Goal: Task Accomplishment & Management: Manage account settings

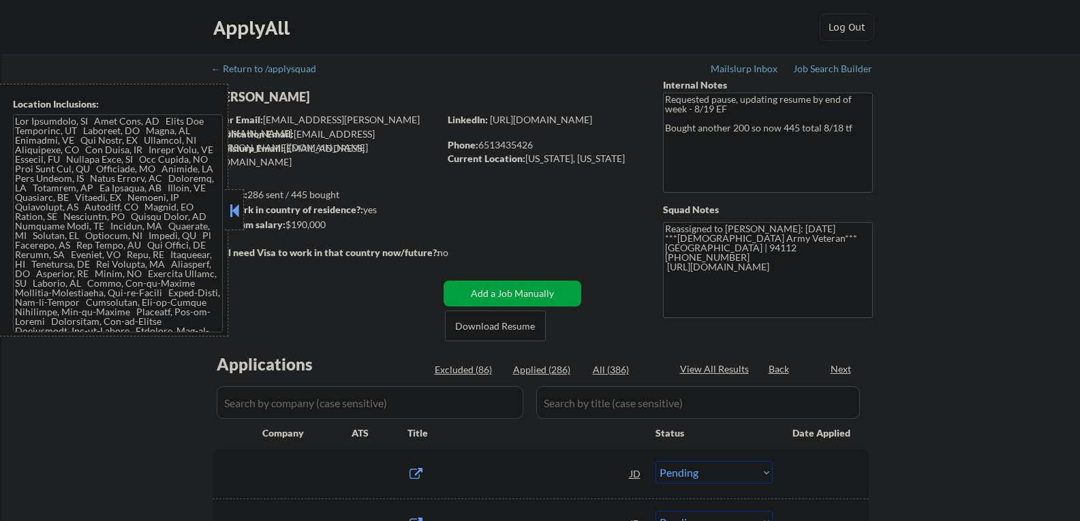
select select ""pending""
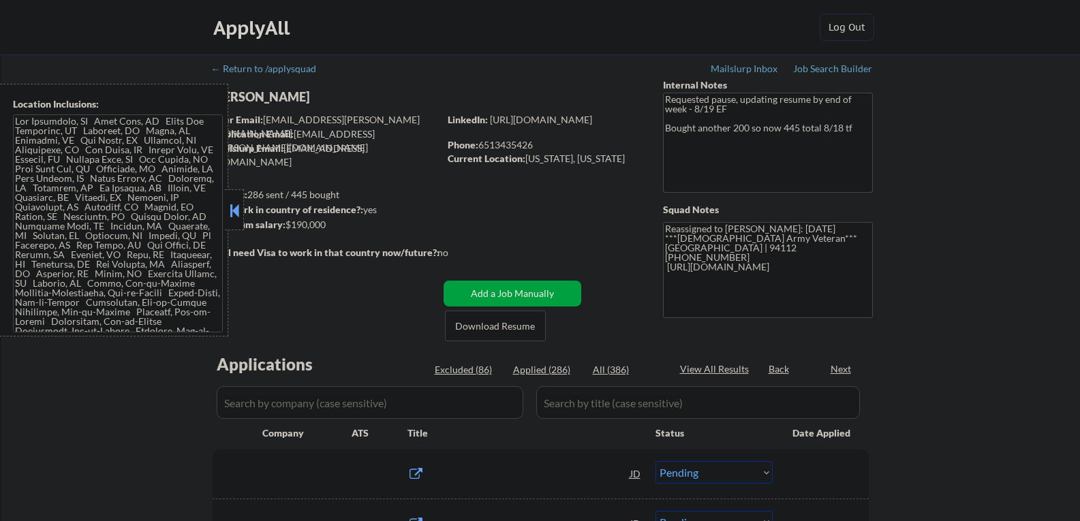
select select ""pending""
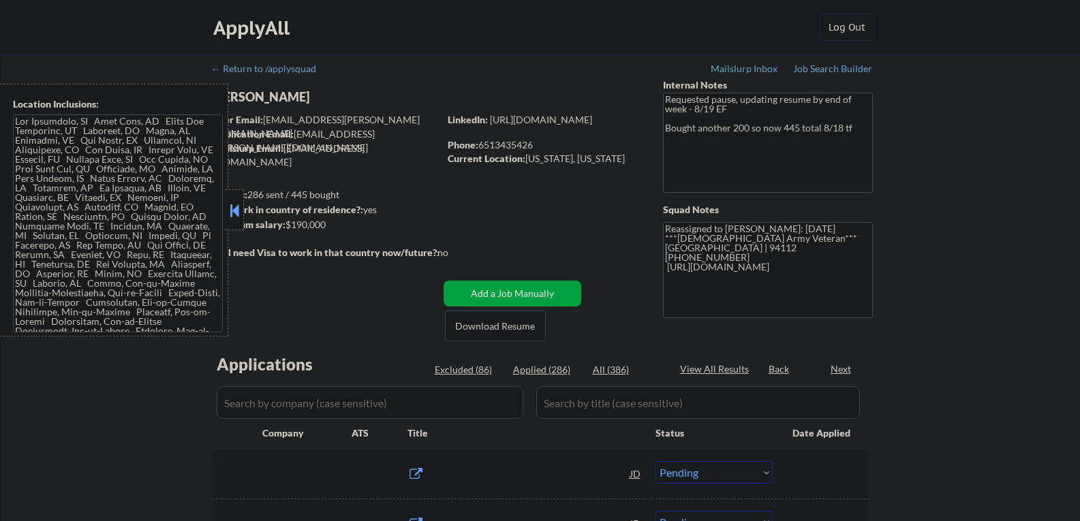
select select ""pending""
click at [236, 205] on button at bounding box center [234, 210] width 15 height 20
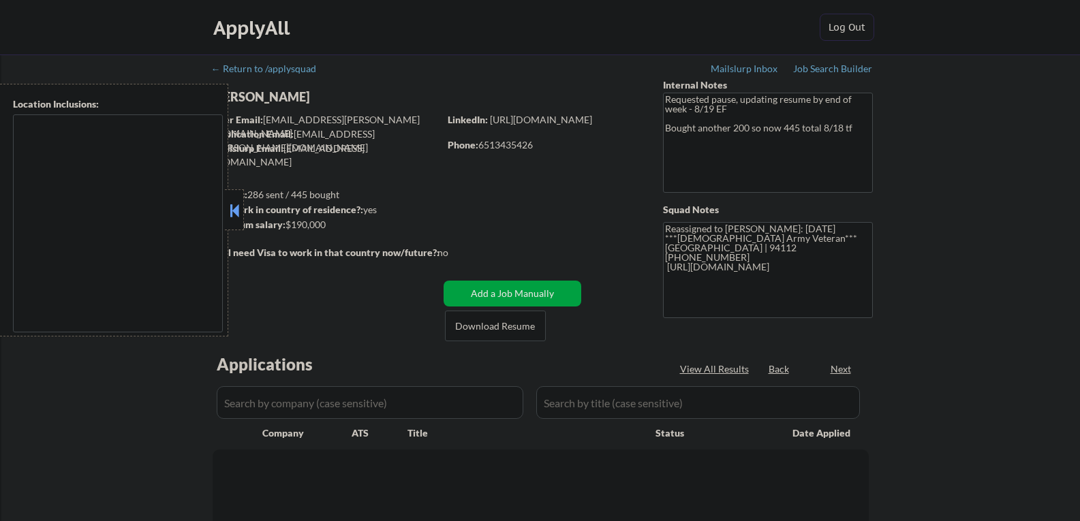
select select ""pending""
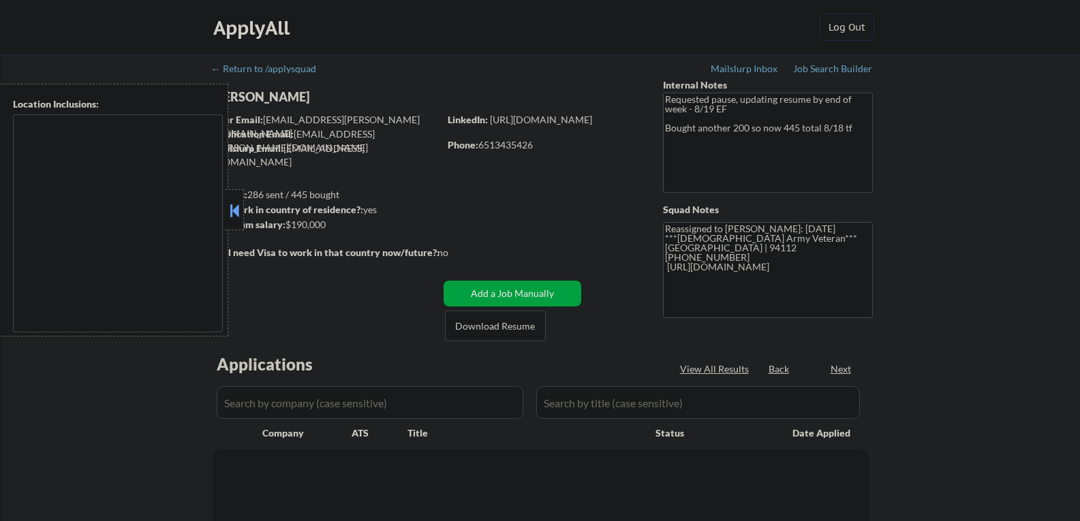
select select ""pending""
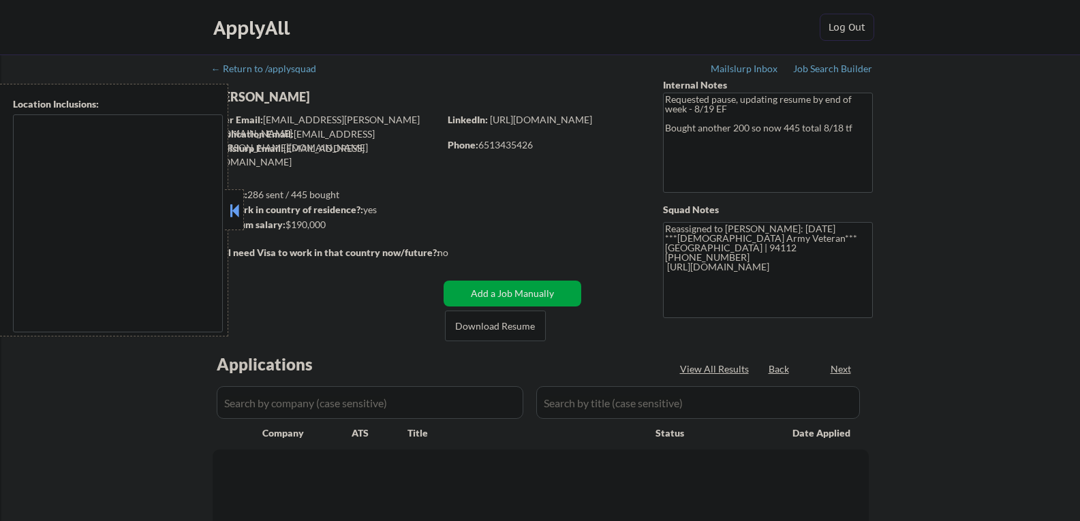
select select ""pending""
type textarea "Lor Ipsumdolo, SI Amet Cons, AD Elits Doe Temporinc, UT Laboreet, DO Magna, AL …"
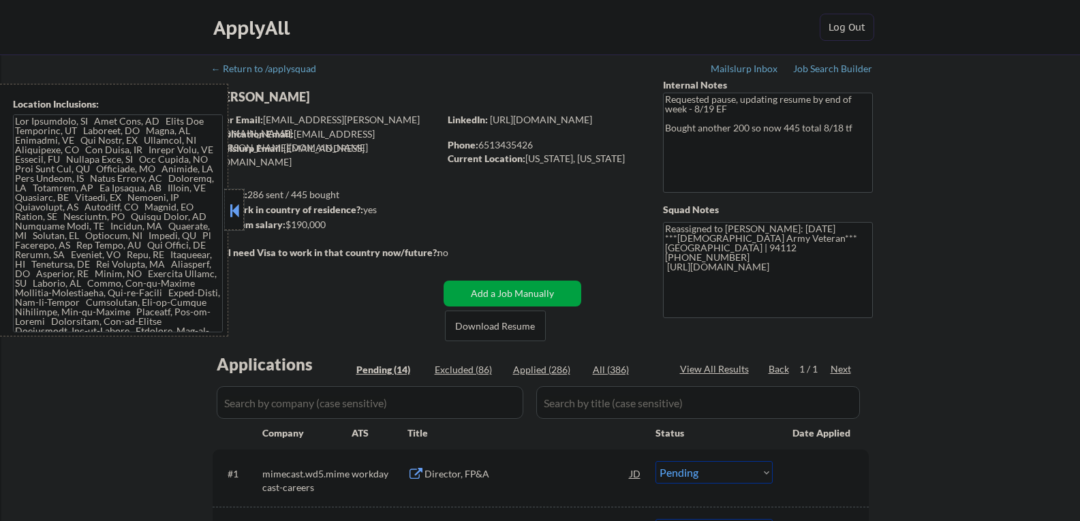
click at [234, 198] on div at bounding box center [234, 209] width 19 height 41
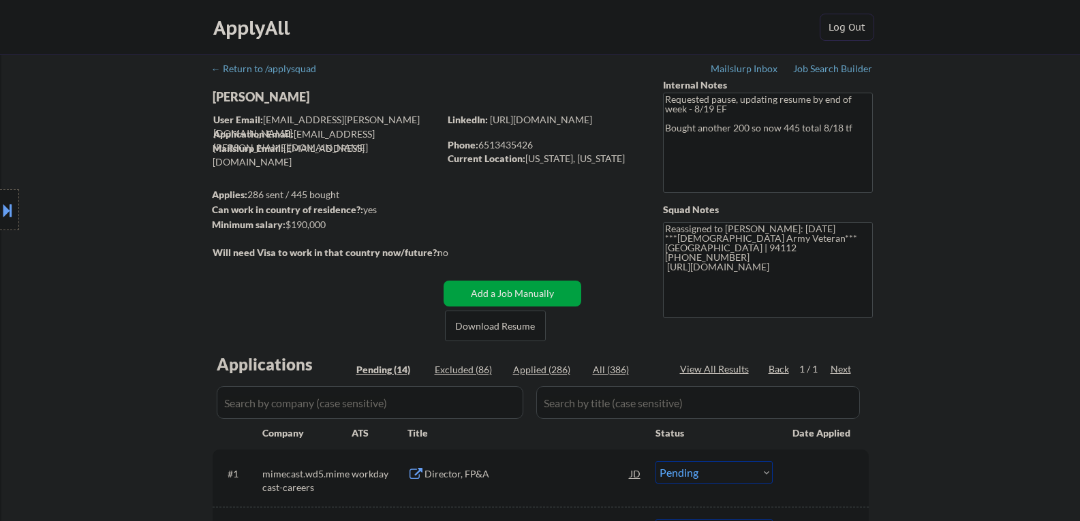
click at [248, 96] on div "[PERSON_NAME]" at bounding box center [352, 97] width 280 height 17
click at [275, 101] on div "[PERSON_NAME]" at bounding box center [352, 97] width 280 height 17
copy div "[PERSON_NAME]"
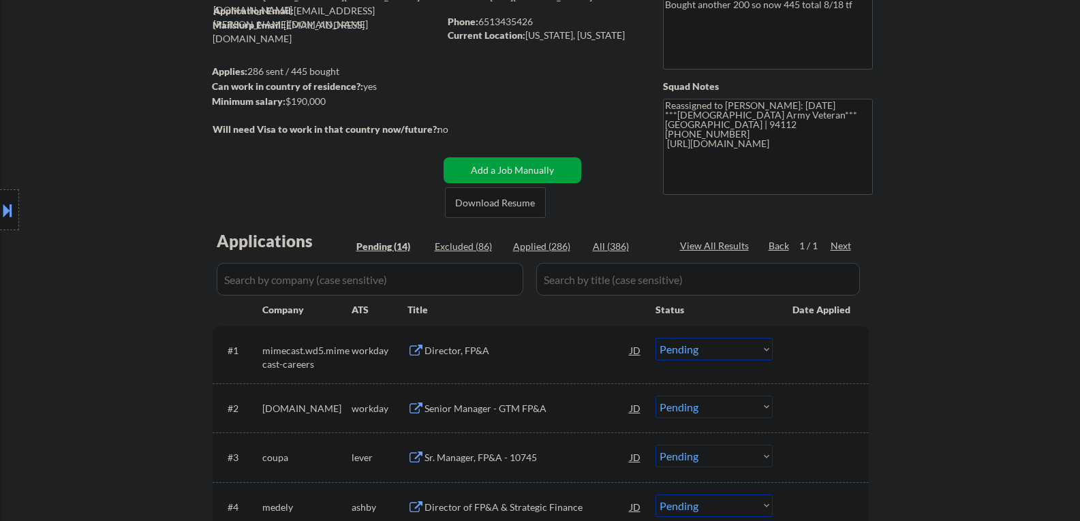
scroll to position [204, 0]
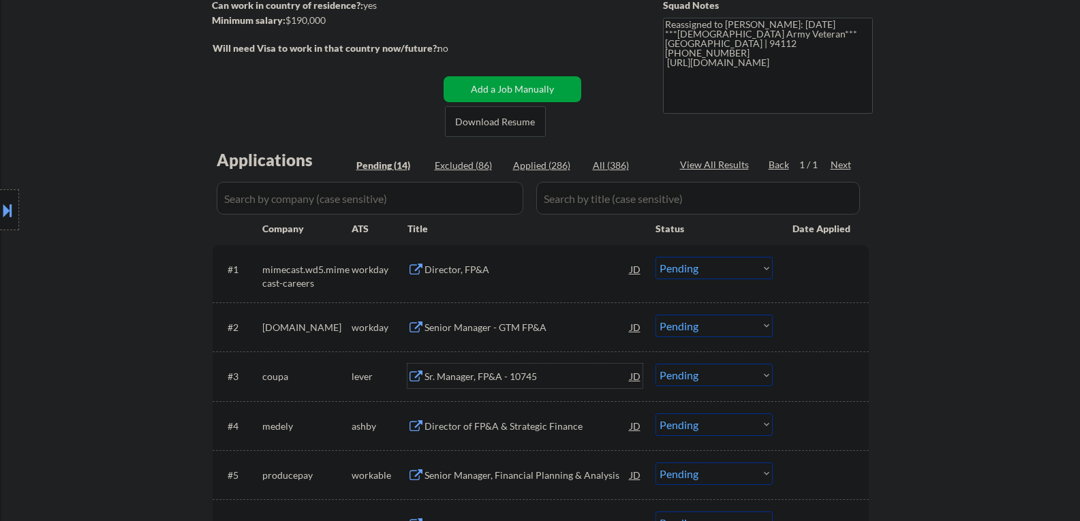
click at [471, 378] on div "Sr. Manager, FP&A - 10745" at bounding box center [527, 377] width 206 height 14
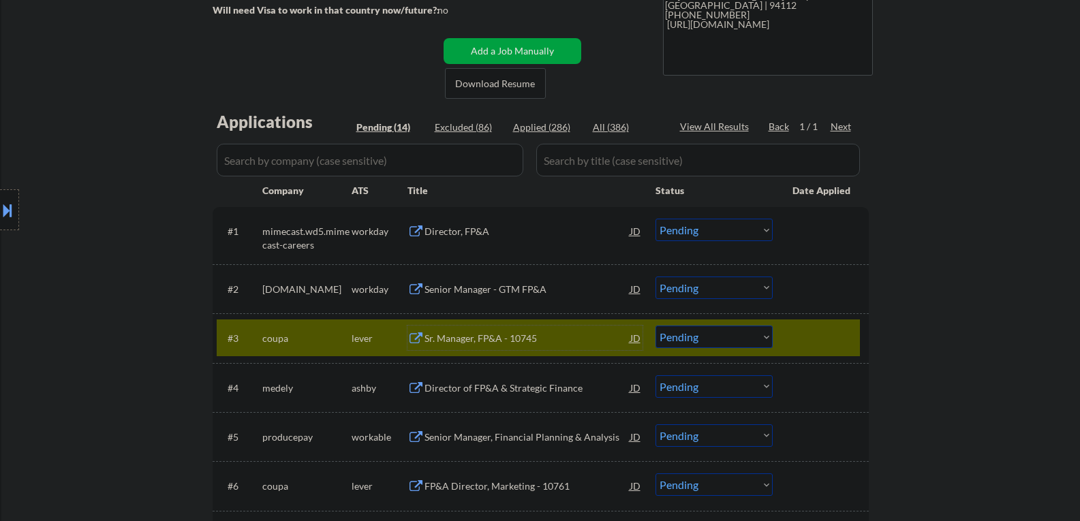
scroll to position [272, 0]
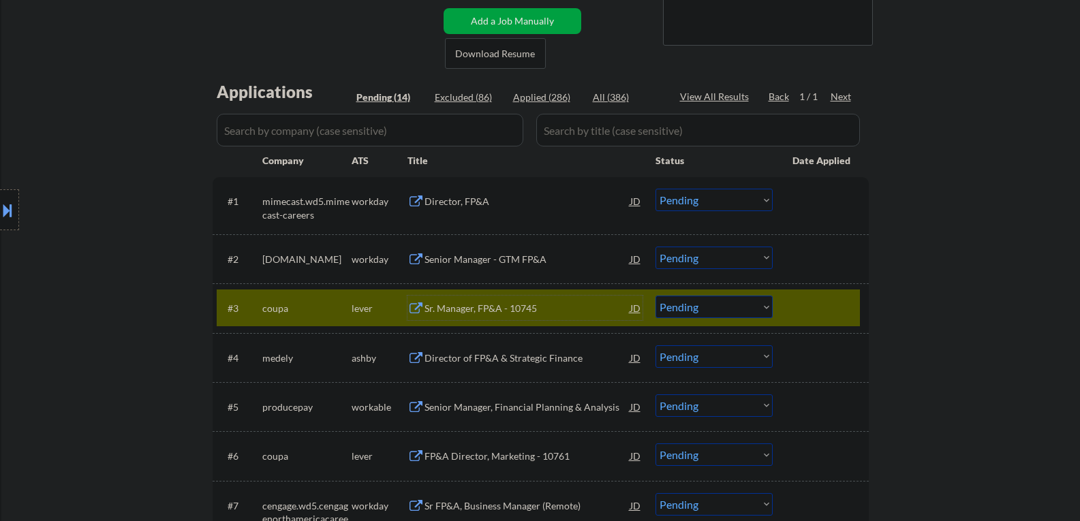
click at [704, 309] on select "Choose an option... Pending Applied Excluded (Questions) Excluded (Expired) Exc…" at bounding box center [713, 307] width 117 height 22
click at [655, 296] on select "Choose an option... Pending Applied Excluded (Questions) Excluded (Expired) Exc…" at bounding box center [713, 307] width 117 height 22
click at [494, 365] on div "Director of FP&A & Strategic Finance" at bounding box center [527, 357] width 206 height 25
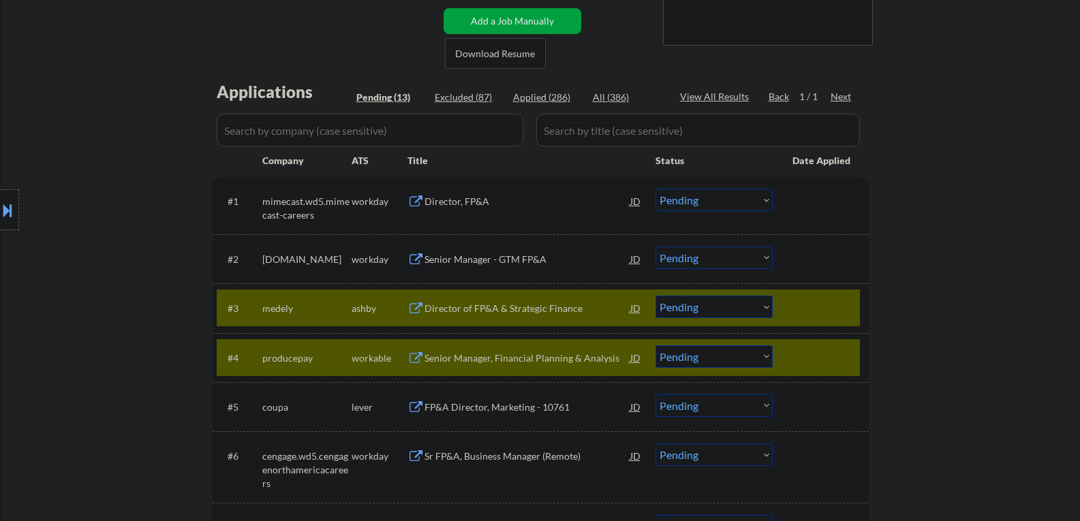
click at [1, 212] on button at bounding box center [7, 210] width 15 height 22
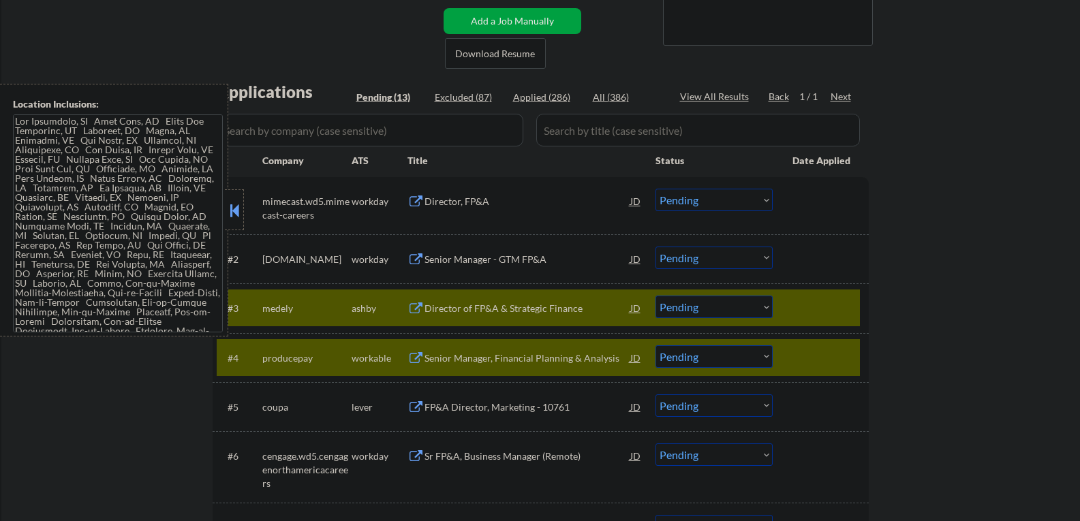
click at [81, 362] on div "← Return to /applysquad Mailslurp Inbox Job Search Builder Tayo Akanni User Ema…" at bounding box center [540, 361] width 1078 height 1158
click at [231, 209] on button at bounding box center [234, 210] width 15 height 20
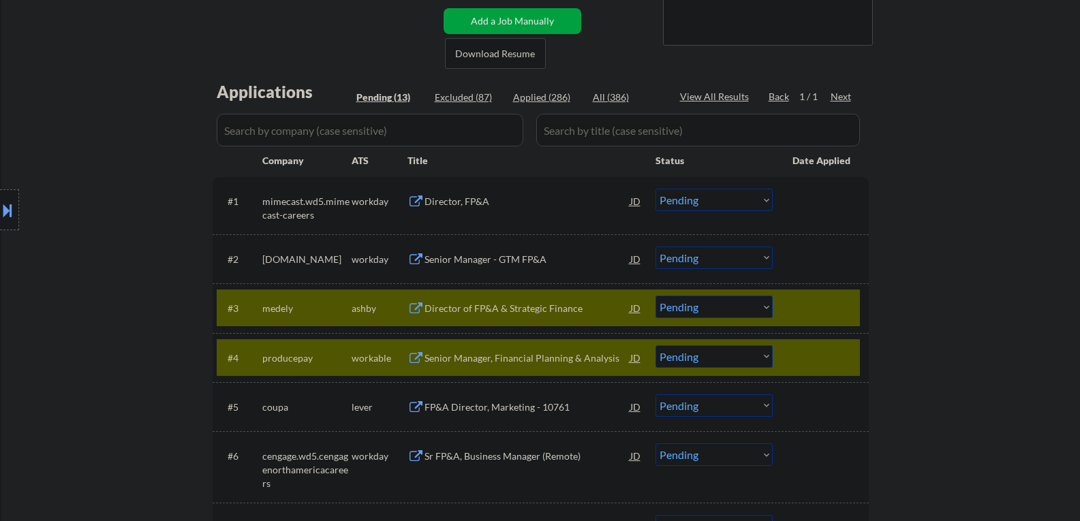
click at [794, 353] on div at bounding box center [822, 357] width 60 height 25
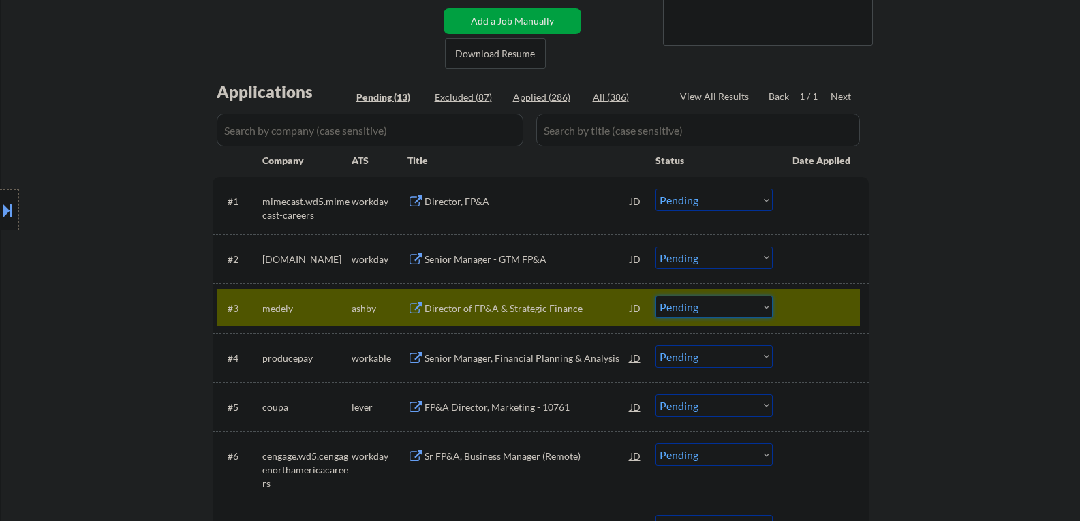
click at [695, 311] on select "Choose an option... Pending Applied Excluded (Questions) Excluded (Expired) Exc…" at bounding box center [713, 307] width 117 height 22
click at [655, 296] on select "Choose an option... Pending Applied Excluded (Questions) Excluded (Expired) Exc…" at bounding box center [713, 307] width 117 height 22
select select ""pending""
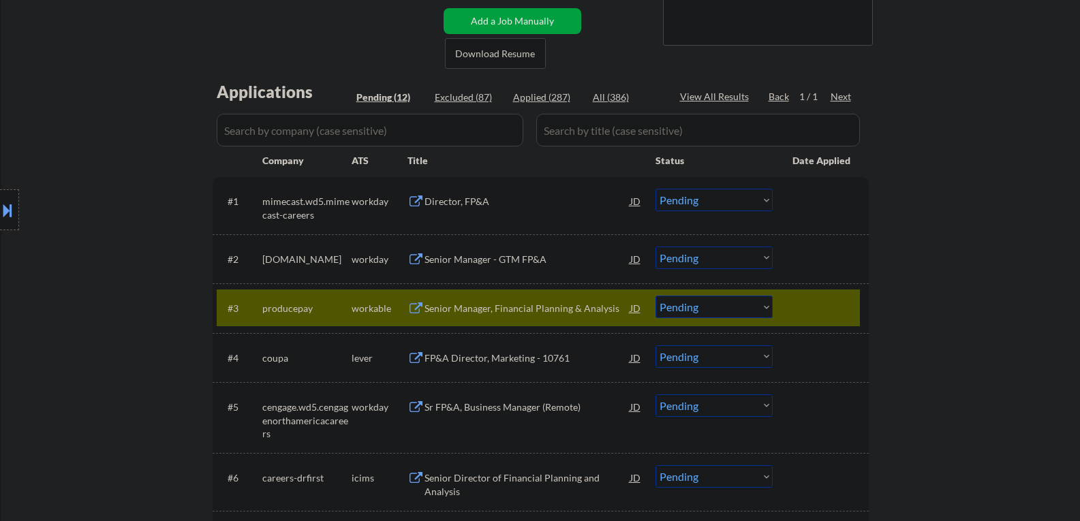
click at [448, 310] on div "Senior Manager, Financial Planning & Analysis" at bounding box center [527, 309] width 206 height 14
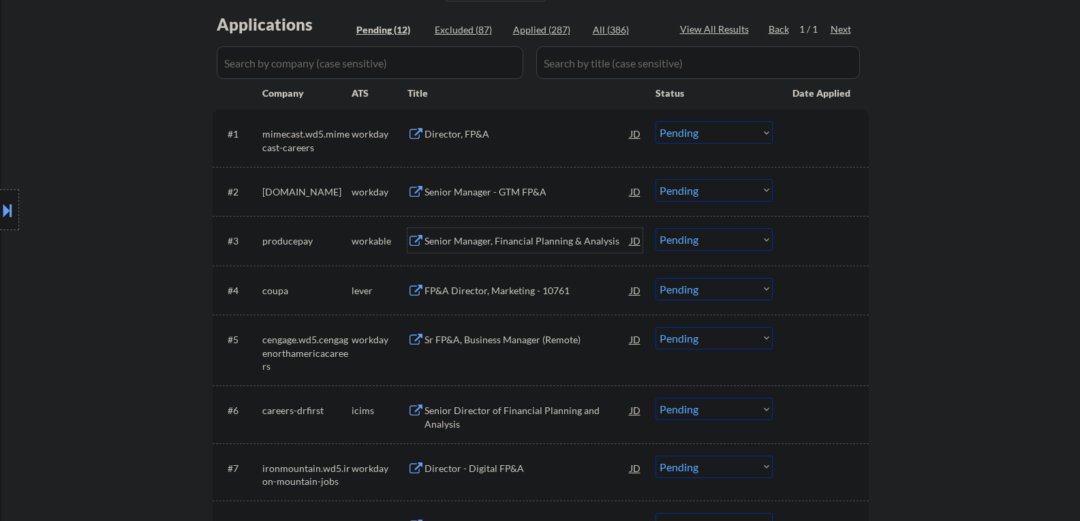
scroll to position [341, 0]
click at [470, 240] on div "Senior Manager, Financial Planning & Analysis" at bounding box center [527, 241] width 206 height 14
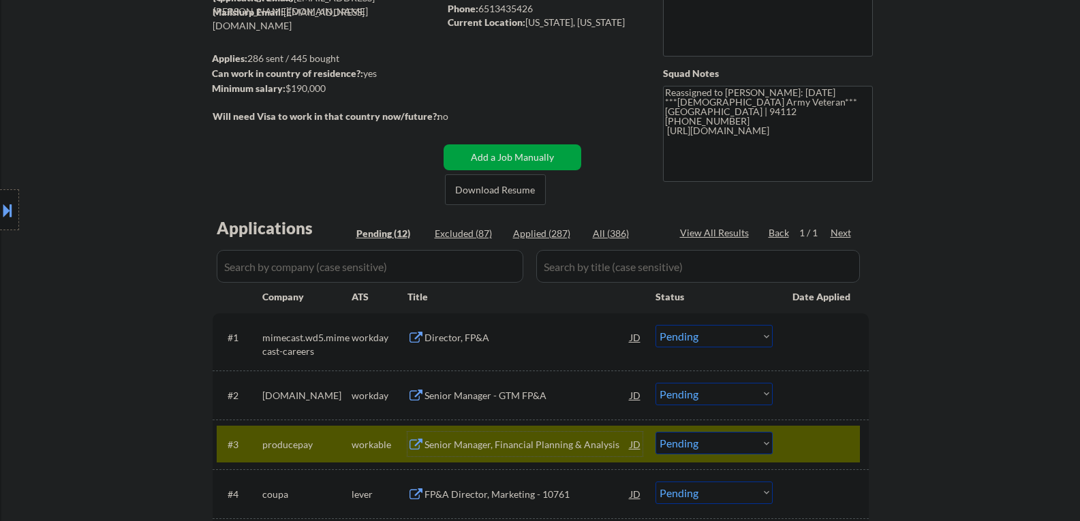
scroll to position [204, 0]
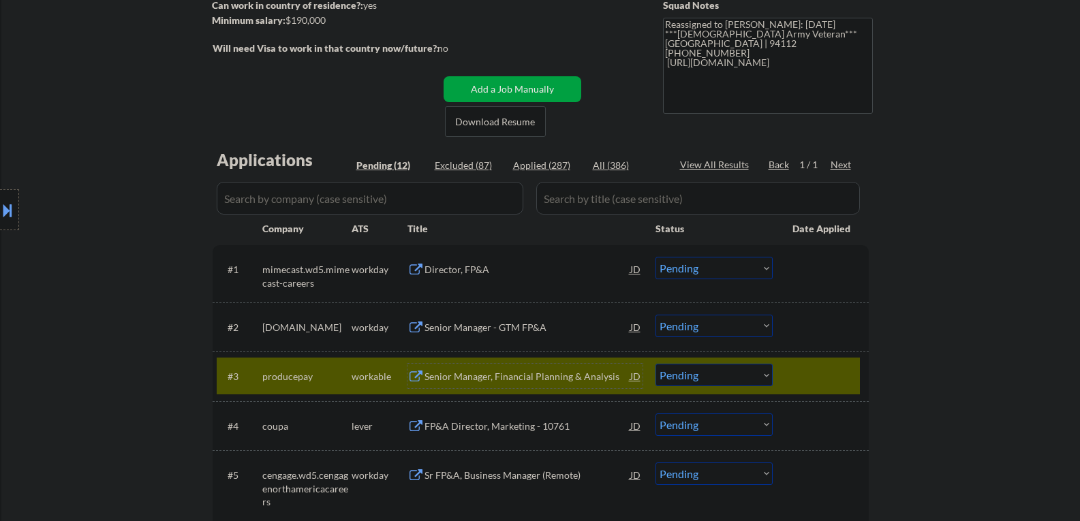
click at [813, 375] on div at bounding box center [822, 376] width 60 height 25
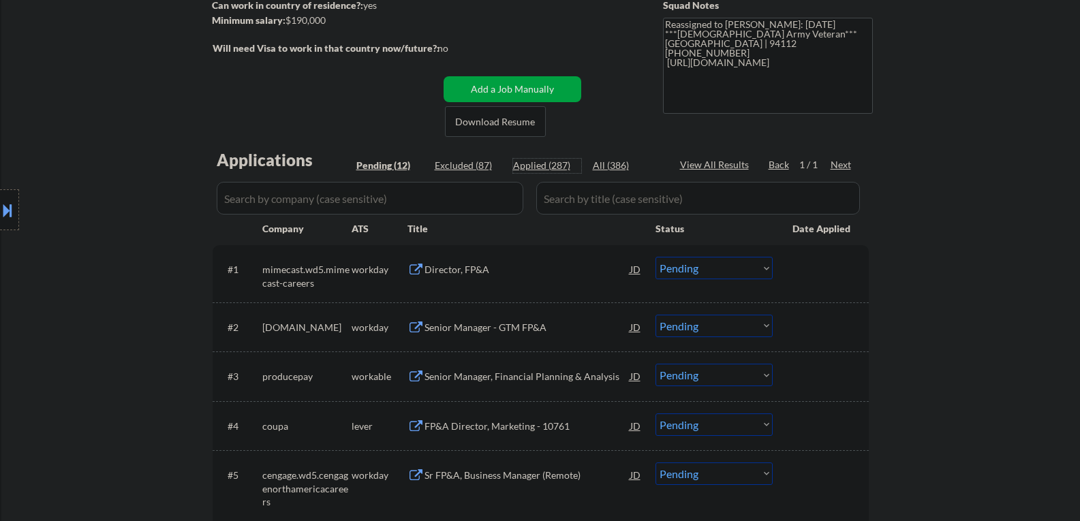
click at [554, 167] on div "Applied (287)" at bounding box center [547, 166] width 68 height 14
select select ""applied""
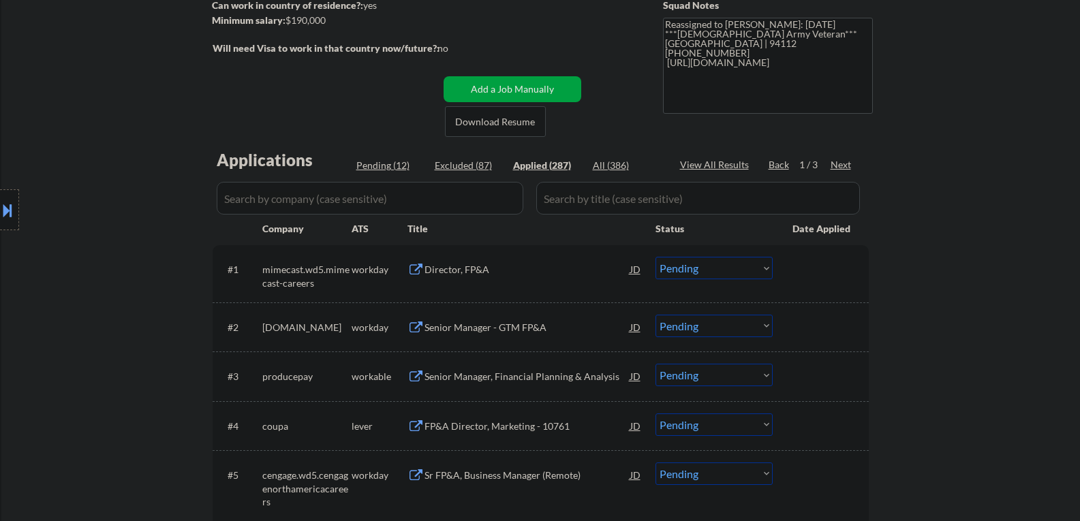
select select ""applied""
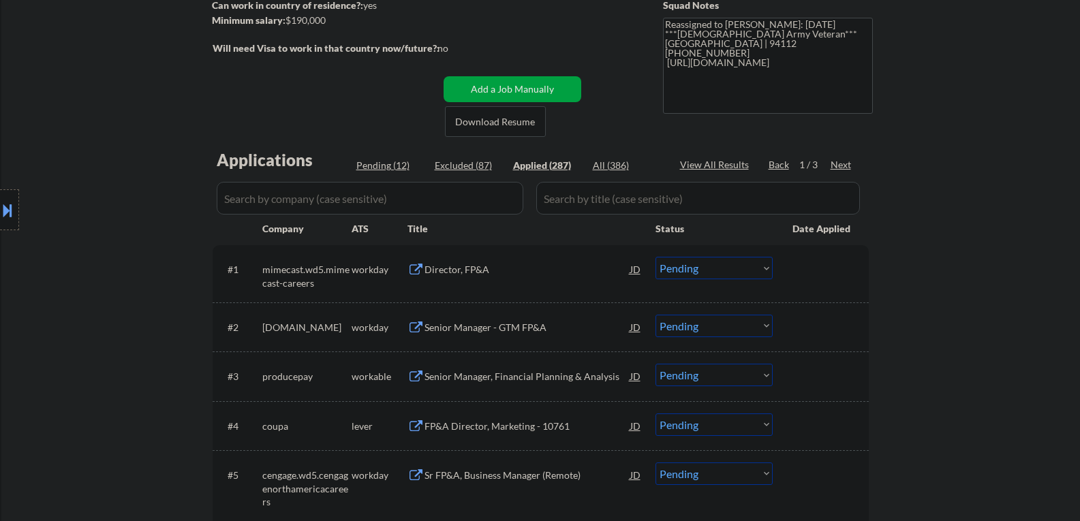
select select ""applied""
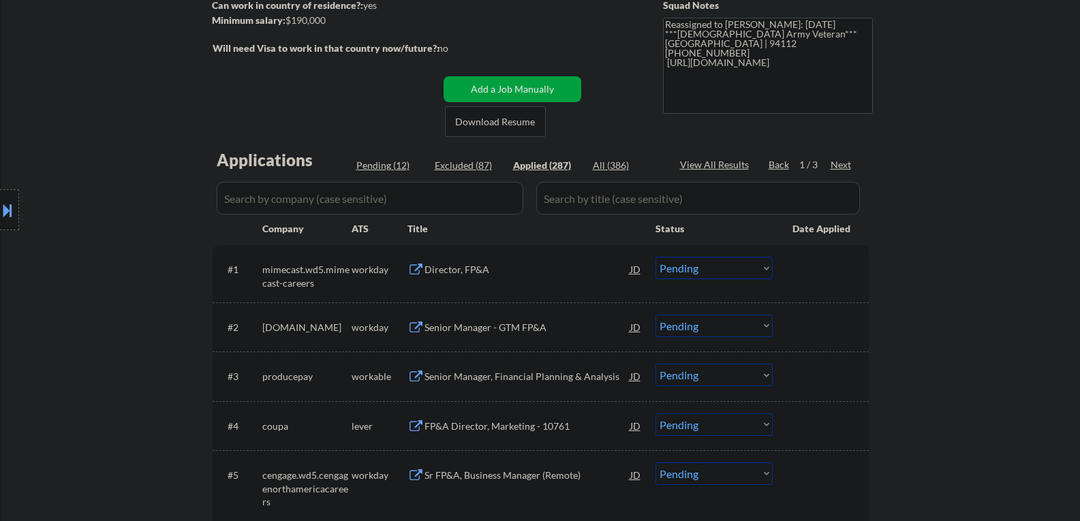
select select ""applied""
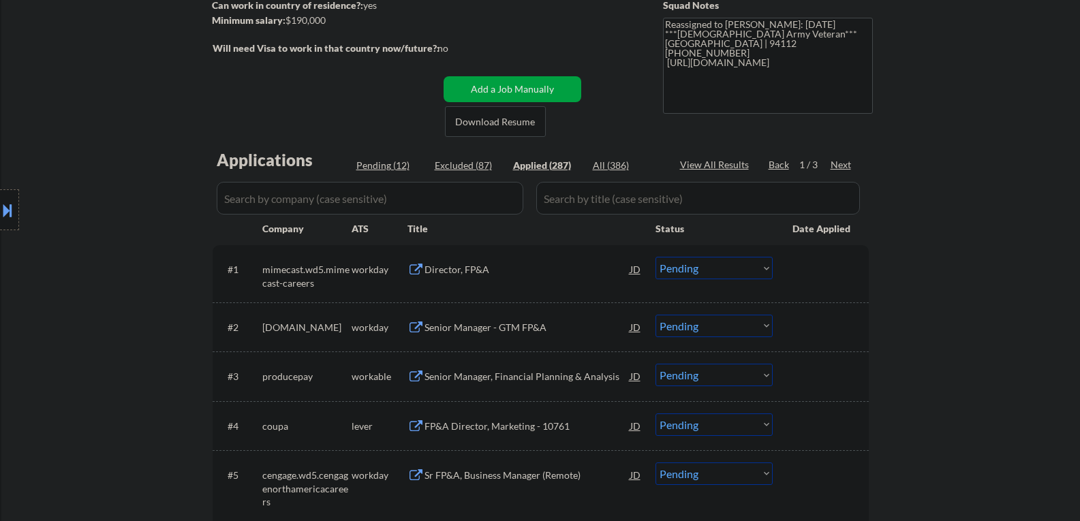
select select ""applied""
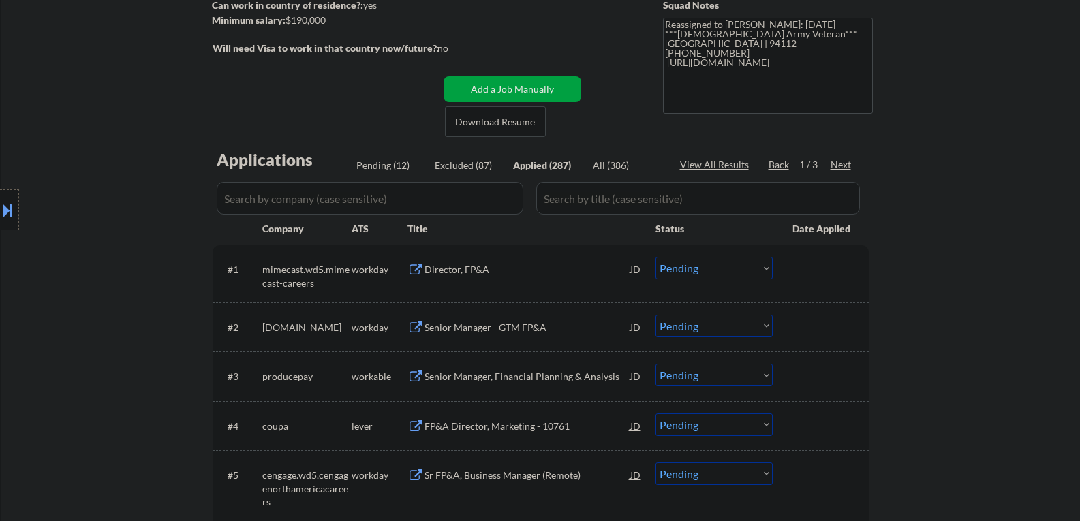
select select ""applied""
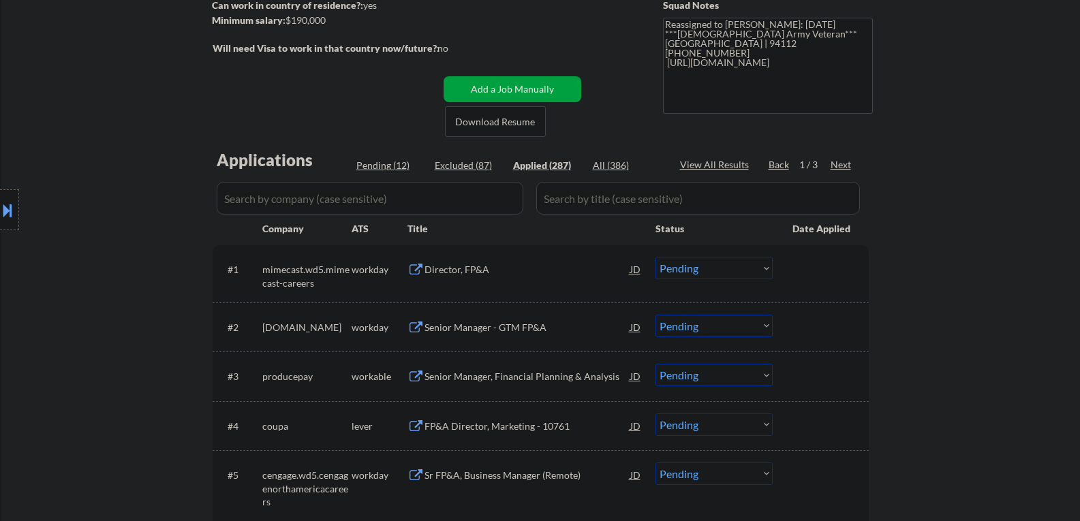
select select ""applied""
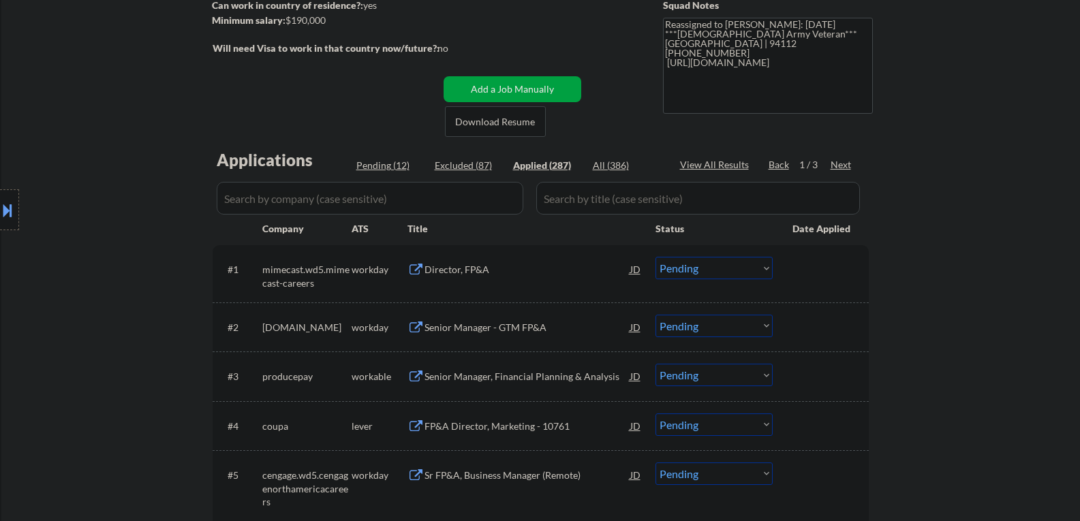
select select ""applied""
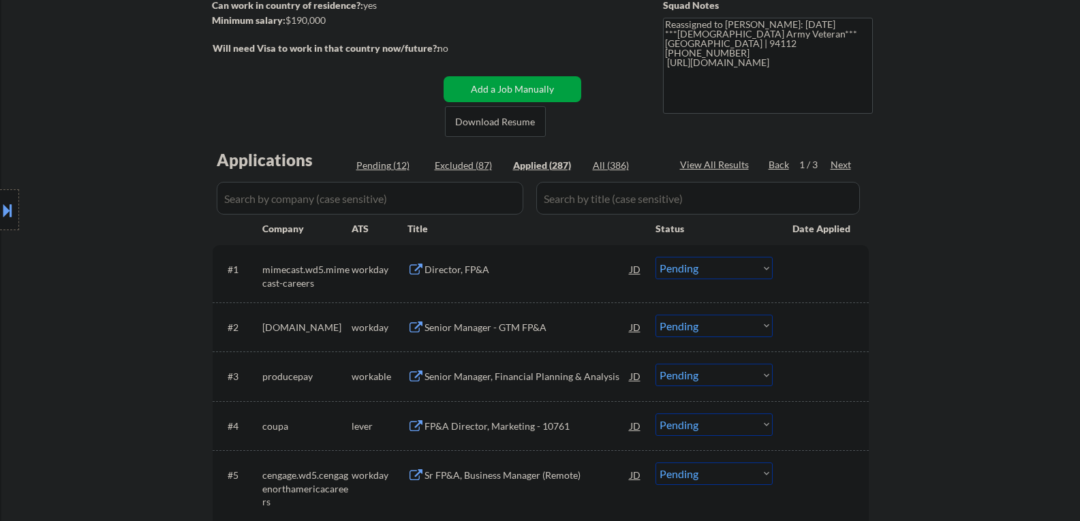
select select ""applied""
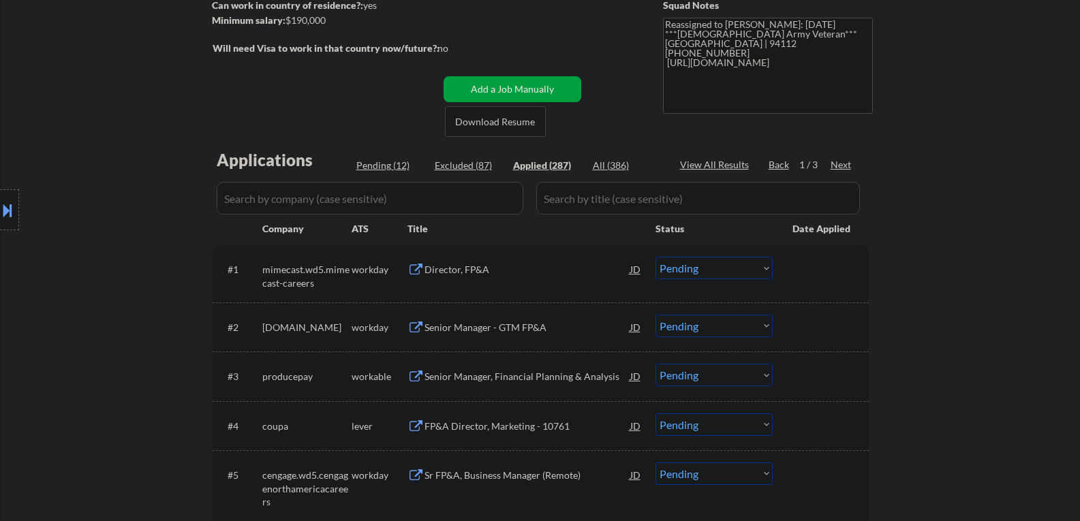
select select ""applied""
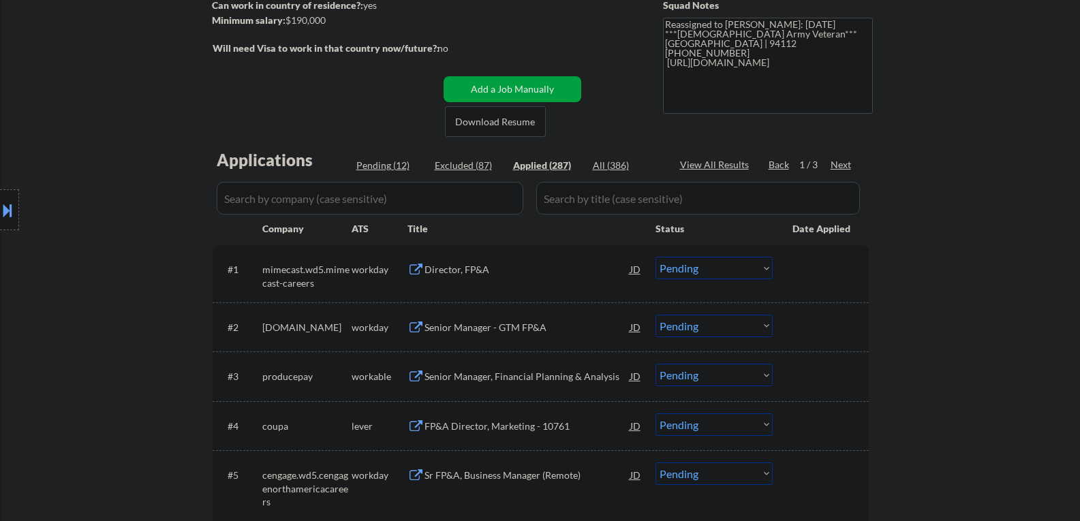
select select ""applied""
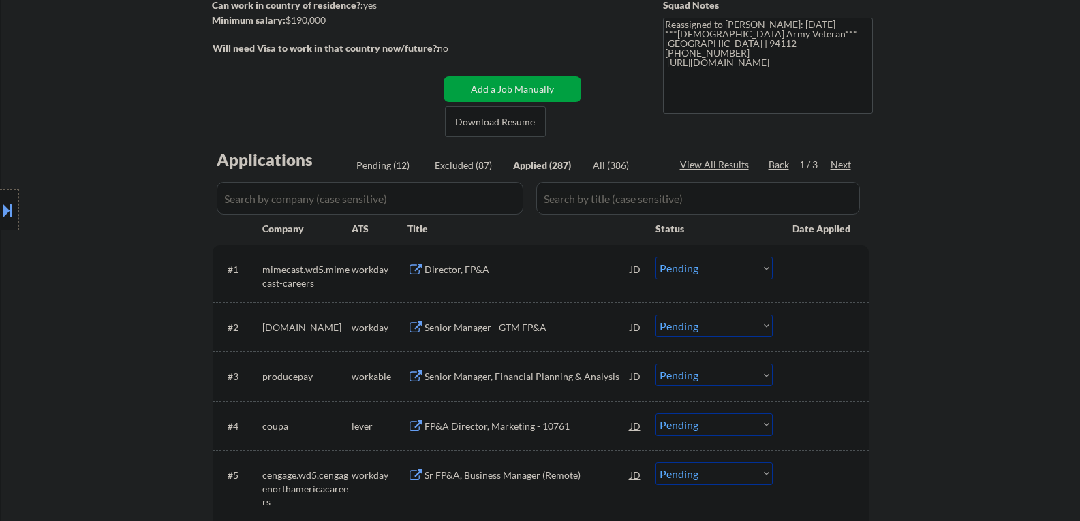
select select ""applied""
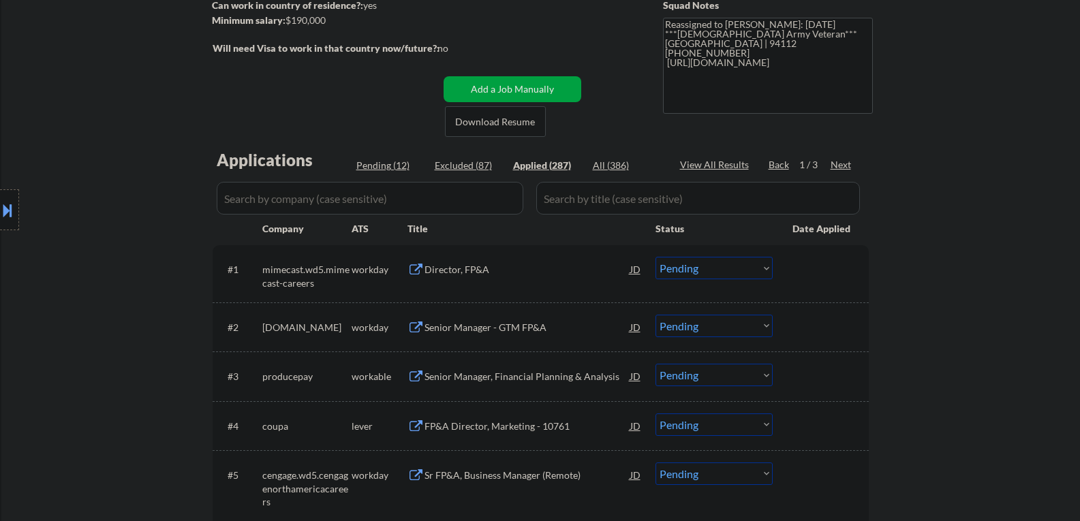
select select ""applied""
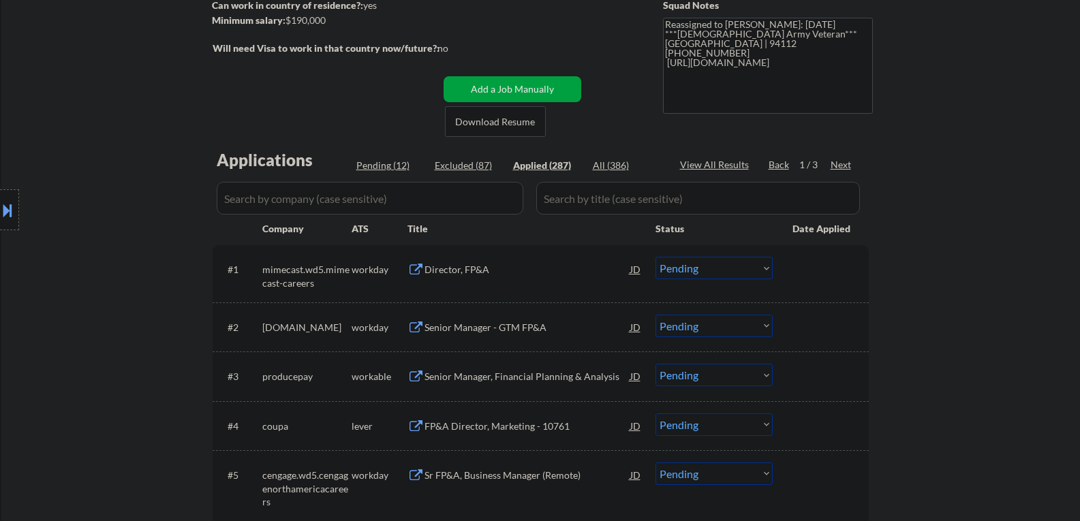
select select ""applied""
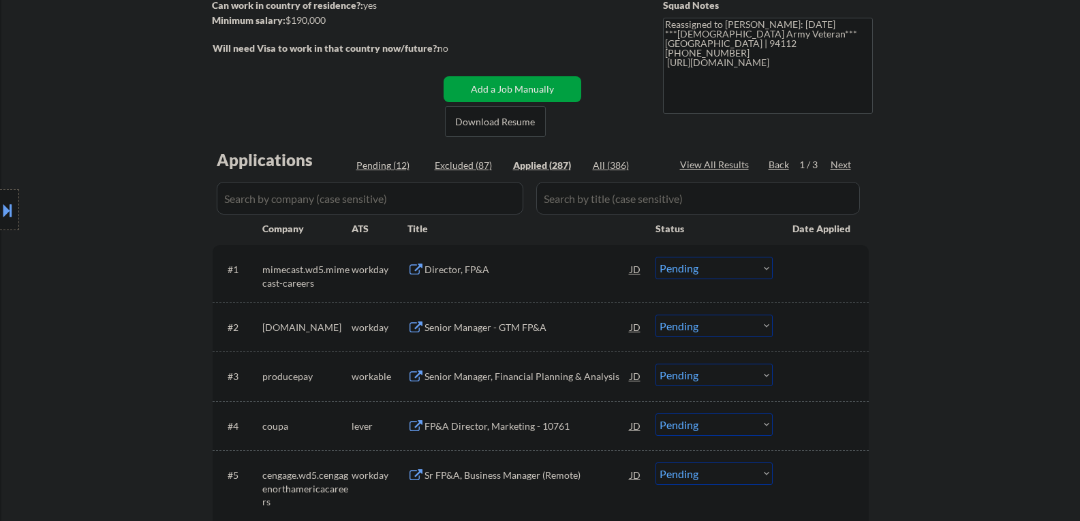
select select ""applied""
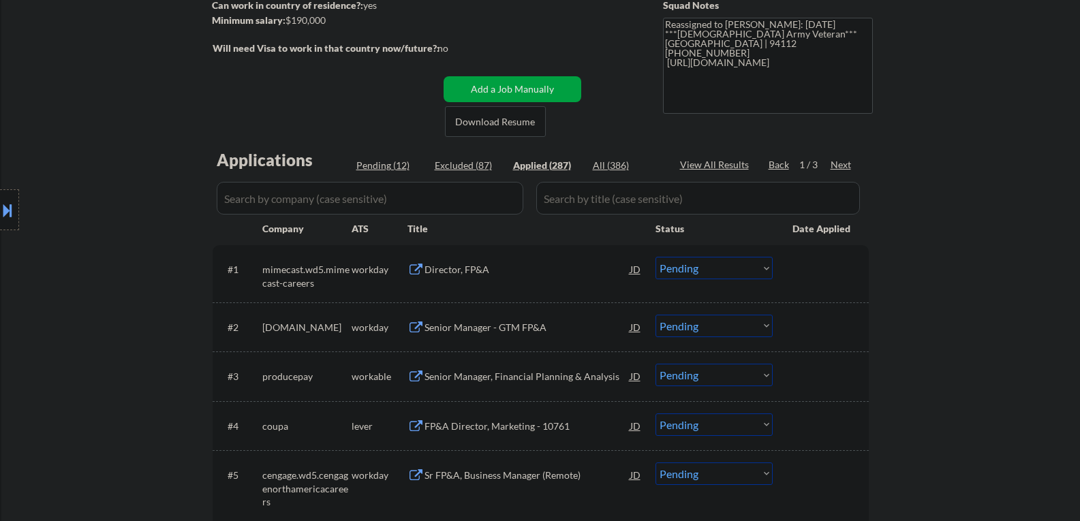
select select ""applied""
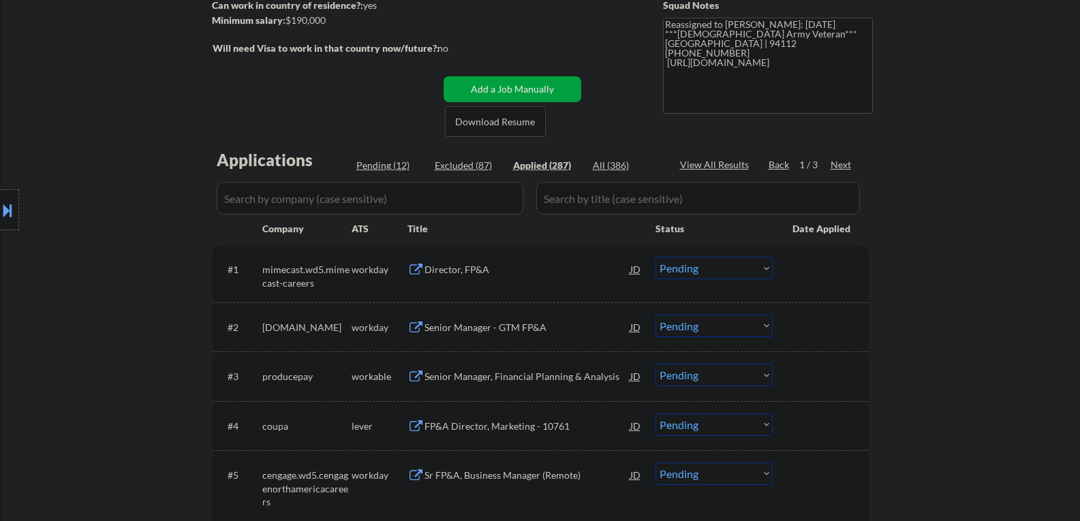
select select ""applied""
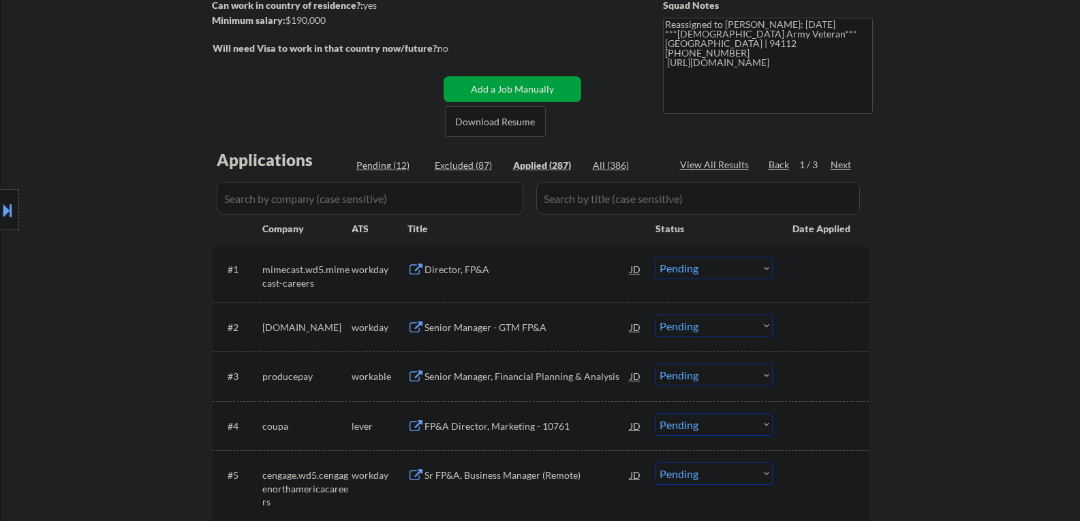
select select ""applied""
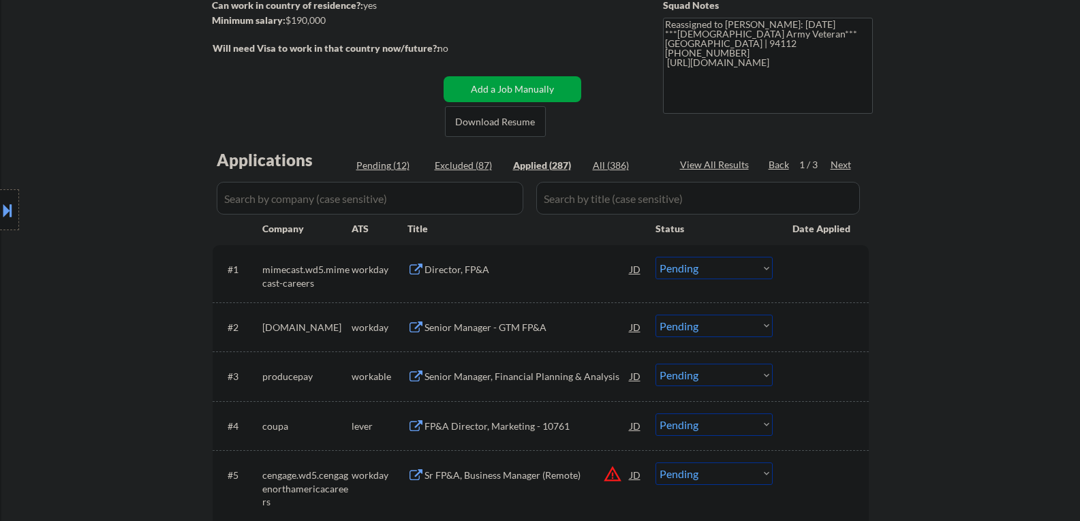
select select ""applied""
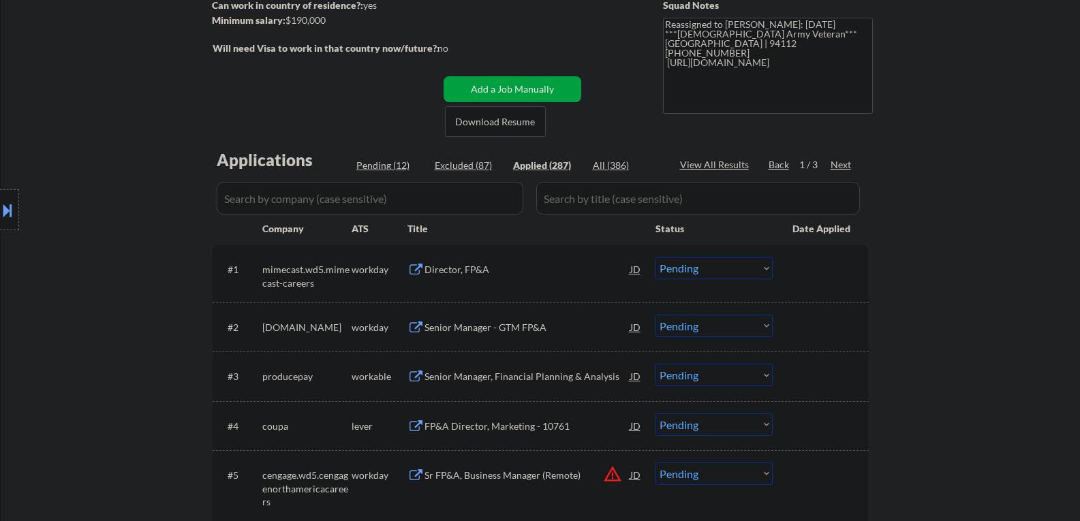
select select ""applied""
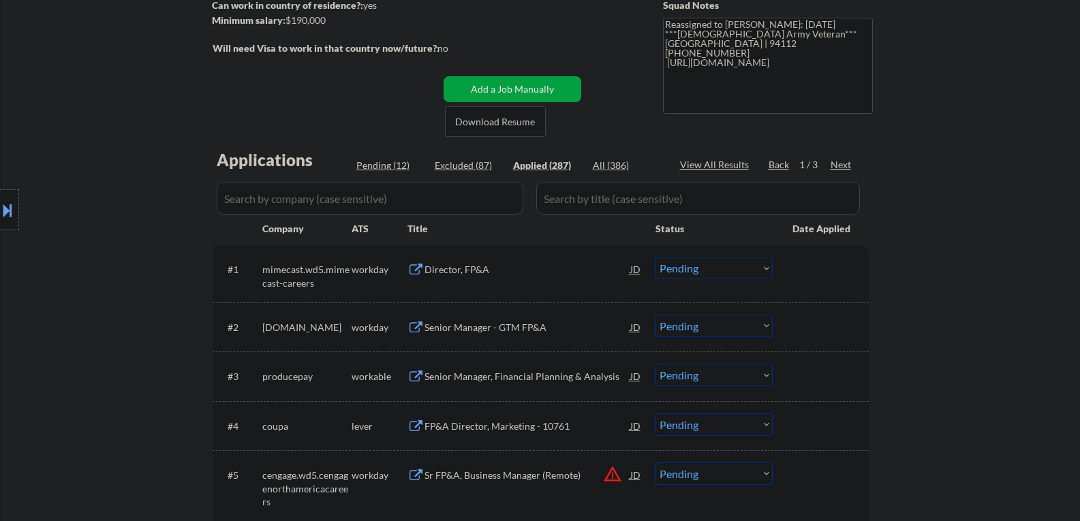
select select ""applied""
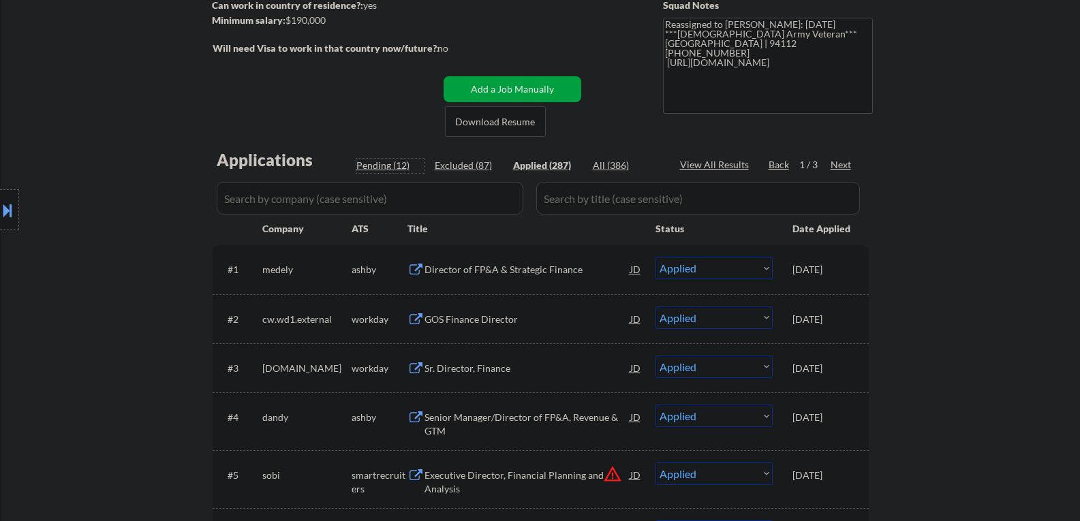
click at [377, 168] on div "Pending (12)" at bounding box center [390, 166] width 68 height 14
select select ""pending""
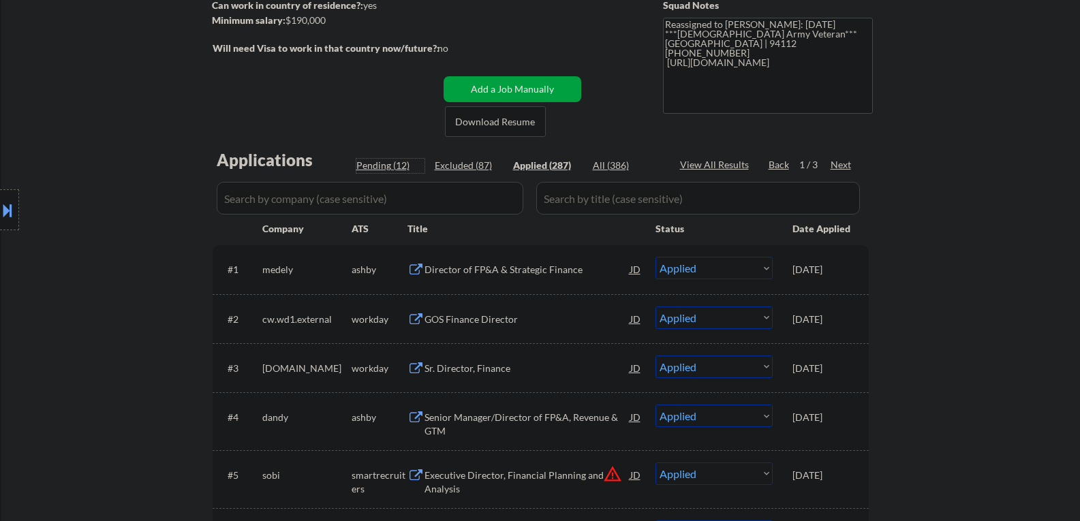
select select ""pending""
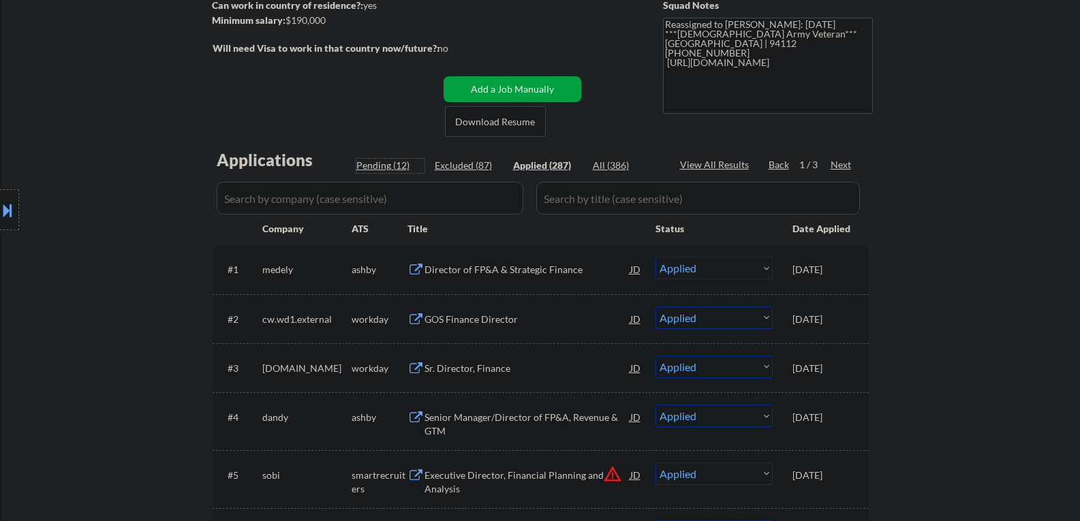
select select ""pending""
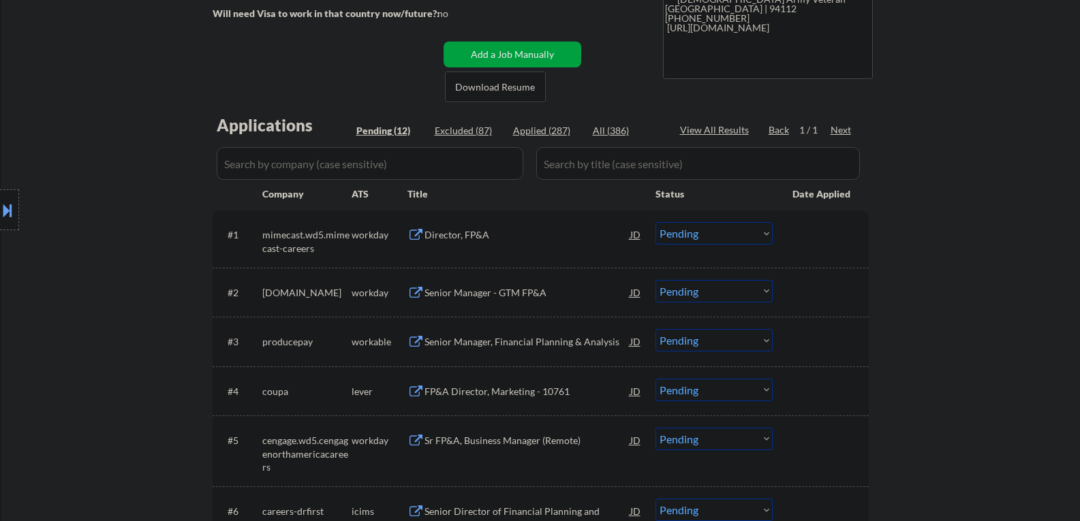
scroll to position [272, 0]
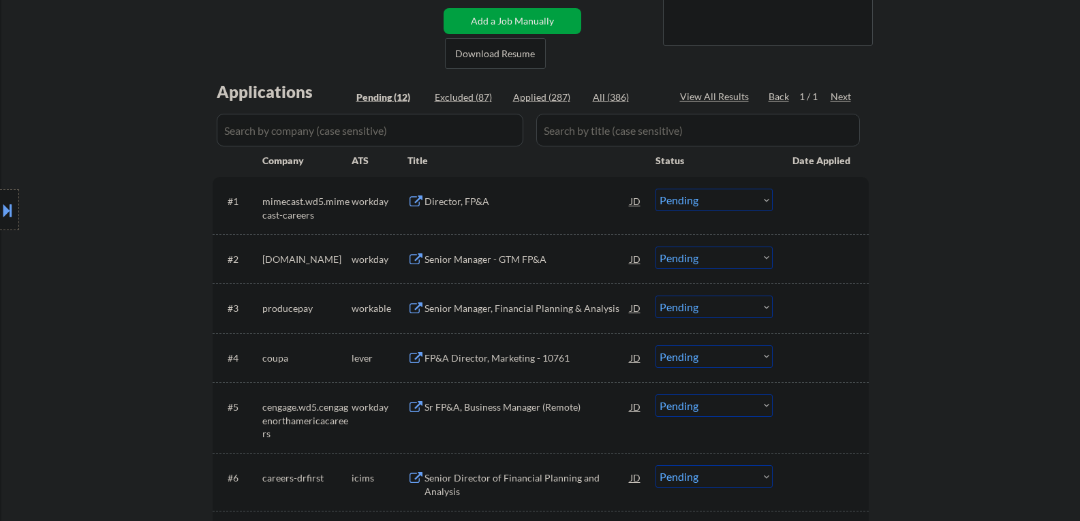
click at [535, 311] on div "Senior Manager, Financial Planning & Analysis" at bounding box center [527, 309] width 206 height 14
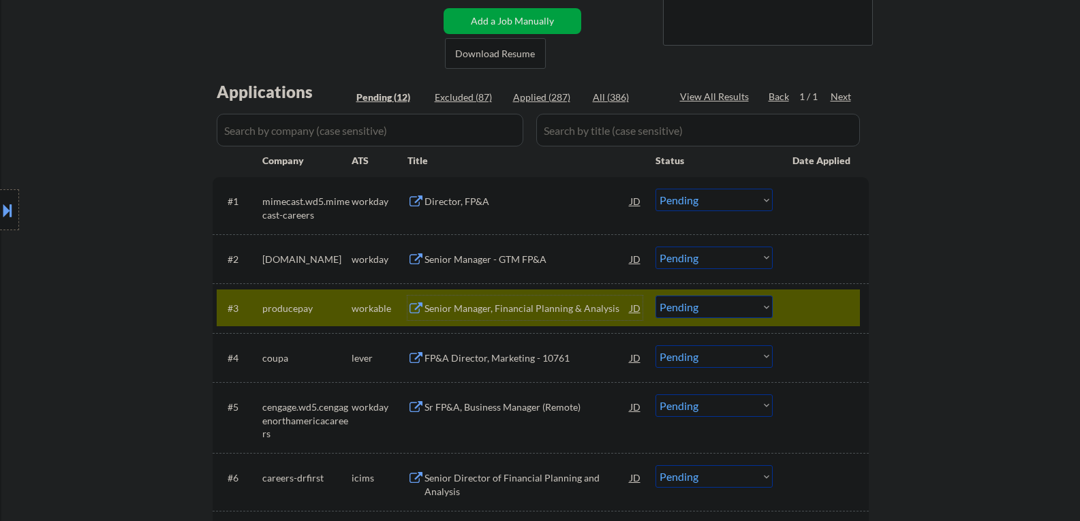
click at [478, 311] on div "Senior Manager, Financial Planning & Analysis" at bounding box center [527, 309] width 206 height 14
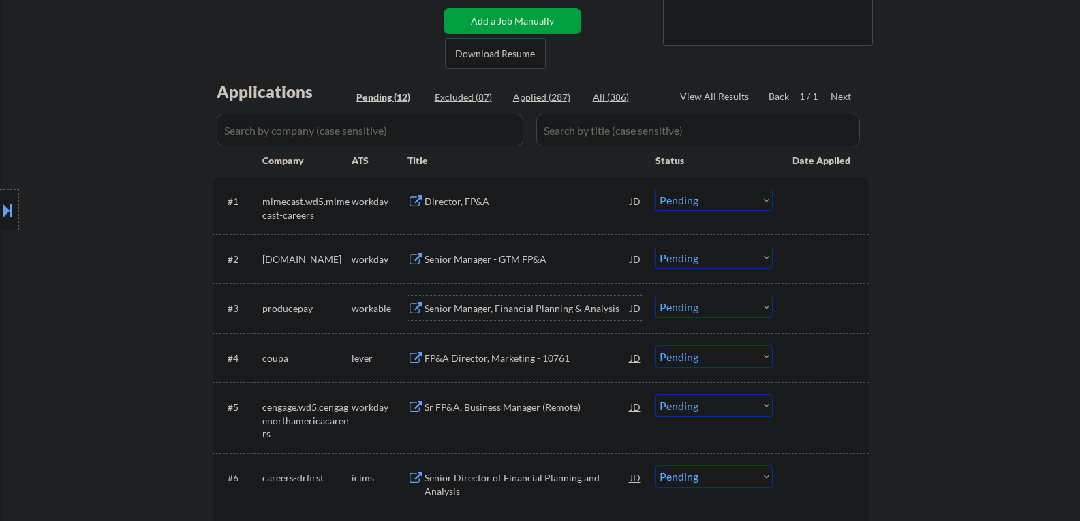
click at [706, 307] on select "Choose an option... Pending Applied Excluded (Questions) Excluded (Expired) Exc…" at bounding box center [713, 307] width 117 height 22
click at [655, 296] on select "Choose an option... Pending Applied Excluded (Questions) Excluded (Expired) Exc…" at bounding box center [713, 307] width 117 height 22
select select ""pending""
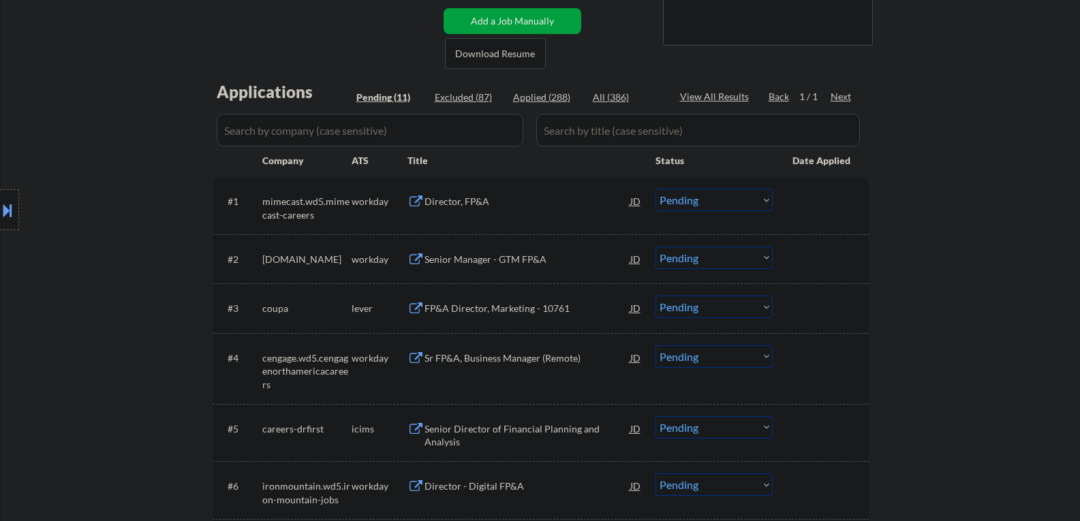
click at [465, 305] on div "FP&A Director, Marketing - 10761" at bounding box center [527, 309] width 206 height 14
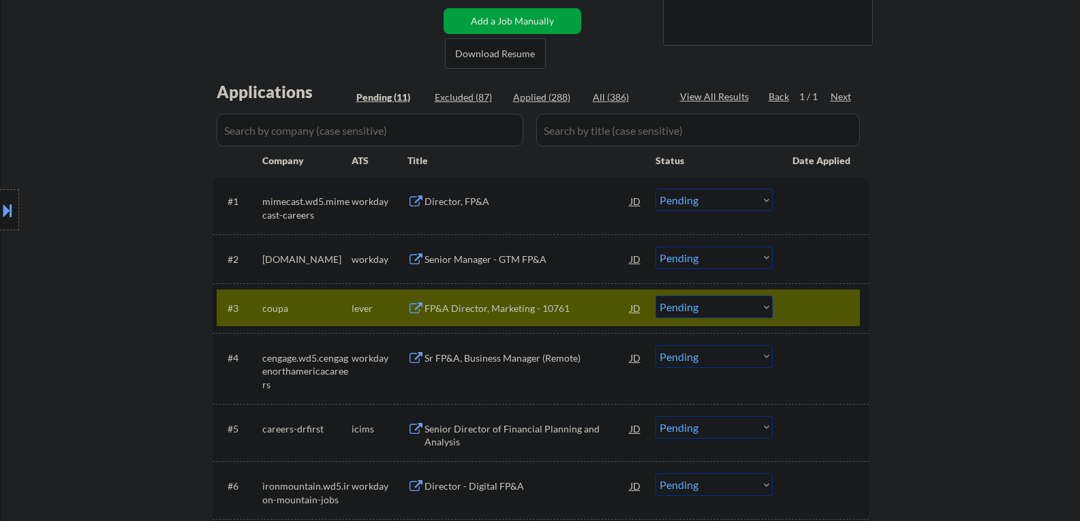
click at [12, 212] on button at bounding box center [7, 210] width 15 height 22
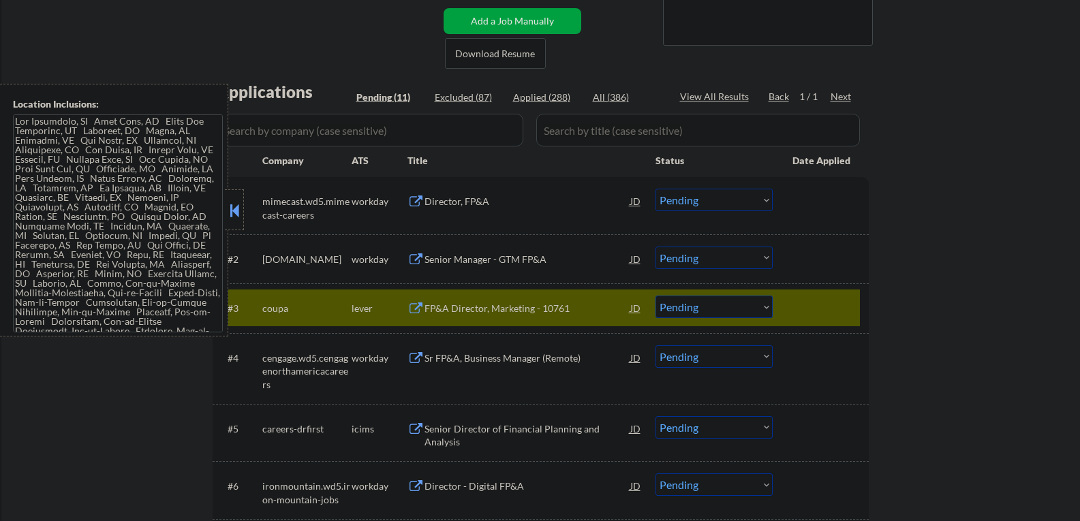
click at [234, 200] on div at bounding box center [234, 209] width 19 height 41
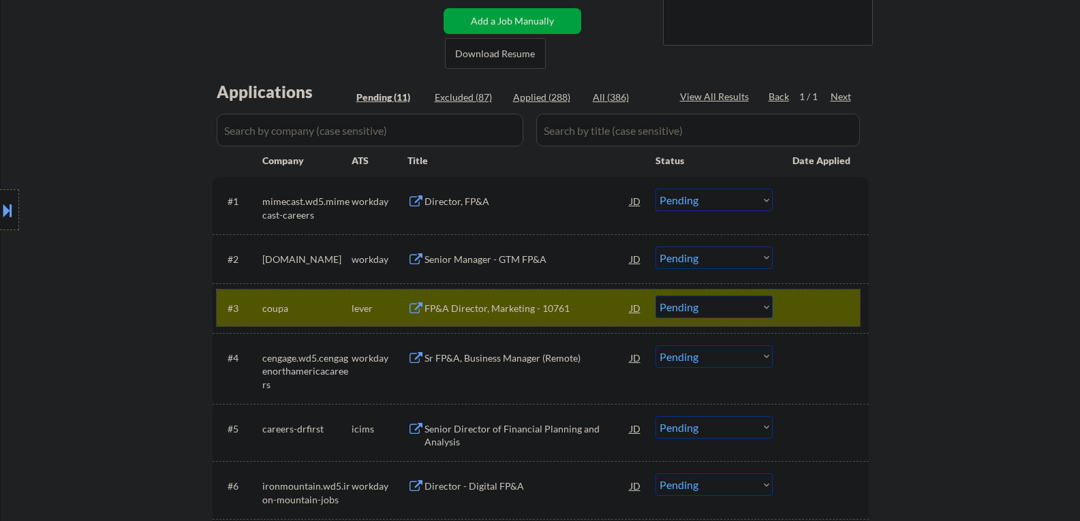
click at [794, 311] on div at bounding box center [822, 308] width 60 height 25
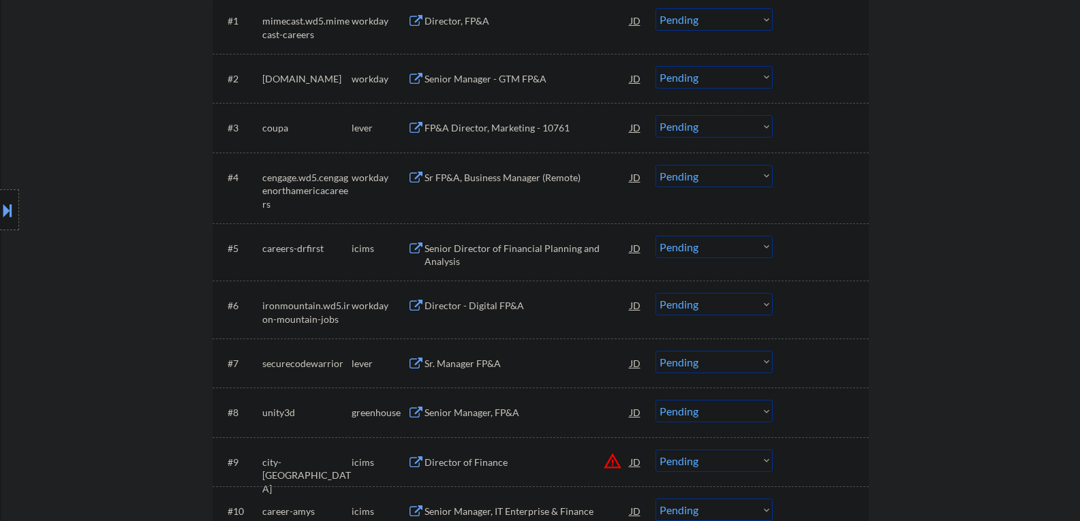
scroll to position [477, 0]
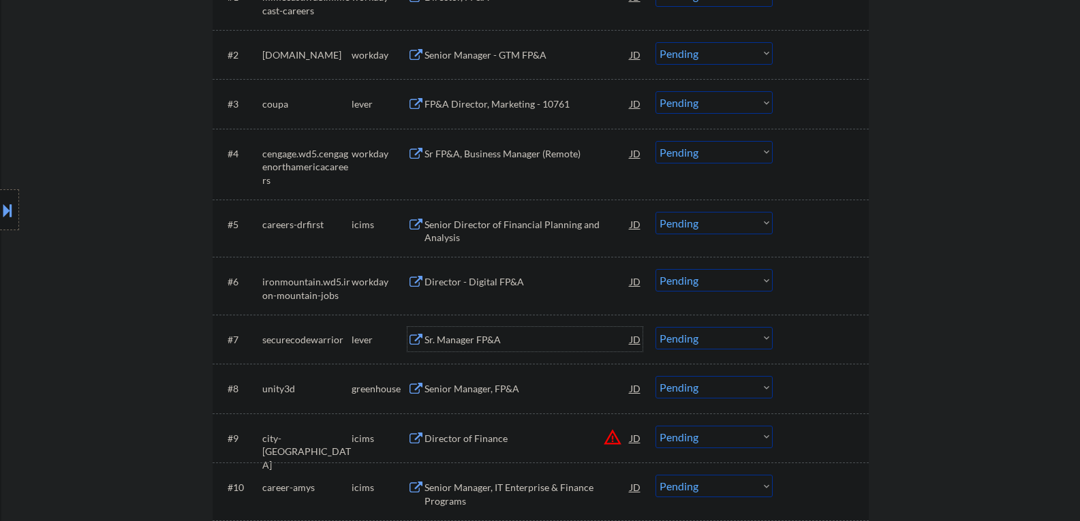
click at [444, 343] on div "Sr. Manager FP&A" at bounding box center [527, 340] width 206 height 14
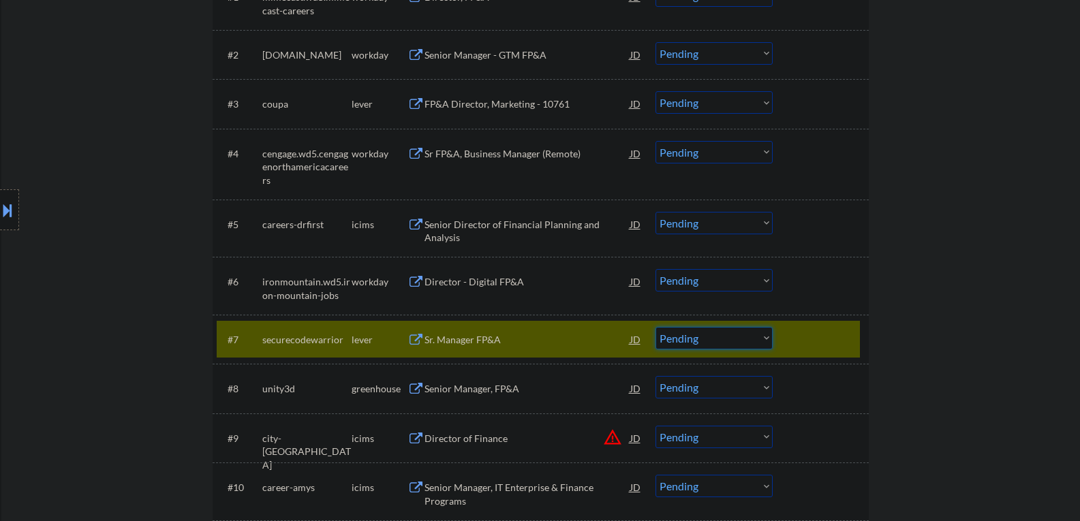
click at [683, 340] on select "Choose an option... Pending Applied Excluded (Questions) Excluded (Expired) Exc…" at bounding box center [713, 338] width 117 height 22
click at [655, 327] on select "Choose an option... Pending Applied Excluded (Questions) Excluded (Expired) Exc…" at bounding box center [713, 338] width 117 height 22
select select ""pending""
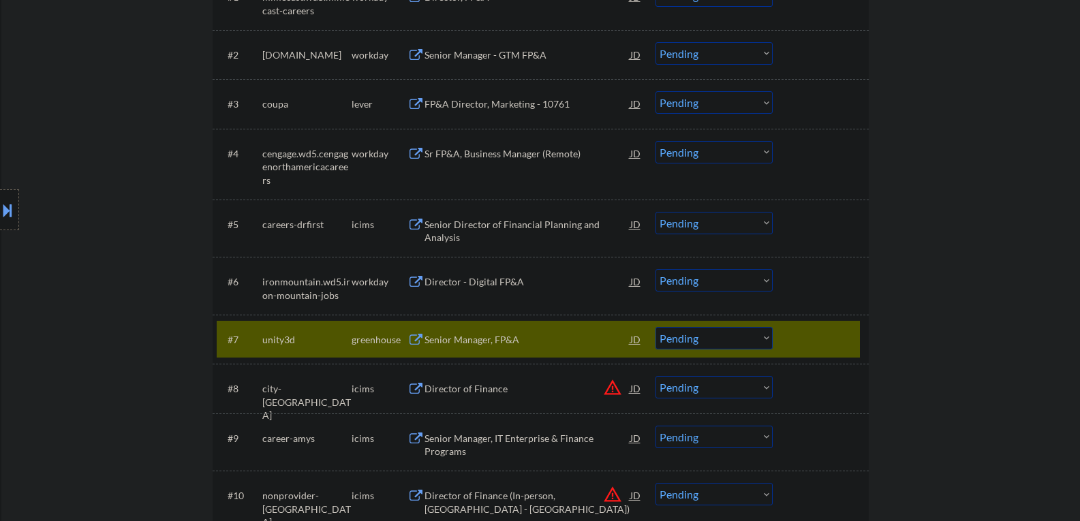
click at [712, 101] on select "Choose an option... Pending Applied Excluded (Questions) Excluded (Expired) Exc…" at bounding box center [713, 102] width 117 height 22
click at [655, 91] on select "Choose an option... Pending Applied Excluded (Questions) Excluded (Expired) Exc…" at bounding box center [713, 102] width 117 height 22
select select ""pending""
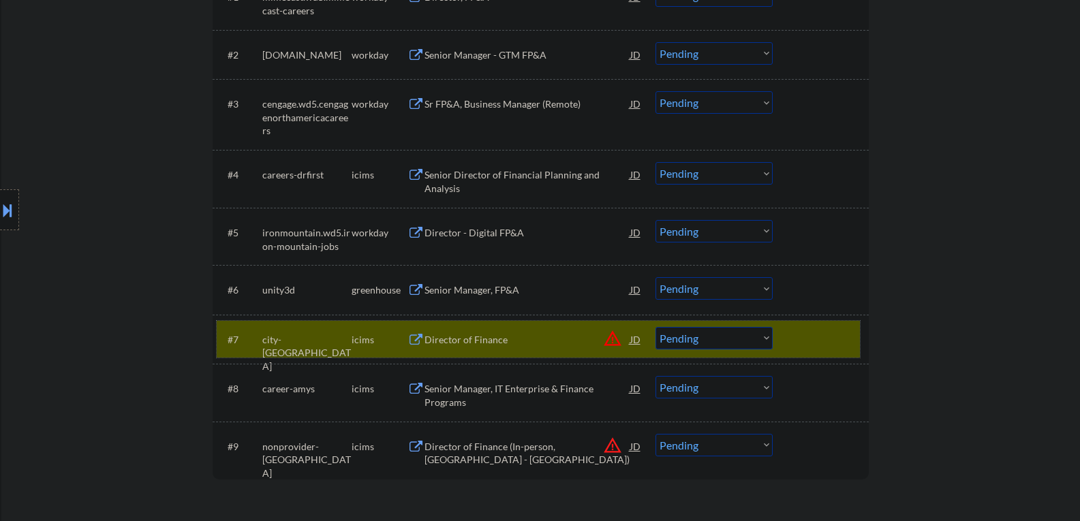
click at [814, 343] on div at bounding box center [822, 339] width 60 height 25
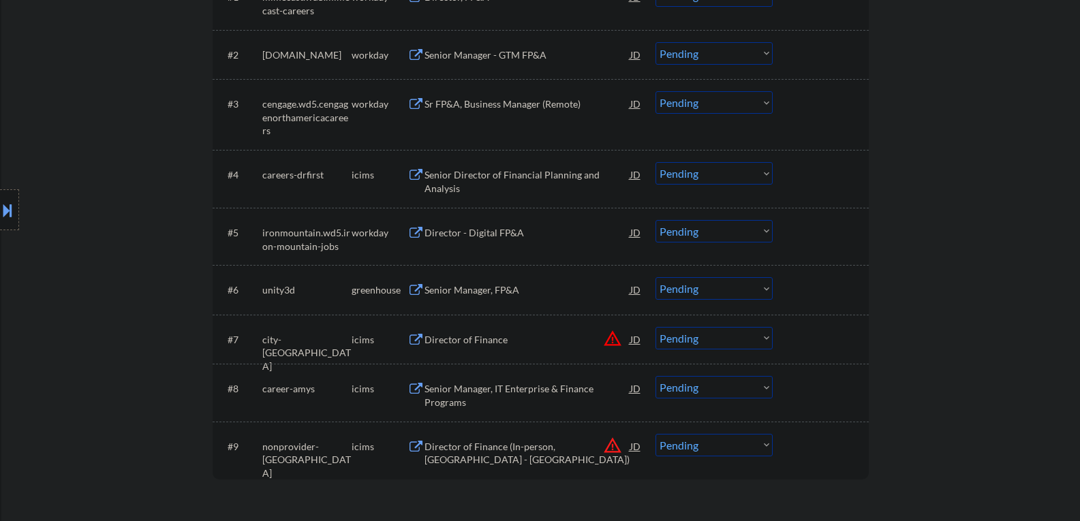
click at [485, 283] on div "Senior Manager, FP&A" at bounding box center [527, 290] width 206 height 14
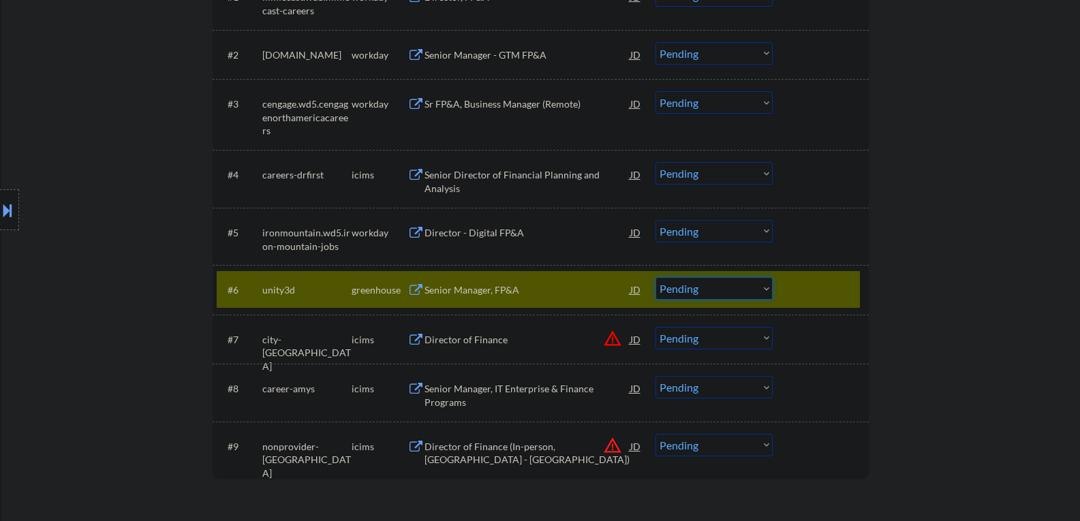
drag, startPoint x: 692, startPoint y: 287, endPoint x: 680, endPoint y: 299, distance: 16.9
click at [692, 287] on select "Choose an option... Pending Applied Excluded (Questions) Excluded (Expired) Exc…" at bounding box center [713, 288] width 117 height 22
click at [655, 277] on select "Choose an option... Pending Applied Excluded (Questions) Excluded (Expired) Exc…" at bounding box center [713, 288] width 117 height 22
select select ""pending""
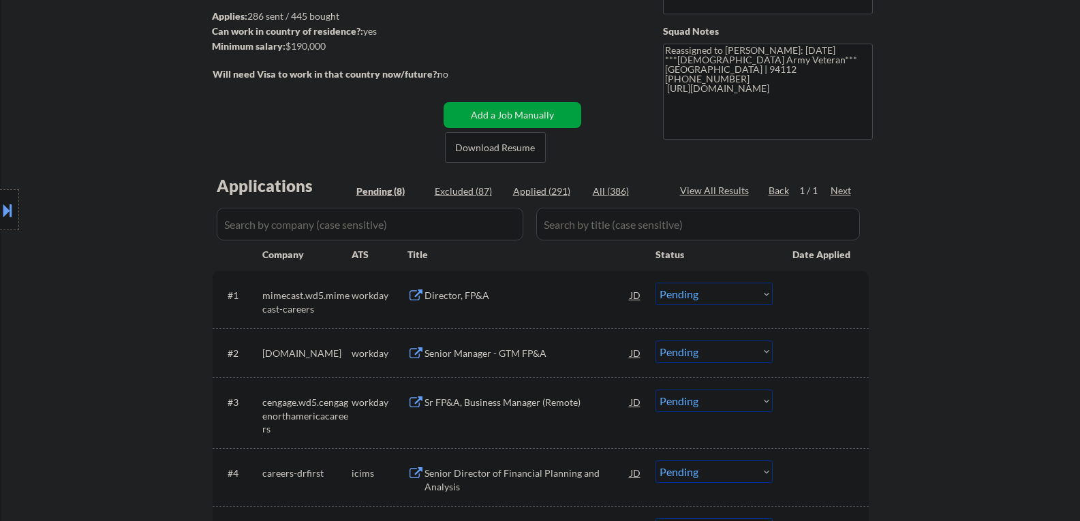
scroll to position [136, 0]
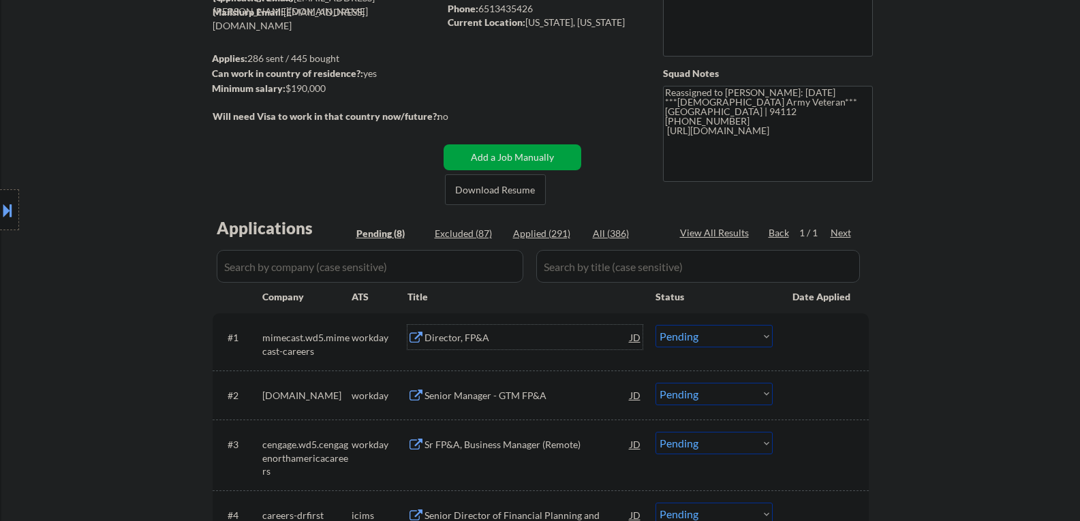
click at [444, 339] on div "Director, FP&A" at bounding box center [527, 338] width 206 height 14
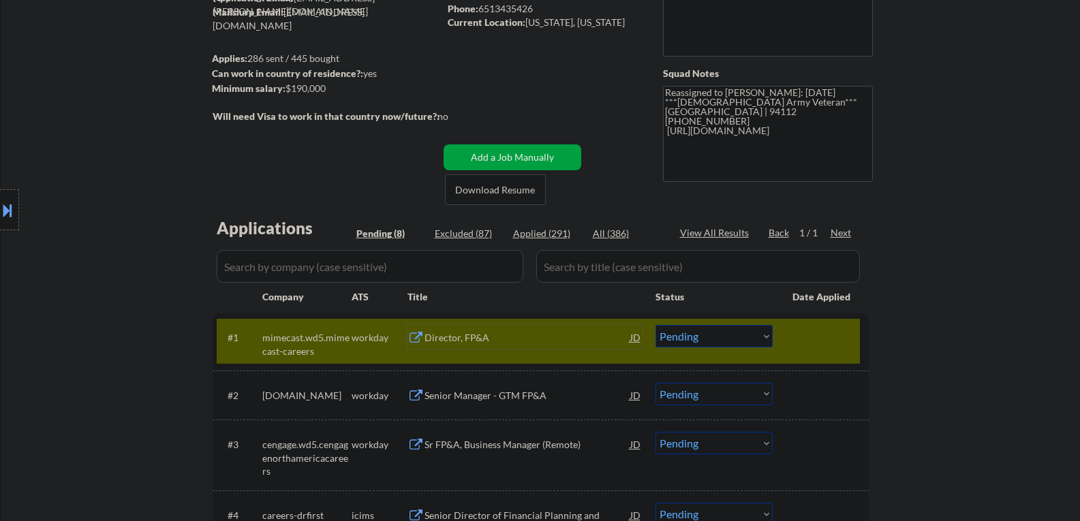
click at [469, 339] on div "Director, FP&A" at bounding box center [527, 338] width 206 height 14
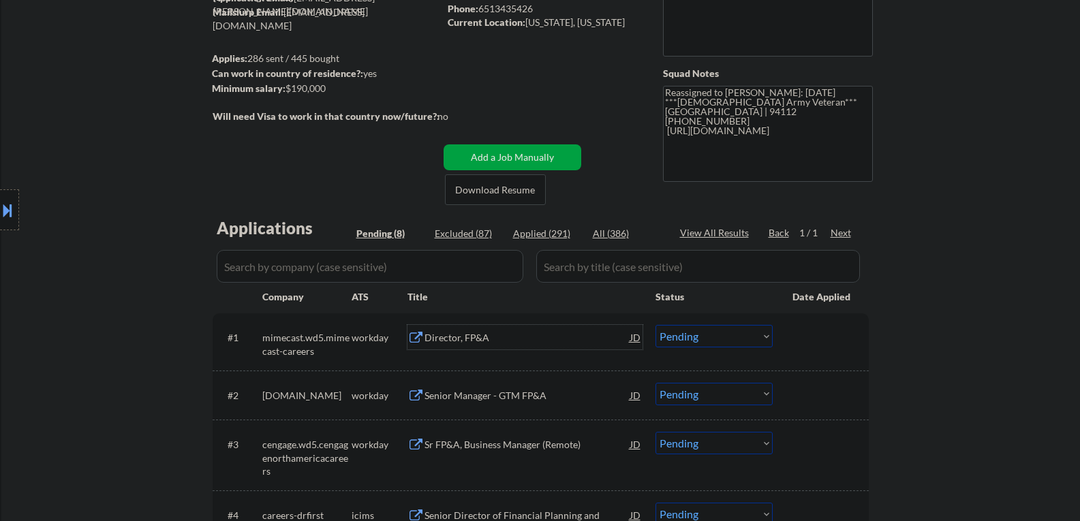
click at [670, 343] on select "Choose an option... Pending Applied Excluded (Questions) Excluded (Expired) Exc…" at bounding box center [713, 336] width 117 height 22
click at [655, 325] on select "Choose an option... Pending Applied Excluded (Questions) Excluded (Expired) Exc…" at bounding box center [713, 336] width 117 height 22
select select ""pending""
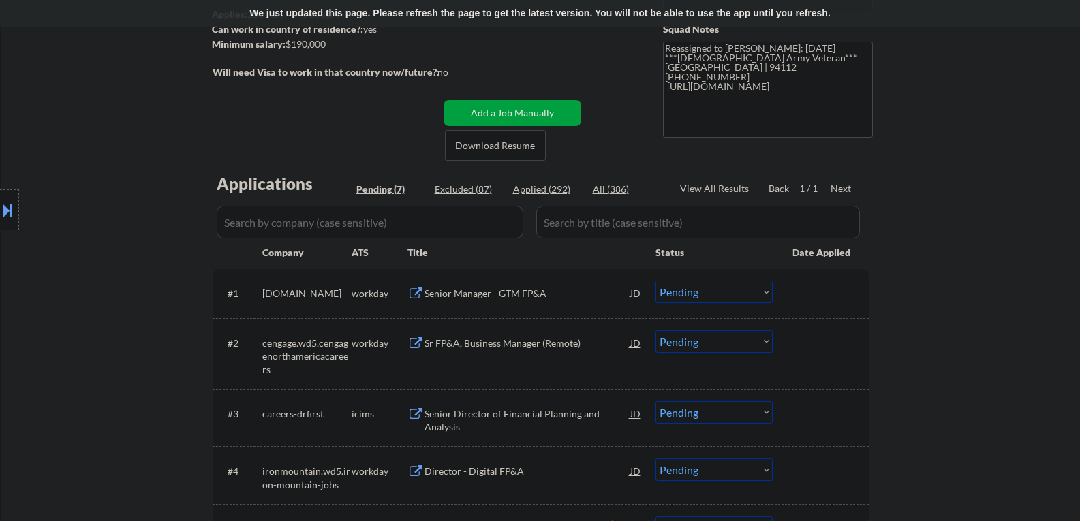
scroll to position [204, 0]
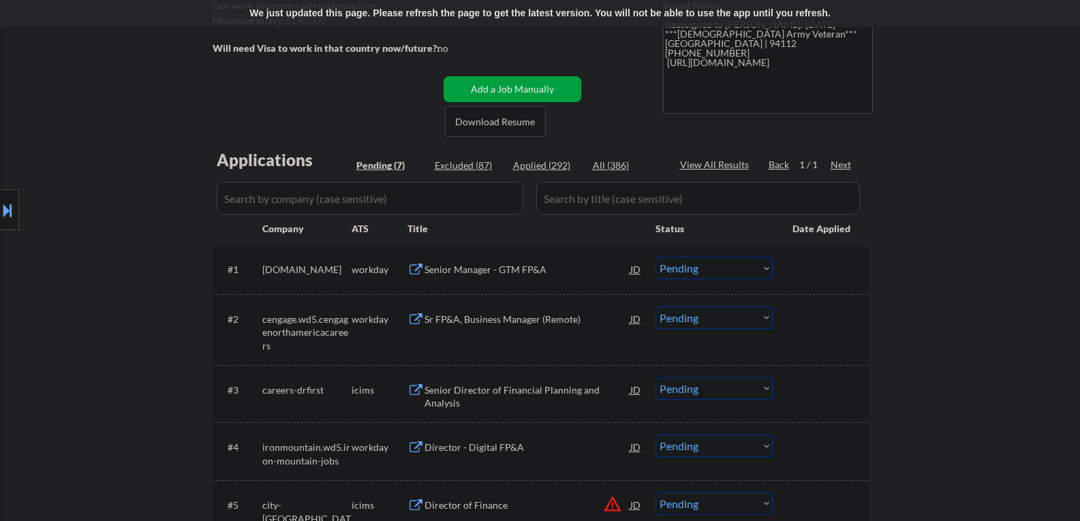
click at [456, 277] on div "Senior Manager - GTM FP&A" at bounding box center [527, 269] width 206 height 25
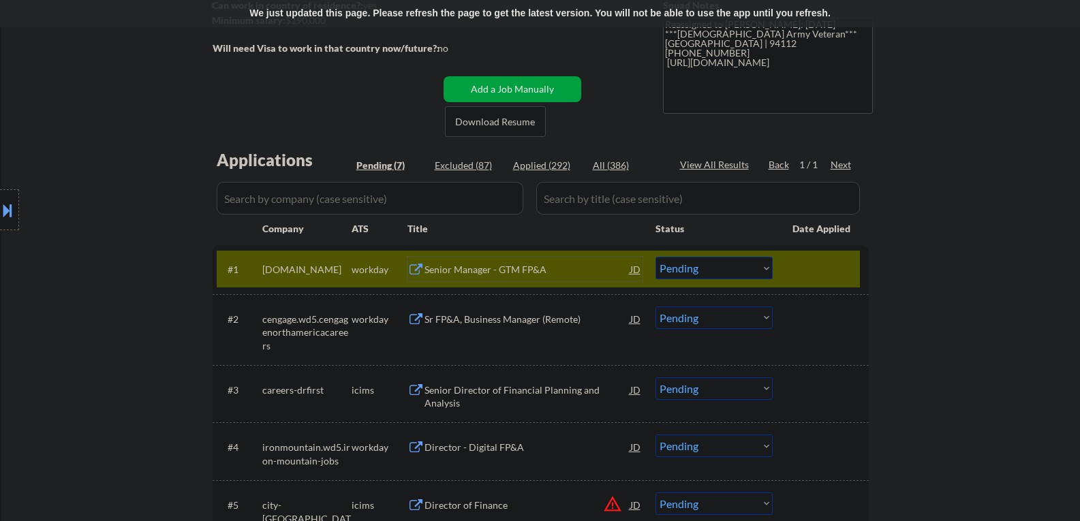
scroll to position [136, 0]
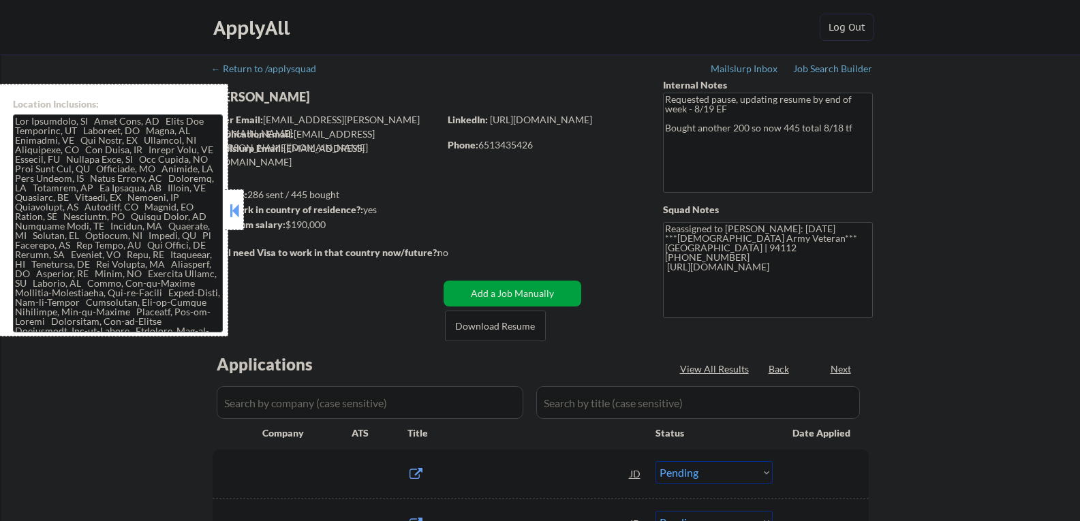
select select ""pending""
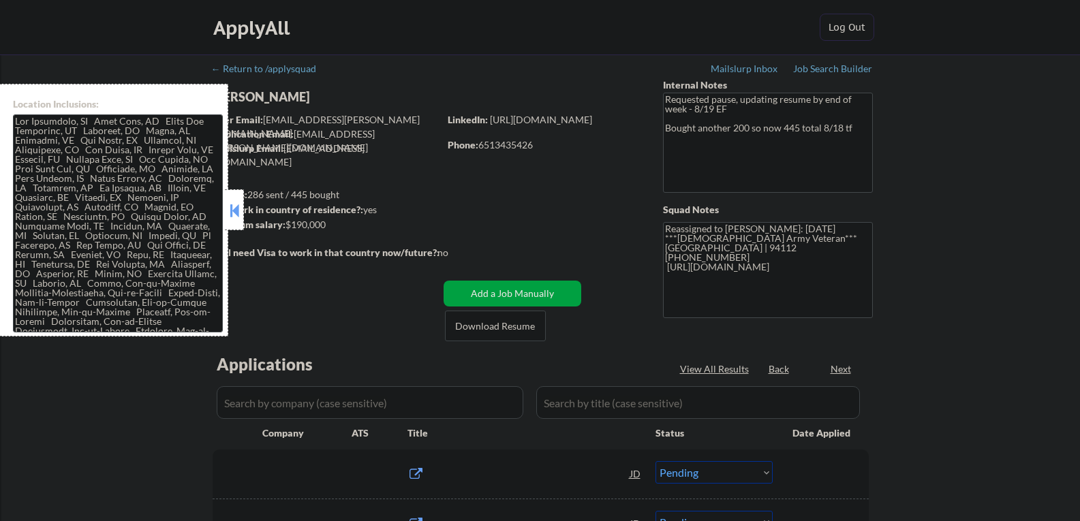
select select ""pending""
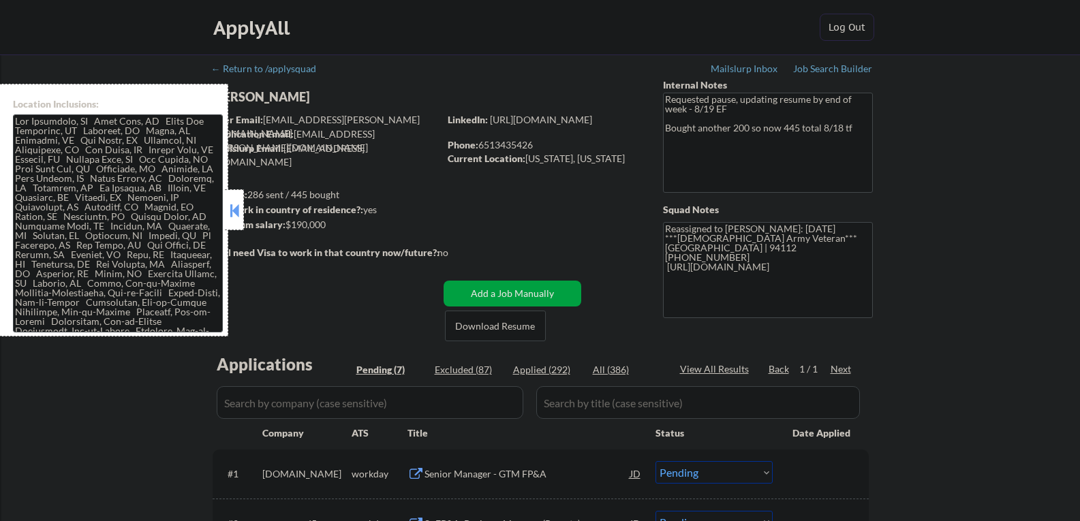
scroll to position [136, 0]
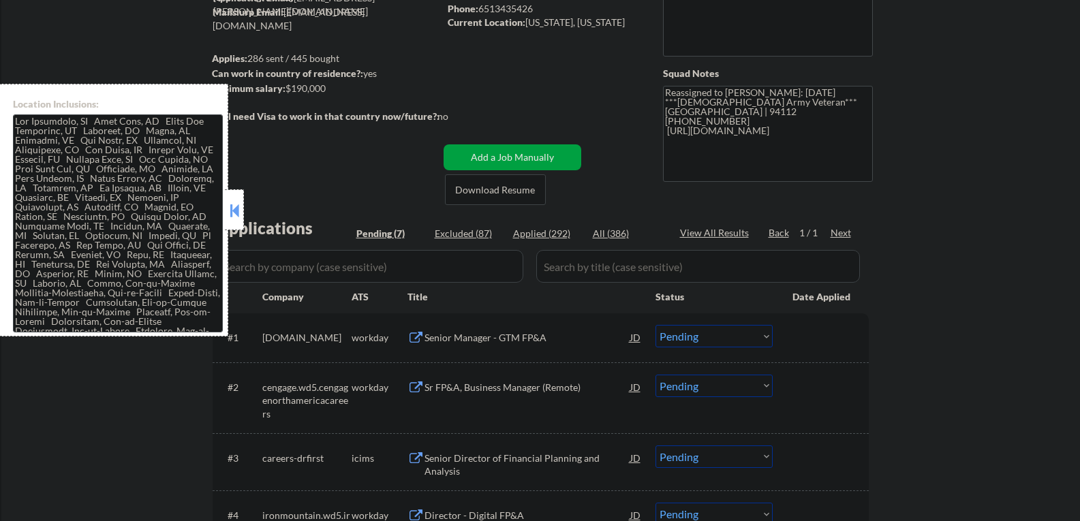
click at [236, 208] on button at bounding box center [234, 210] width 15 height 20
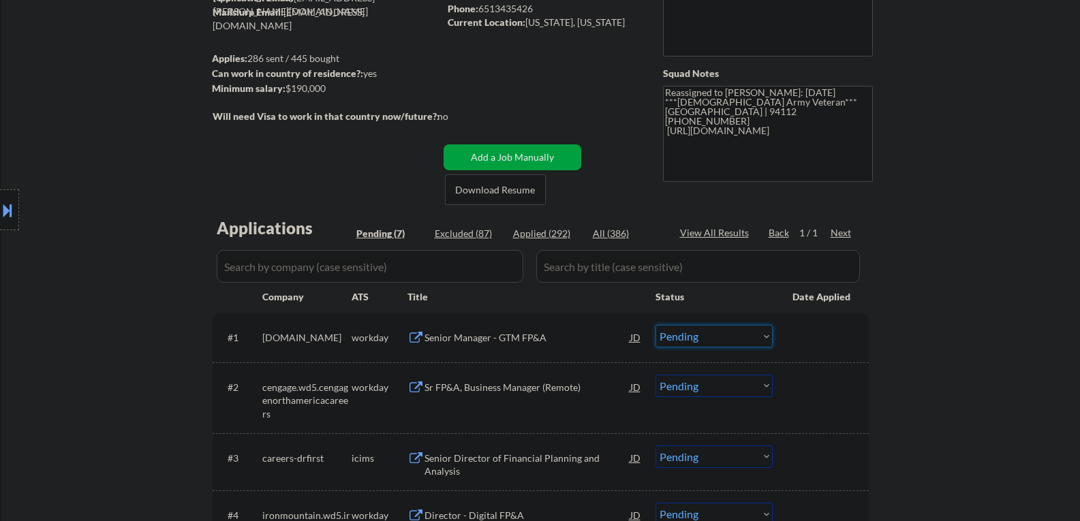
click at [670, 342] on select "Choose an option... Pending Applied Excluded (Questions) Excluded (Expired) Exc…" at bounding box center [713, 336] width 117 height 22
click at [655, 325] on select "Choose an option... Pending Applied Excluded (Questions) Excluded (Expired) Exc…" at bounding box center [713, 336] width 117 height 22
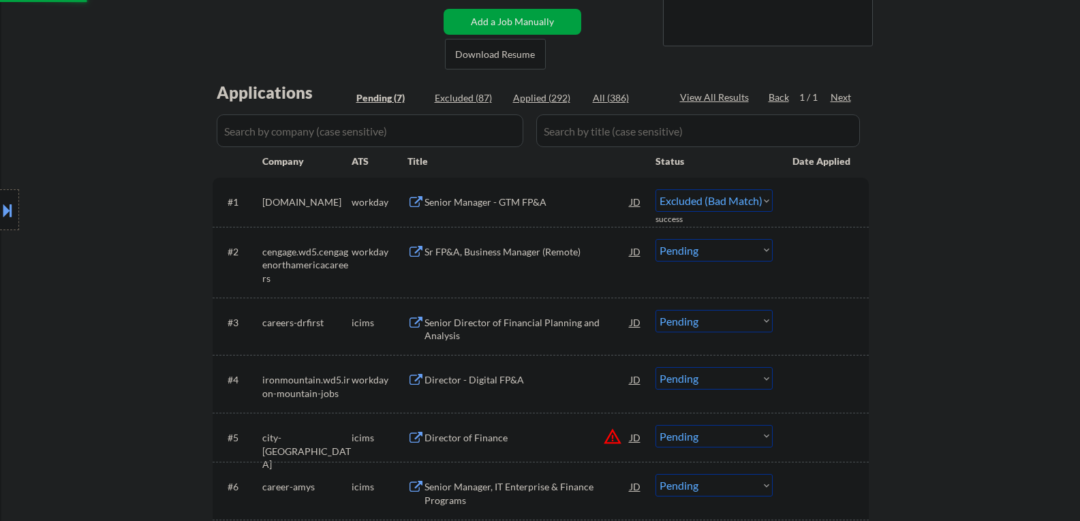
scroll to position [272, 0]
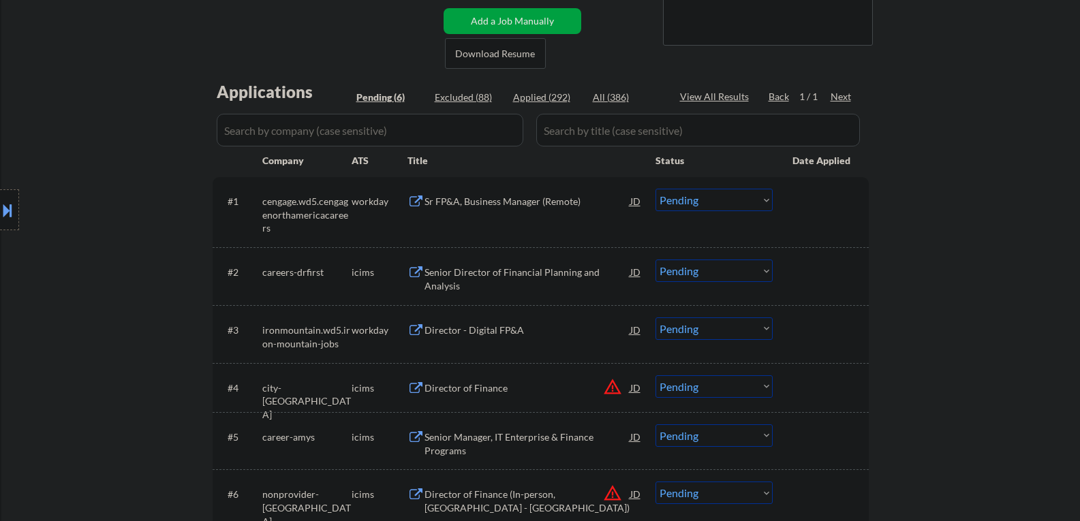
click at [473, 205] on div "Sr FP&A, Business Manager (Remote)" at bounding box center [527, 202] width 206 height 14
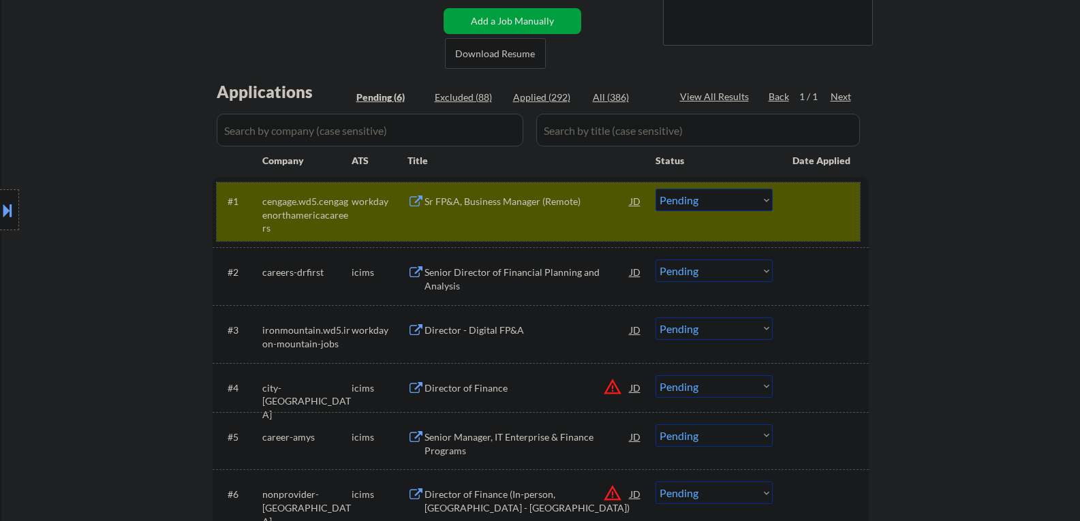
click at [729, 219] on div "#1 cengage.wd5.cengagenorthamericacareers workday Sr FP&A, Business Manager (Re…" at bounding box center [538, 212] width 643 height 59
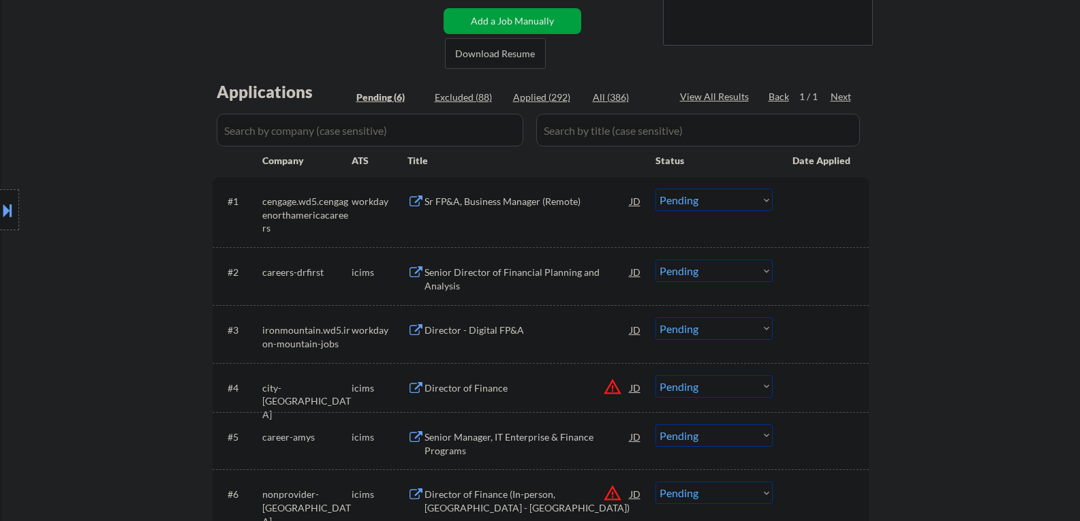
click at [722, 203] on select "Choose an option... Pending Applied Excluded (Questions) Excluded (Expired) Exc…" at bounding box center [713, 200] width 117 height 22
click at [655, 189] on select "Choose an option... Pending Applied Excluded (Questions) Excluded (Expired) Exc…" at bounding box center [713, 200] width 117 height 22
select select ""pending""
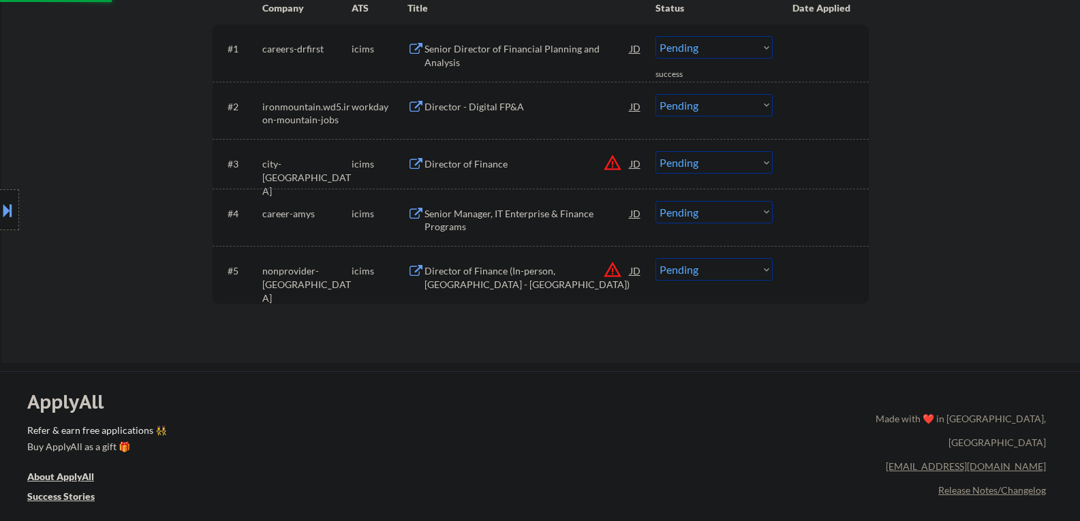
scroll to position [341, 0]
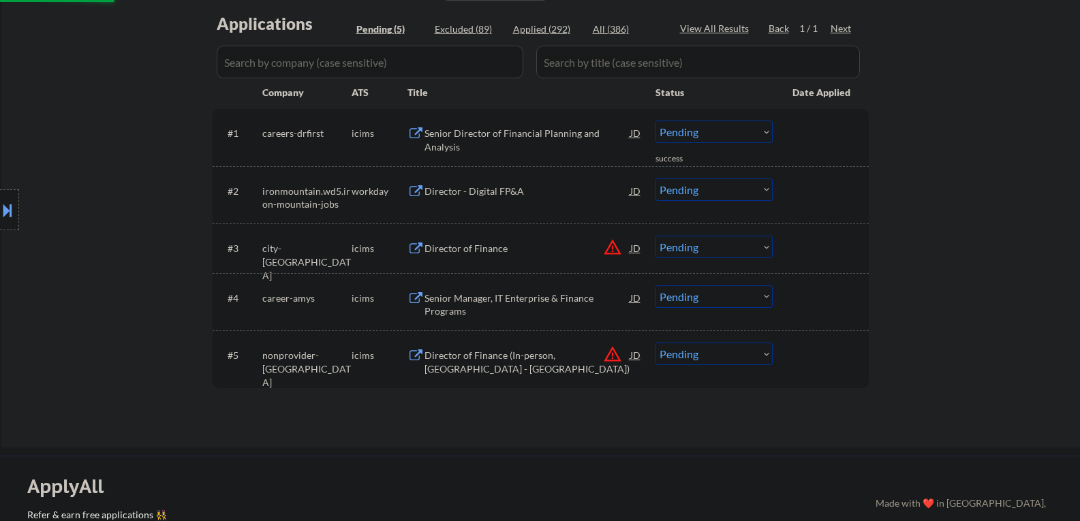
click at [430, 199] on div "Director - Digital FP&A" at bounding box center [527, 190] width 206 height 25
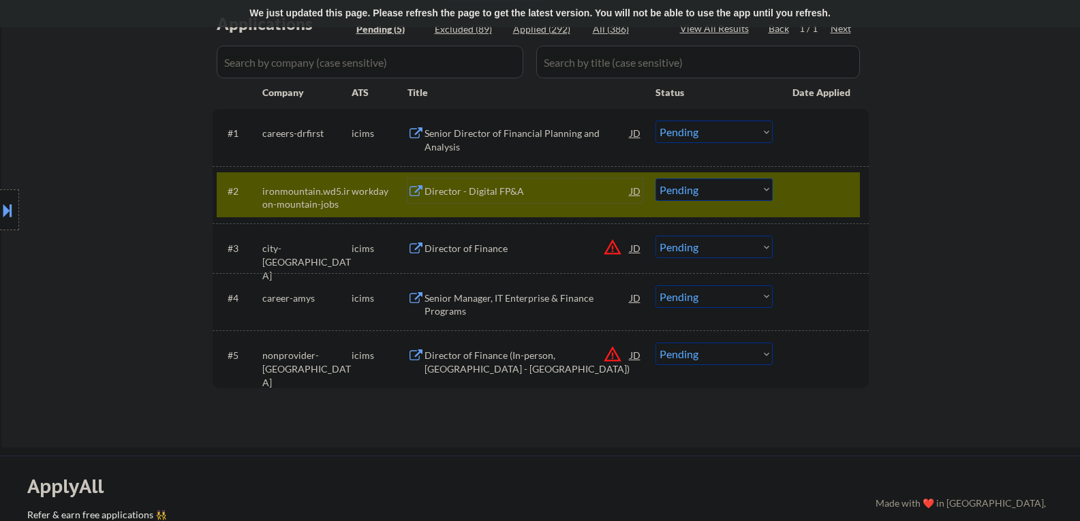
click at [488, 188] on div "Director - Digital FP&A" at bounding box center [527, 192] width 206 height 14
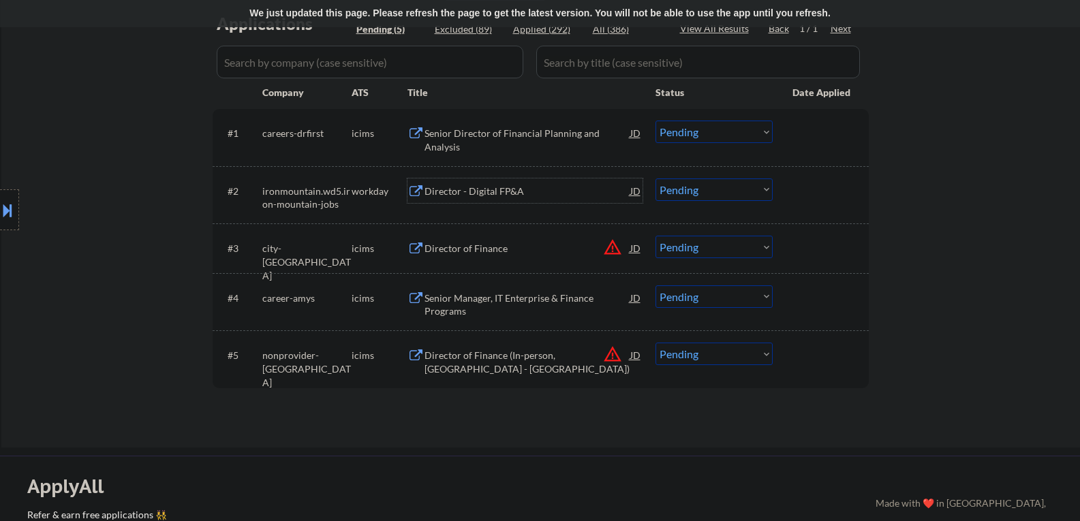
click at [469, 189] on div "Director - Digital FP&A" at bounding box center [527, 192] width 206 height 14
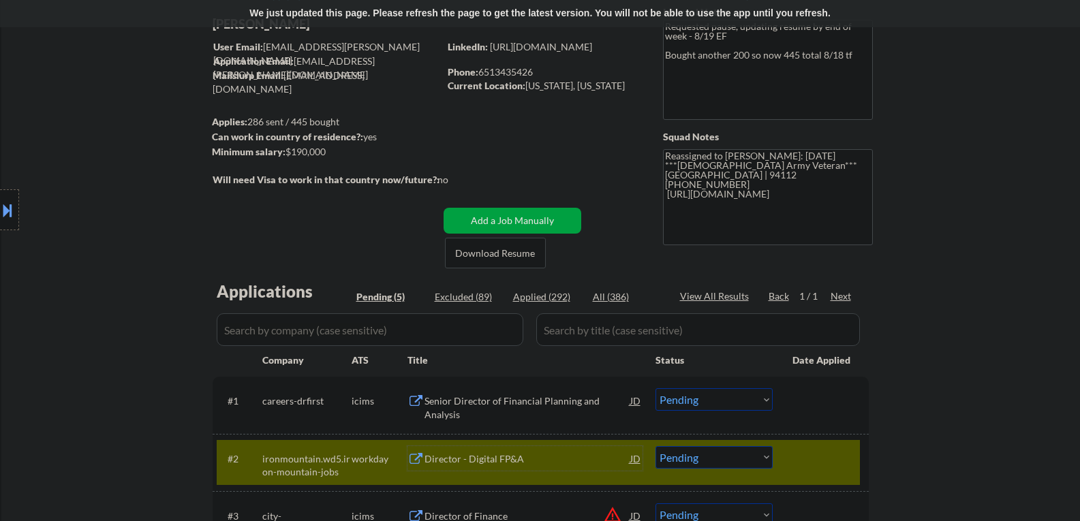
scroll to position [204, 0]
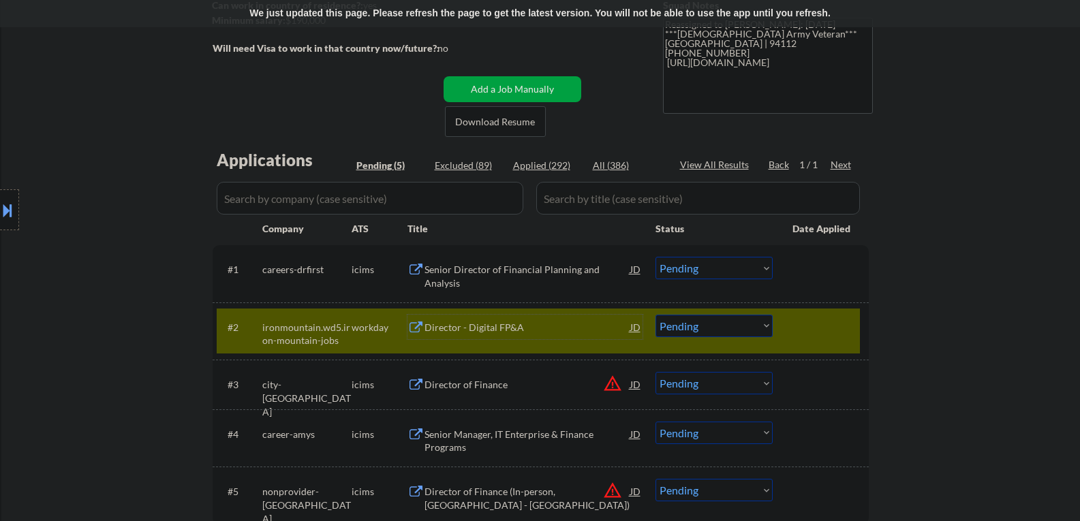
click at [781, 335] on div "#2 ironmountain.wd5.iron-mountain-jobs workday Director - Digital FP&A JD Choos…" at bounding box center [538, 331] width 643 height 45
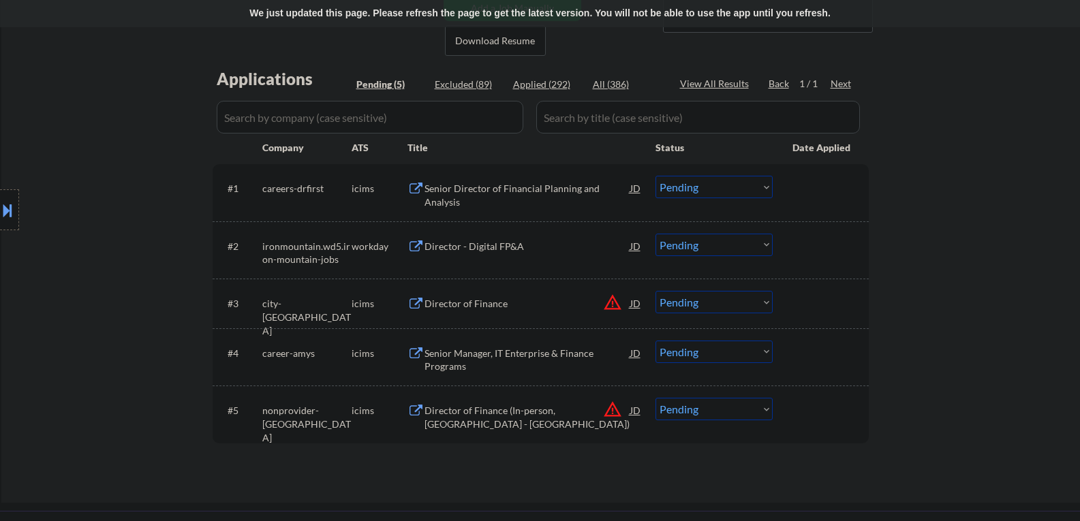
scroll to position [409, 0]
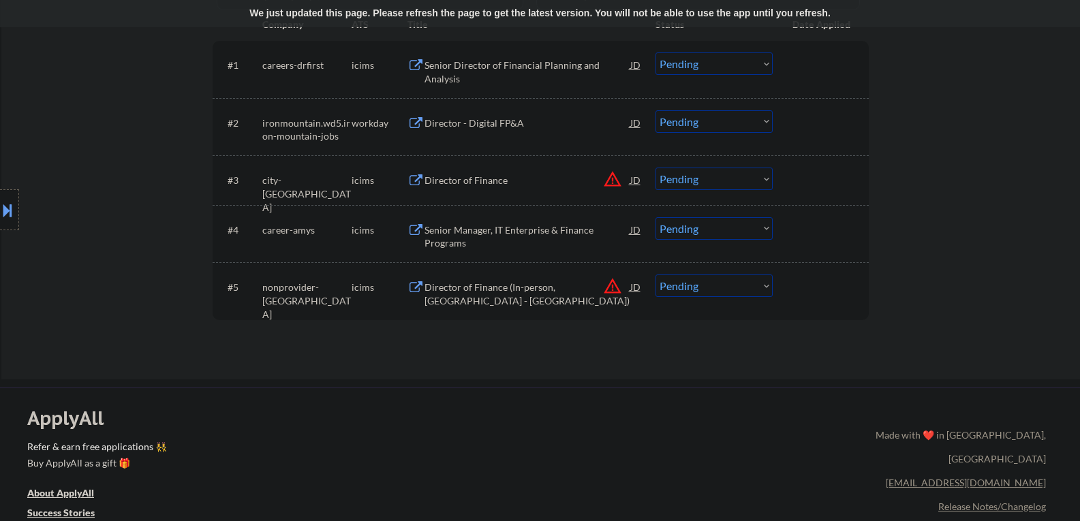
click at [635, 183] on div "JD" at bounding box center [636, 180] width 14 height 25
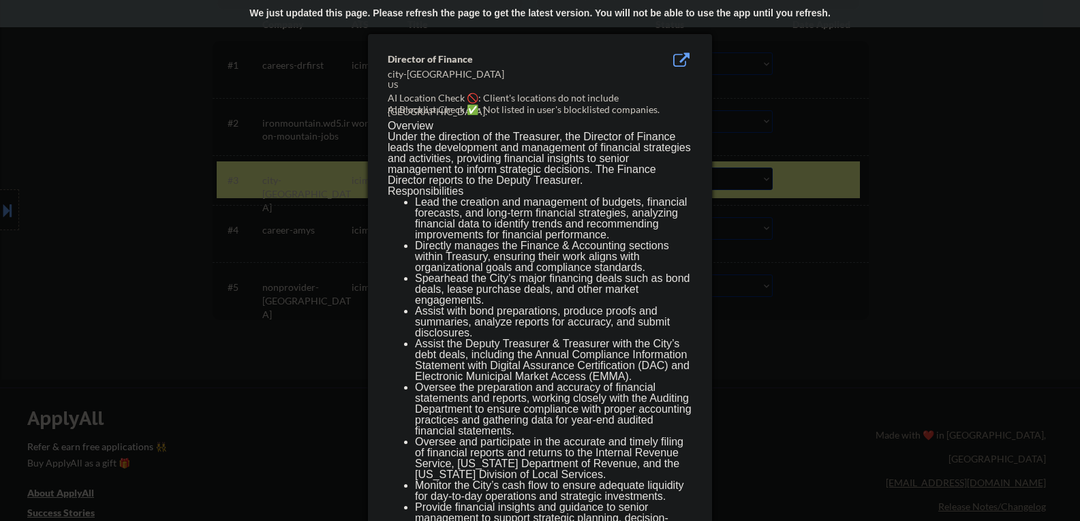
click at [850, 310] on div at bounding box center [540, 260] width 1080 height 521
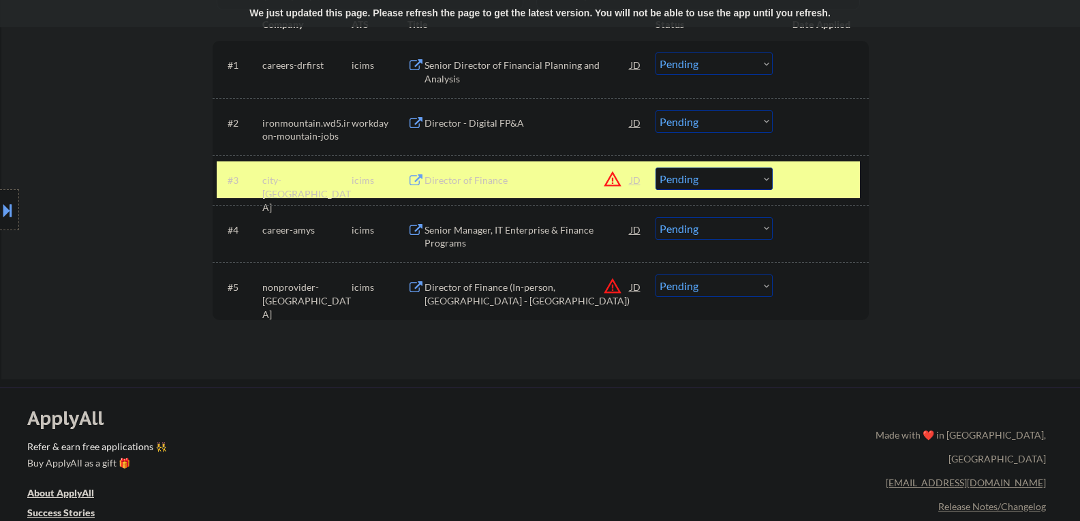
click at [494, 187] on div "Director of Finance" at bounding box center [527, 180] width 206 height 25
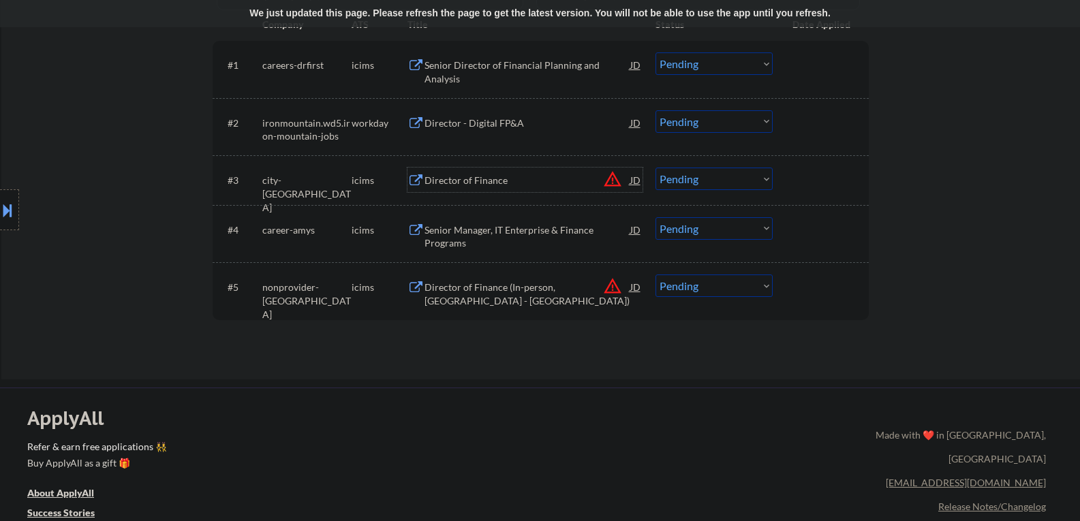
click at [671, 183] on select "Choose an option... Pending Applied Excluded (Questions) Excluded (Expired) Exc…" at bounding box center [713, 179] width 117 height 22
select select ""excluded__expired_""
click at [655, 168] on select "Choose an option... Pending Applied Excluded (Questions) Excluded (Expired) Exc…" at bounding box center [713, 179] width 117 height 22
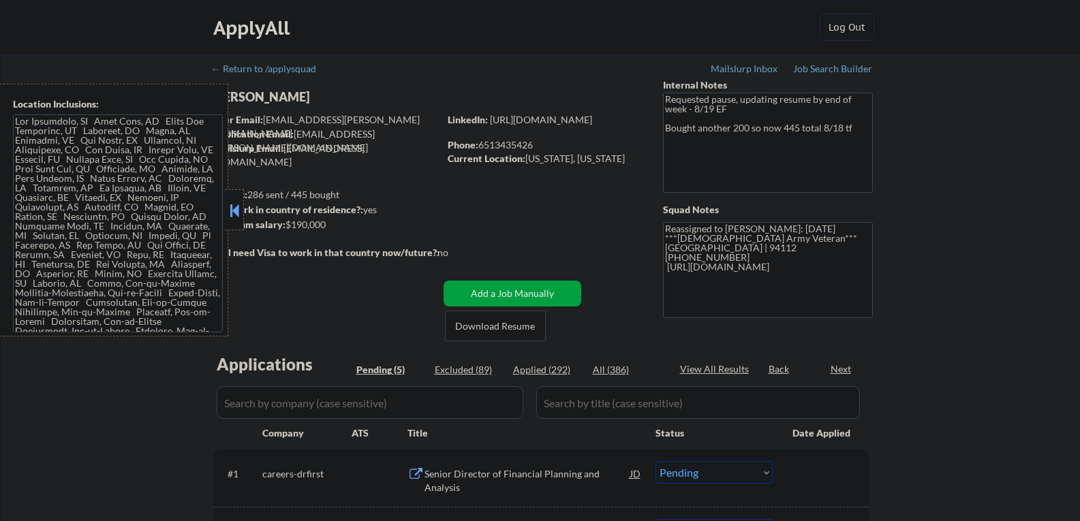
select select ""pending""
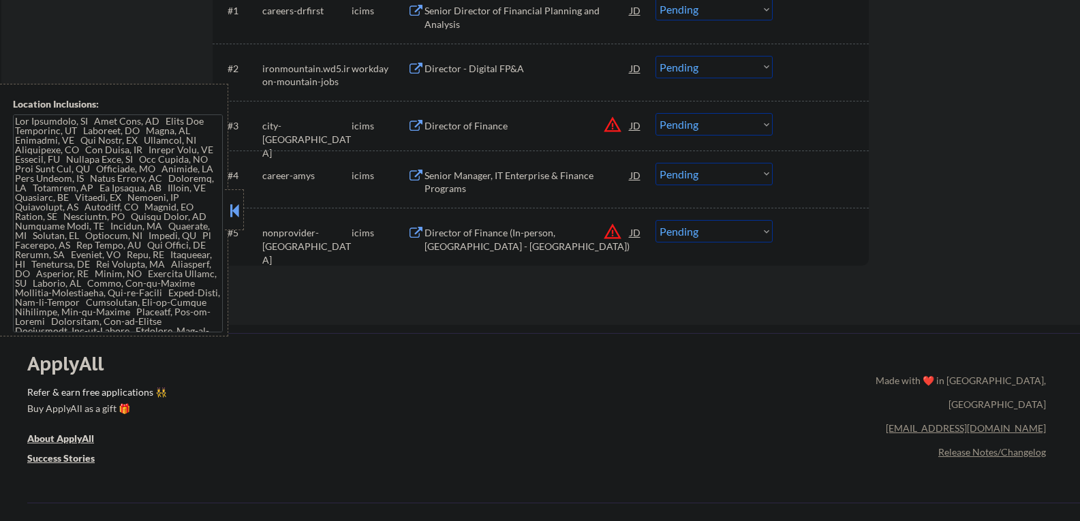
scroll to position [409, 0]
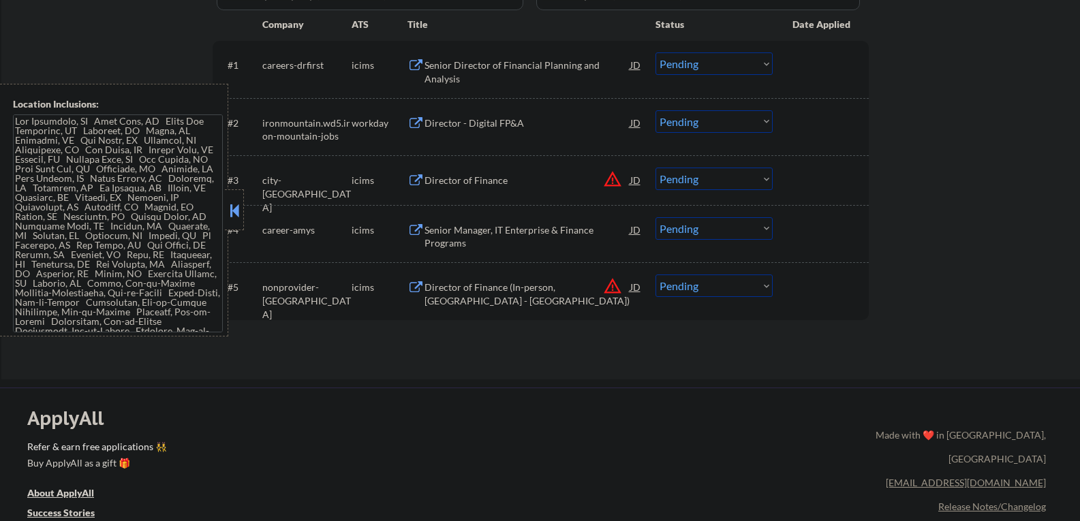
click at [238, 209] on button at bounding box center [234, 210] width 15 height 20
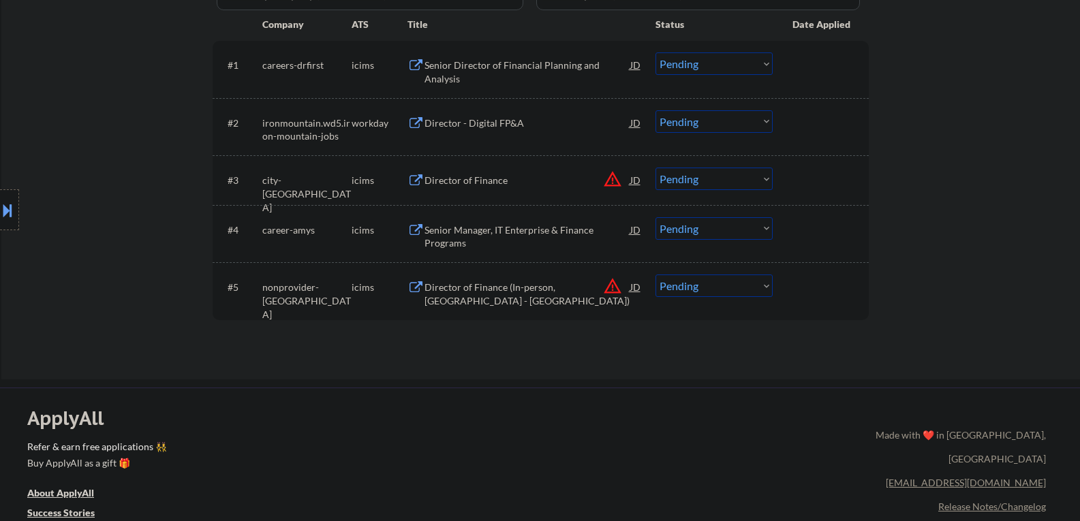
click at [696, 185] on select "Choose an option... Pending Applied Excluded (Questions) Excluded (Expired) Exc…" at bounding box center [713, 179] width 117 height 22
click at [655, 168] on select "Choose an option... Pending Applied Excluded (Questions) Excluded (Expired) Exc…" at bounding box center [713, 179] width 117 height 22
select select ""pending""
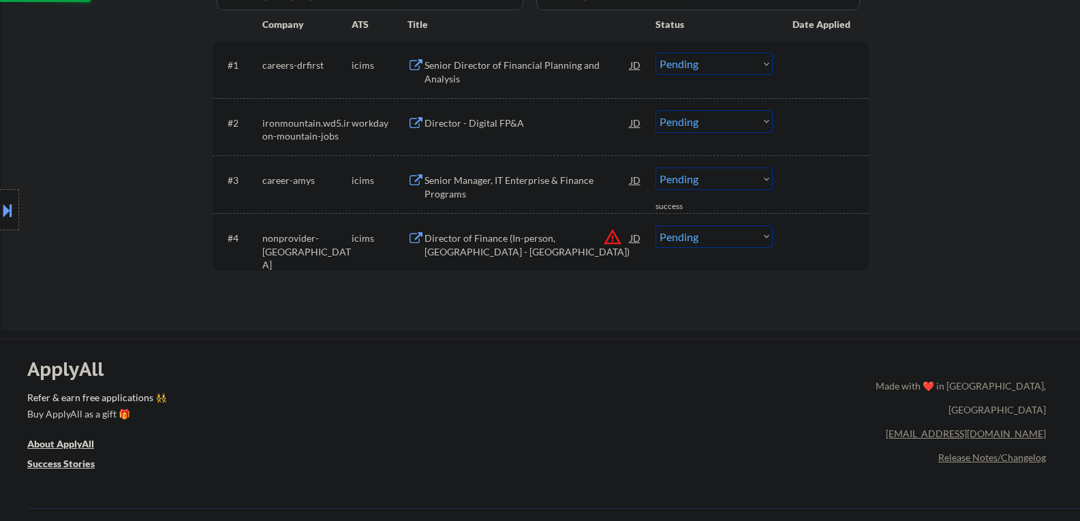
click at [630, 238] on div "JD" at bounding box center [636, 237] width 14 height 25
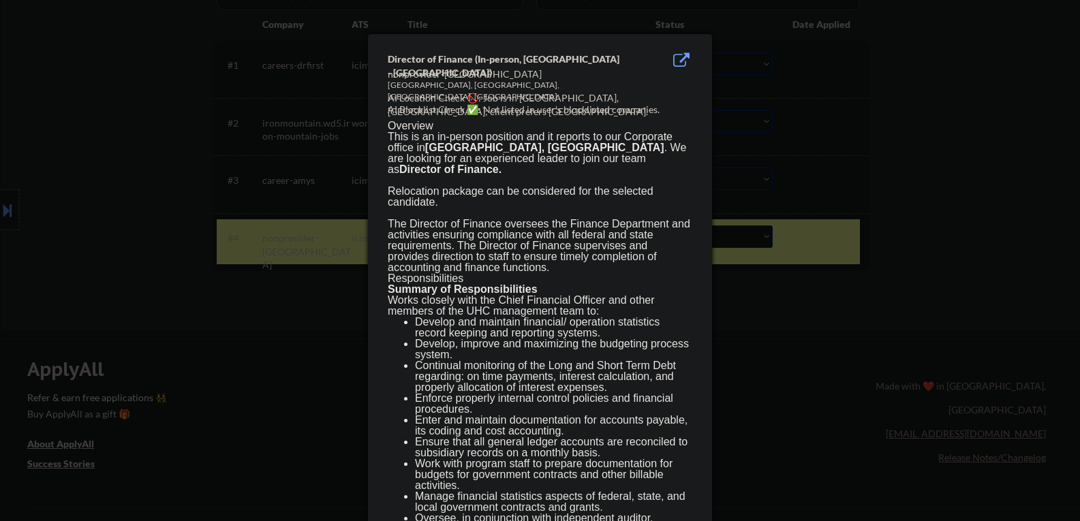
click at [796, 350] on div at bounding box center [540, 260] width 1080 height 521
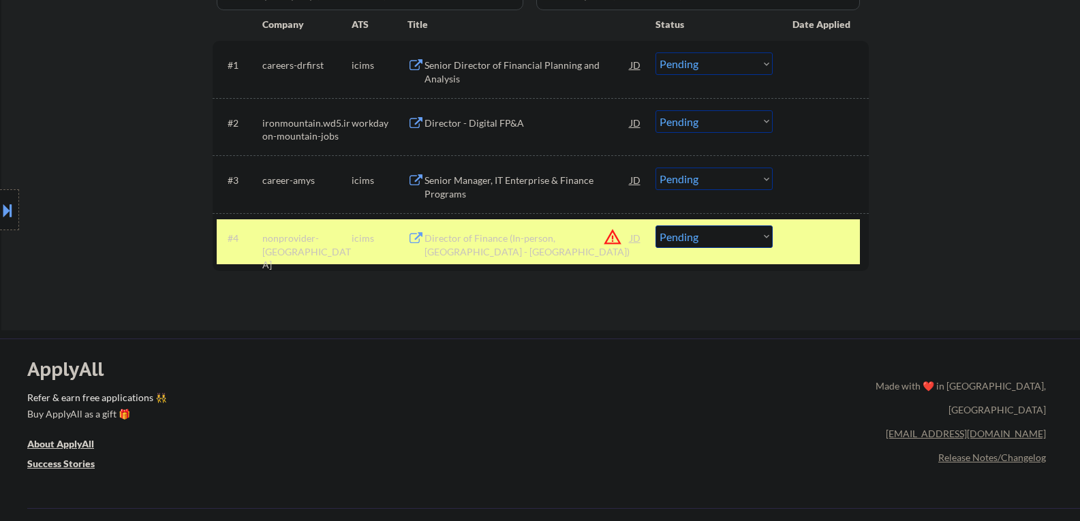
click at [471, 238] on div "Director of Finance (In-person, Central Valley - Fresno)" at bounding box center [527, 245] width 206 height 27
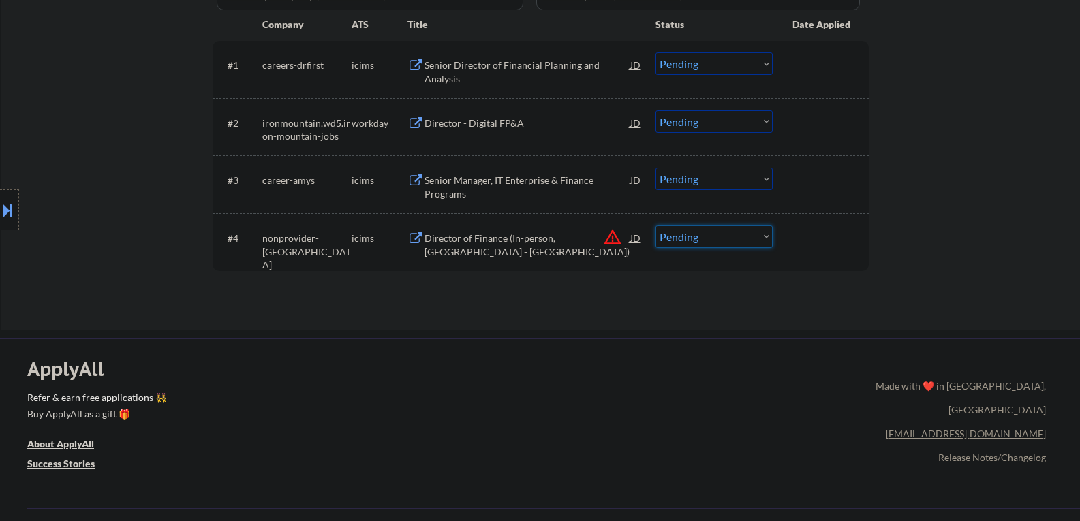
click at [679, 235] on select "Choose an option... Pending Applied Excluded (Questions) Excluded (Expired) Exc…" at bounding box center [713, 236] width 117 height 22
click at [673, 240] on select "Choose an option... Pending Applied Excluded (Questions) Excluded (Expired) Exc…" at bounding box center [713, 236] width 117 height 22
select select ""excluded__location_""
click at [655, 225] on select "Choose an option... Pending Applied Excluded (Questions) Excluded (Expired) Exc…" at bounding box center [713, 236] width 117 height 22
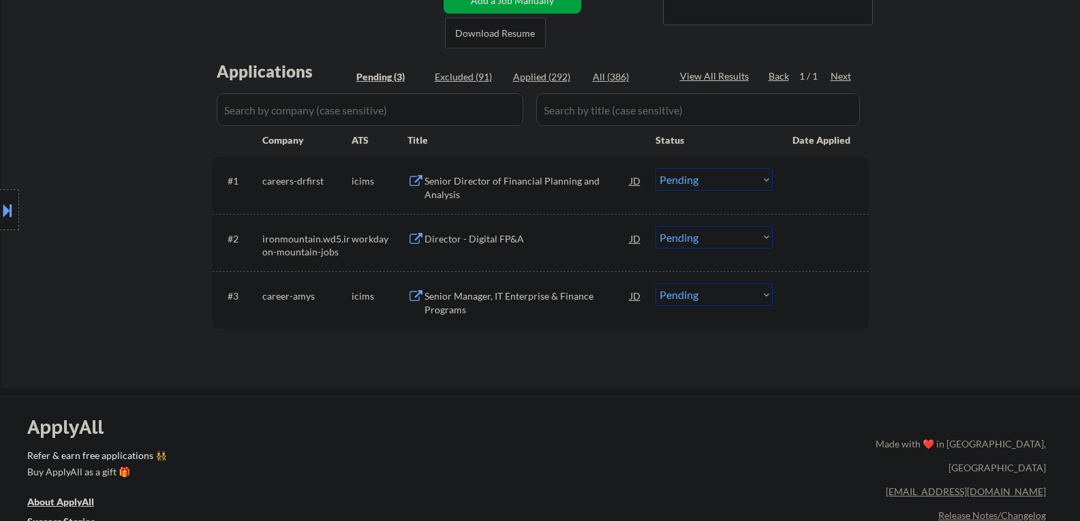
scroll to position [272, 0]
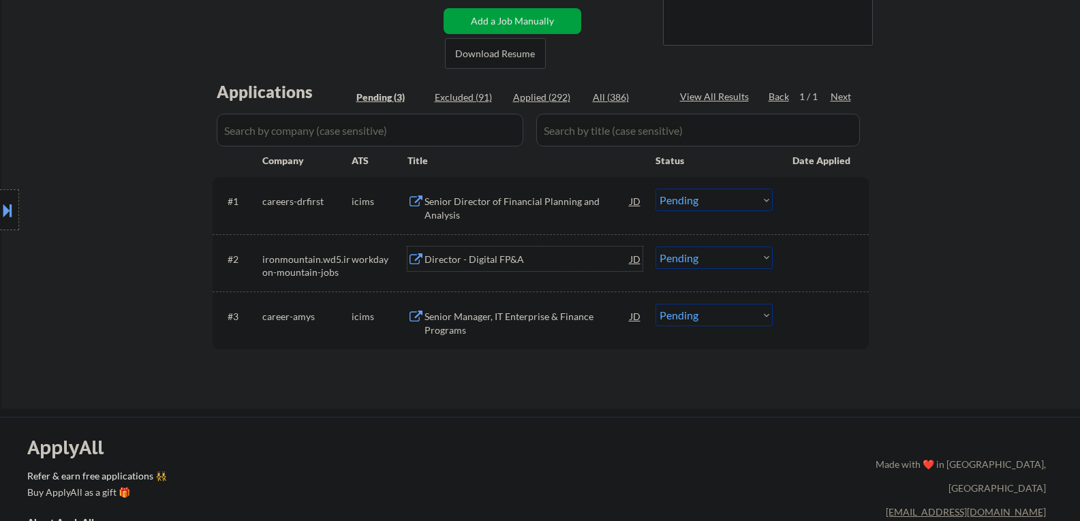
click at [465, 257] on div "Director - Digital FP&A" at bounding box center [527, 260] width 206 height 14
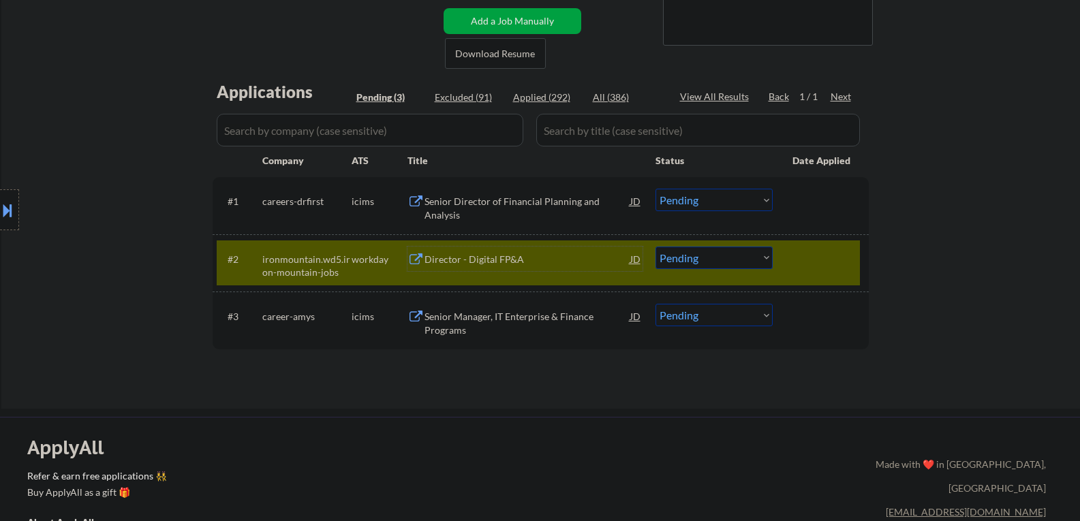
click at [699, 262] on select "Choose an option... Pending Applied Excluded (Questions) Excluded (Expired) Exc…" at bounding box center [713, 258] width 117 height 22
click at [655, 247] on select "Choose an option... Pending Applied Excluded (Questions) Excluded (Expired) Exc…" at bounding box center [713, 258] width 117 height 22
select select ""pending""
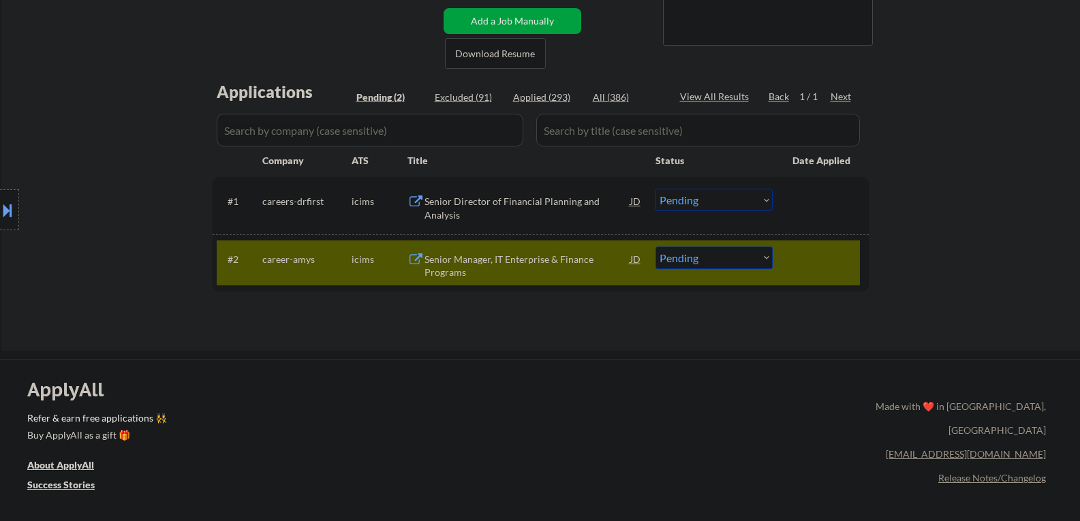
click at [456, 270] on div "Senior Manager, IT Enterprise & Finance Programs" at bounding box center [527, 266] width 206 height 27
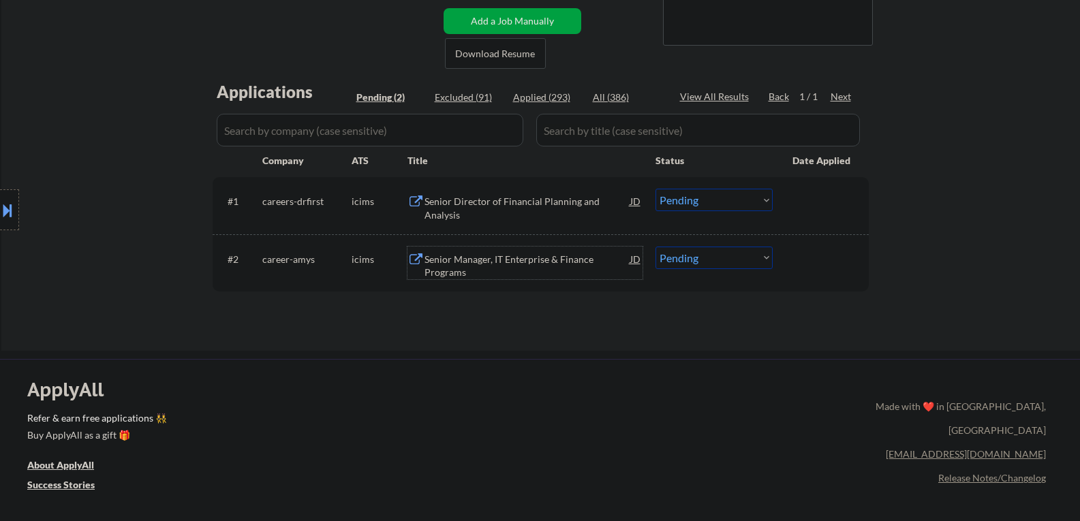
click at [452, 268] on div "Senior Manager, IT Enterprise & Finance Programs" at bounding box center [527, 266] width 206 height 27
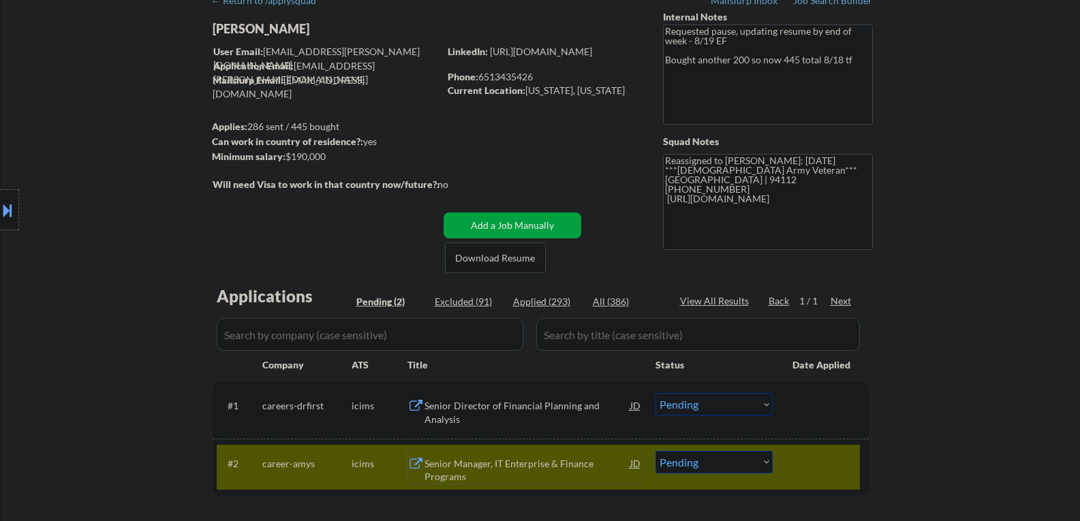
scroll to position [0, 0]
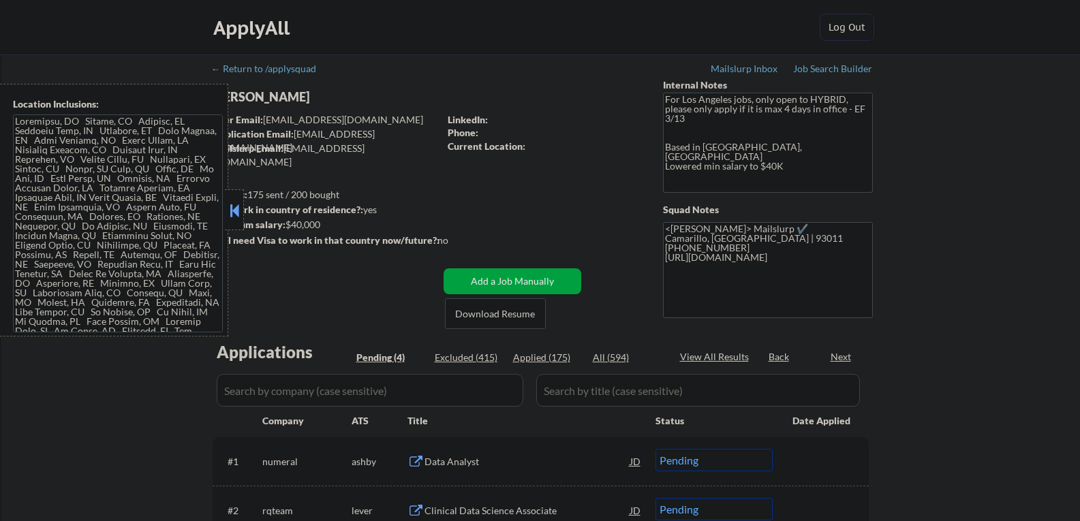
select select ""pending""
click at [230, 202] on button at bounding box center [234, 210] width 15 height 20
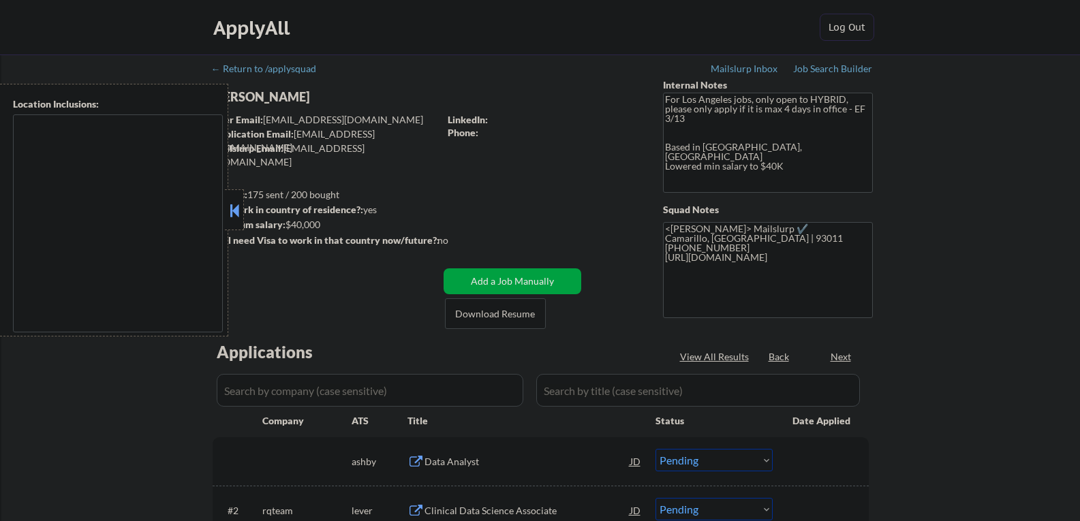
select select ""pending""
type textarea "[GEOGRAPHIC_DATA], [GEOGRAPHIC_DATA] [GEOGRAPHIC_DATA], [GEOGRAPHIC_DATA] [GEOG…"
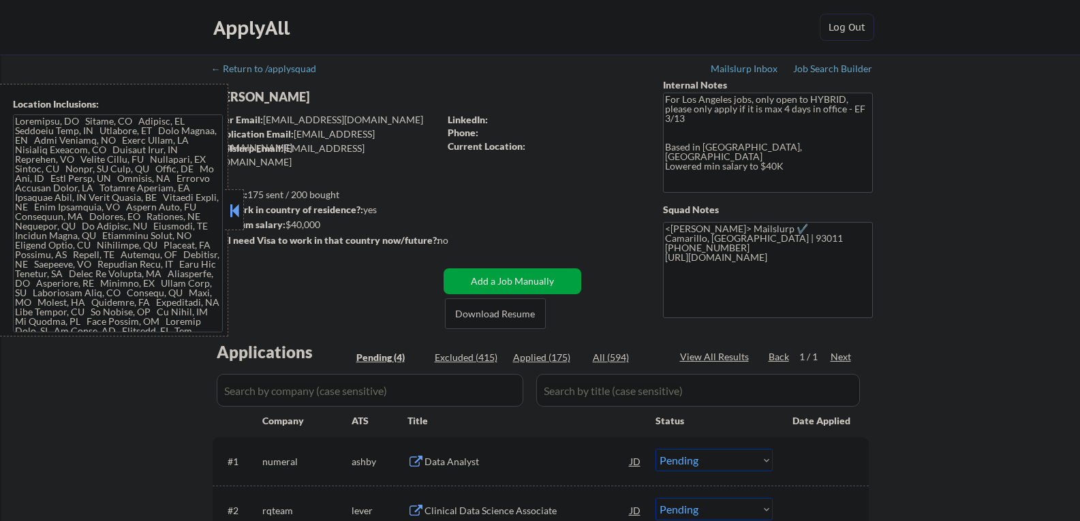
click at [238, 210] on button at bounding box center [234, 210] width 15 height 20
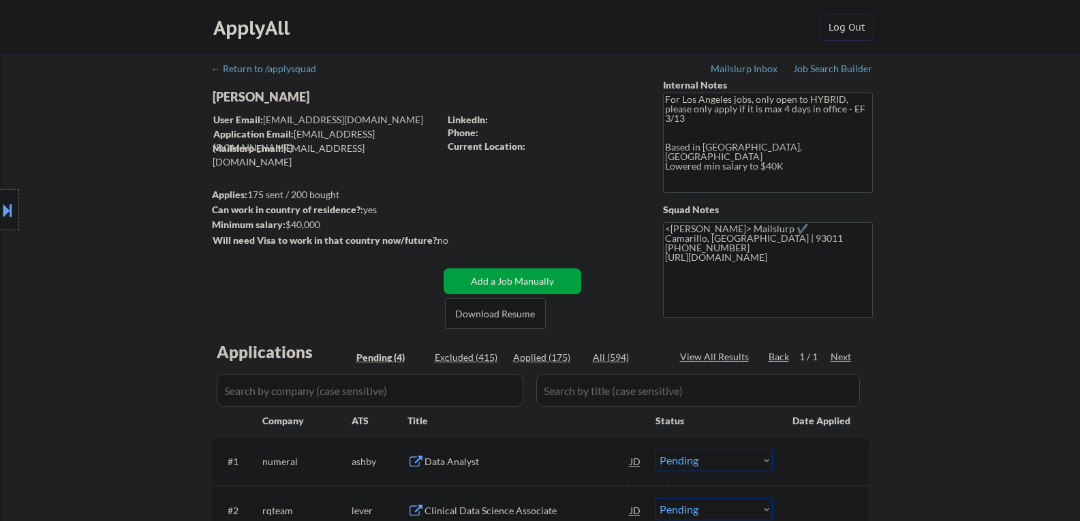
click at [247, 96] on div "[PERSON_NAME]" at bounding box center [352, 97] width 280 height 17
click at [247, 96] on div "Tira Menali" at bounding box center [352, 97] width 280 height 17
copy div "Tira Menali"
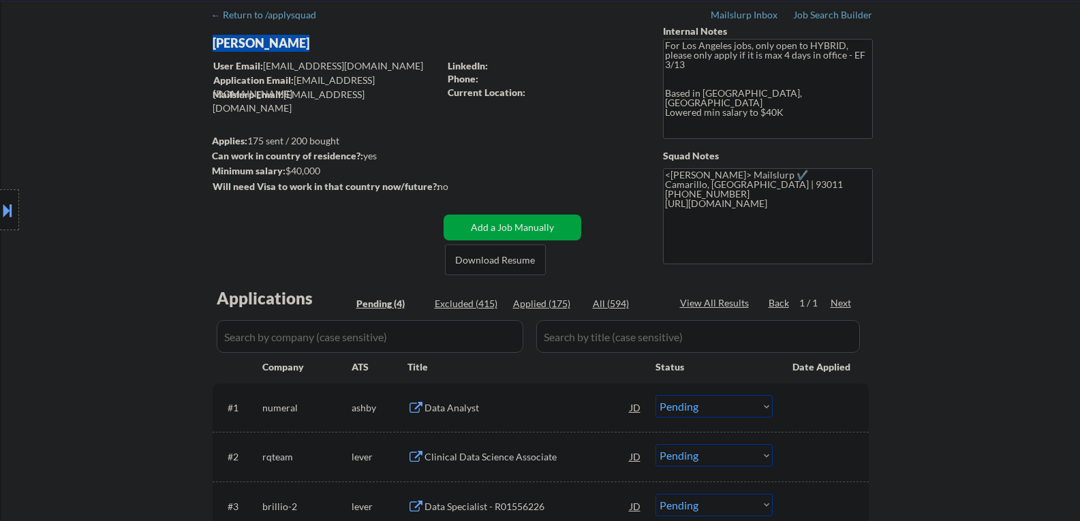
scroll to position [68, 0]
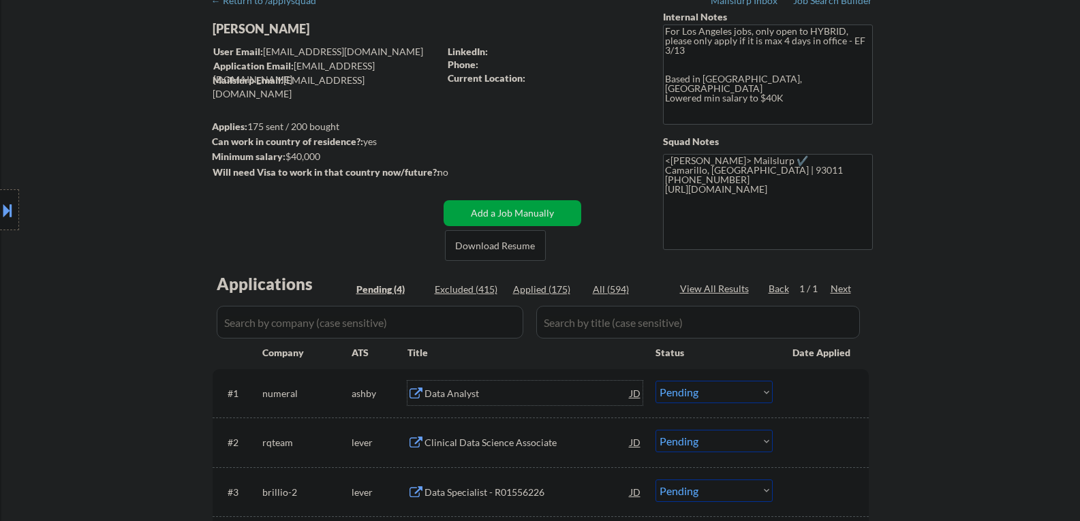
click at [438, 398] on div "Data Analyst" at bounding box center [527, 394] width 206 height 14
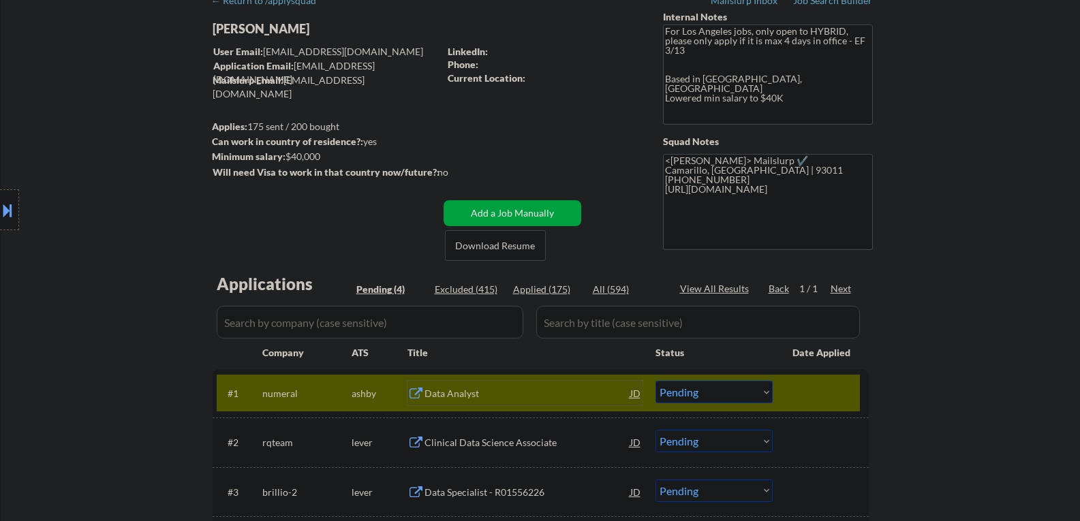
click at [5, 200] on button at bounding box center [7, 210] width 15 height 22
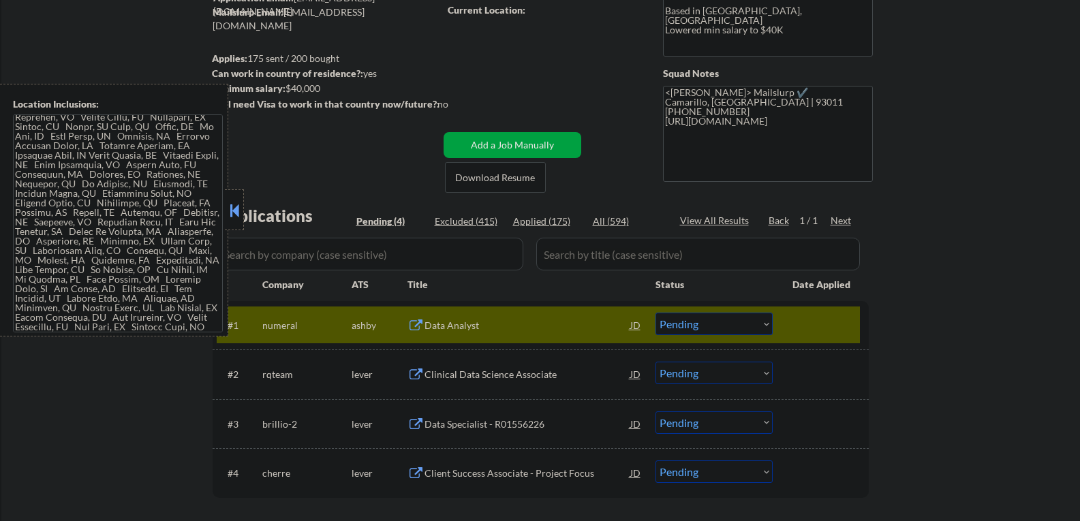
scroll to position [0, 0]
click at [289, 164] on div "← Return to /applysquad Mailslurp Inbox Job Search Builder Tira Menali User Ema…" at bounding box center [541, 232] width 680 height 628
click at [232, 209] on button at bounding box center [234, 210] width 15 height 20
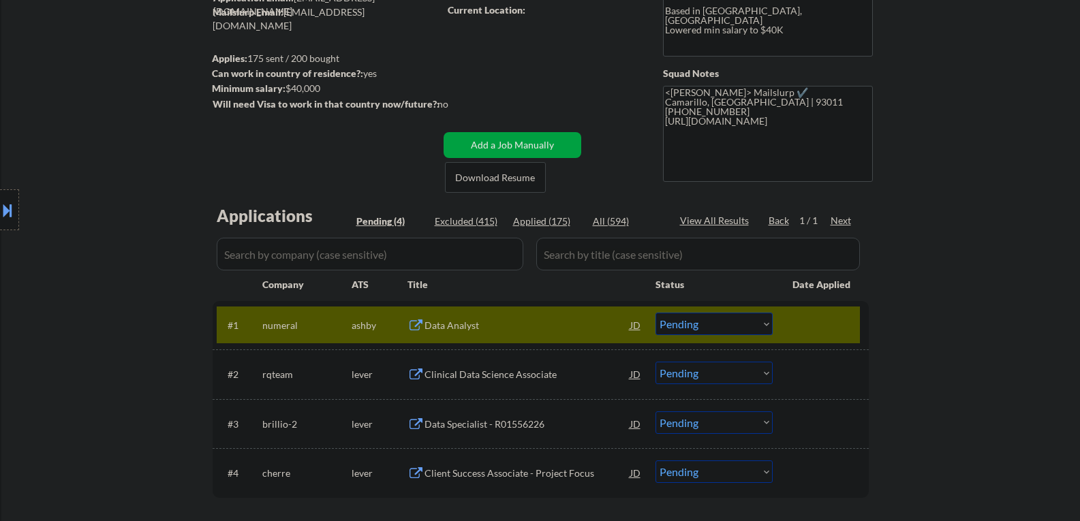
click at [665, 320] on select "Choose an option... Pending Applied Excluded (Questions) Excluded (Expired) Exc…" at bounding box center [713, 324] width 117 height 22
click at [655, 313] on select "Choose an option... Pending Applied Excluded (Questions) Excluded (Expired) Exc…" at bounding box center [713, 324] width 117 height 22
click at [496, 377] on div "Clinical Data Science Associate" at bounding box center [527, 375] width 206 height 14
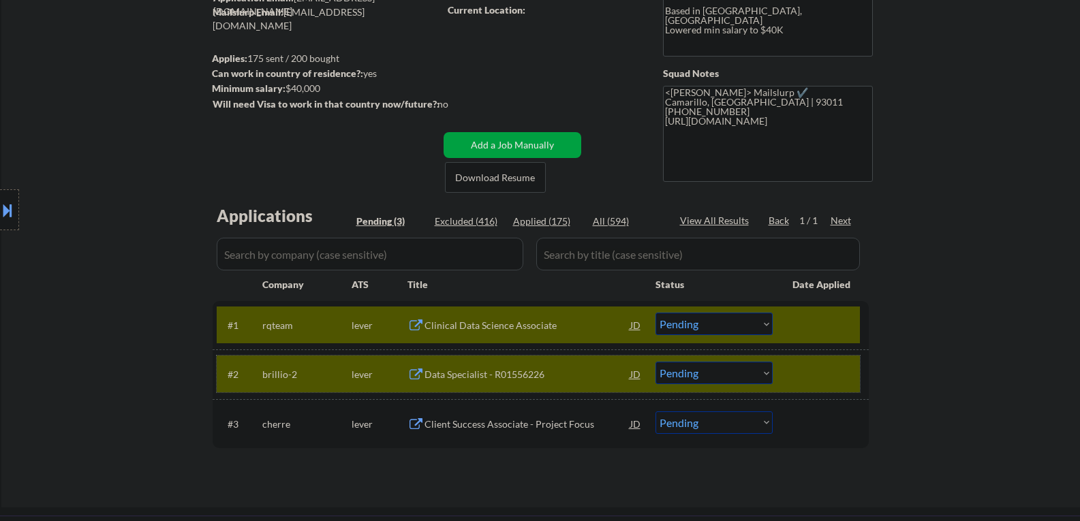
click at [770, 357] on div "#2 brillio-2 lever Data Specialist - R01556226 JD Choose an option... Pending A…" at bounding box center [538, 374] width 643 height 37
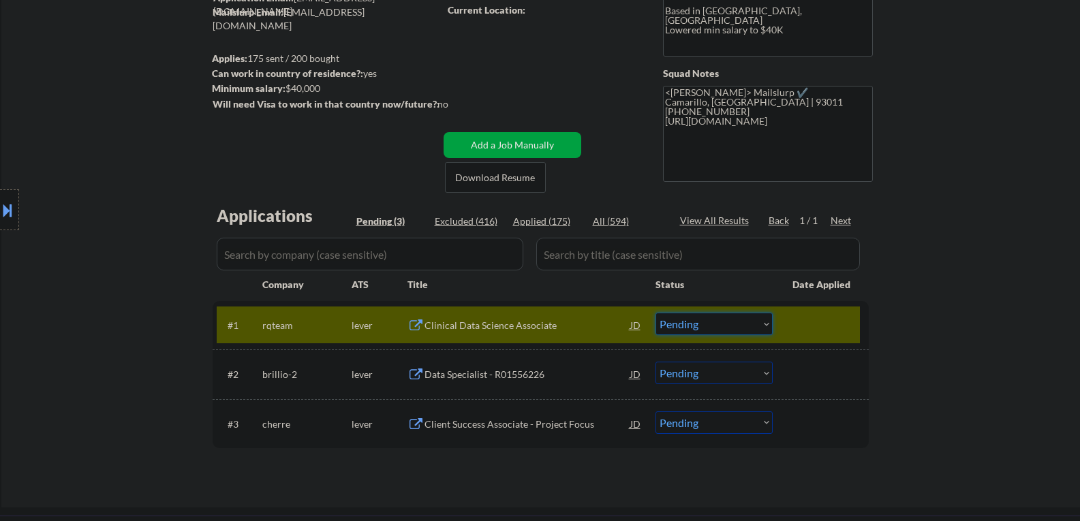
click at [701, 321] on select "Choose an option... Pending Applied Excluded (Questions) Excluded (Expired) Exc…" at bounding box center [713, 324] width 117 height 22
click at [709, 320] on select "Choose an option... Pending Applied Excluded (Questions) Excluded (Expired) Exc…" at bounding box center [713, 324] width 117 height 22
click at [655, 313] on select "Choose an option... Pending Applied Excluded (Questions) Excluded (Expired) Exc…" at bounding box center [713, 324] width 117 height 22
click at [490, 376] on div "Data Specialist - R01556226" at bounding box center [527, 375] width 206 height 14
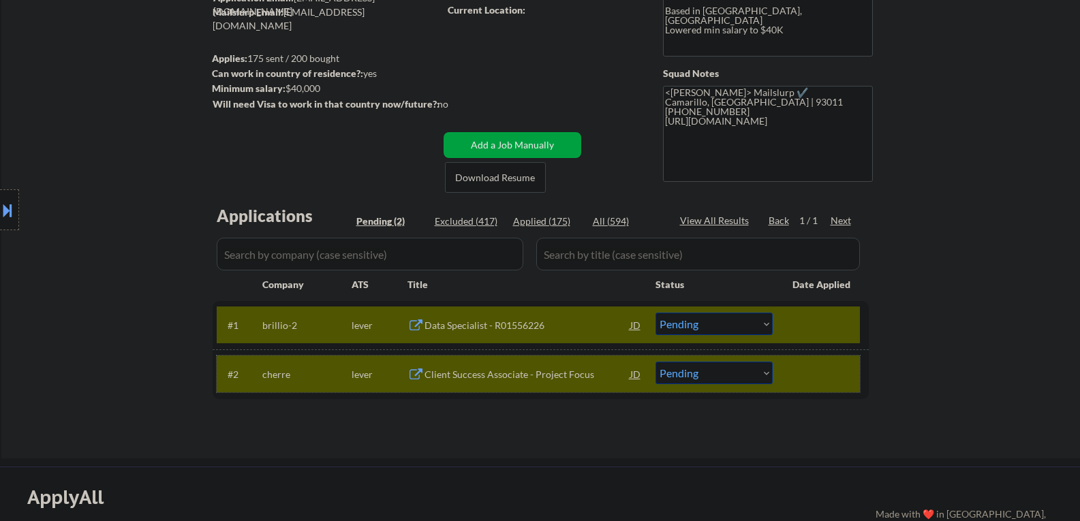
click at [785, 366] on div "#2 cherre lever Client Success Associate - Project Focus JD Choose an option...…" at bounding box center [538, 374] width 643 height 37
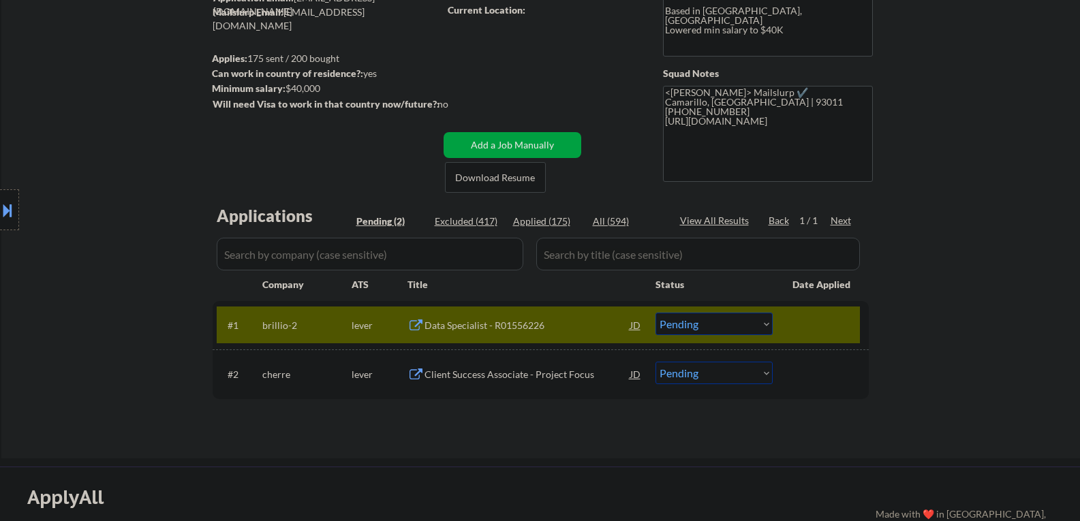
click at [697, 319] on select "Choose an option... Pending Applied Excluded (Questions) Excluded (Expired) Exc…" at bounding box center [713, 324] width 117 height 22
click at [655, 313] on select "Choose an option... Pending Applied Excluded (Questions) Excluded (Expired) Exc…" at bounding box center [713, 324] width 117 height 22
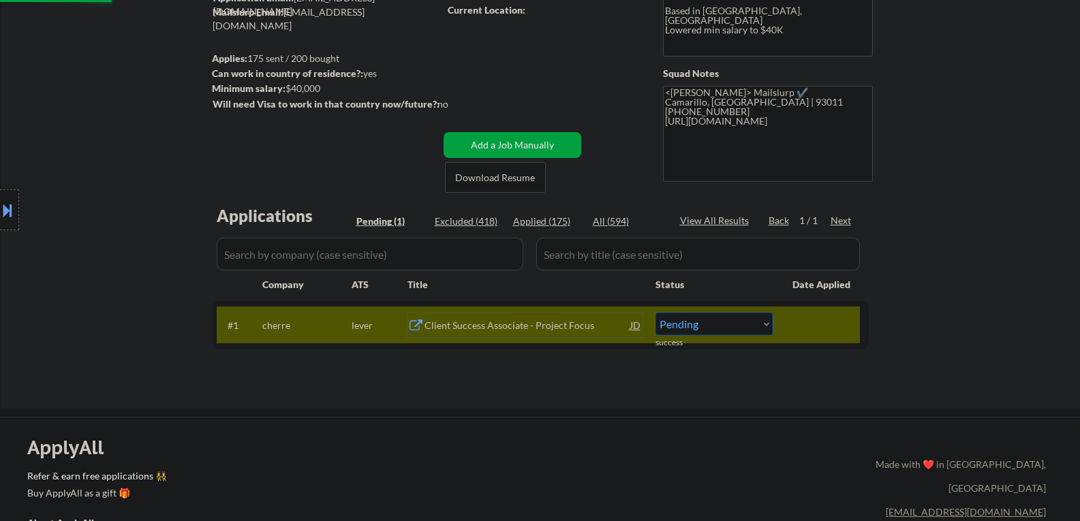
click at [479, 328] on div "Client Success Associate - Project Focus" at bounding box center [527, 326] width 206 height 14
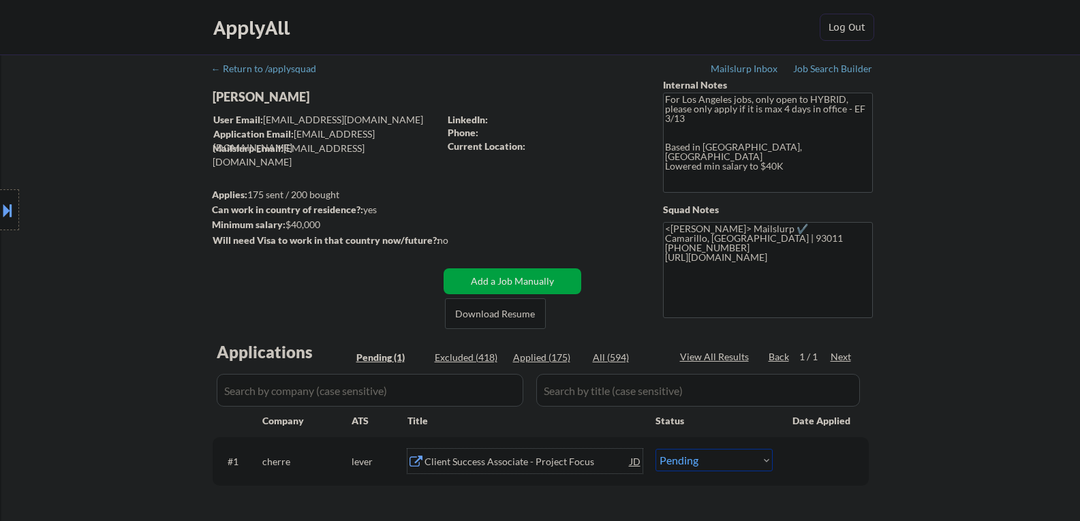
click at [738, 145] on textarea "For Los Angeles jobs, only open to HYBRID, please only apply if it is max 4 day…" at bounding box center [768, 143] width 210 height 100
click at [710, 158] on textarea "For Los Angeles jobs, only open to HYBRID, please only apply if it is max 4 day…" at bounding box center [768, 143] width 210 height 100
click at [718, 462] on select "Choose an option... Pending Applied Excluded (Questions) Excluded (Expired) Exc…" at bounding box center [713, 460] width 117 height 22
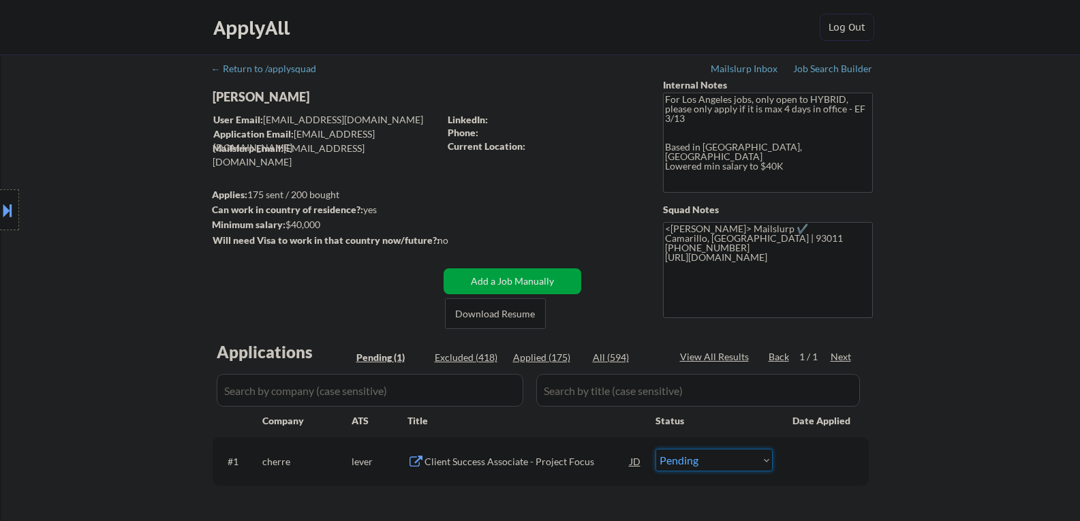
select select ""excluded""
click at [655, 449] on select "Choose an option... Pending Applied Excluded (Questions) Excluded (Expired) Exc…" at bounding box center [713, 460] width 117 height 22
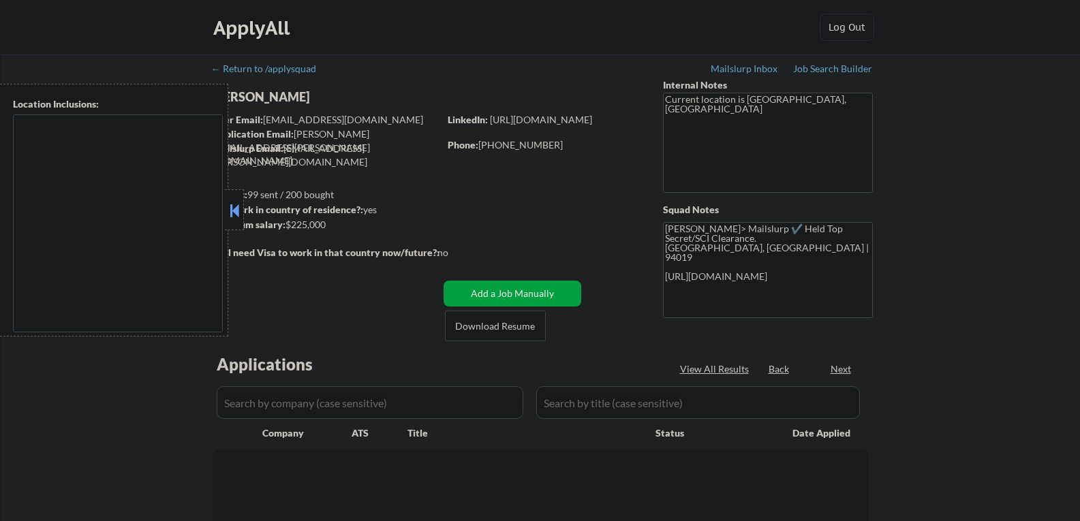
type textarea "[GEOGRAPHIC_DATA], [GEOGRAPHIC_DATA] [GEOGRAPHIC_DATA], [GEOGRAPHIC_DATA] [GEOG…"
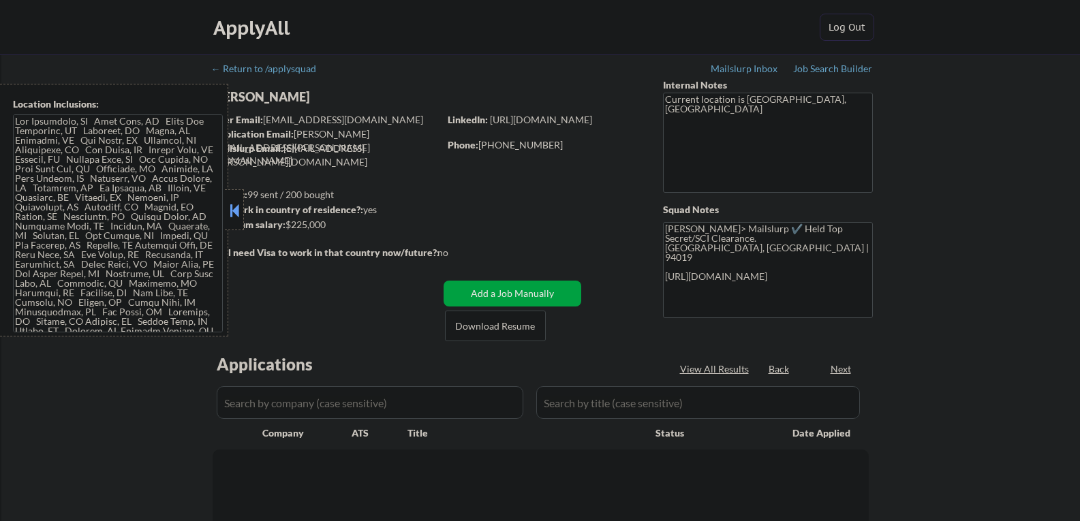
select select ""pending""
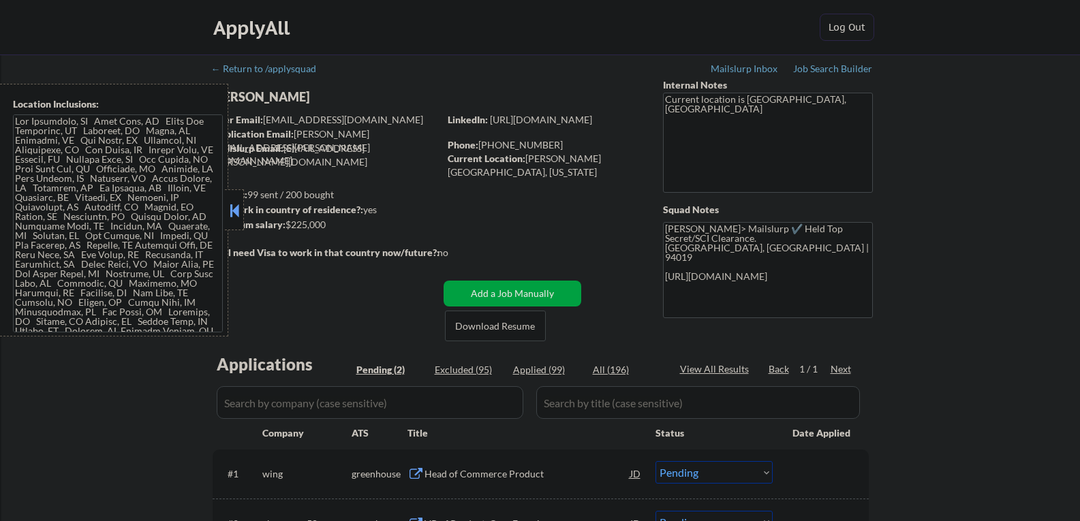
click at [230, 208] on button at bounding box center [234, 210] width 15 height 20
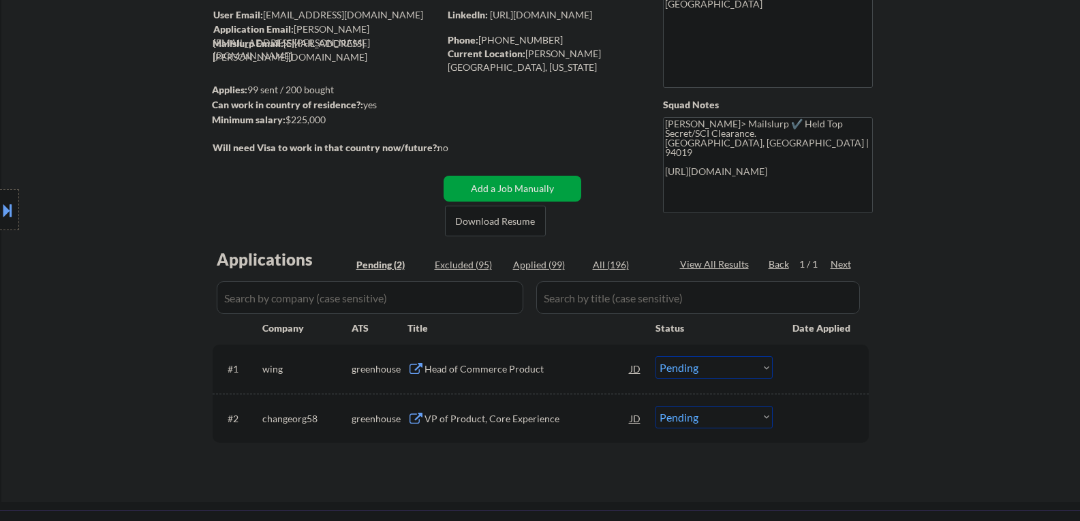
scroll to position [136, 0]
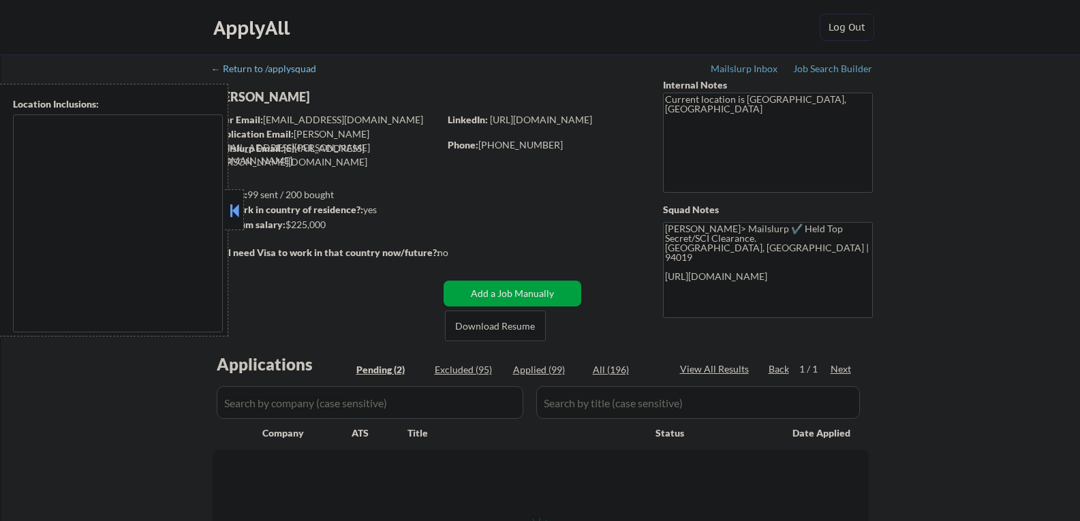
type textarea "[GEOGRAPHIC_DATA], [GEOGRAPHIC_DATA] [GEOGRAPHIC_DATA], [GEOGRAPHIC_DATA] [GEOG…"
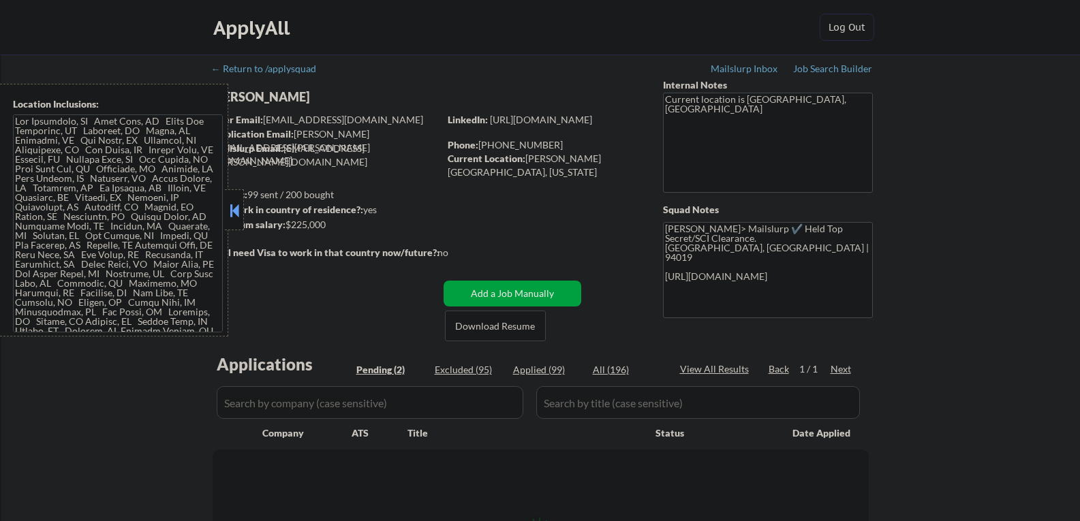
select select ""pending""
click at [230, 218] on button at bounding box center [234, 210] width 15 height 20
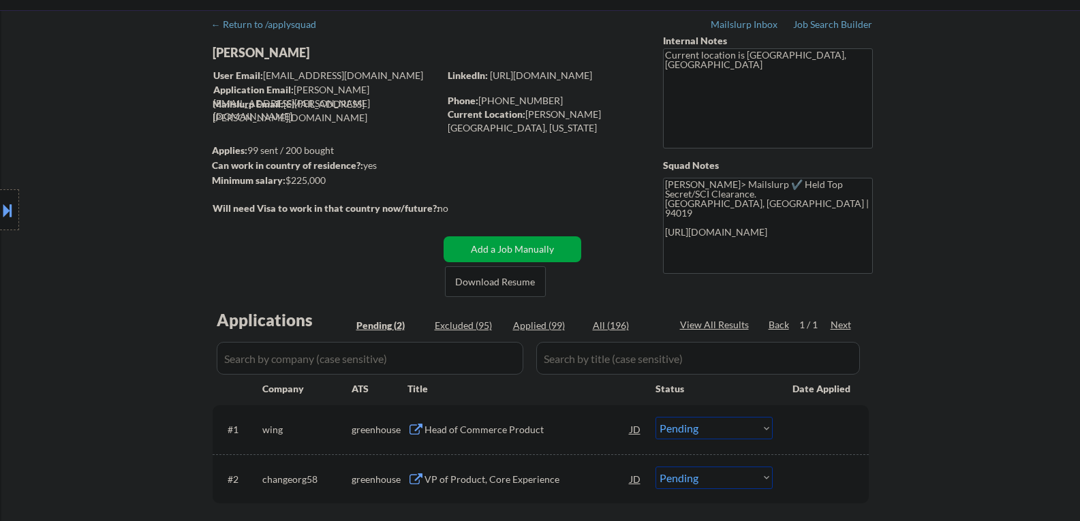
scroll to position [68, 0]
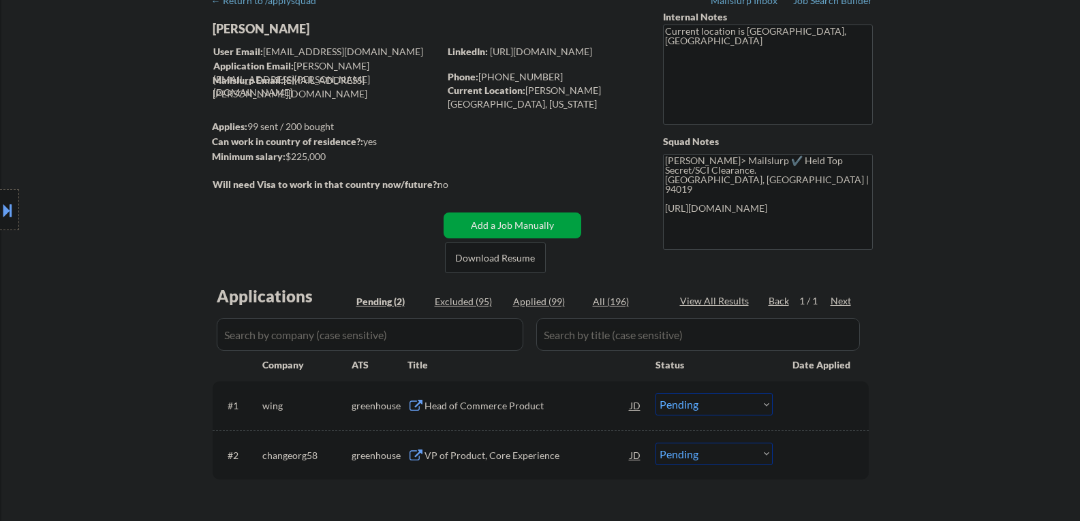
click at [271, 25] on div "[PERSON_NAME]" at bounding box center [352, 28] width 280 height 17
click at [270, 25] on div "[PERSON_NAME]" at bounding box center [352, 28] width 280 height 17
copy div "[PERSON_NAME]"
click at [472, 408] on div "Head of Commerce Product" at bounding box center [527, 406] width 206 height 14
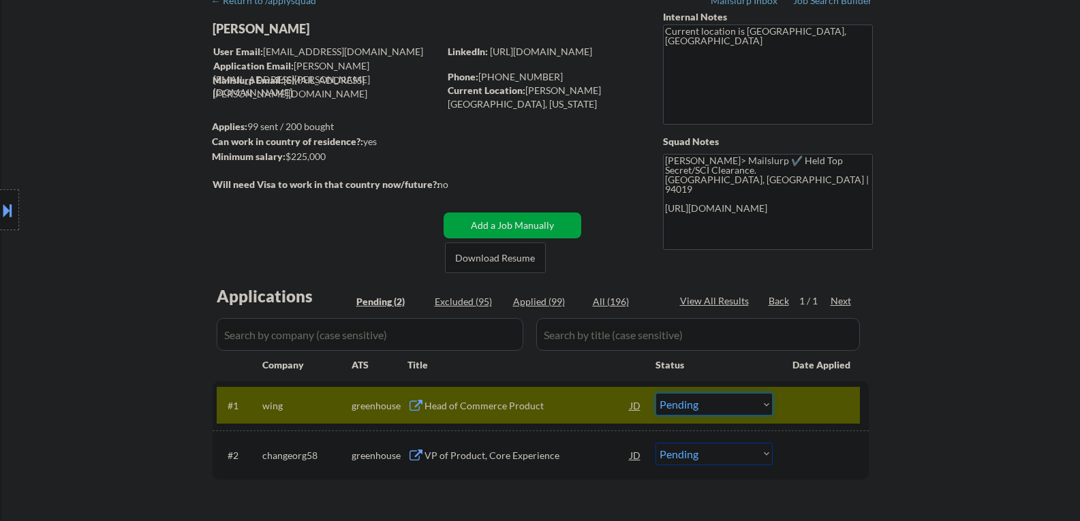
click at [688, 411] on select "Choose an option... Pending Applied Excluded (Questions) Excluded (Expired) Exc…" at bounding box center [713, 404] width 117 height 22
click at [655, 393] on select "Choose an option... Pending Applied Excluded (Questions) Excluded (Expired) Exc…" at bounding box center [713, 404] width 117 height 22
click at [493, 413] on div "VP of Product, Core Experience" at bounding box center [527, 405] width 206 height 25
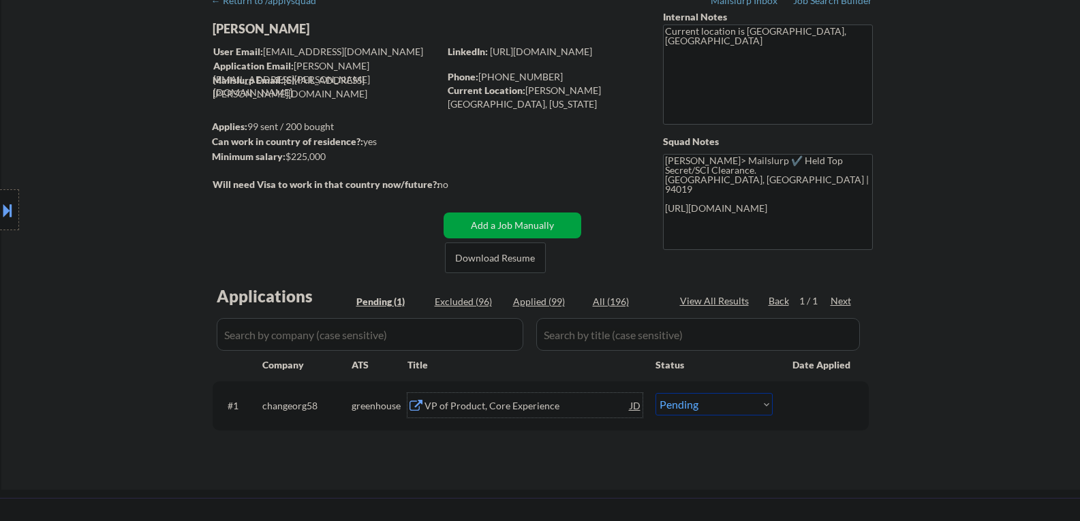
click at [685, 411] on select "Choose an option... Pending Applied Excluded (Questions) Excluded (Expired) Exc…" at bounding box center [713, 404] width 117 height 22
select select ""excluded""
click at [655, 393] on select "Choose an option... Pending Applied Excluded (Questions) Excluded (Expired) Exc…" at bounding box center [713, 404] width 117 height 22
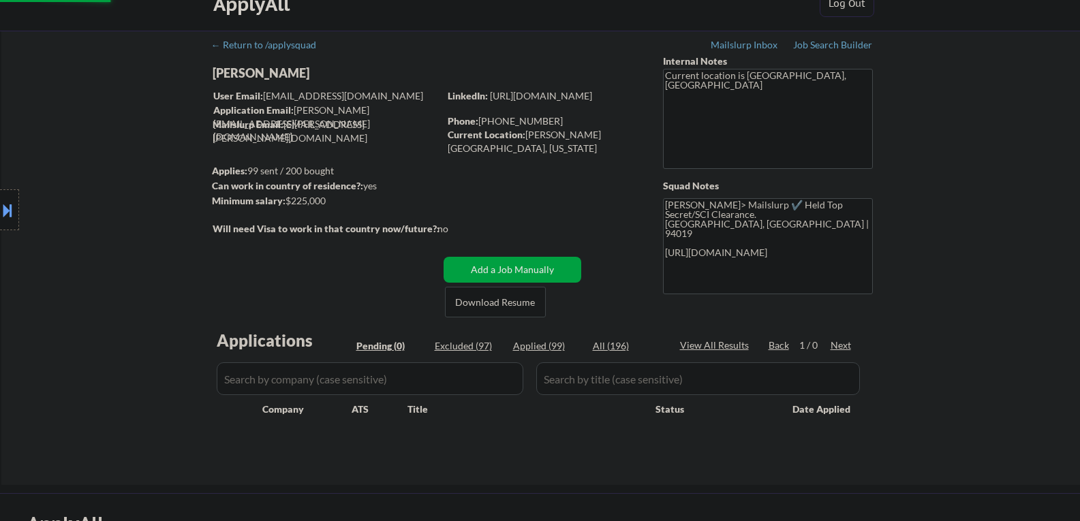
scroll to position [0, 0]
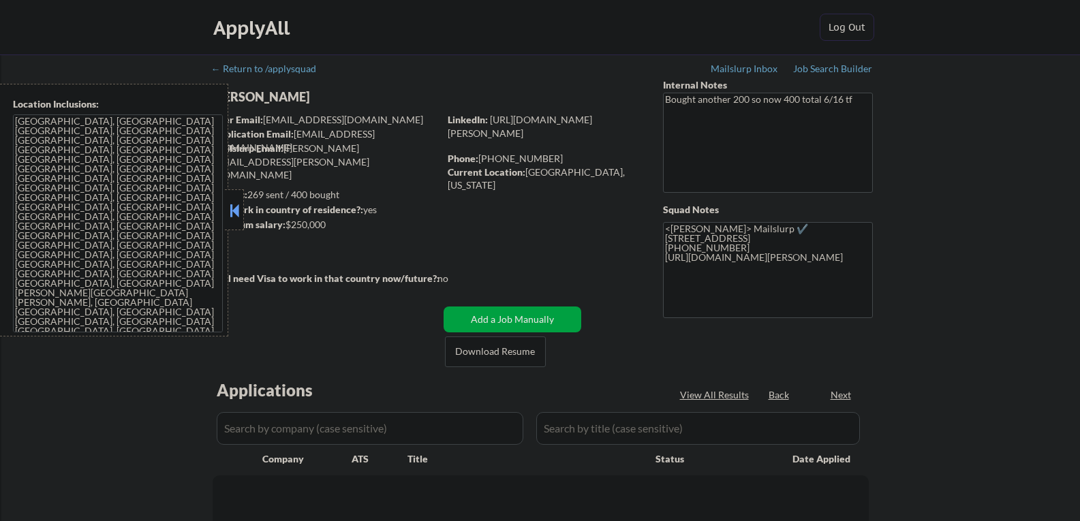
select select ""pending""
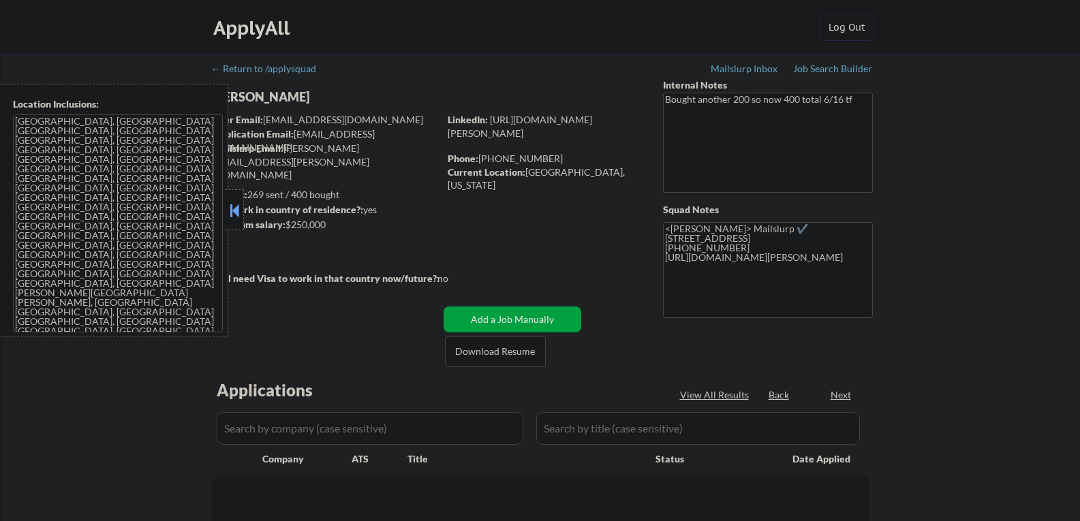
select select ""pending""
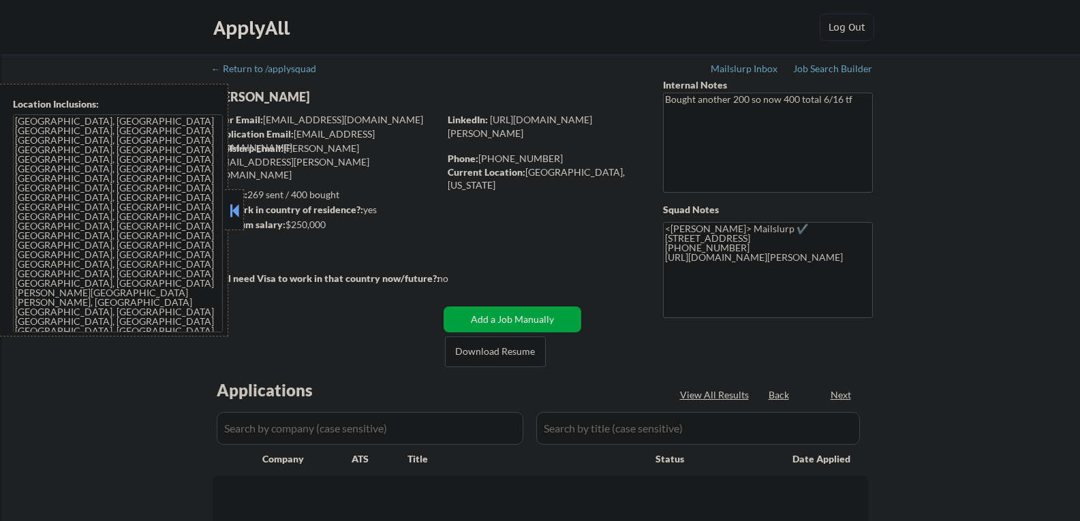
select select ""pending""
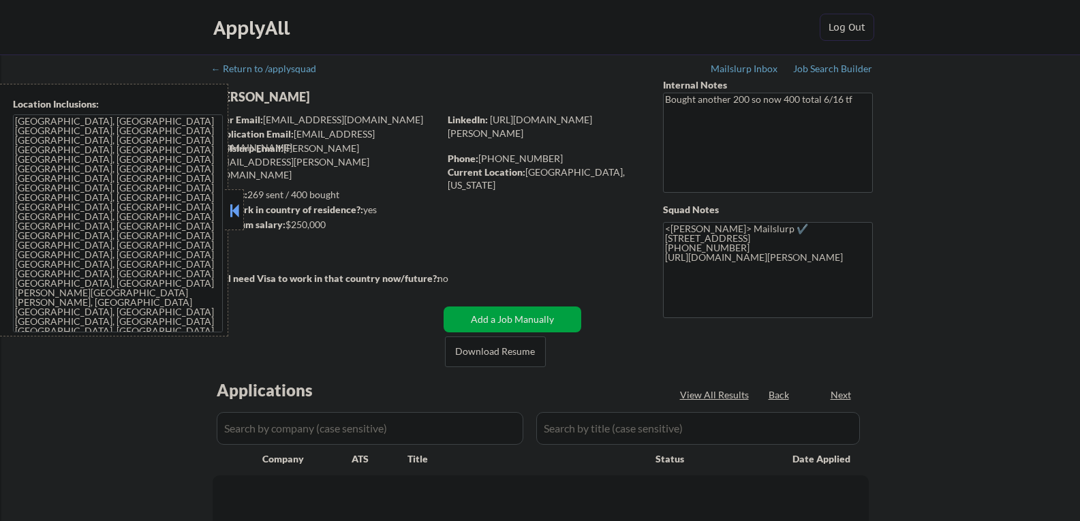
select select ""pending""
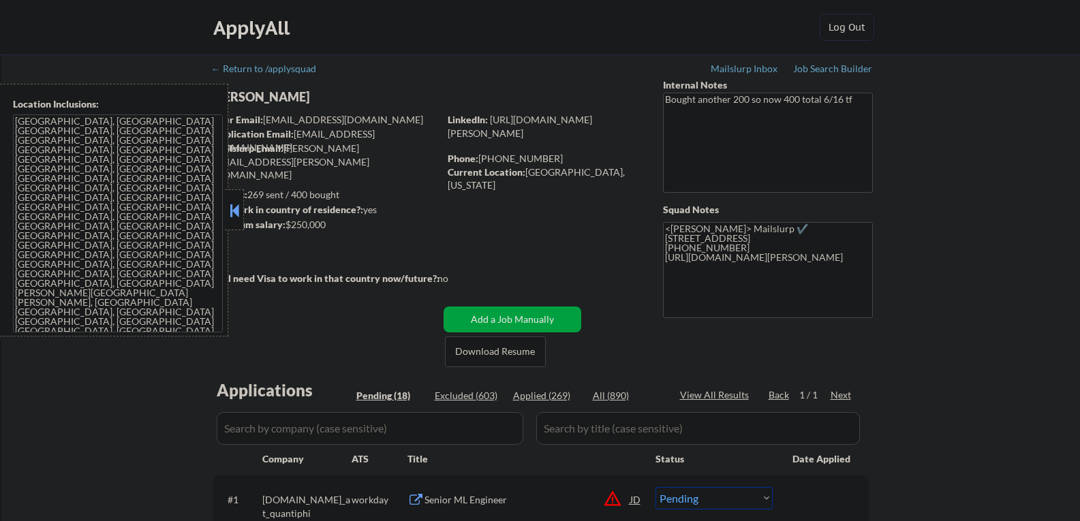
click at [229, 207] on button at bounding box center [234, 210] width 15 height 20
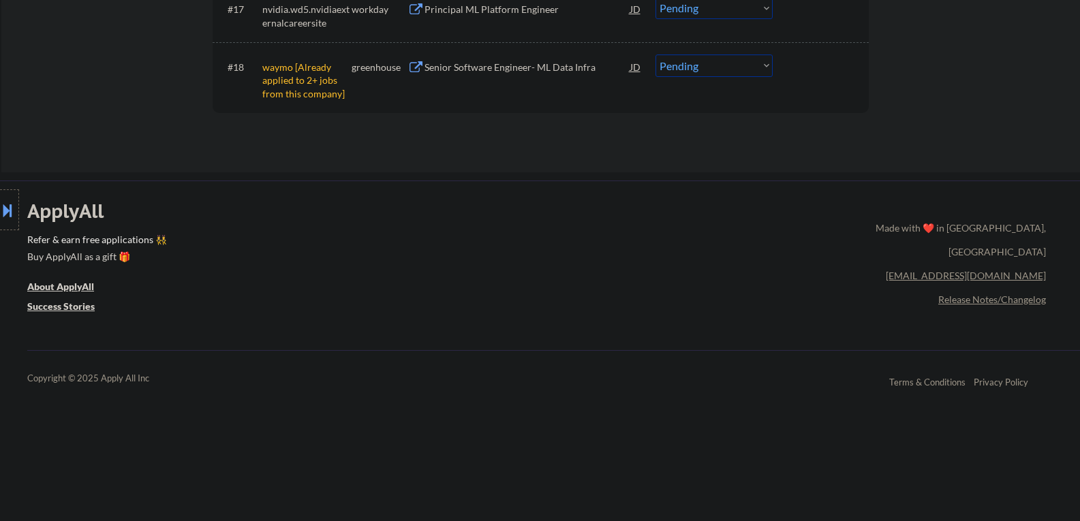
scroll to position [1158, 0]
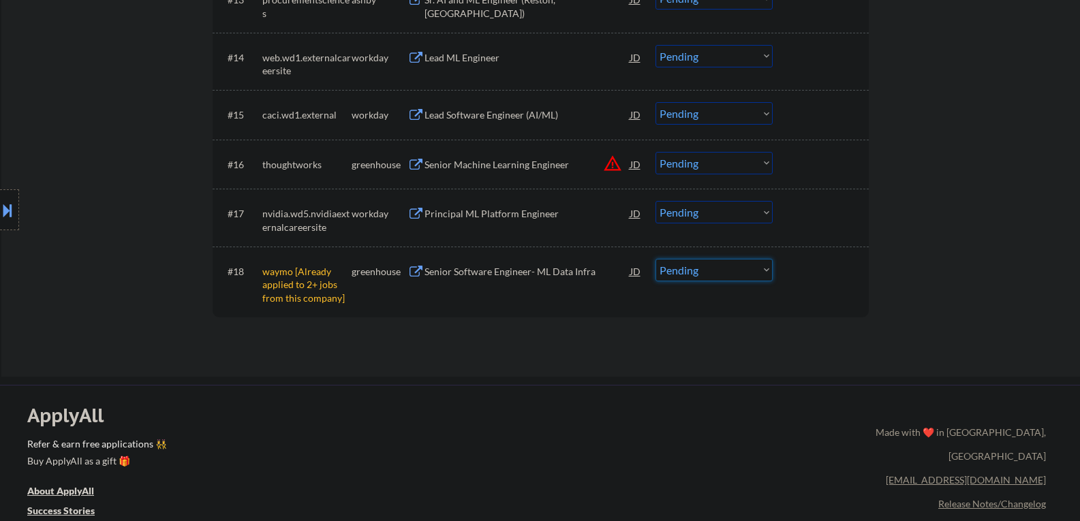
click at [688, 262] on select "Choose an option... Pending Applied Excluded (Questions) Excluded (Expired) Exc…" at bounding box center [713, 270] width 117 height 22
select select ""excluded__other_""
click at [655, 259] on select "Choose an option... Pending Applied Excluded (Questions) Excluded (Expired) Exc…" at bounding box center [713, 270] width 117 height 22
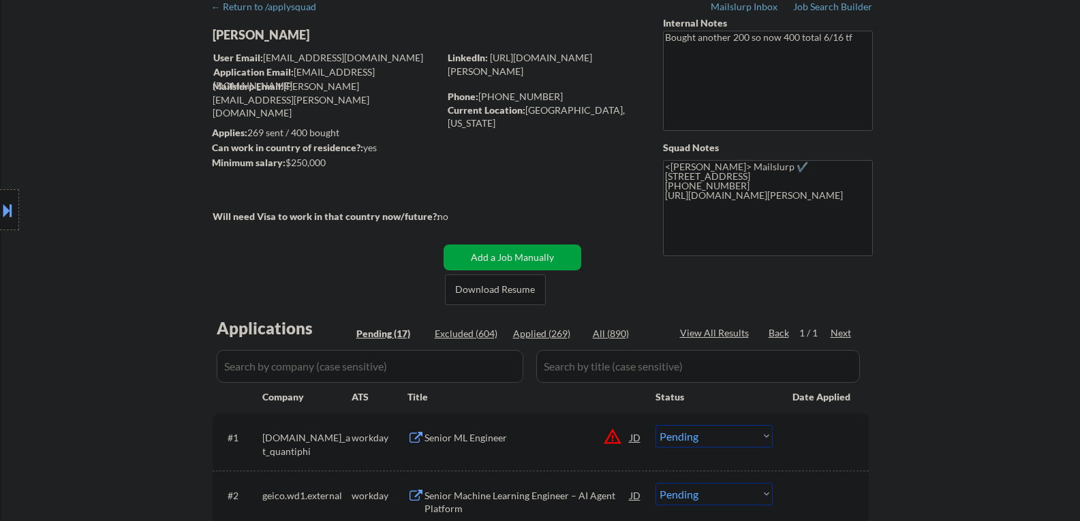
scroll to position [0, 0]
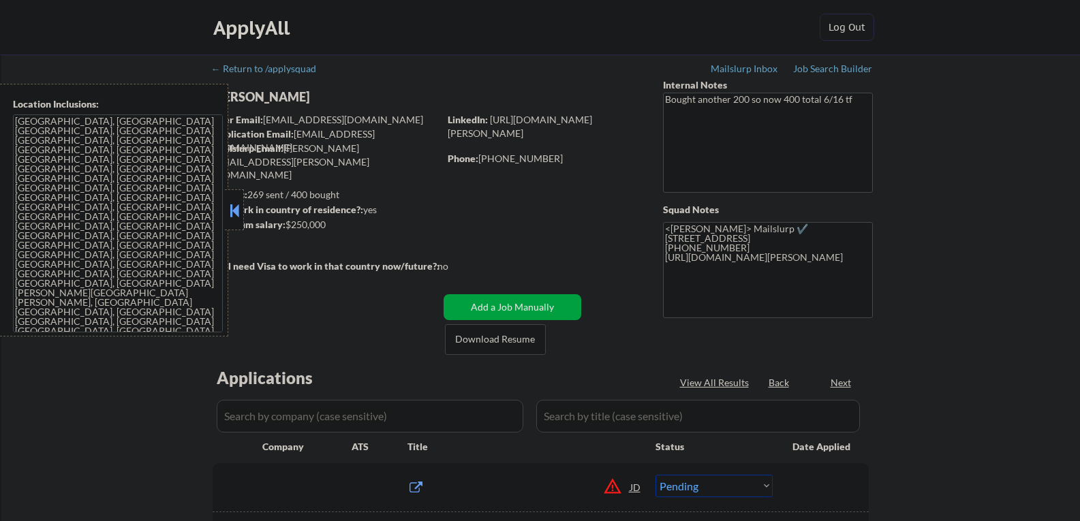
select select ""pending""
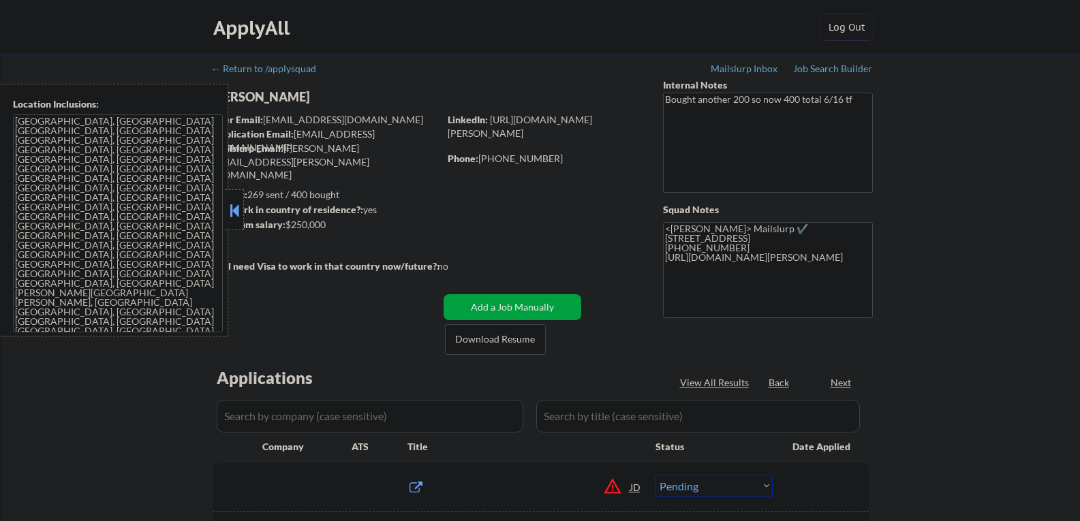
select select ""pending""
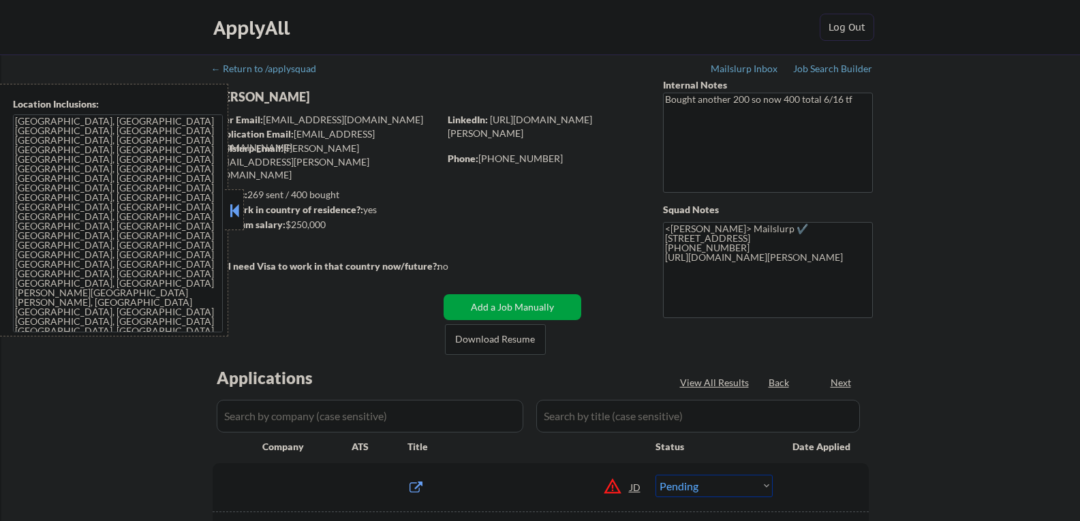
select select ""pending""
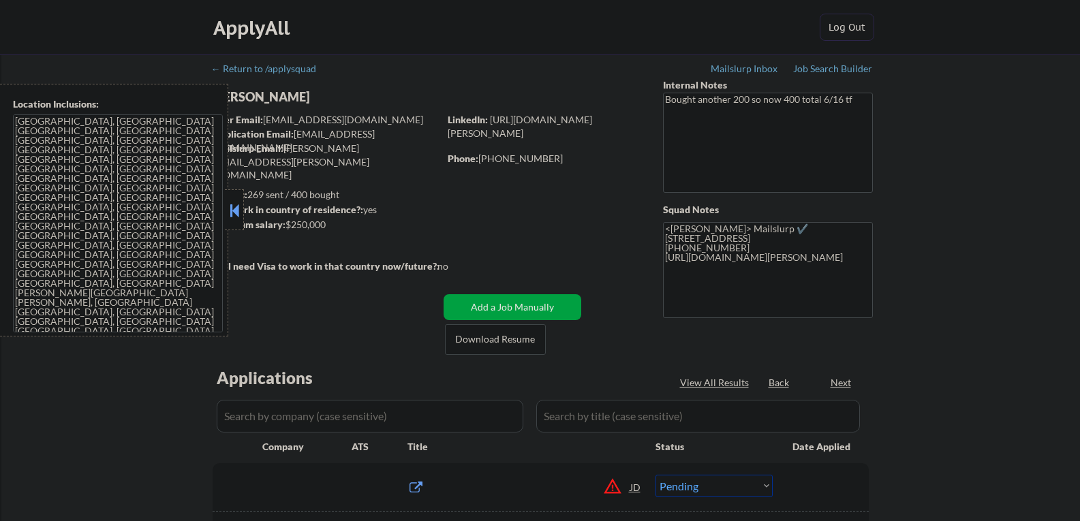
select select ""pending""
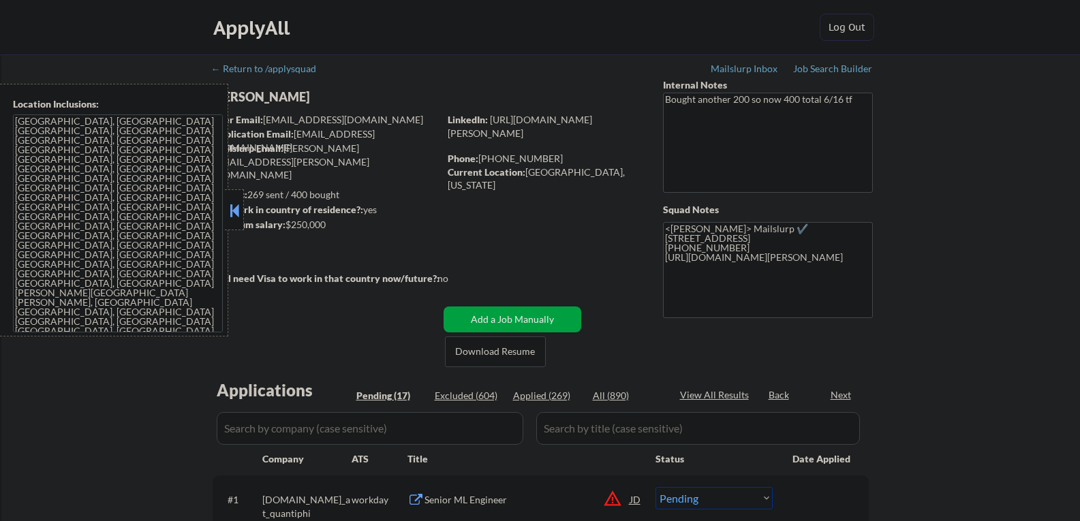
click at [236, 205] on button at bounding box center [234, 210] width 15 height 20
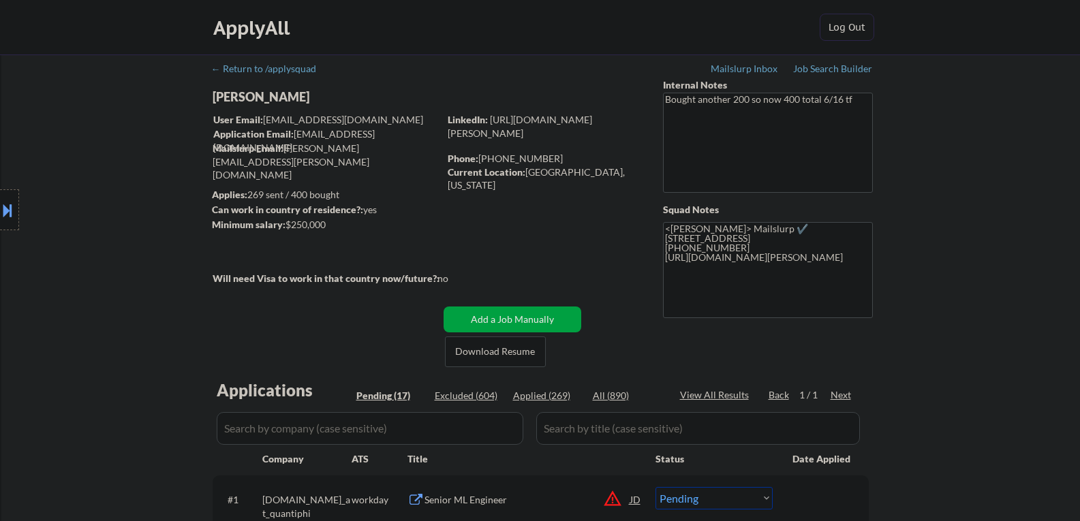
click at [247, 93] on div "[PERSON_NAME]" at bounding box center [352, 97] width 280 height 17
click at [248, 93] on div "[PERSON_NAME]" at bounding box center [352, 97] width 280 height 17
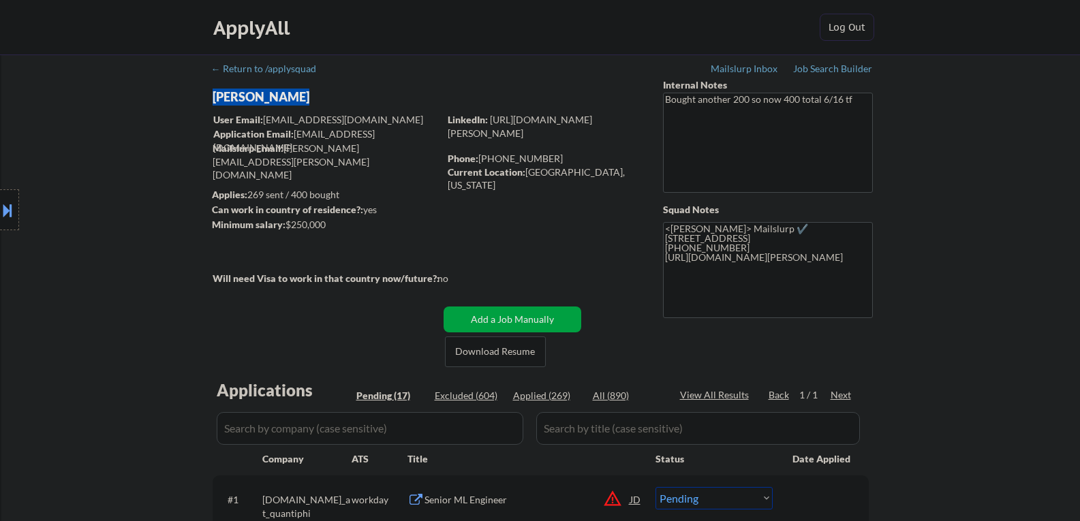
copy div "[PERSON_NAME]"
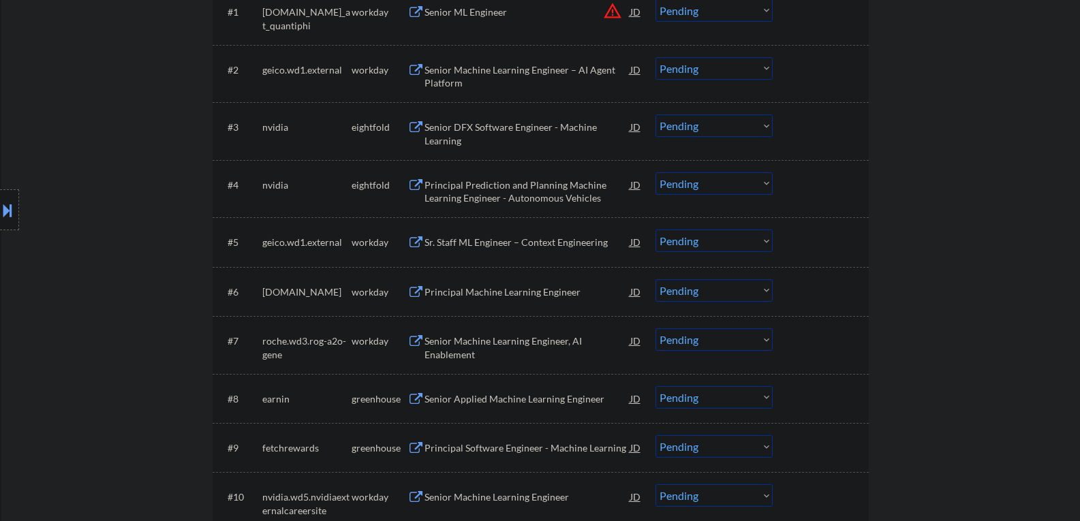
scroll to position [545, 0]
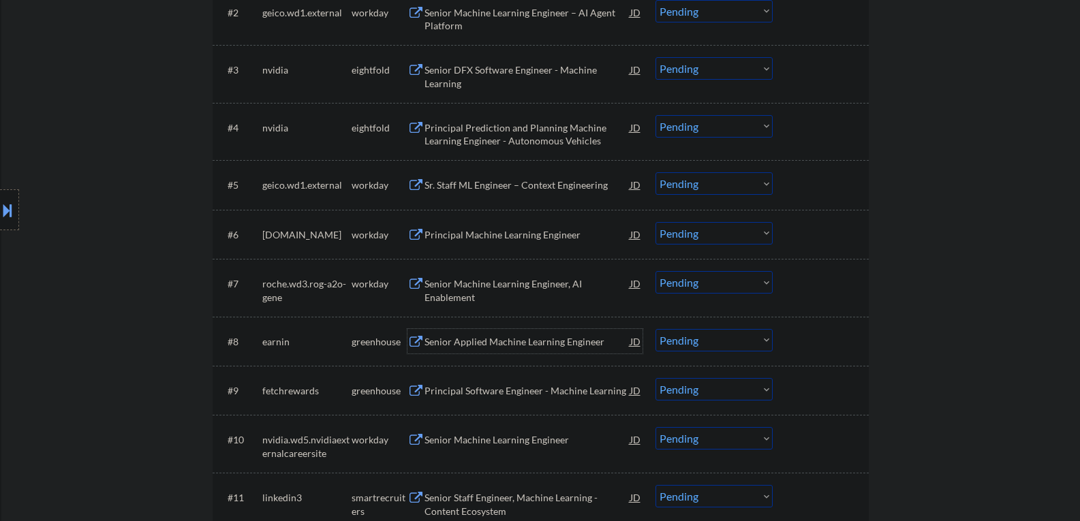
click at [434, 341] on div "Senior Applied Machine Learning Engineer" at bounding box center [527, 342] width 206 height 14
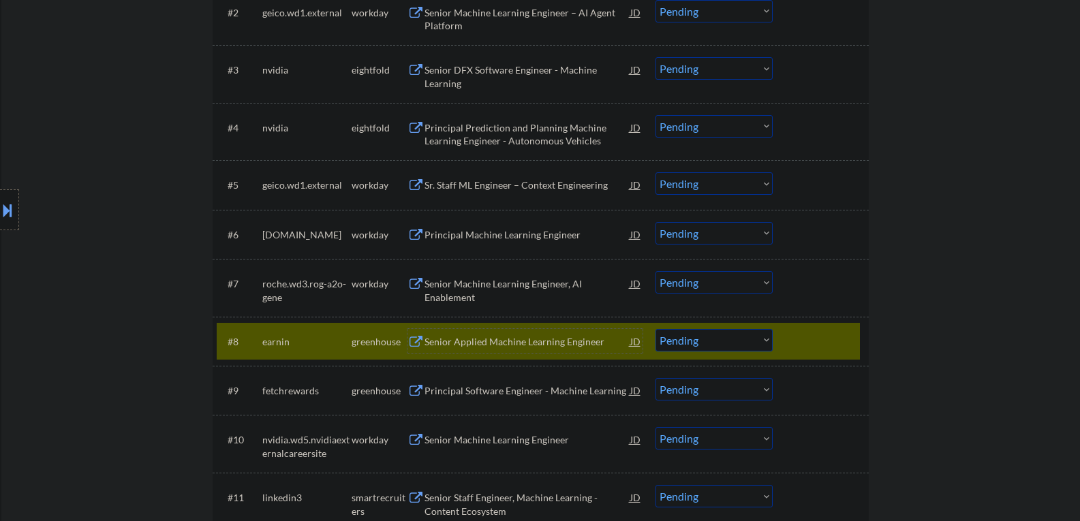
click at [721, 351] on div "#8 earnin greenhouse Senior Applied Machine Learning Engineer JD Choose an opti…" at bounding box center [538, 341] width 643 height 37
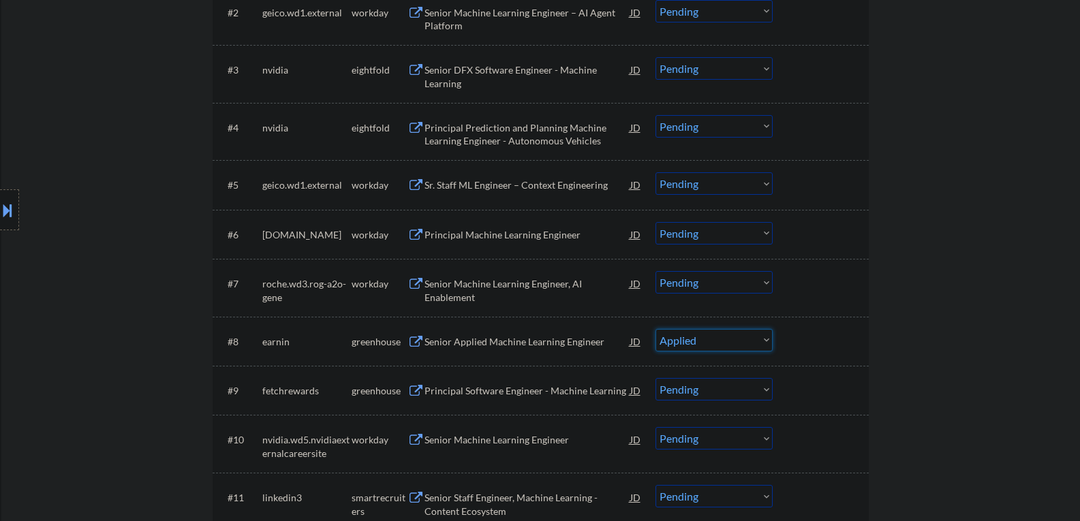
click at [655, 329] on select "Choose an option... Pending Applied Excluded (Questions) Excluded (Expired) Exc…" at bounding box center [713, 340] width 117 height 22
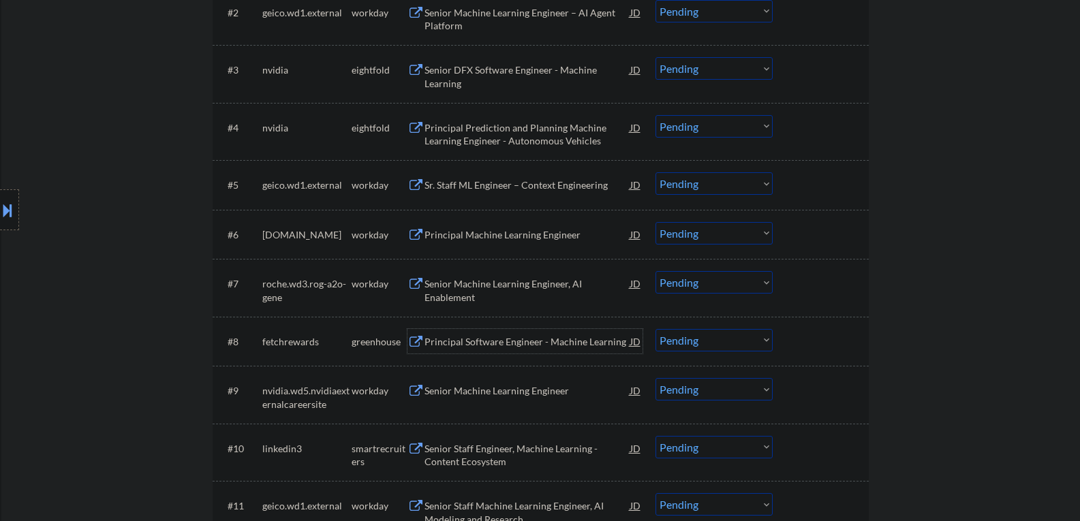
click at [452, 346] on div "Principal Software Engineer - Machine Learning" at bounding box center [527, 342] width 206 height 14
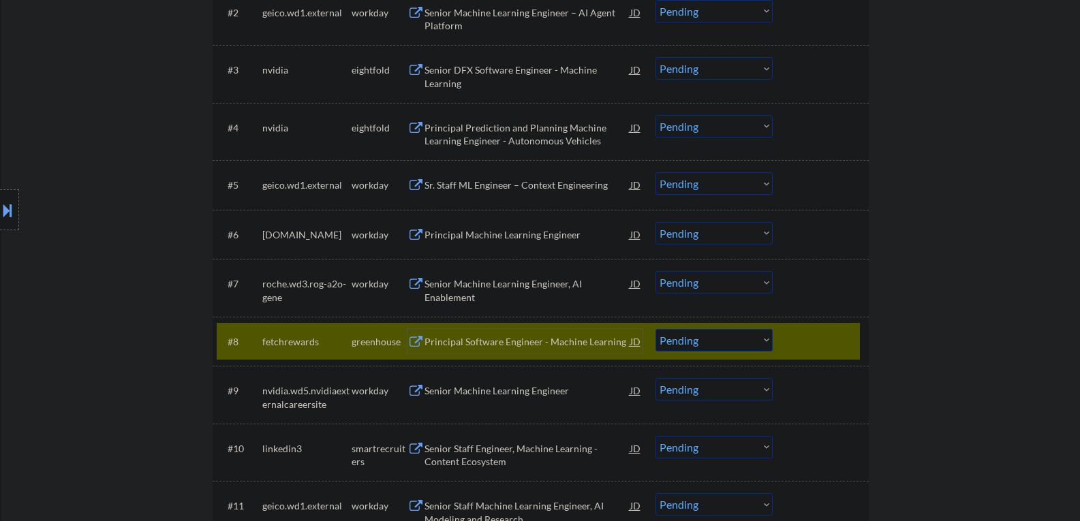
click at [685, 338] on select "Choose an option... Pending Applied Excluded (Questions) Excluded (Expired) Exc…" at bounding box center [713, 340] width 117 height 22
click at [655, 329] on select "Choose an option... Pending Applied Excluded (Questions) Excluded (Expired) Exc…" at bounding box center [713, 340] width 117 height 22
select select ""pending""
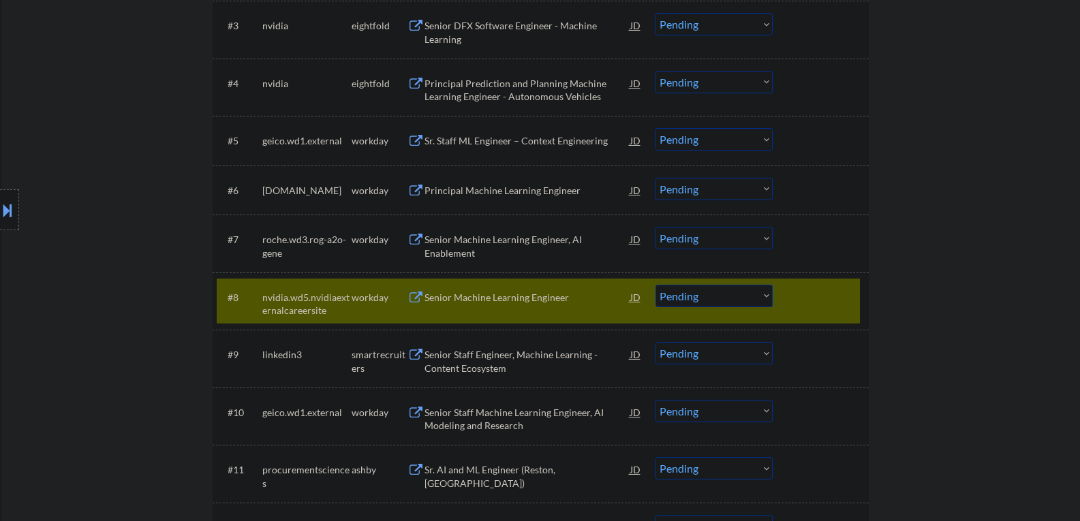
scroll to position [613, 0]
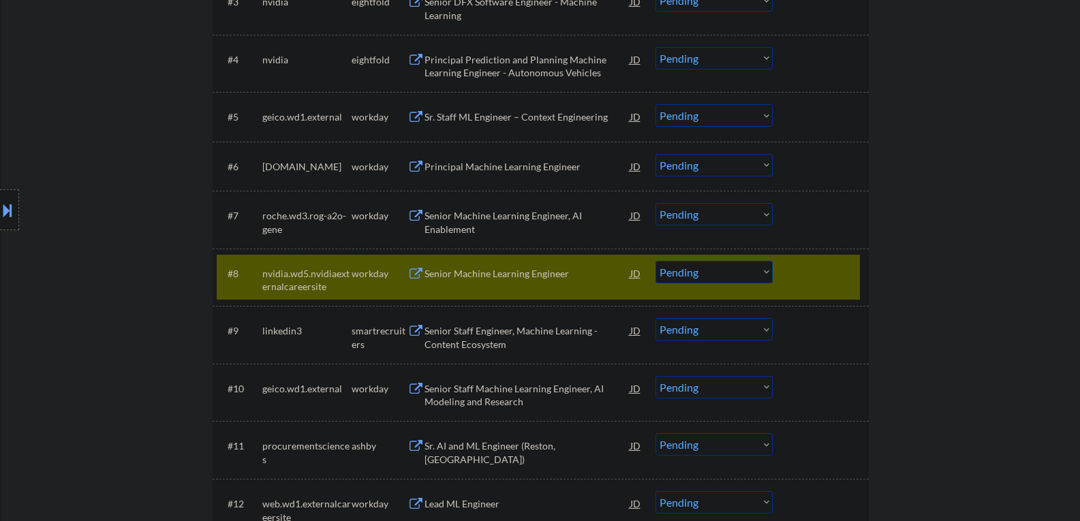
click at [811, 272] on div at bounding box center [822, 273] width 60 height 25
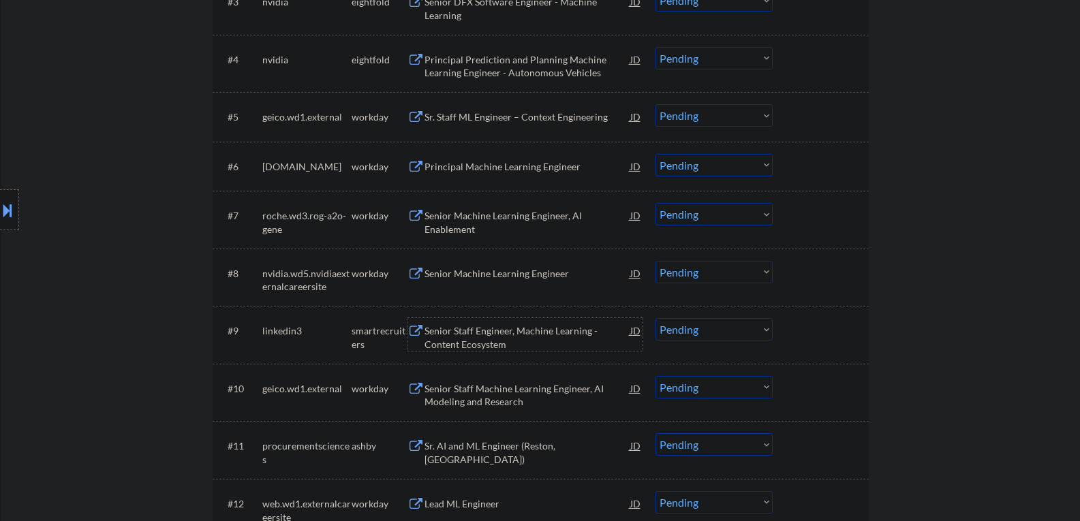
click at [503, 326] on div "Senior Staff Engineer, Machine Learning - Content Ecosystem" at bounding box center [527, 337] width 206 height 27
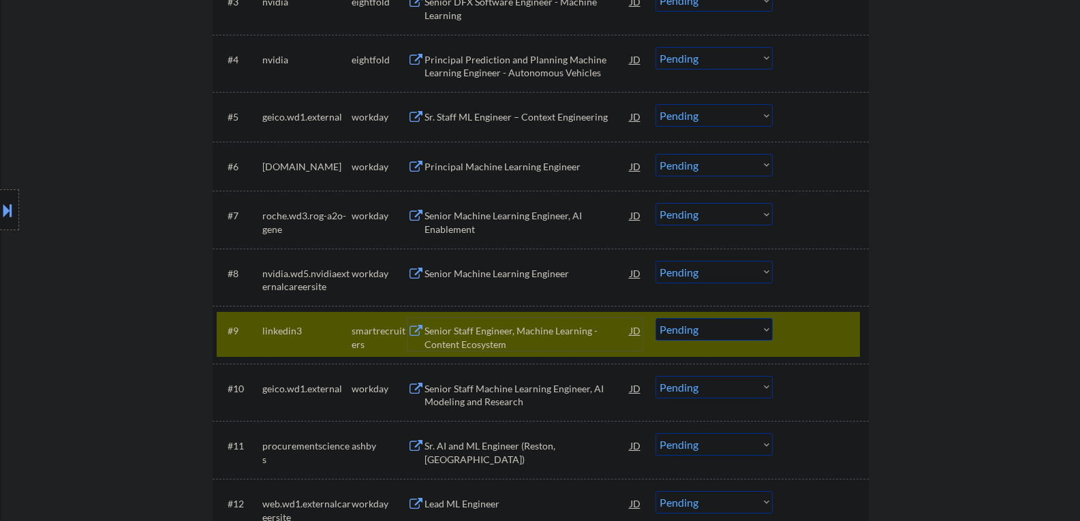
click at [689, 336] on select "Choose an option... Pending Applied Excluded (Questions) Excluded (Expired) Exc…" at bounding box center [713, 329] width 117 height 22
click at [655, 318] on select "Choose an option... Pending Applied Excluded (Questions) Excluded (Expired) Exc…" at bounding box center [713, 329] width 117 height 22
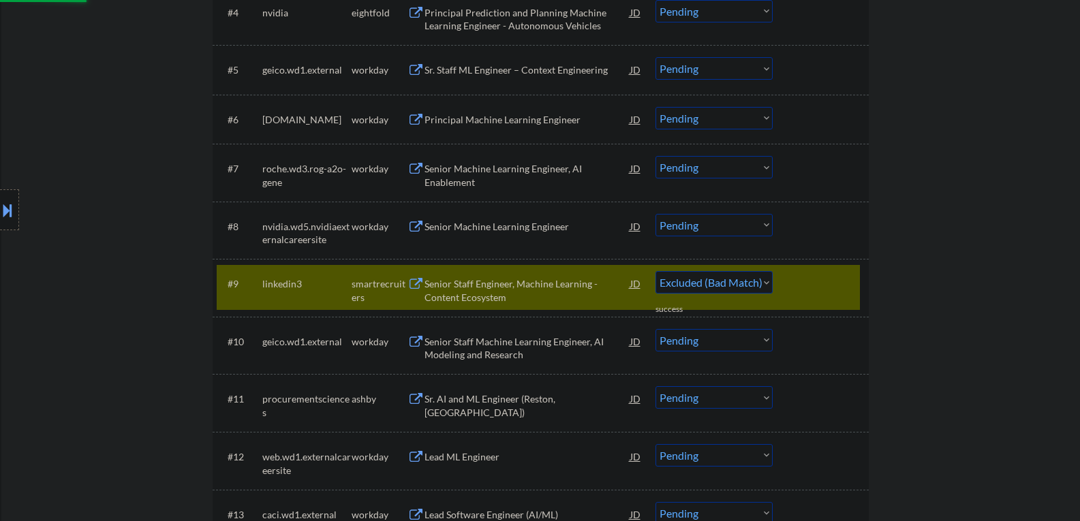
scroll to position [681, 0]
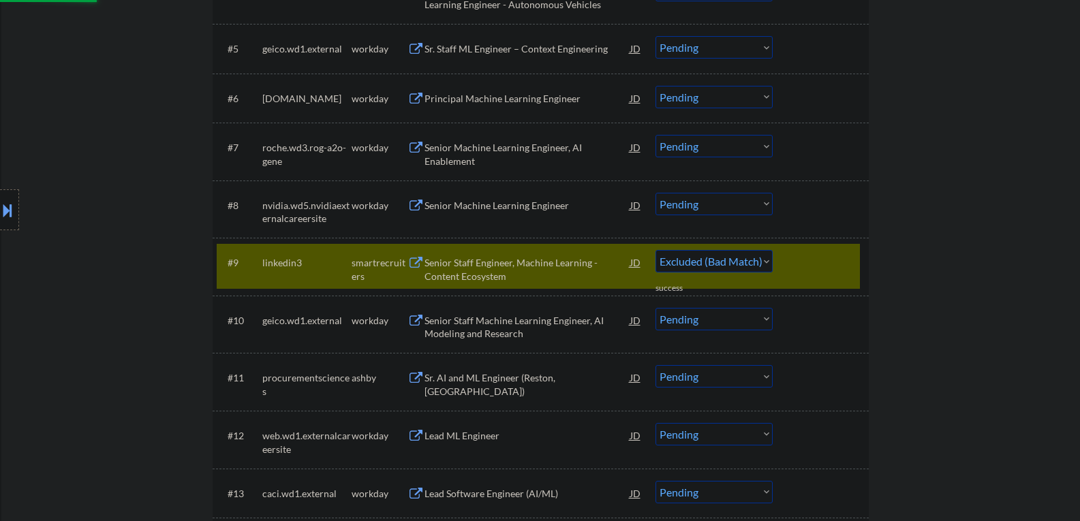
select select ""pending""
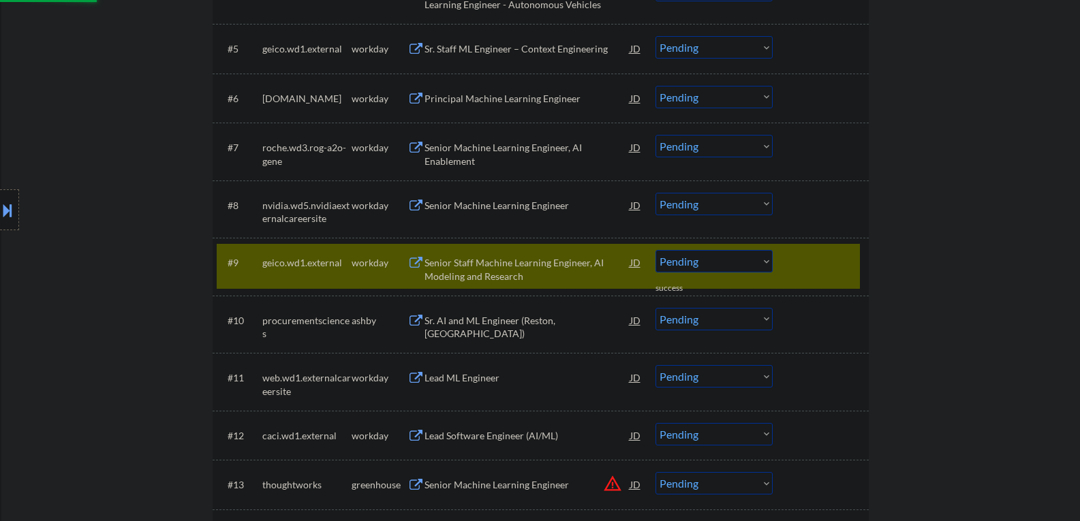
click at [458, 375] on div "Lead ML Engineer" at bounding box center [527, 378] width 206 height 14
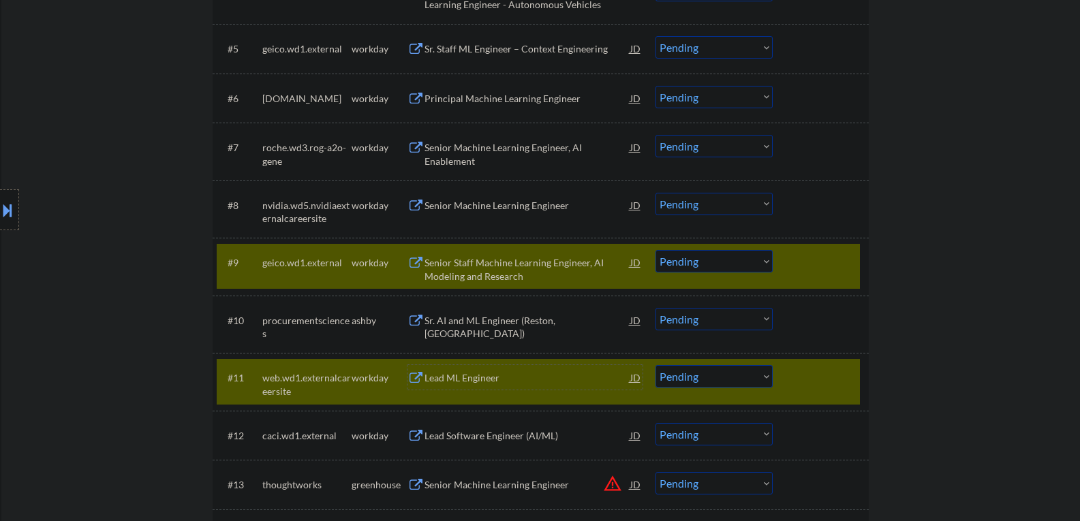
click at [793, 259] on div at bounding box center [822, 262] width 60 height 25
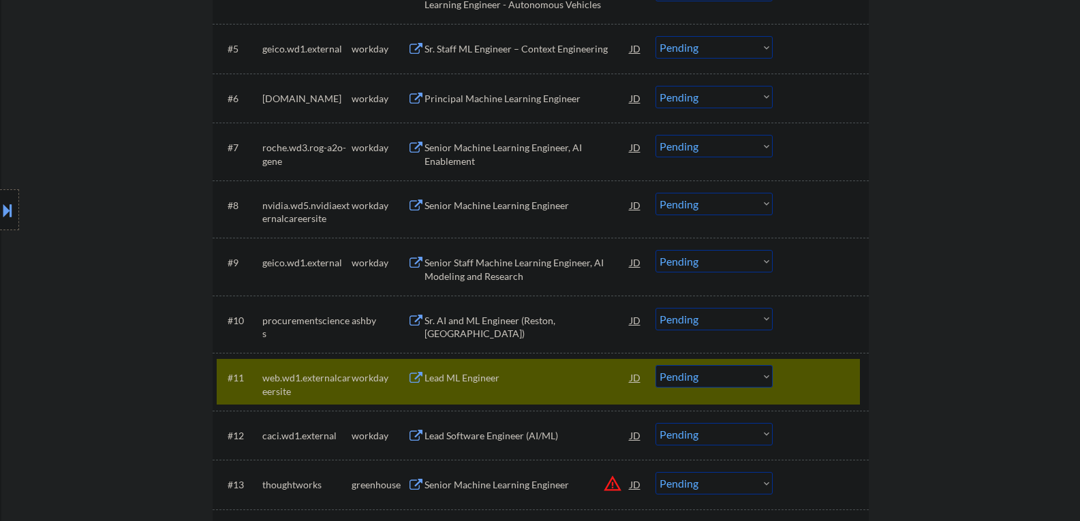
click at [505, 320] on div "Sr. AI and ML Engineer (Reston, VA)" at bounding box center [527, 327] width 206 height 27
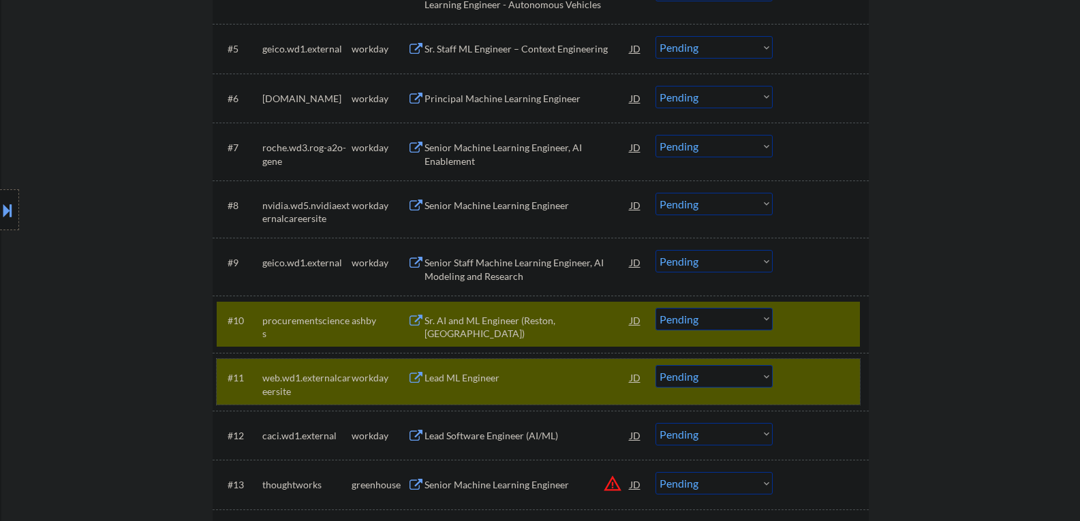
click at [825, 384] on div at bounding box center [822, 377] width 60 height 25
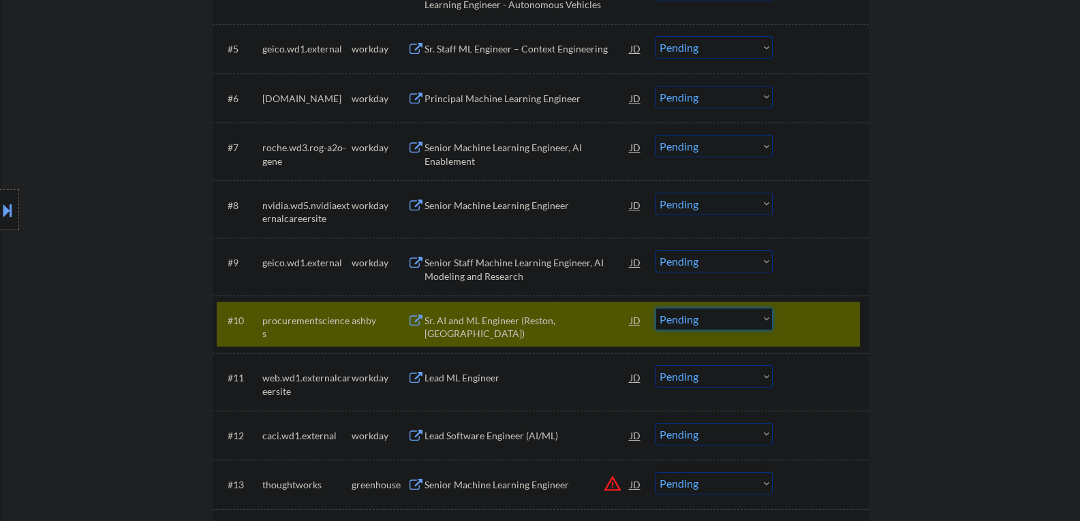
click at [710, 319] on select "Choose an option... Pending Applied Excluded (Questions) Excluded (Expired) Exc…" at bounding box center [713, 319] width 117 height 22
click at [655, 308] on select "Choose an option... Pending Applied Excluded (Questions) Excluded (Expired) Exc…" at bounding box center [713, 319] width 117 height 22
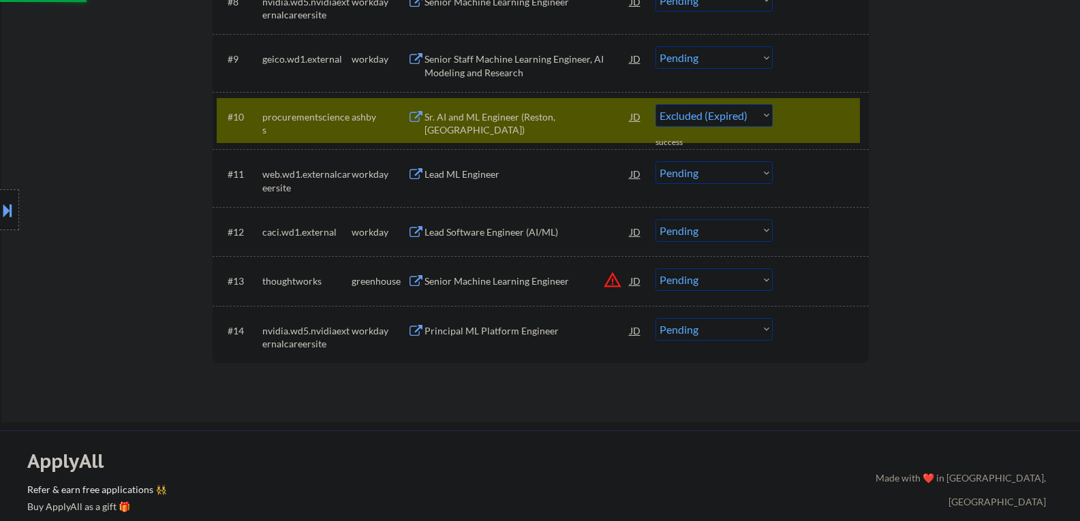
scroll to position [885, 0]
select select ""pending""
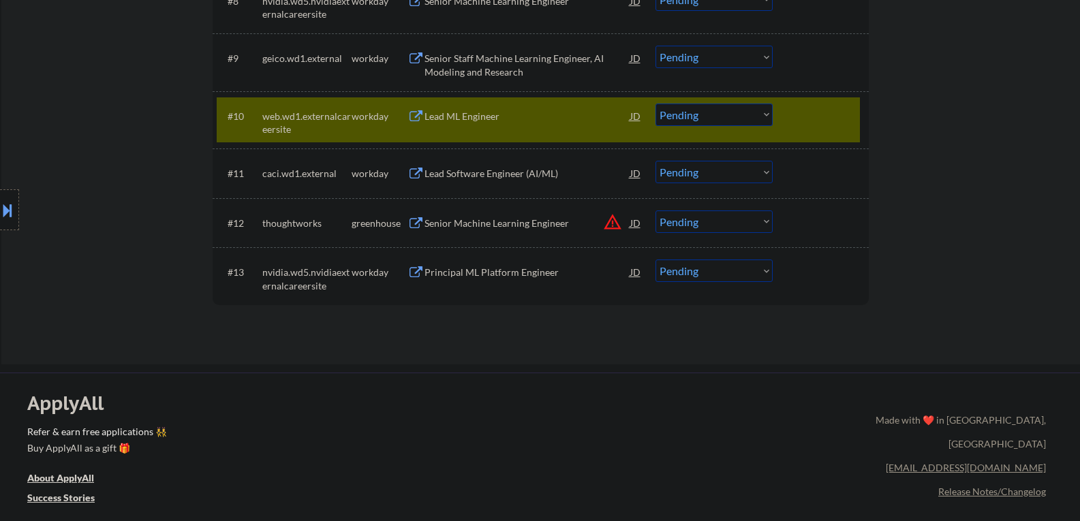
click at [633, 222] on div "JD" at bounding box center [636, 222] width 14 height 25
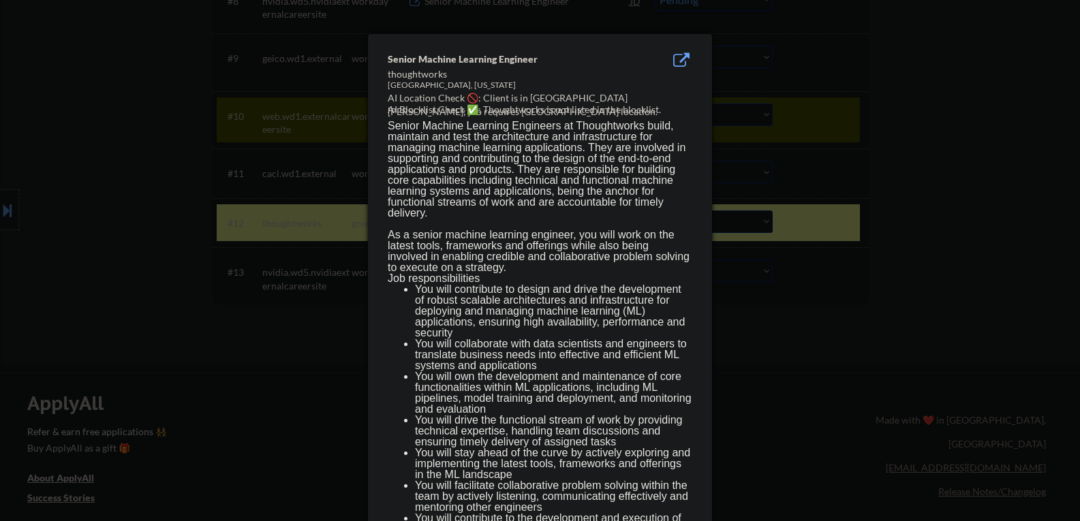
click at [793, 313] on div at bounding box center [540, 260] width 1080 height 521
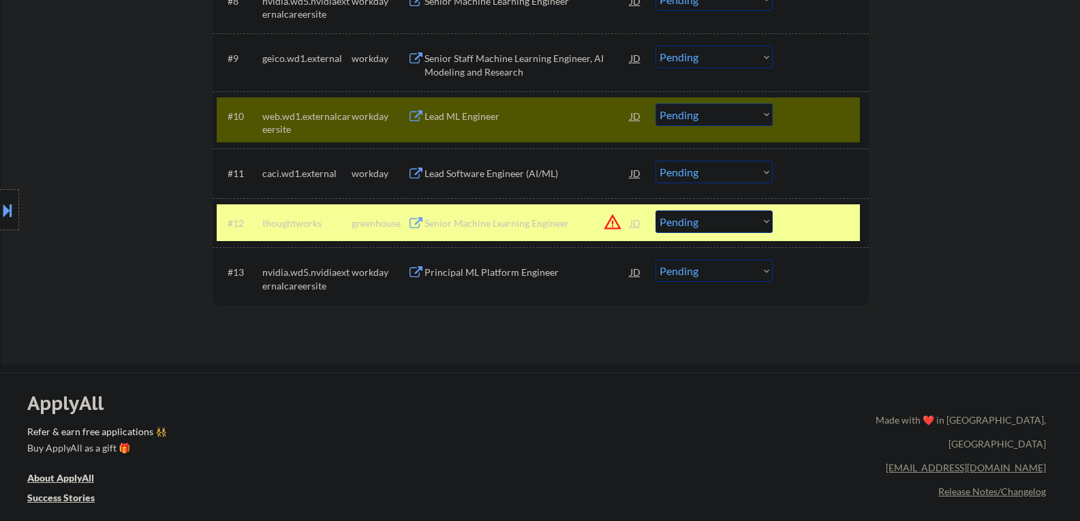
click at [804, 131] on div "#10 web.wd1.externalcareersite workday Lead ML Engineer JD Choose an option... …" at bounding box center [538, 119] width 643 height 45
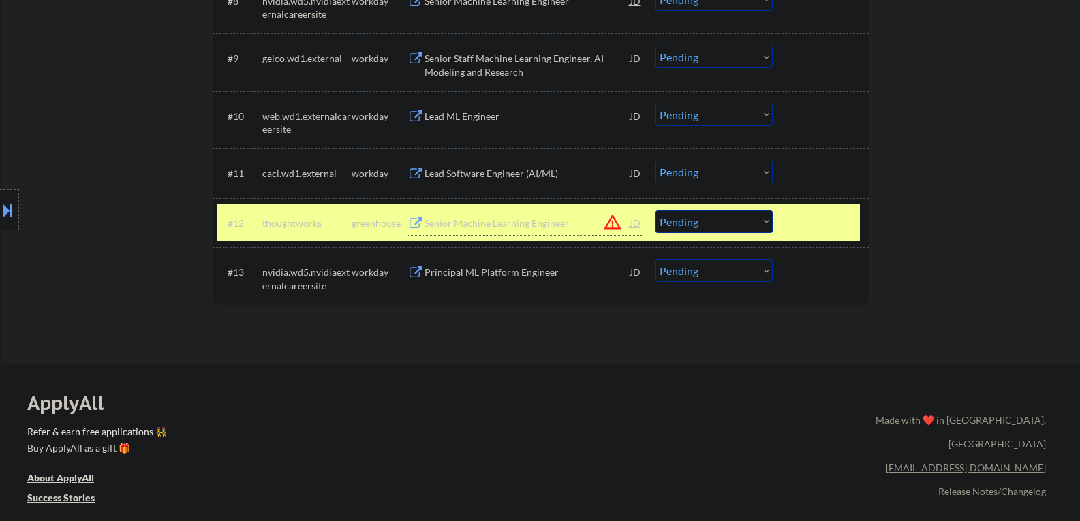
click at [471, 221] on div "Senior Machine Learning Engineer" at bounding box center [527, 224] width 206 height 14
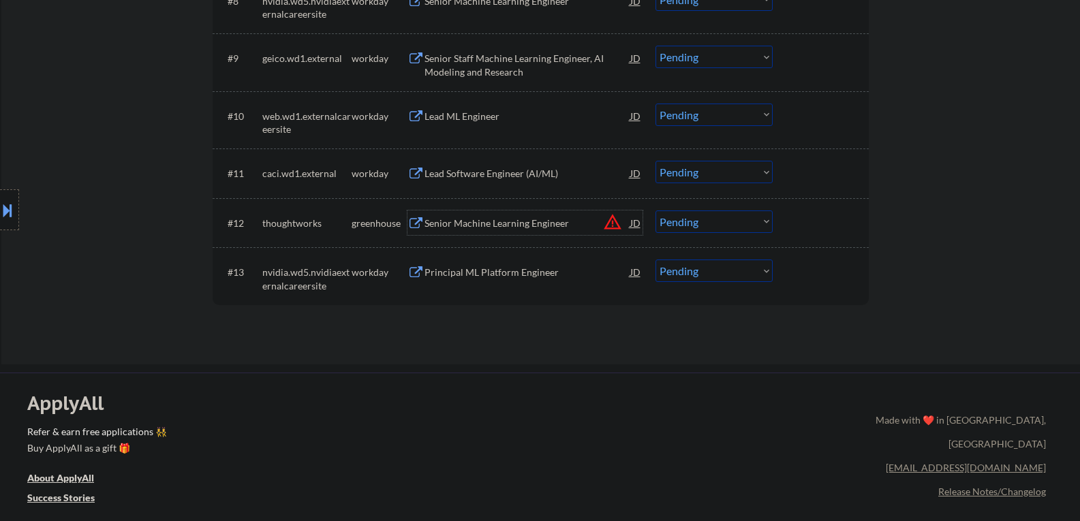
click at [723, 221] on select "Choose an option... Pending Applied Excluded (Questions) Excluded (Expired) Exc…" at bounding box center [713, 221] width 117 height 22
click at [655, 210] on select "Choose an option... Pending Applied Excluded (Questions) Excluded (Expired) Exc…" at bounding box center [713, 221] width 117 height 22
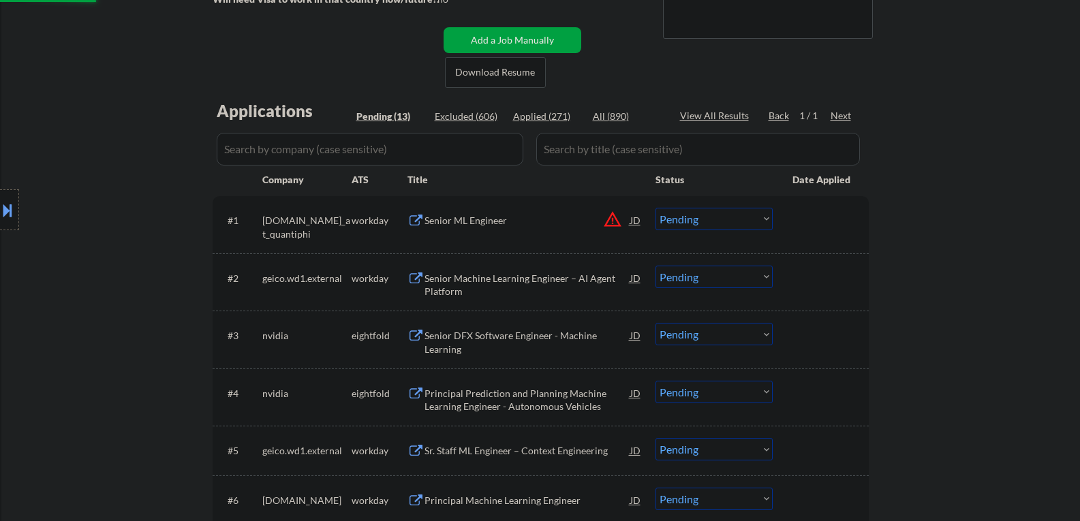
scroll to position [272, 0]
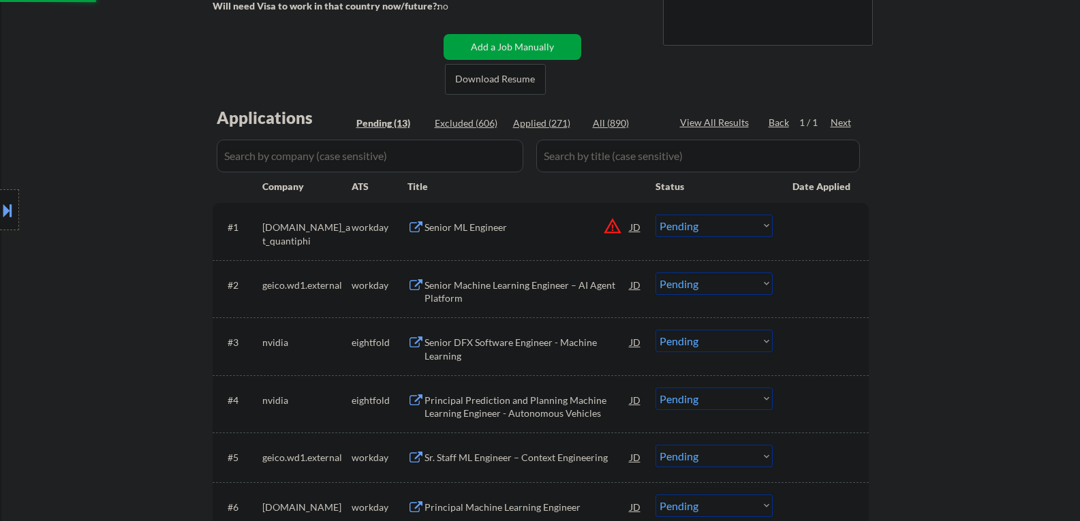
select select ""pending""
click at [486, 279] on div "Senior Machine Learning Engineer – AI Agent Platform" at bounding box center [527, 292] width 206 height 27
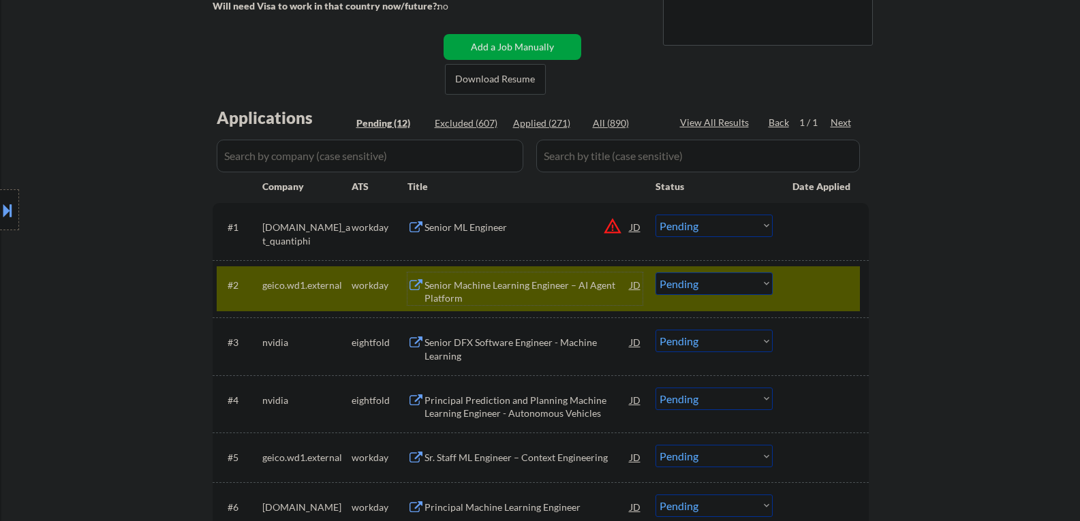
click at [692, 277] on select "Choose an option... Pending Applied Excluded (Questions) Excluded (Expired) Exc…" at bounding box center [713, 283] width 117 height 22
click at [655, 272] on select "Choose an option... Pending Applied Excluded (Questions) Excluded (Expired) Exc…" at bounding box center [713, 283] width 117 height 22
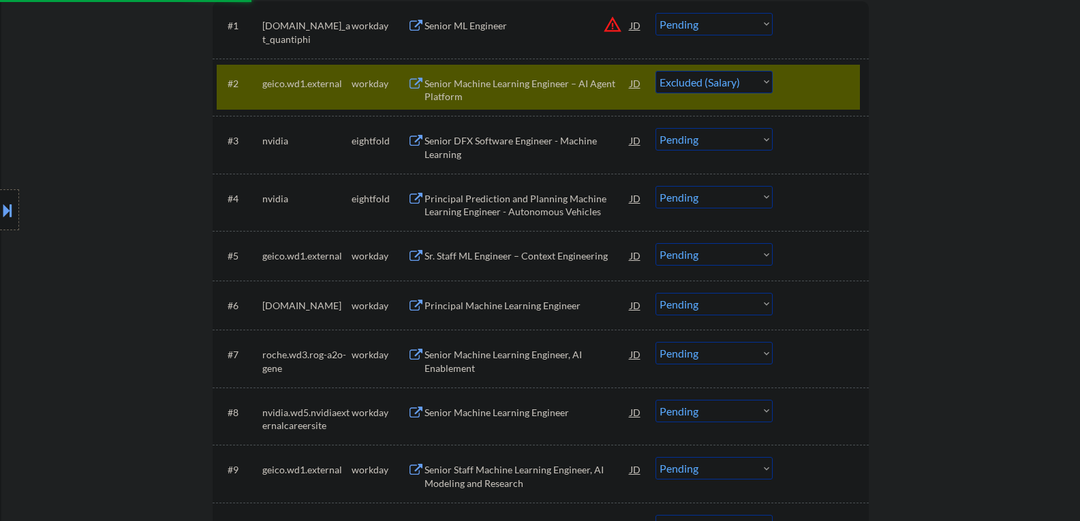
scroll to position [477, 0]
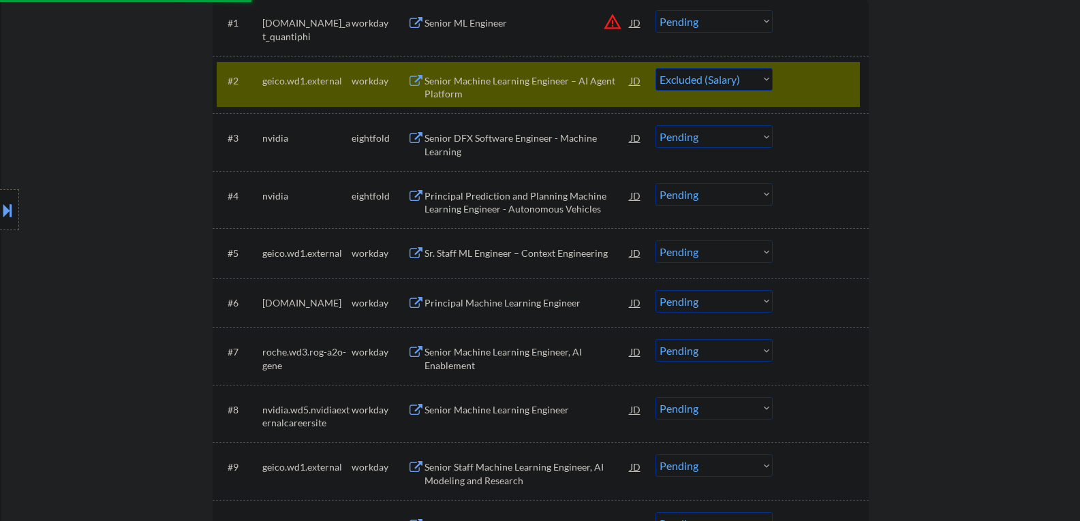
click at [448, 254] on div "Sr. Staff ML Engineer – Context Engineering" at bounding box center [527, 254] width 206 height 14
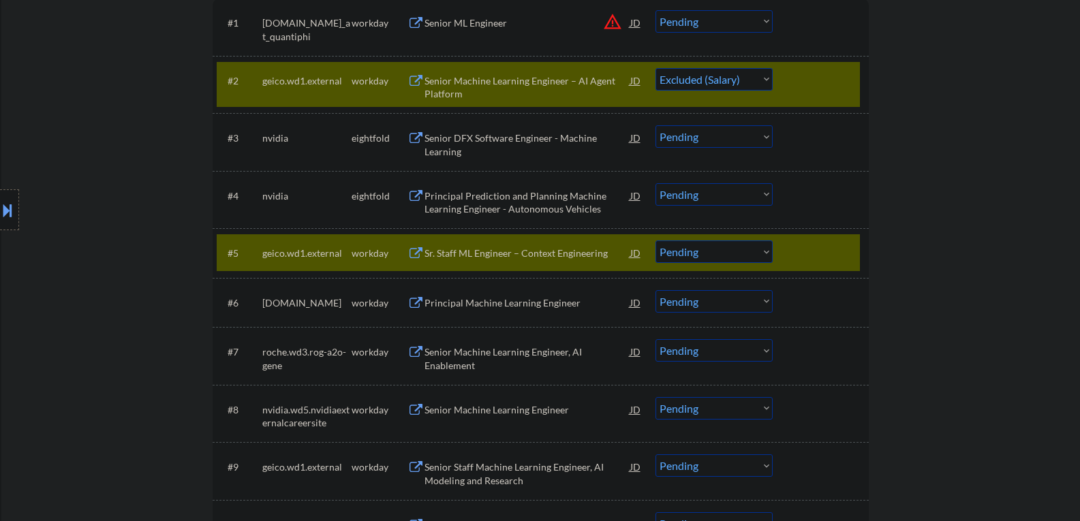
select select ""pending""
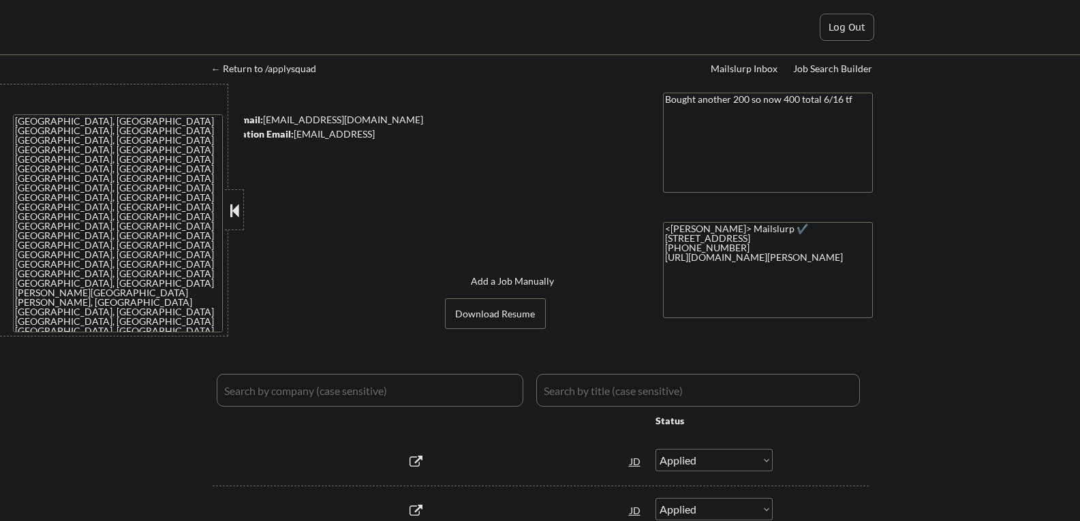
select select ""applied""
select select ""excluded__salary_""
select select ""applied""
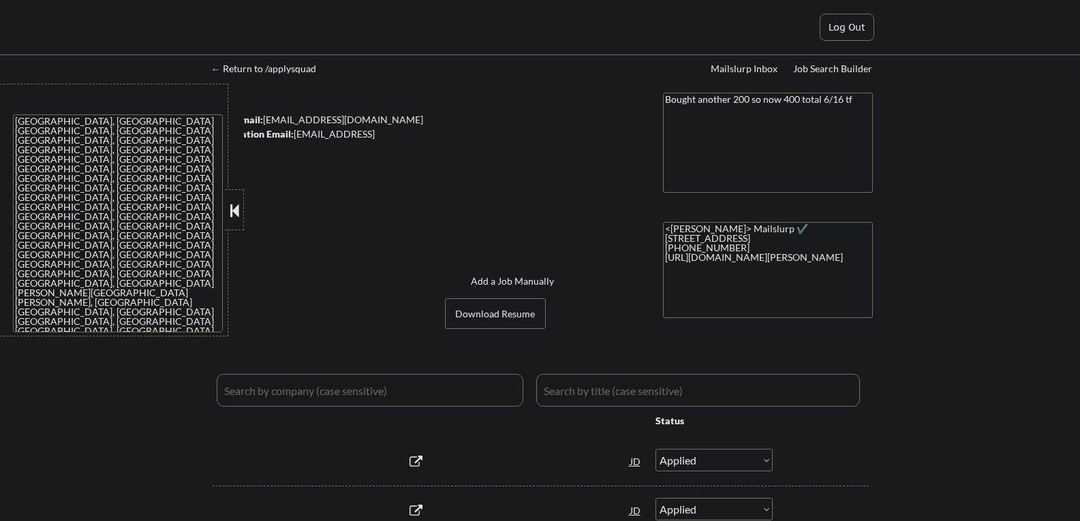
select select ""applied""
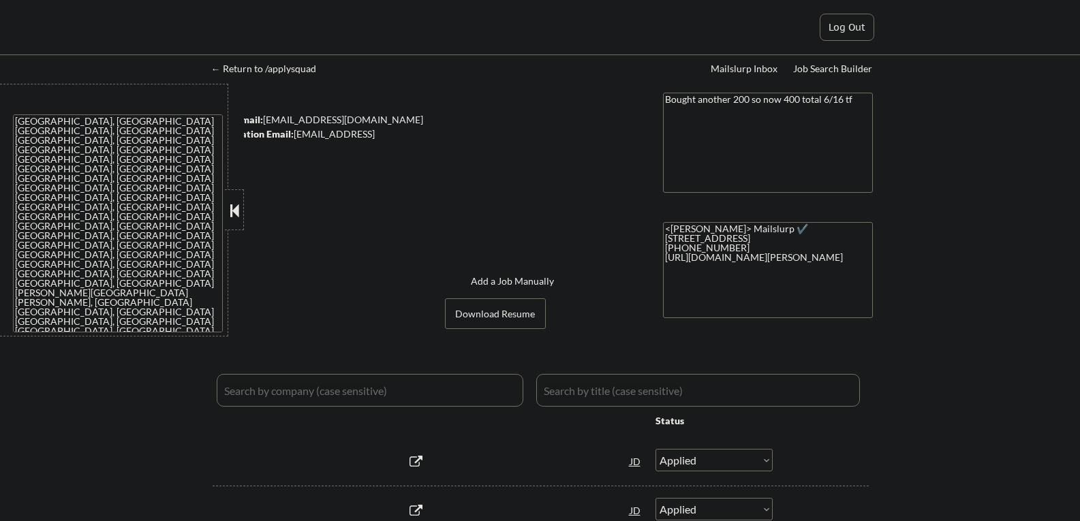
select select ""applied""
select select ""pending""
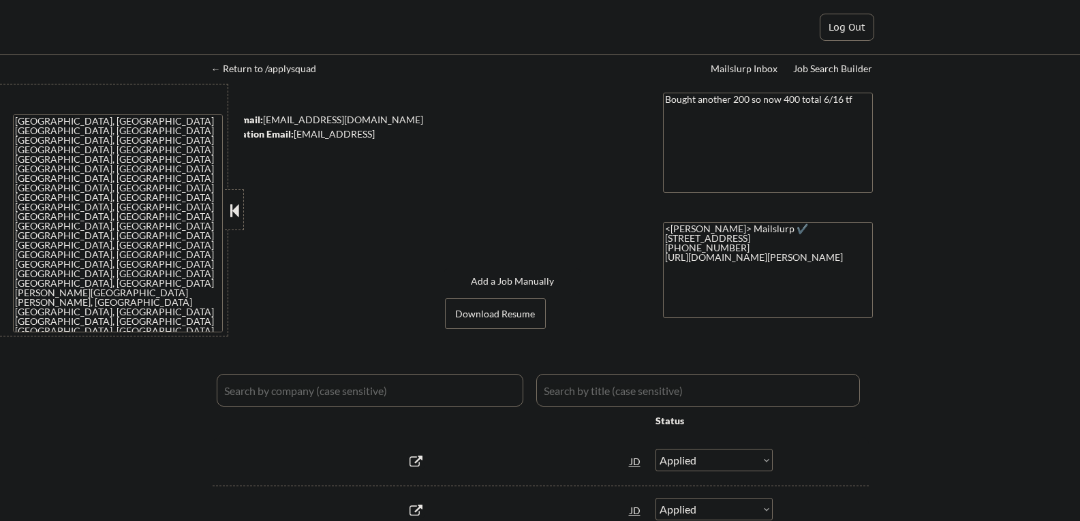
select select ""pending""
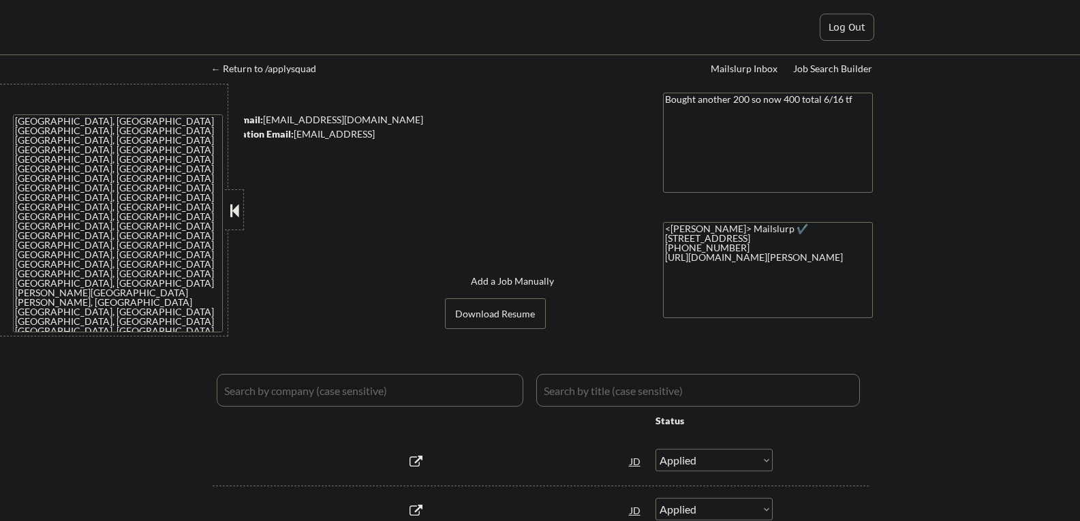
select select ""pending""
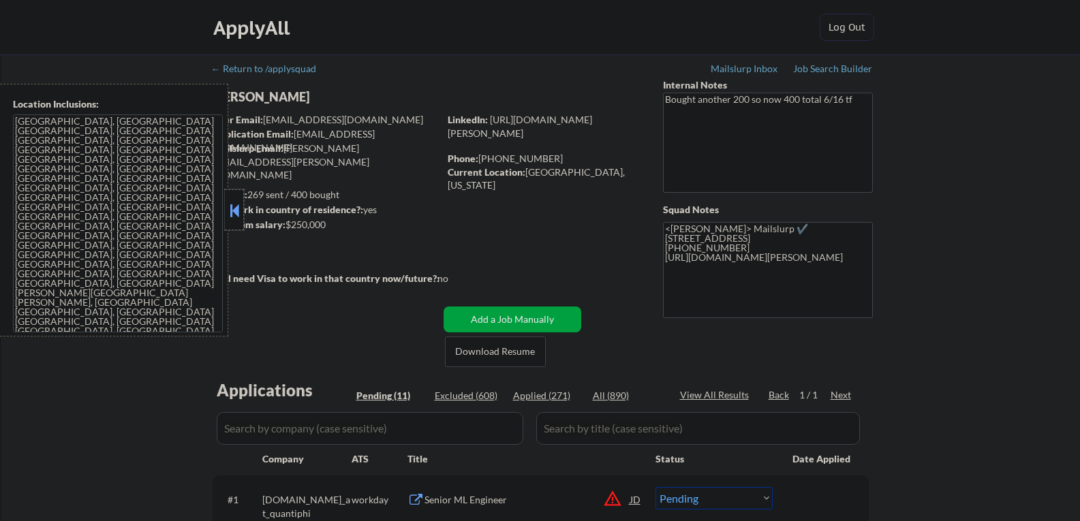
click at [225, 210] on div at bounding box center [234, 209] width 19 height 41
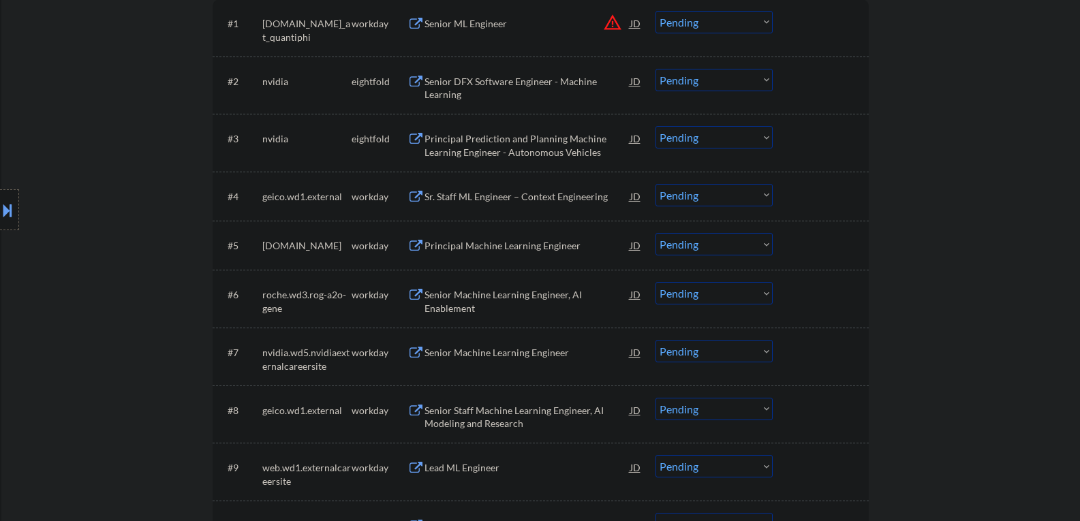
scroll to position [477, 0]
click at [698, 413] on select "Choose an option... Pending Applied Excluded (Questions) Excluded (Expired) Exc…" at bounding box center [713, 408] width 117 height 22
click at [655, 397] on select "Choose an option... Pending Applied Excluded (Questions) Excluded (Expired) Exc…" at bounding box center [713, 408] width 117 height 22
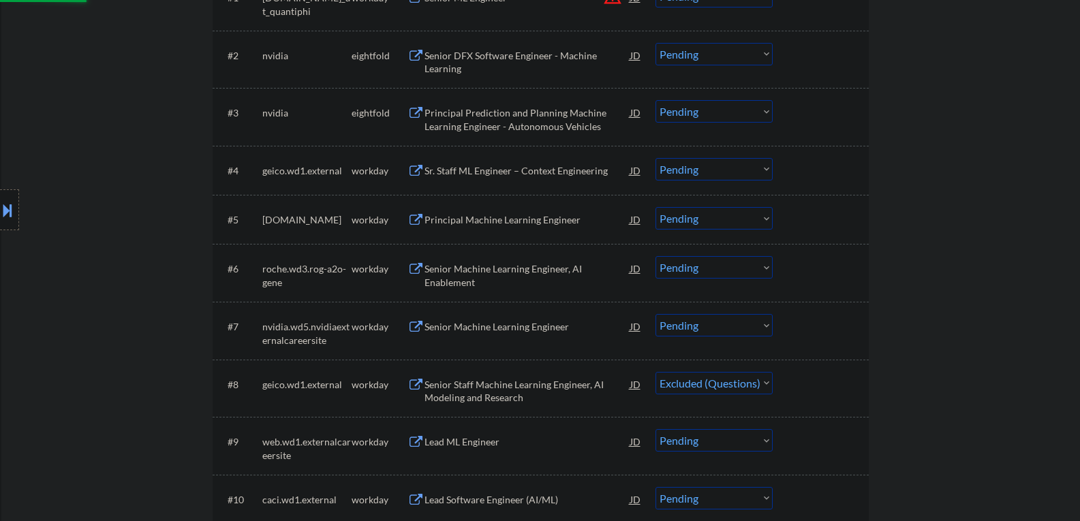
scroll to position [545, 0]
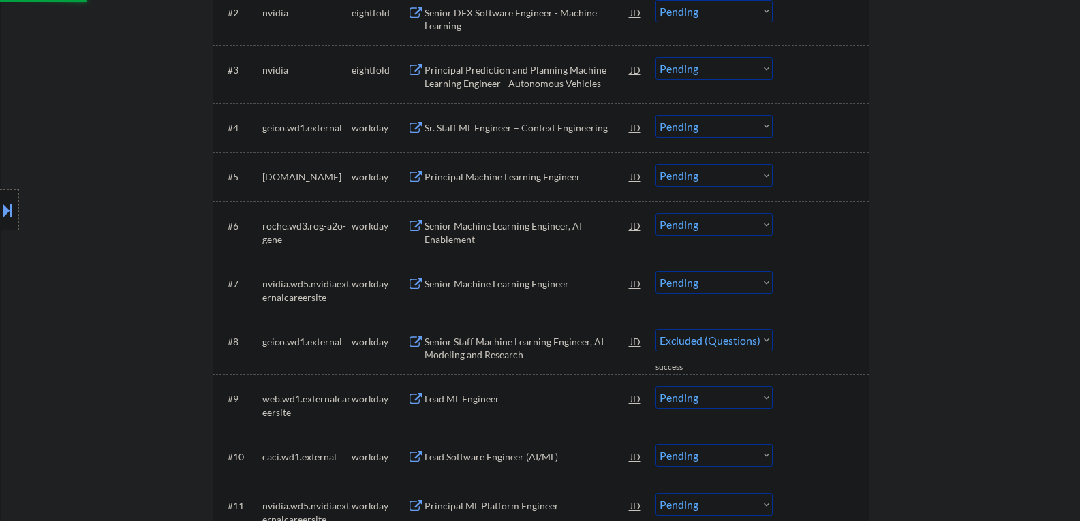
select select ""pending""
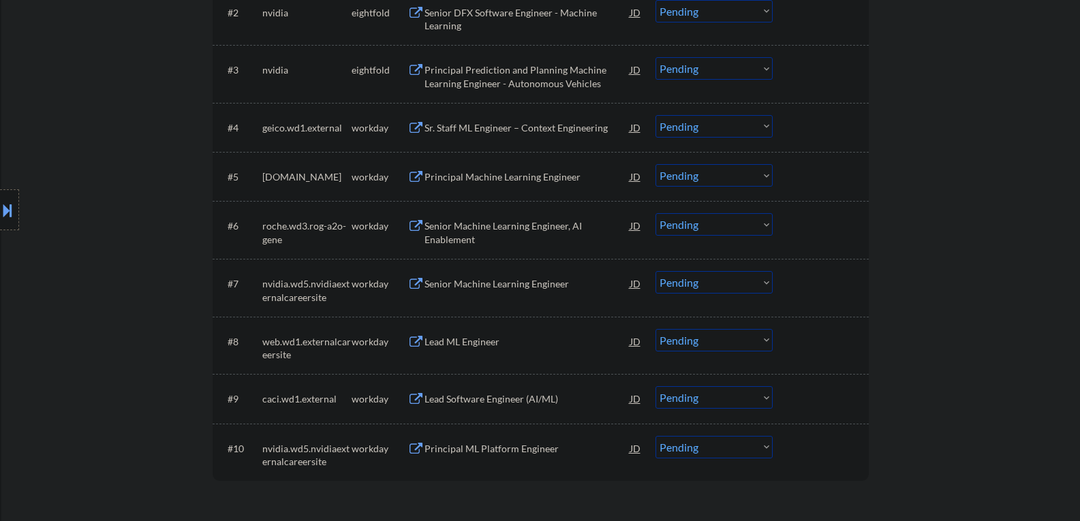
click at [435, 290] on div "Senior Machine Learning Engineer" at bounding box center [527, 284] width 206 height 14
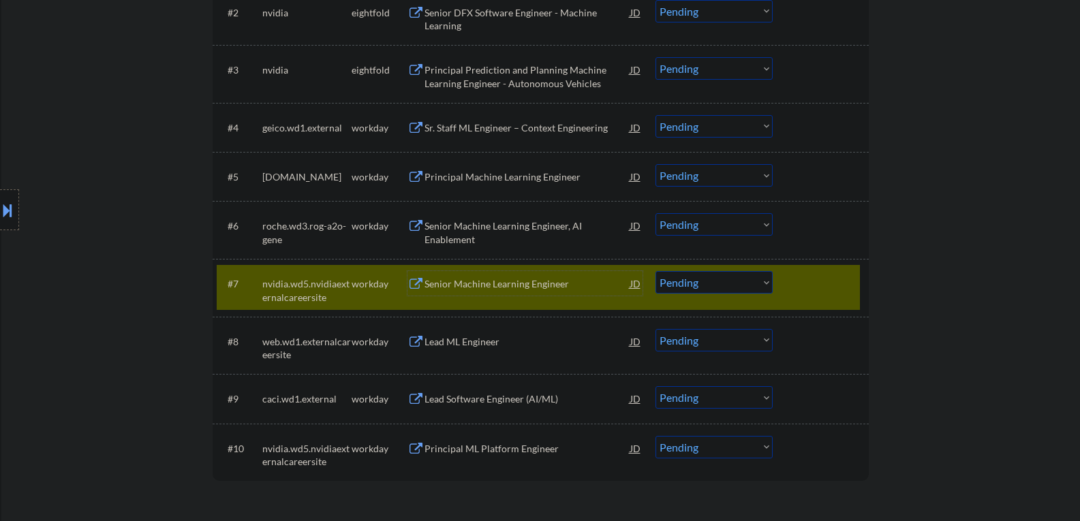
click at [473, 281] on div "Senior Machine Learning Engineer" at bounding box center [527, 284] width 206 height 14
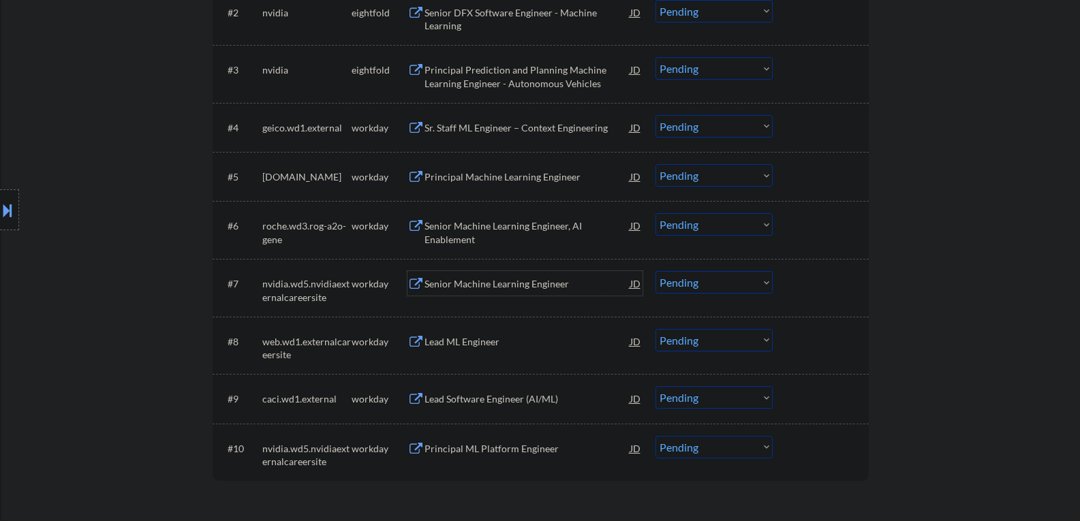
click at [463, 283] on div "Senior Machine Learning Engineer" at bounding box center [527, 284] width 206 height 14
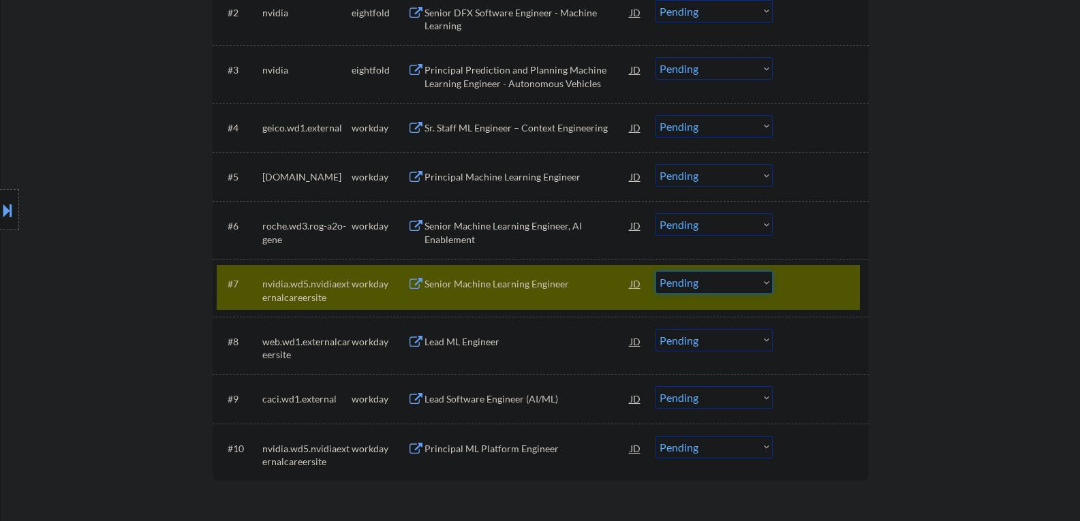
click at [674, 285] on select "Choose an option... Pending Applied Excluded (Questions) Excluded (Expired) Exc…" at bounding box center [713, 282] width 117 height 22
click at [655, 271] on select "Choose an option... Pending Applied Excluded (Questions) Excluded (Expired) Exc…" at bounding box center [713, 282] width 117 height 22
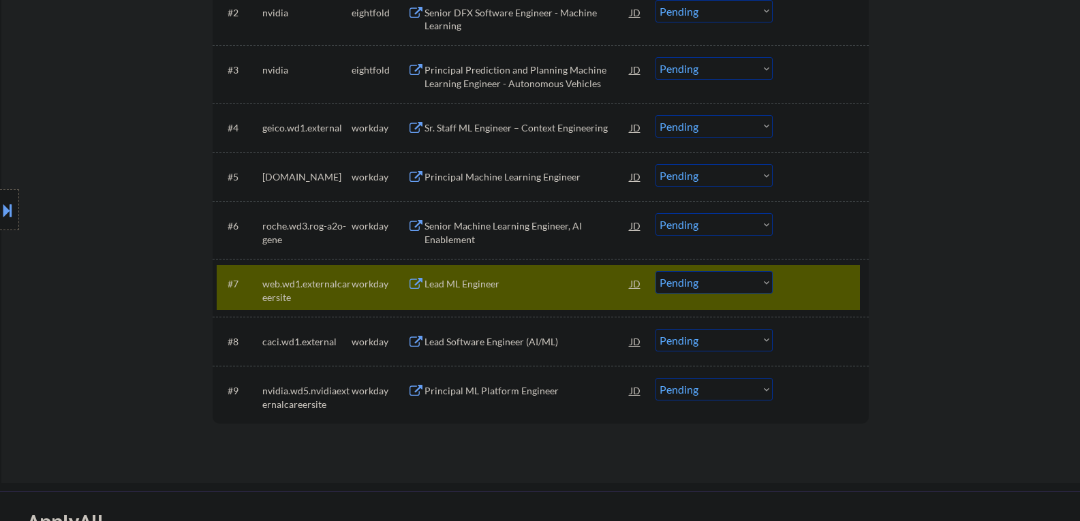
click at [458, 286] on div "Lead ML Engineer" at bounding box center [527, 284] width 206 height 14
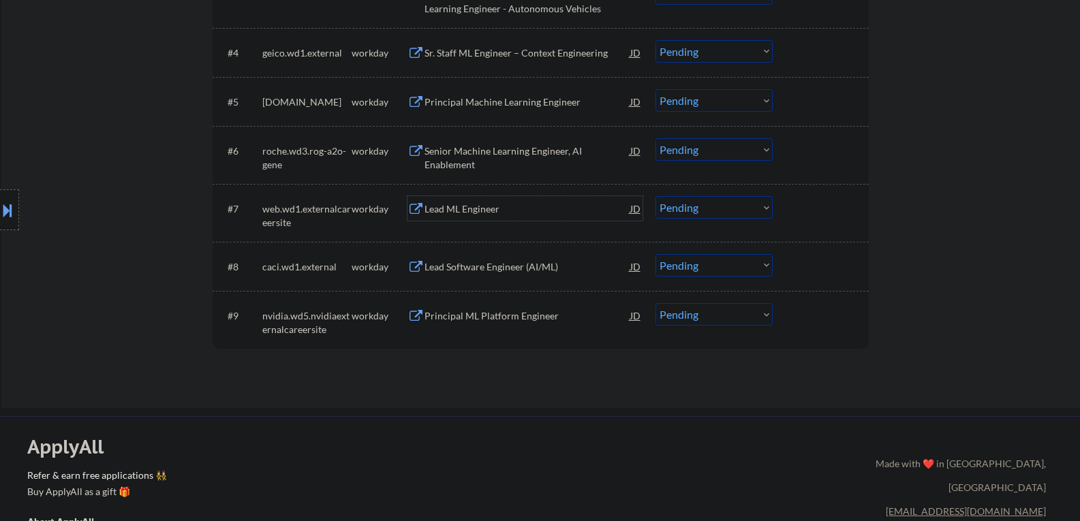
scroll to position [613, 0]
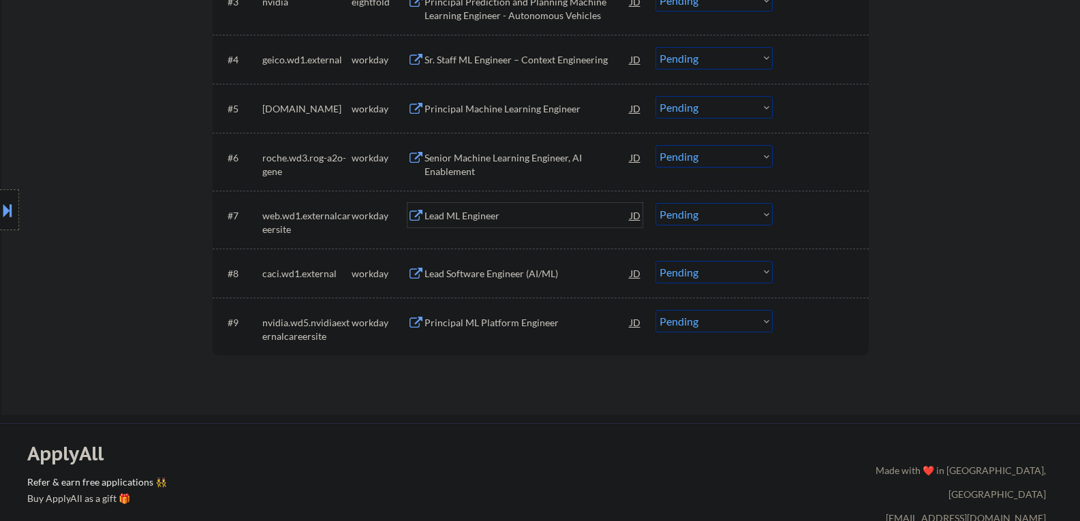
click at [703, 218] on select "Choose an option... Pending Applied Excluded (Questions) Excluded (Expired) Exc…" at bounding box center [713, 214] width 117 height 22
click at [655, 203] on select "Choose an option... Pending Applied Excluded (Questions) Excluded (Expired) Exc…" at bounding box center [713, 214] width 117 height 22
select select ""pending""
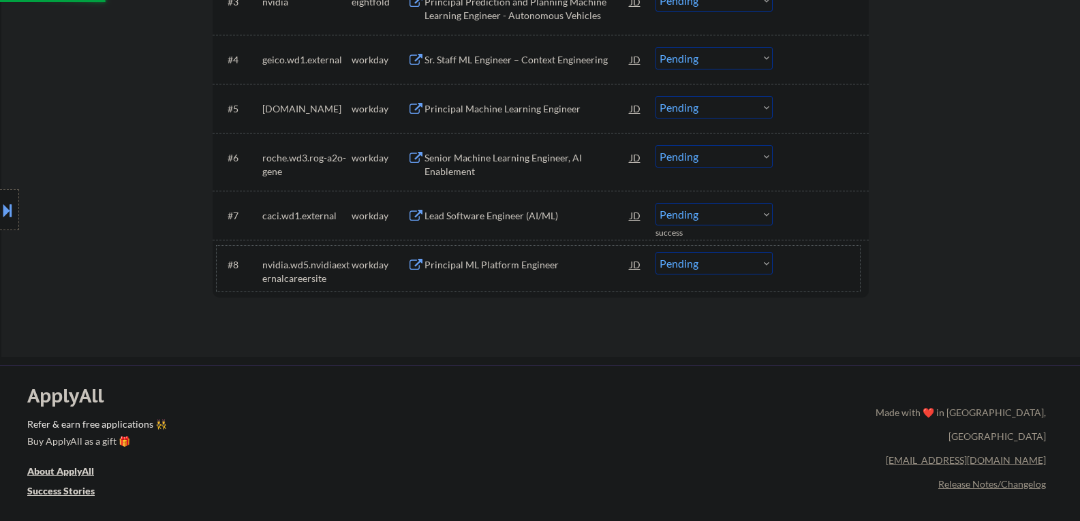
click at [489, 279] on div "#8 nvidia.wd5.nvidiaexternalcareersite workday Principal ML Platform Engineer J…" at bounding box center [538, 268] width 643 height 45
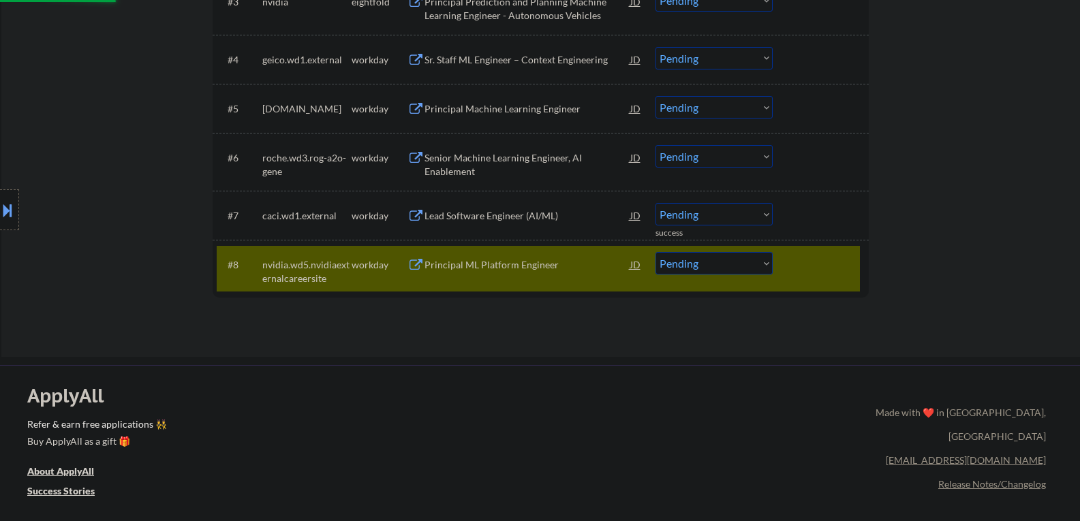
click at [539, 271] on div "Principal ML Platform Engineer" at bounding box center [527, 265] width 206 height 14
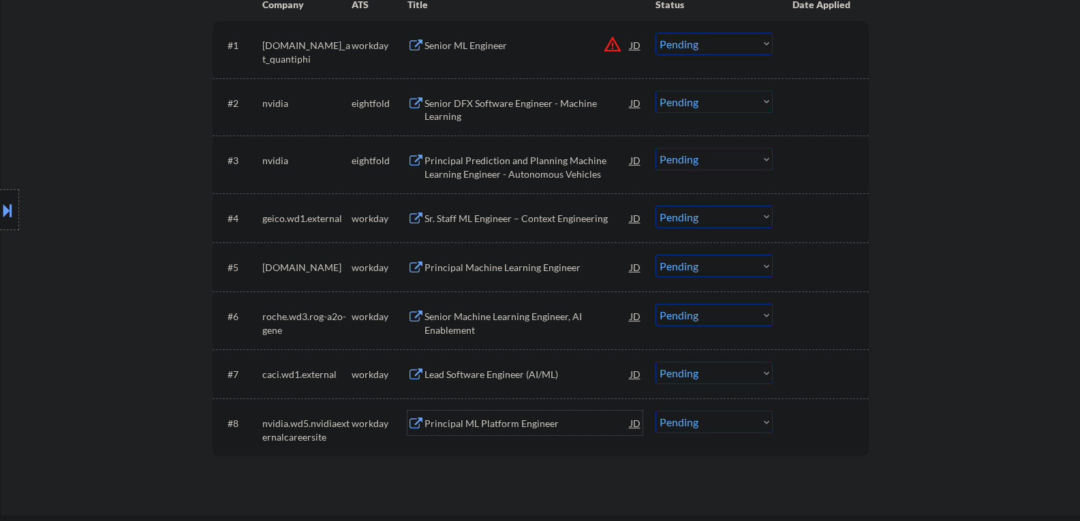
scroll to position [477, 0]
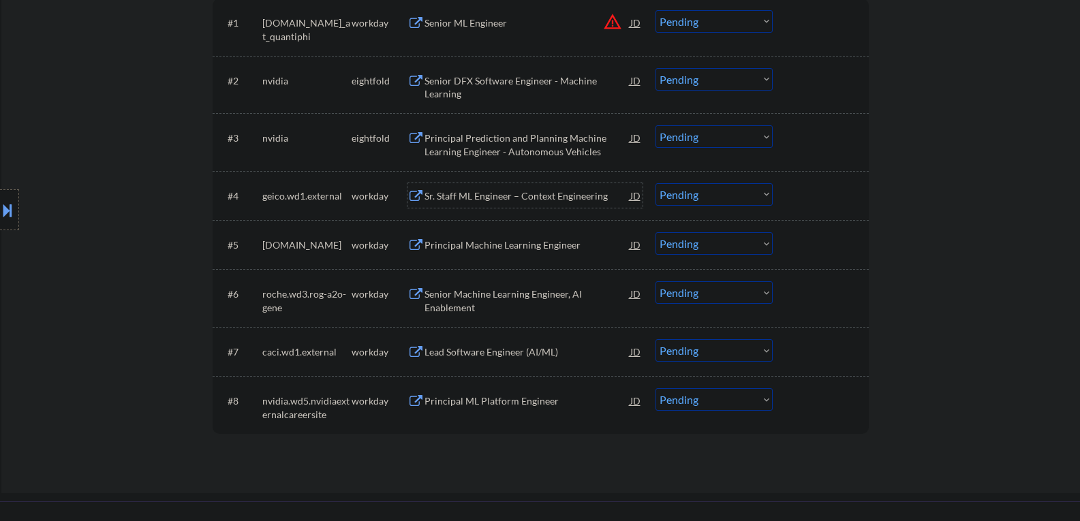
click at [487, 198] on div "Sr. Staff ML Engineer – Context Engineering" at bounding box center [527, 196] width 206 height 14
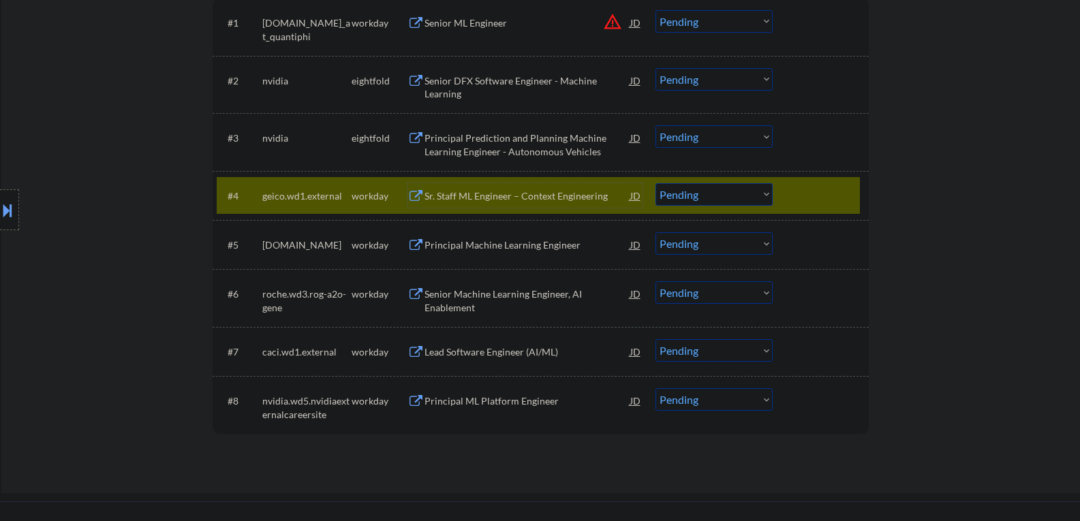
click at [717, 195] on select "Choose an option... Pending Applied Excluded (Questions) Excluded (Expired) Exc…" at bounding box center [713, 194] width 117 height 22
click at [655, 183] on select "Choose an option... Pending Applied Excluded (Questions) Excluded (Expired) Exc…" at bounding box center [713, 194] width 117 height 22
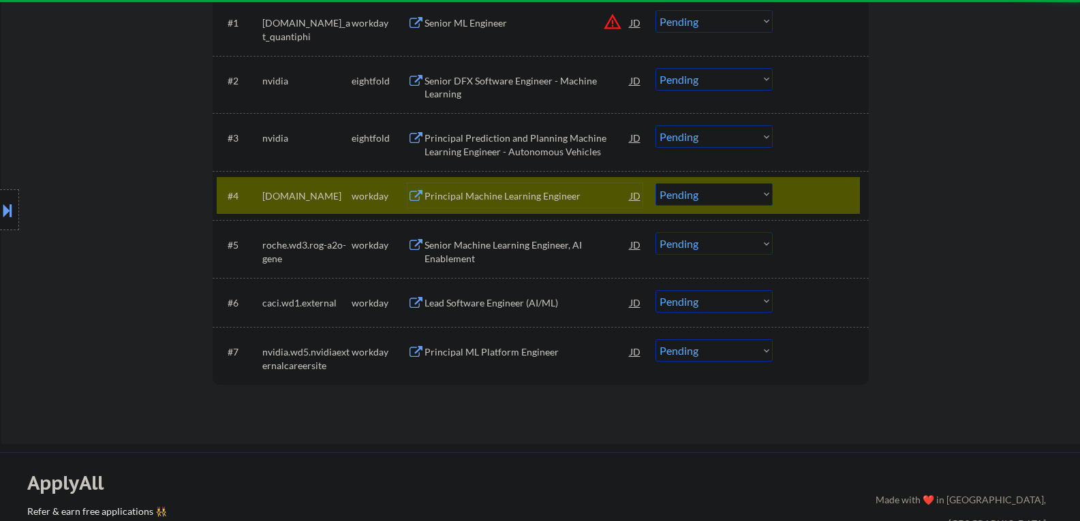
click at [467, 195] on div "Principal Machine Learning Engineer" at bounding box center [527, 196] width 206 height 14
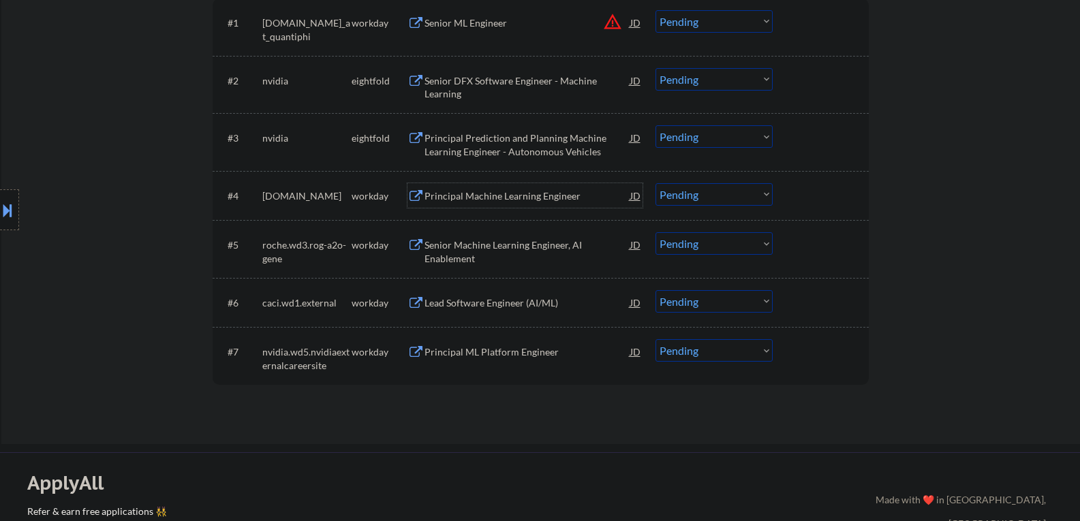
click at [471, 196] on div "Principal Machine Learning Engineer" at bounding box center [527, 196] width 206 height 14
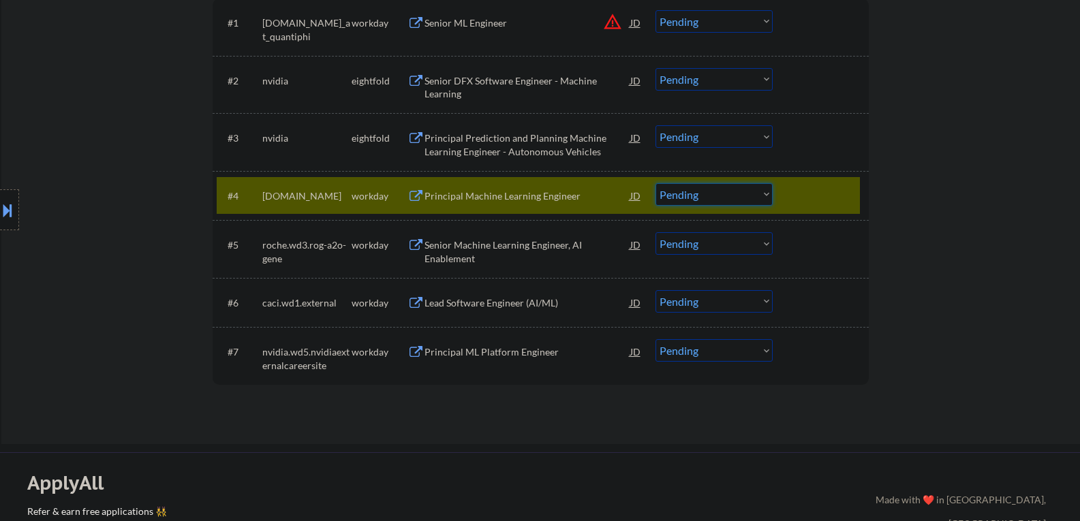
click at [687, 189] on select "Choose an option... Pending Applied Excluded (Questions) Excluded (Expired) Exc…" at bounding box center [713, 194] width 117 height 22
click at [655, 183] on select "Choose an option... Pending Applied Excluded (Questions) Excluded (Expired) Exc…" at bounding box center [713, 194] width 117 height 22
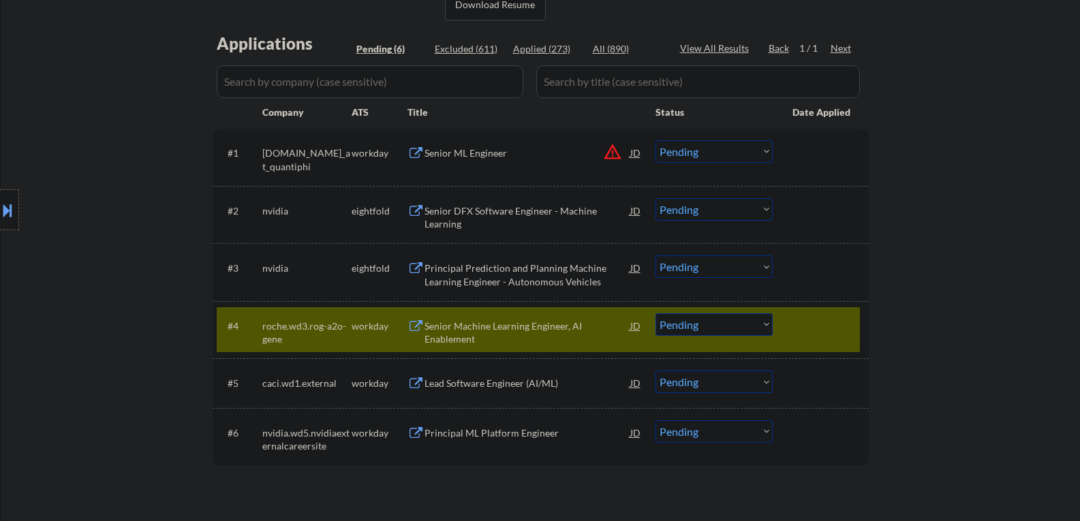
scroll to position [409, 0]
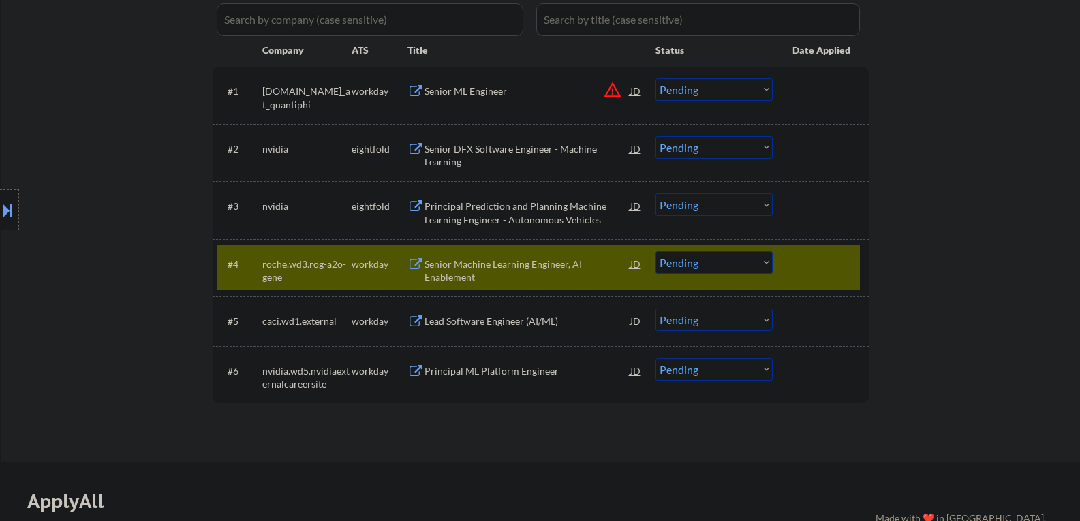
click at [484, 281] on div "Senior Machine Learning Engineer, AI Enablement" at bounding box center [527, 270] width 206 height 27
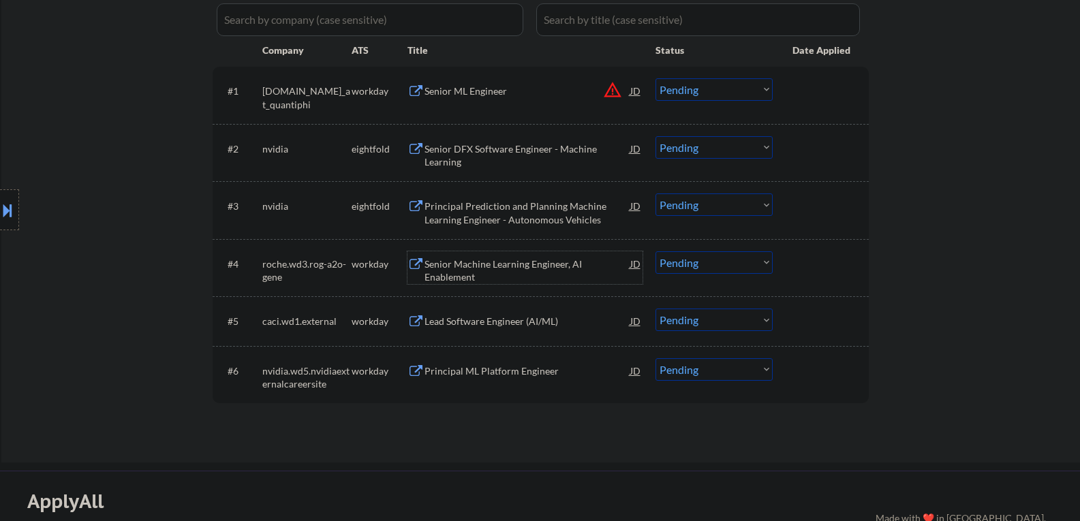
click at [503, 272] on div "Senior Machine Learning Engineer, AI Enablement" at bounding box center [527, 270] width 206 height 27
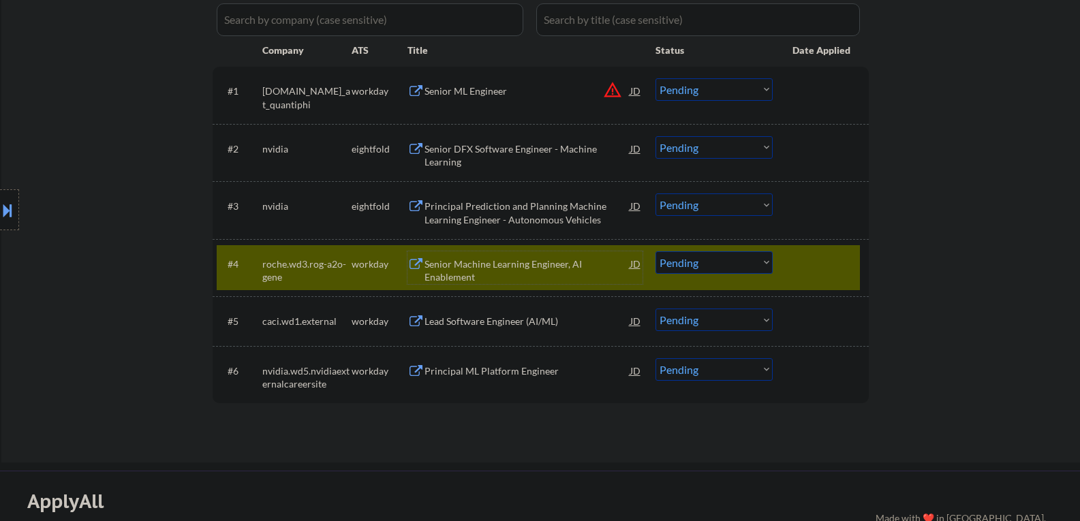
click at [699, 268] on select "Choose an option... Pending Applied Excluded (Questions) Excluded (Expired) Exc…" at bounding box center [713, 262] width 117 height 22
click at [655, 251] on select "Choose an option... Pending Applied Excluded (Questions) Excluded (Expired) Exc…" at bounding box center [713, 262] width 117 height 22
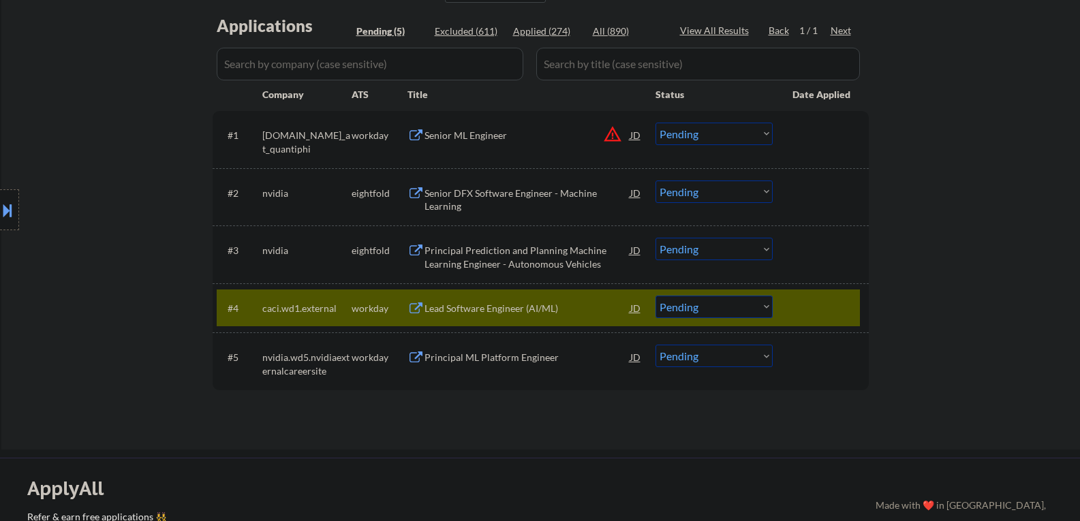
scroll to position [341, 0]
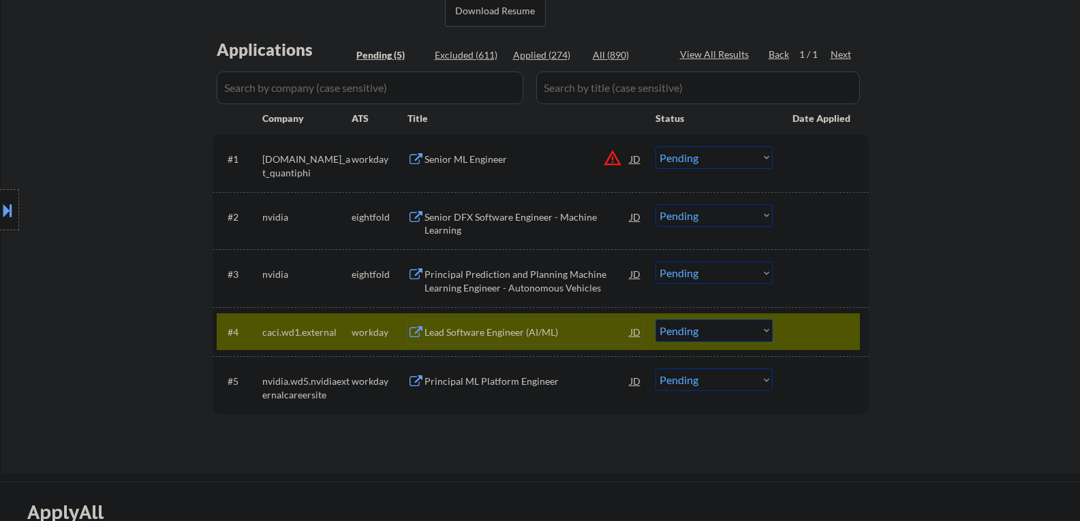
click at [510, 329] on div "Lead Software Engineer (AI/ML)" at bounding box center [527, 333] width 206 height 14
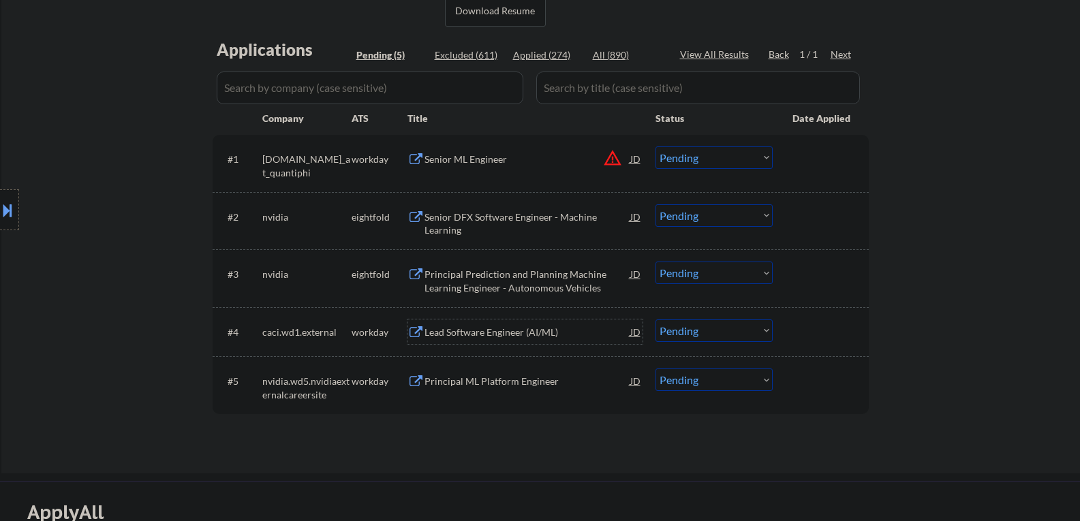
click at [488, 321] on div "Lead Software Engineer (AI/ML)" at bounding box center [527, 331] width 206 height 25
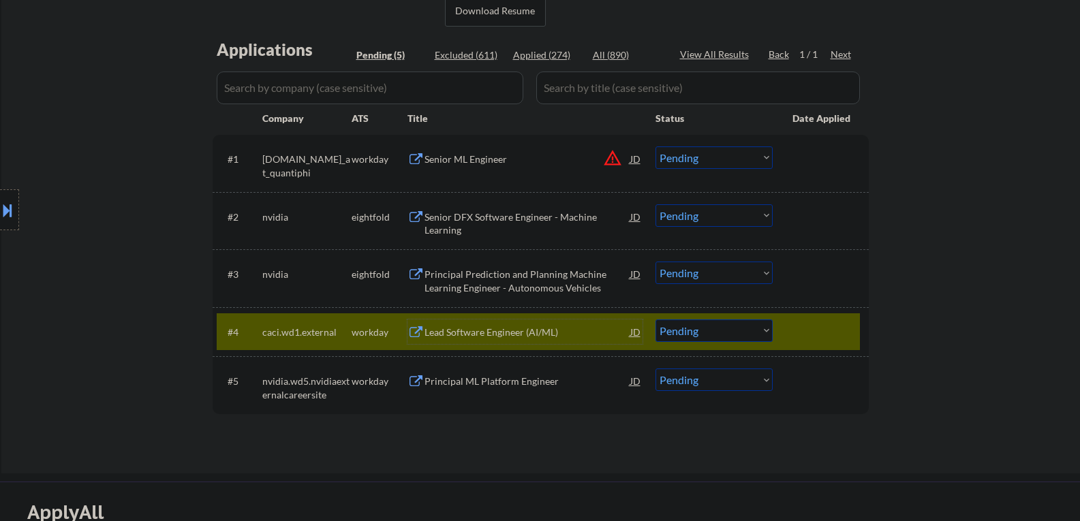
click at [703, 329] on select "Choose an option... Pending Applied Excluded (Questions) Excluded (Expired) Exc…" at bounding box center [713, 330] width 117 height 22
click at [655, 319] on select "Choose an option... Pending Applied Excluded (Questions) Excluded (Expired) Exc…" at bounding box center [713, 330] width 117 height 22
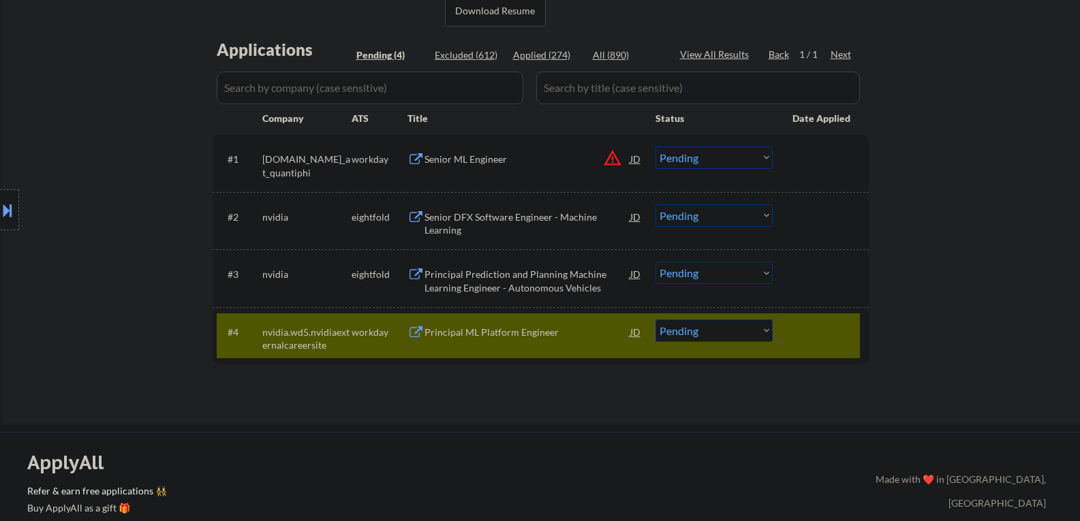
click at [454, 334] on div "Principal ML Platform Engineer" at bounding box center [527, 333] width 206 height 14
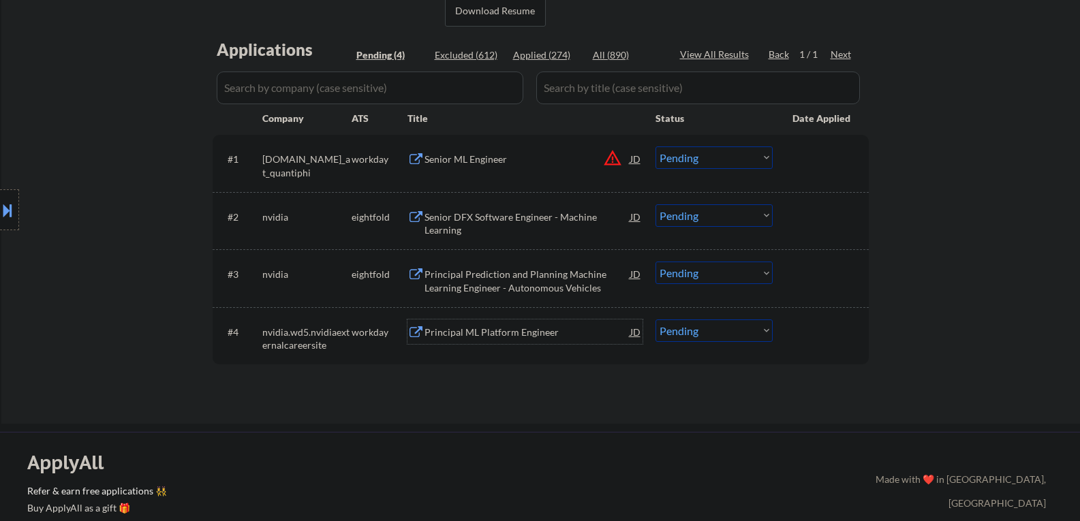
click at [484, 334] on div "Principal ML Platform Engineer" at bounding box center [527, 333] width 206 height 14
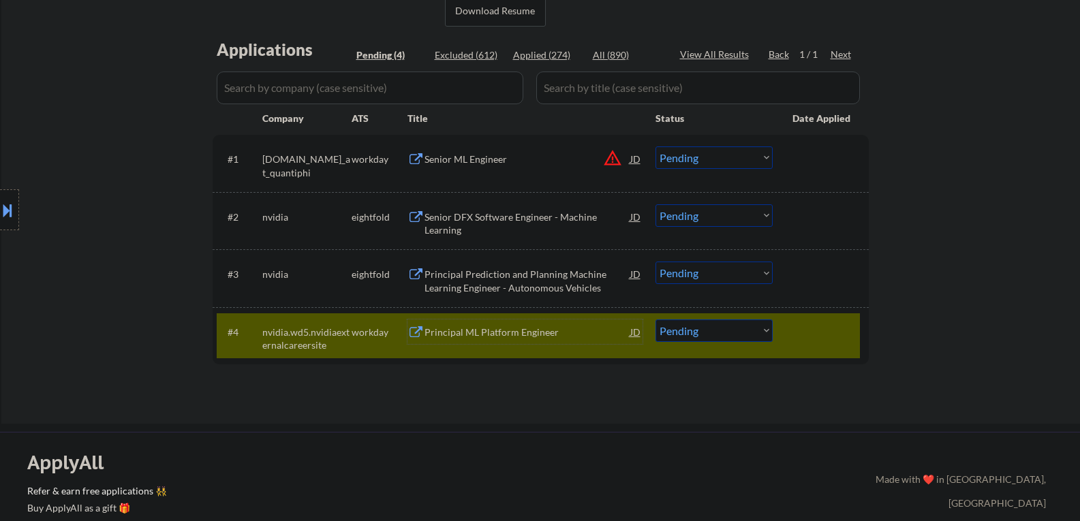
click at [474, 337] on div "Principal ML Platform Engineer" at bounding box center [527, 333] width 206 height 14
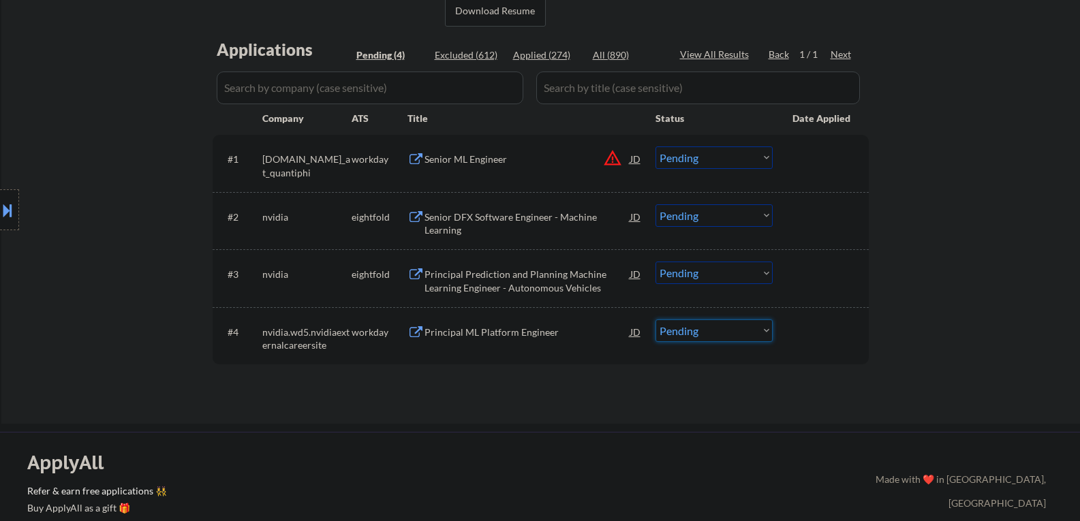
click at [670, 331] on select "Choose an option... Pending Applied Excluded (Questions) Excluded (Expired) Exc…" at bounding box center [713, 330] width 117 height 22
select select ""applied""
click at [655, 319] on select "Choose an option... Pending Applied Excluded (Questions) Excluded (Expired) Exc…" at bounding box center [713, 330] width 117 height 22
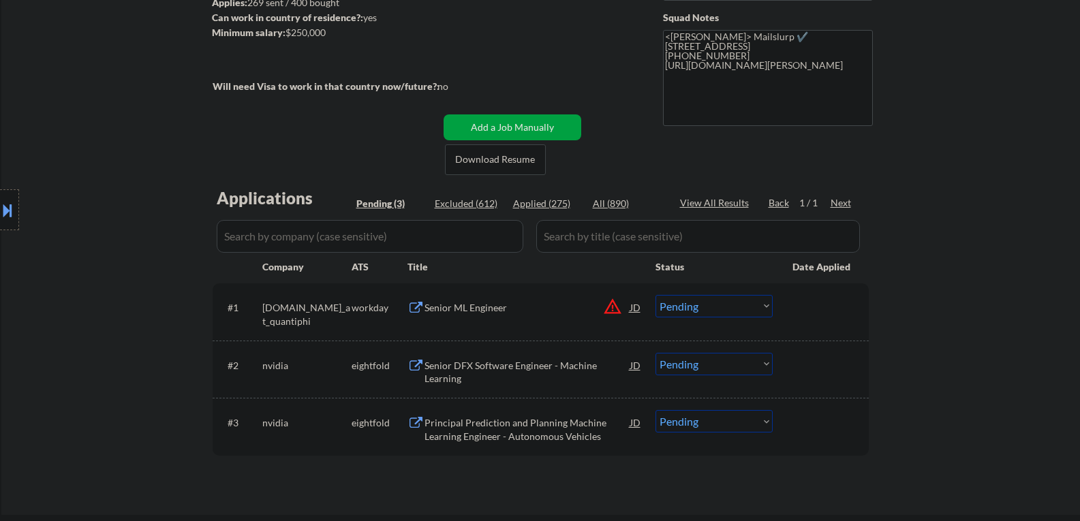
scroll to position [272, 0]
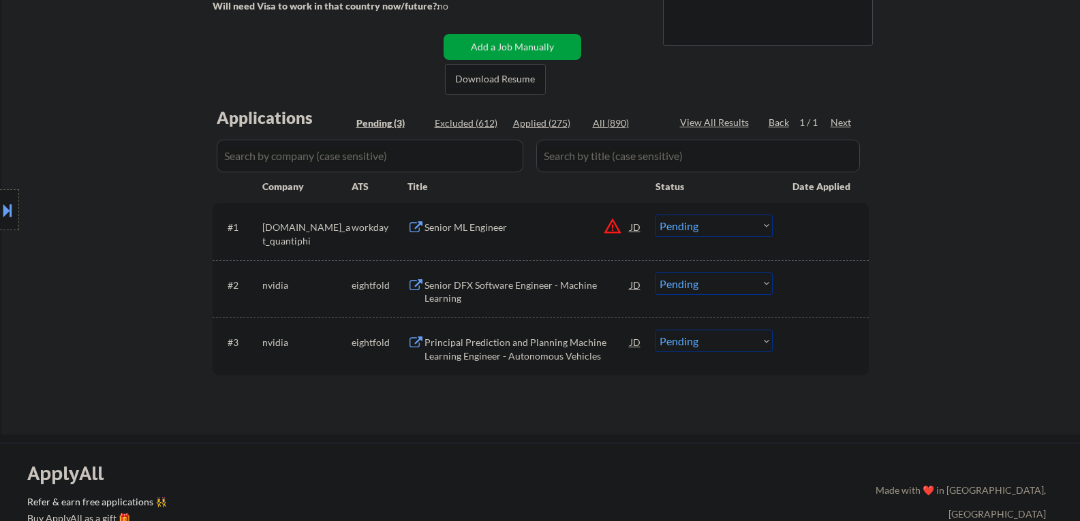
click at [633, 230] on div "JD" at bounding box center [636, 227] width 14 height 25
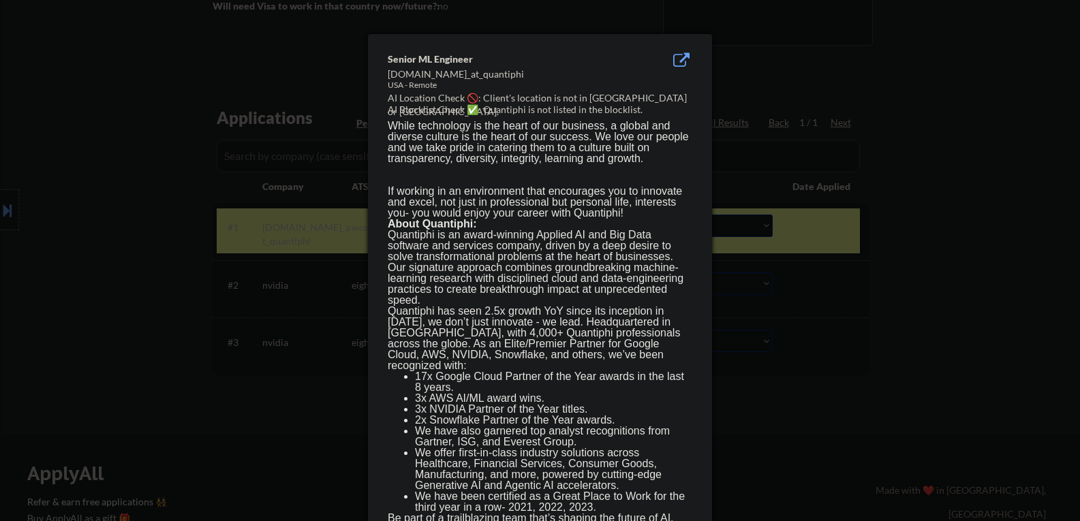
click at [781, 326] on div at bounding box center [540, 260] width 1080 height 521
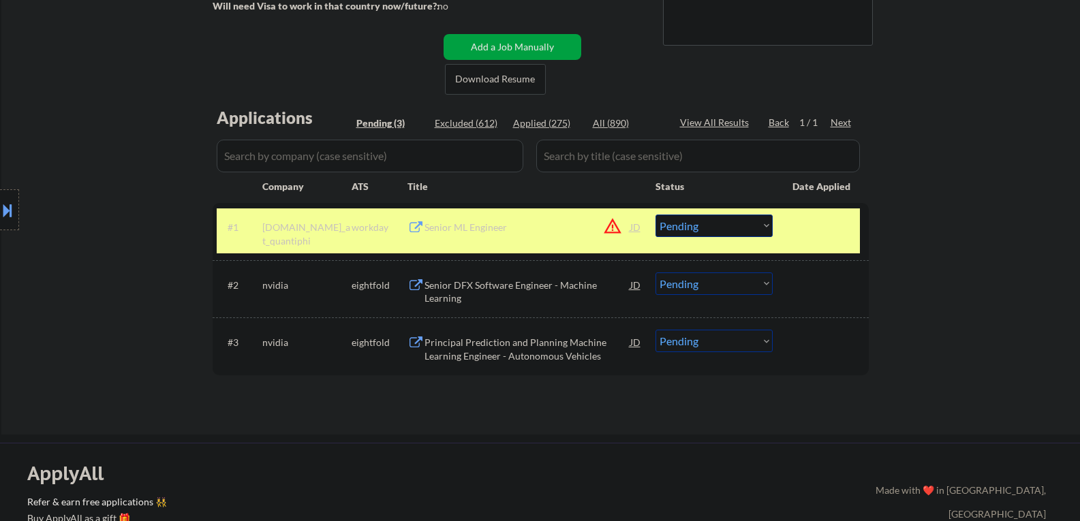
click at [481, 234] on div "Senior ML Engineer" at bounding box center [527, 228] width 206 height 14
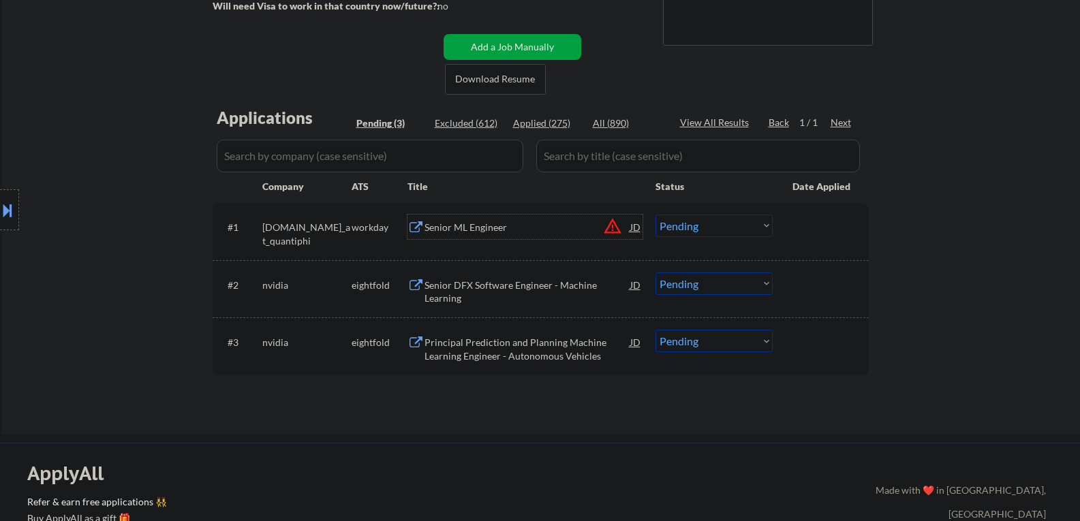
click at [628, 226] on div "Senior ML Engineer JD warning_amber" at bounding box center [533, 227] width 218 height 25
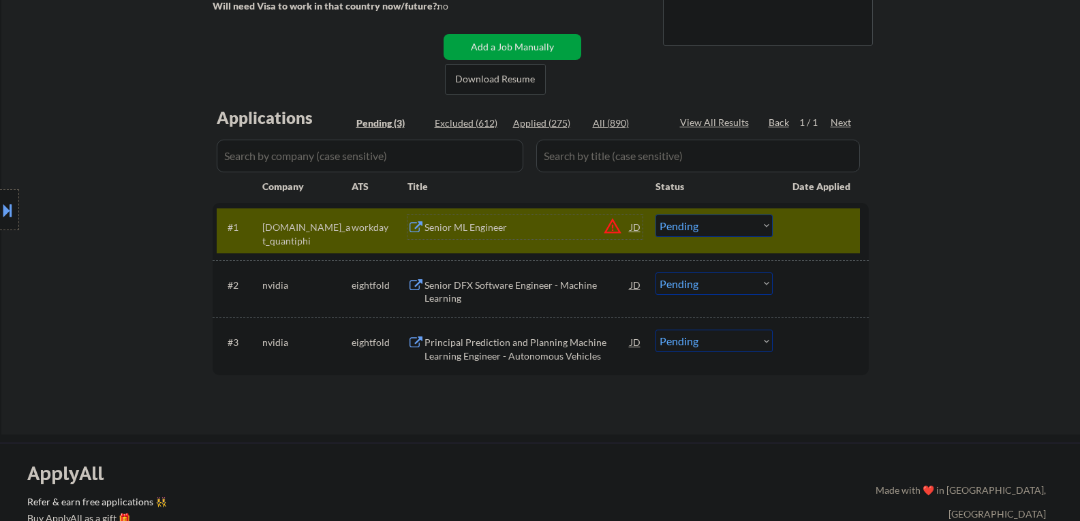
click at [637, 230] on div "JD" at bounding box center [636, 227] width 14 height 25
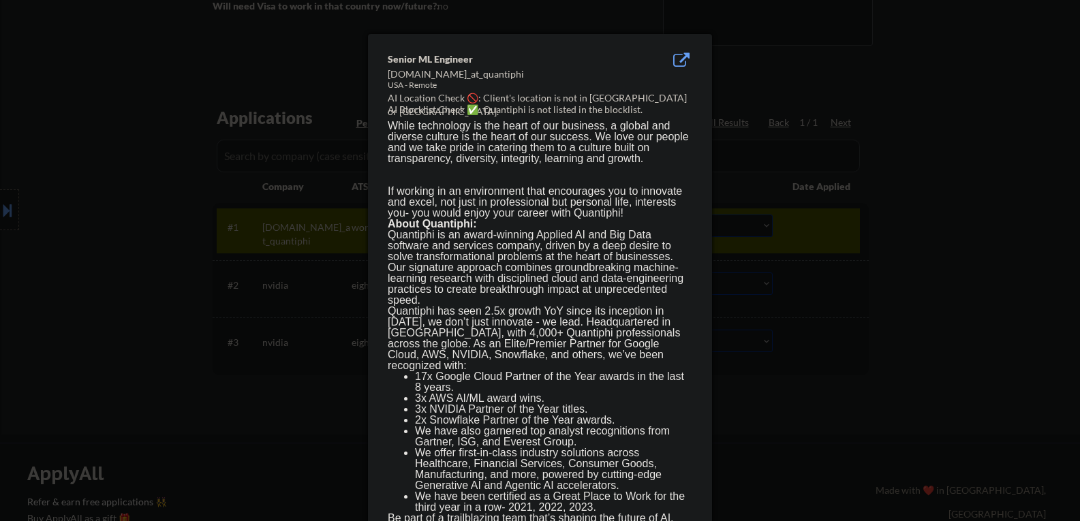
click at [771, 321] on div at bounding box center [540, 260] width 1080 height 521
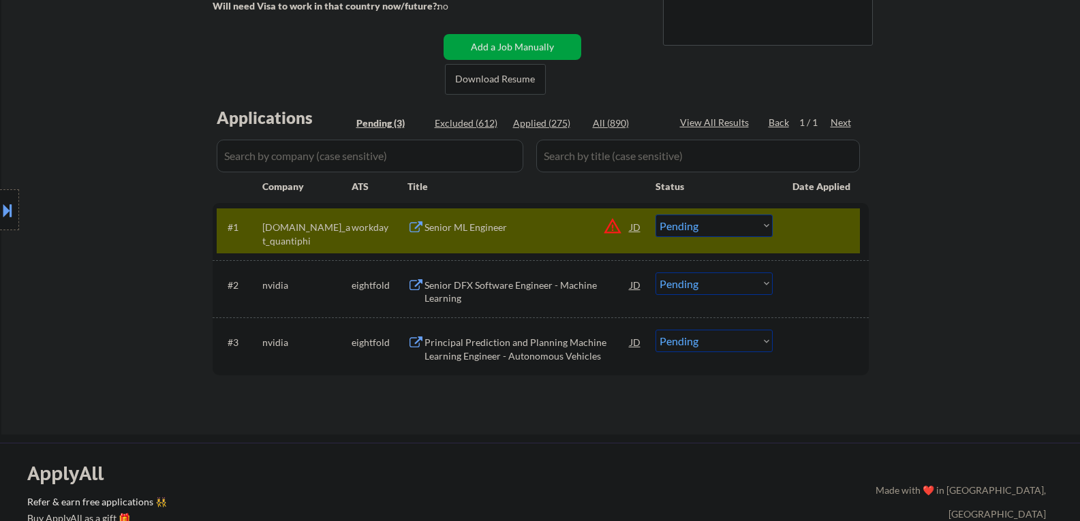
click at [472, 228] on div "Senior ML Engineer" at bounding box center [527, 228] width 206 height 14
click at [697, 230] on select "Choose an option... Pending Applied Excluded (Questions) Excluded (Expired) Exc…" at bounding box center [713, 226] width 117 height 22
click at [655, 215] on select "Choose an option... Pending Applied Excluded (Questions) Excluded (Expired) Exc…" at bounding box center [713, 226] width 117 height 22
select select ""pending""
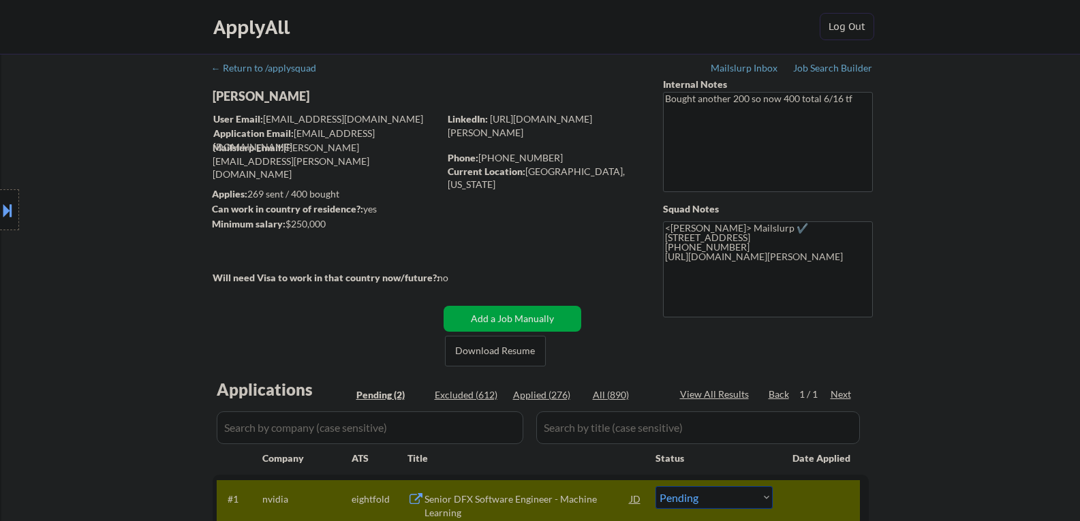
scroll to position [0, 0]
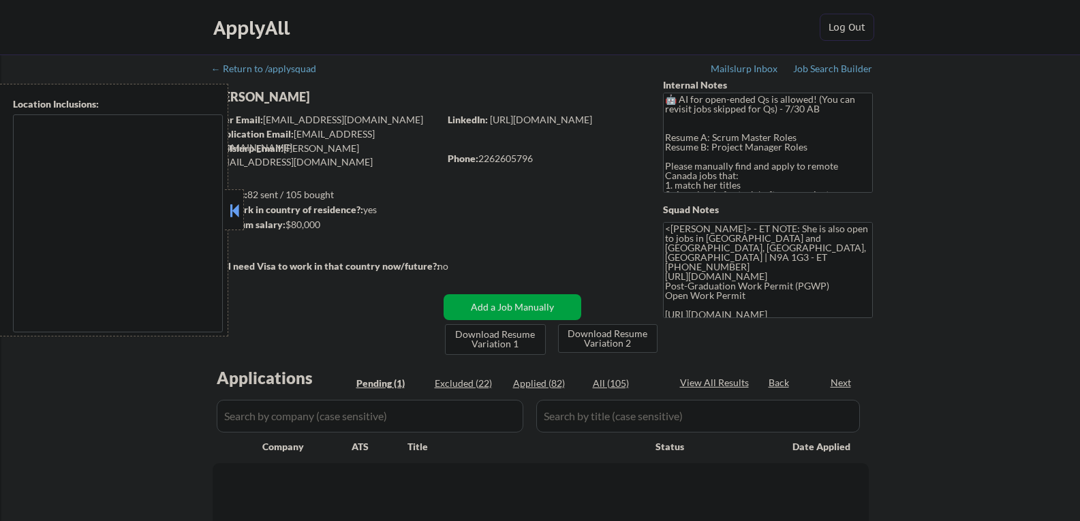
type textarea "[GEOGRAPHIC_DATA], ON [GEOGRAPHIC_DATA], ON [GEOGRAPHIC_DATA], ON [GEOGRAPHIC_D…"
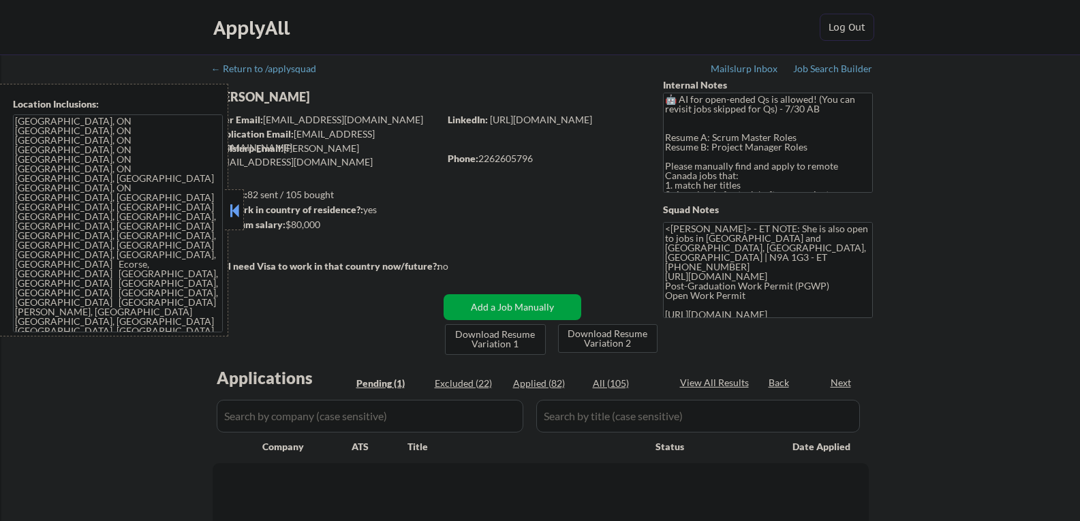
select select ""pending""
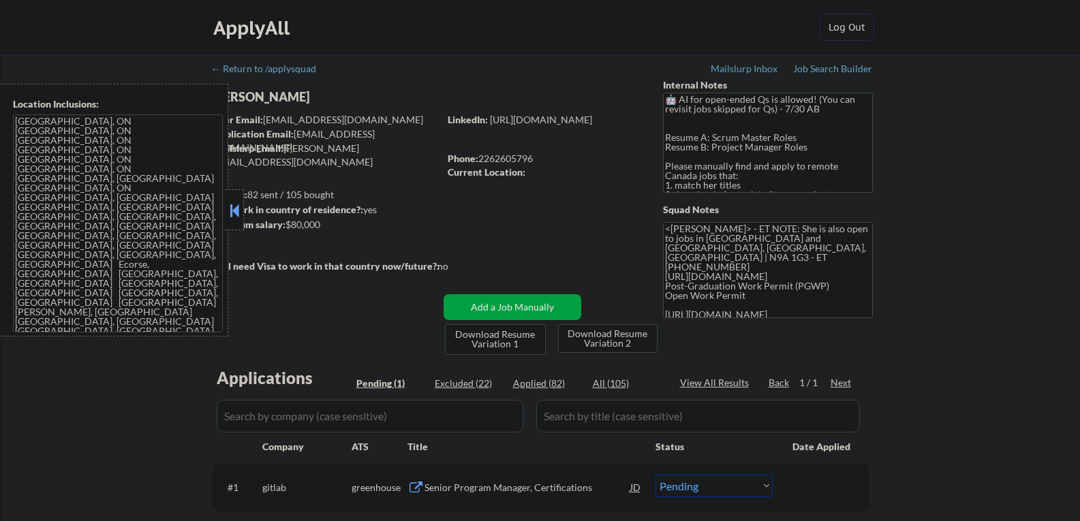
drag, startPoint x: 236, startPoint y: 219, endPoint x: 266, endPoint y: 238, distance: 35.9
click at [236, 219] on button at bounding box center [234, 210] width 15 height 20
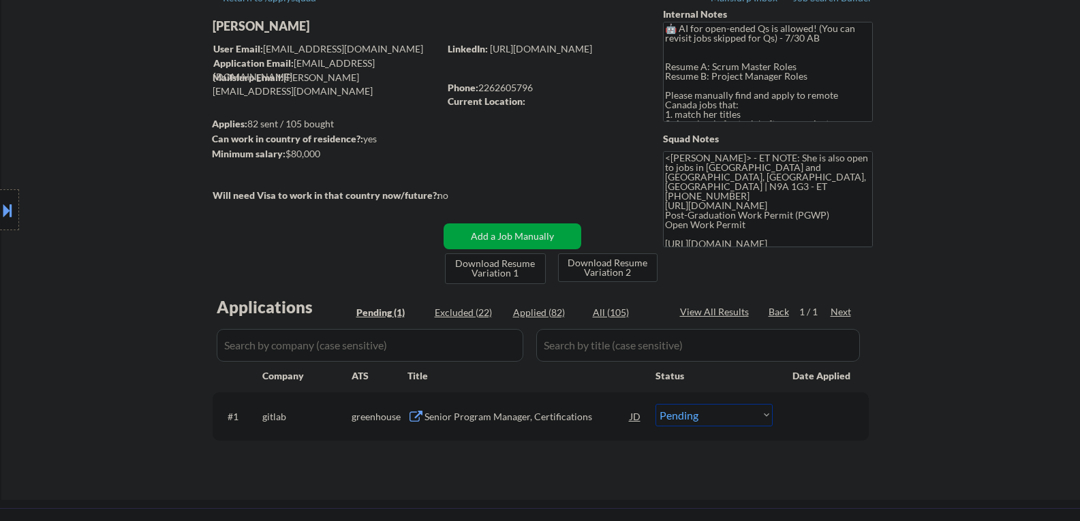
scroll to position [68, 0]
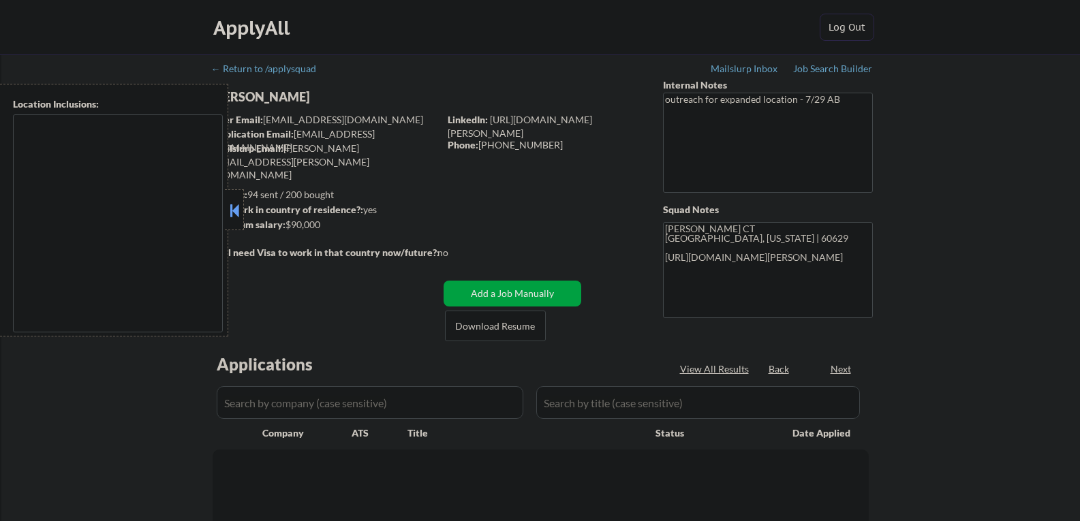
type textarea "[GEOGRAPHIC_DATA], [GEOGRAPHIC_DATA] [GEOGRAPHIC_DATA], [GEOGRAPHIC_DATA], [GEO…"
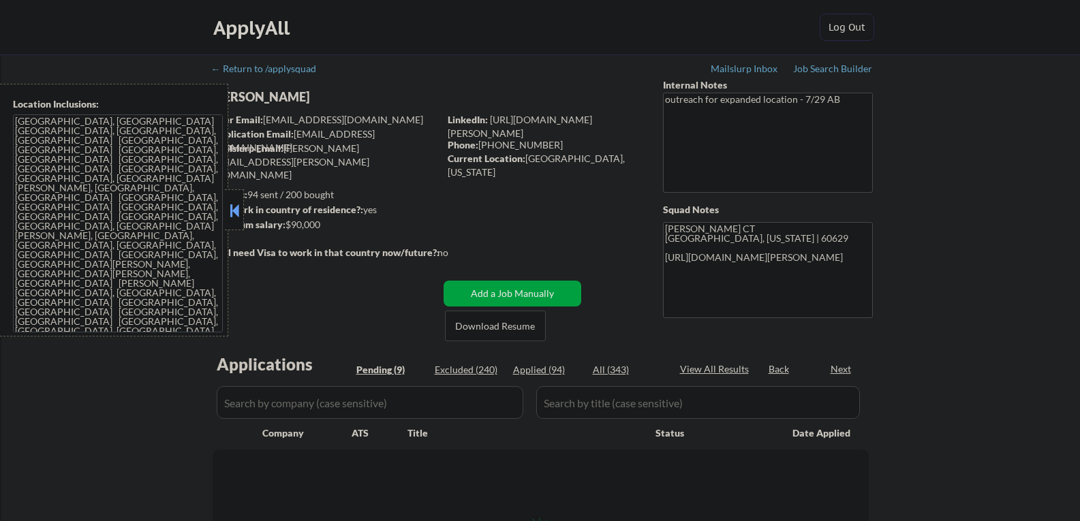
select select ""pending""
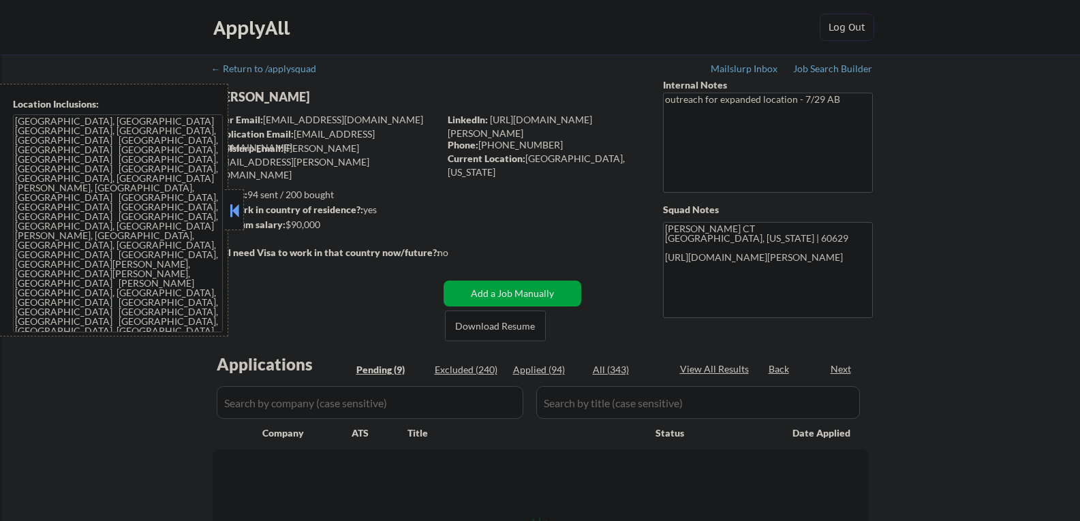
select select ""pending""
click at [237, 208] on button at bounding box center [234, 210] width 15 height 20
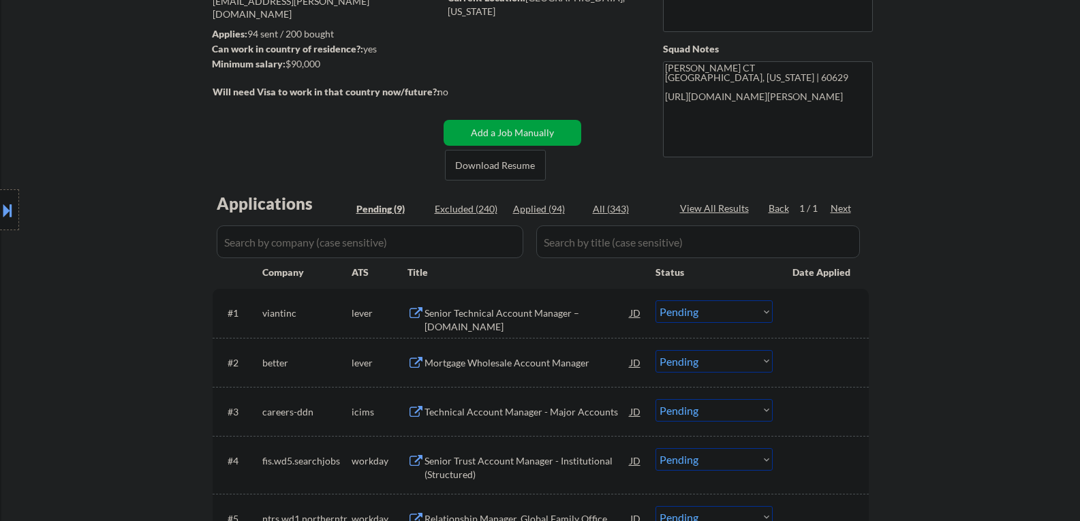
scroll to position [136, 0]
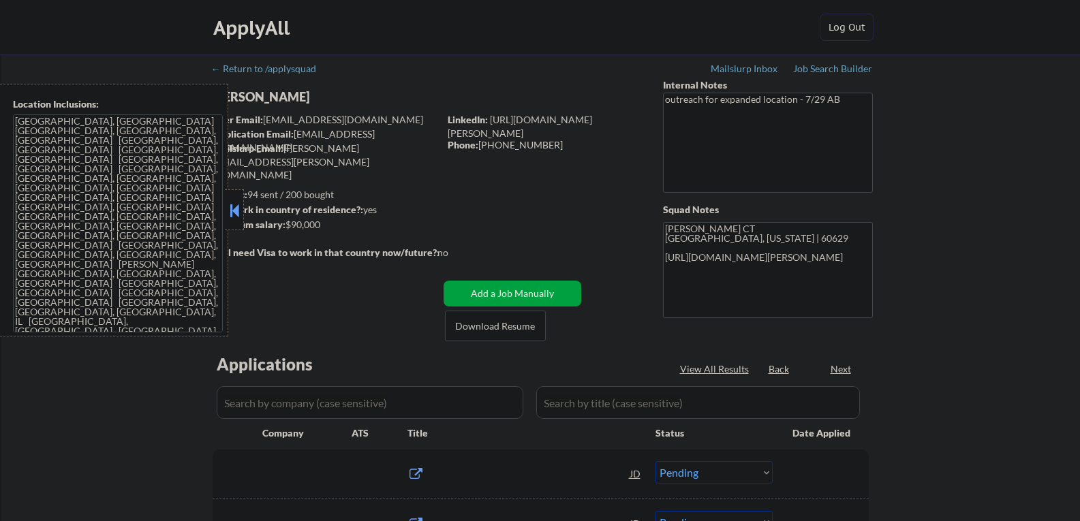
select select ""pending""
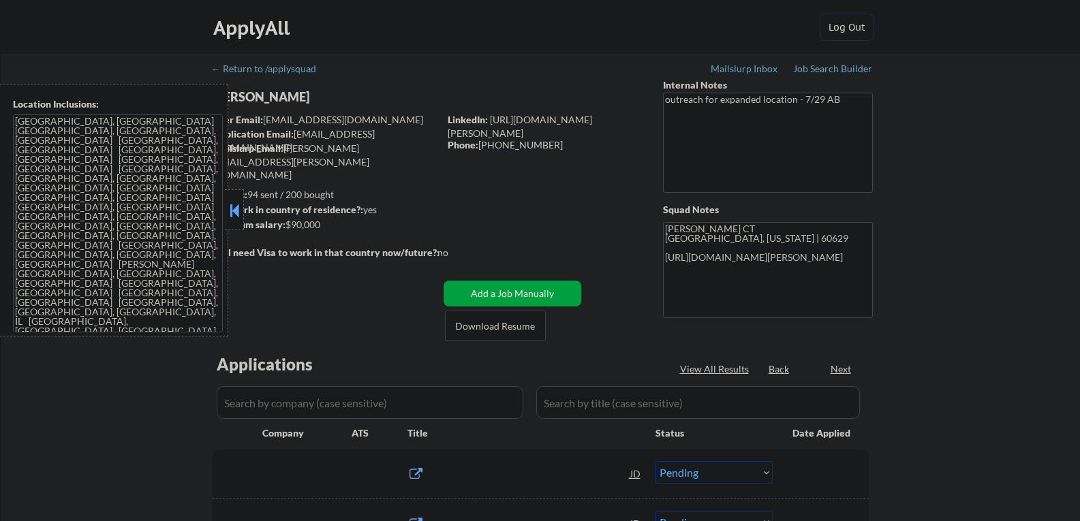
select select ""pending""
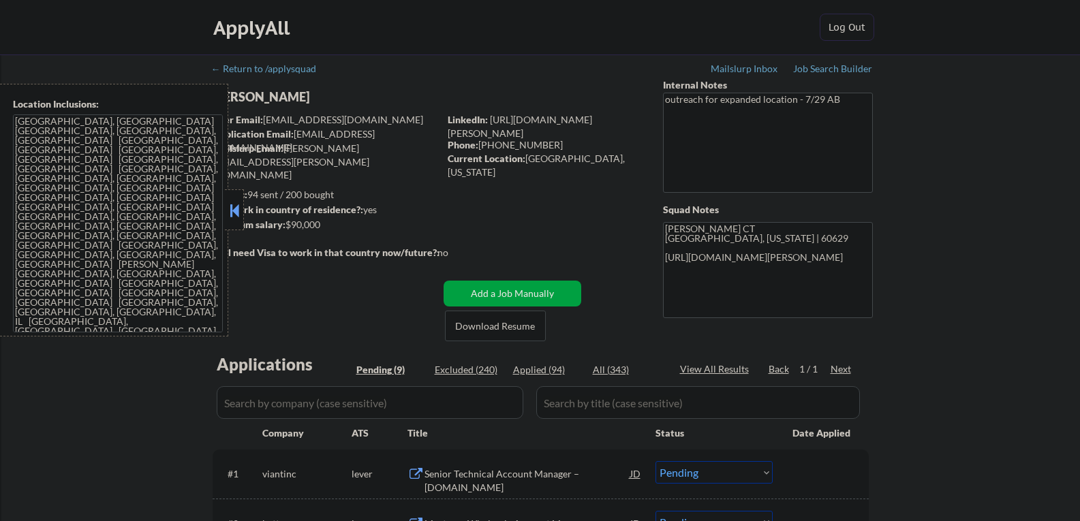
click at [234, 206] on button at bounding box center [234, 210] width 15 height 20
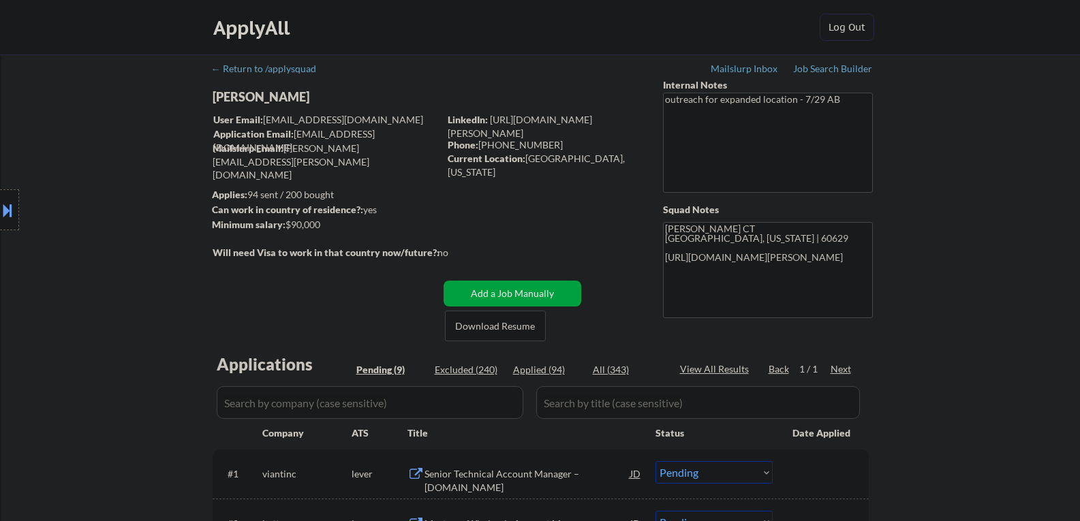
click at [268, 92] on div "[PERSON_NAME]" at bounding box center [352, 97] width 280 height 17
copy div "[PERSON_NAME]"
click at [7, 204] on button at bounding box center [7, 210] width 15 height 22
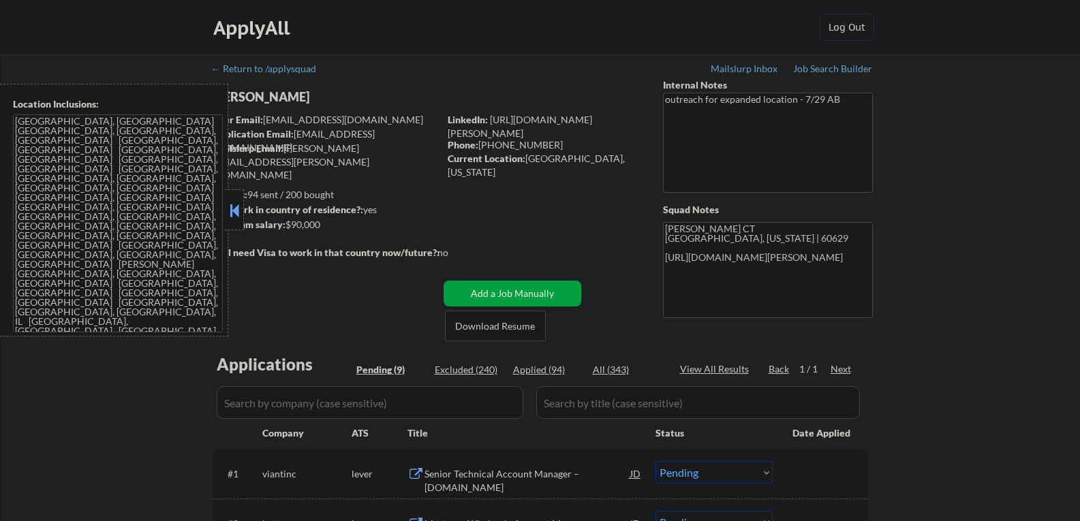
click at [909, 375] on div "← Return to /applysquad Mailslurp Inbox Job Search Builder William Danay User E…" at bounding box center [540, 519] width 1078 height 931
click at [69, 416] on div "← Return to /applysquad Mailslurp Inbox Job Search Builder William Danay User E…" at bounding box center [540, 519] width 1078 height 931
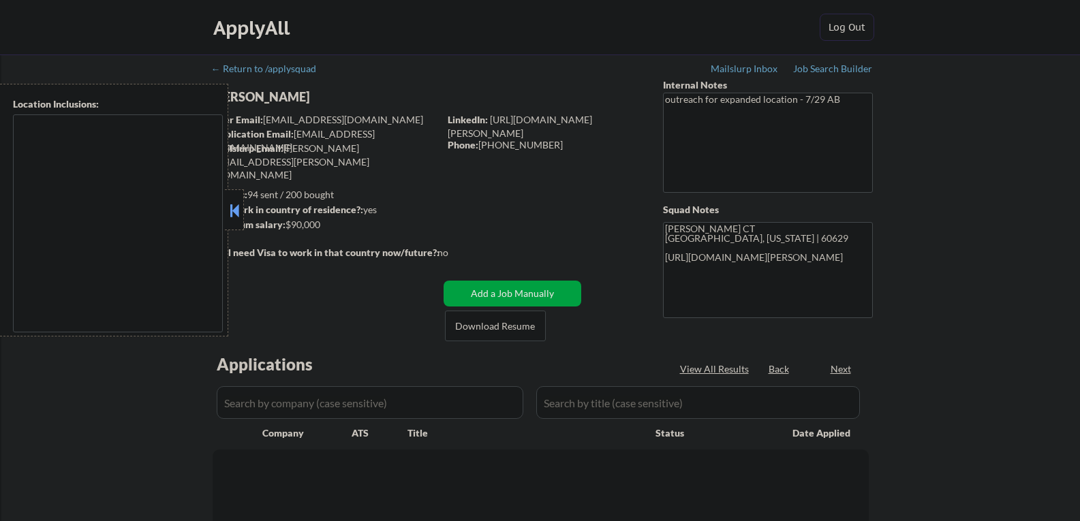
select select ""pending""
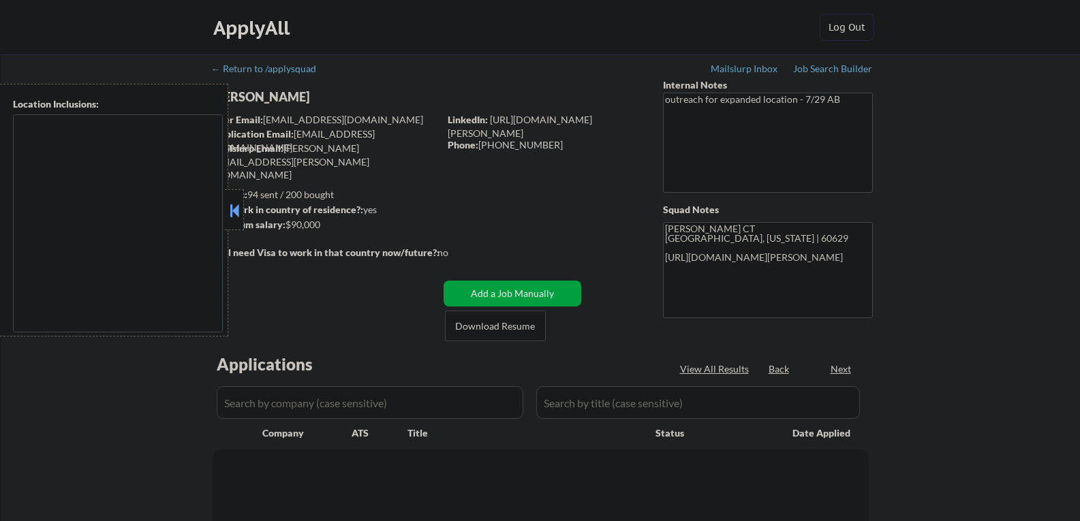
select select ""pending""
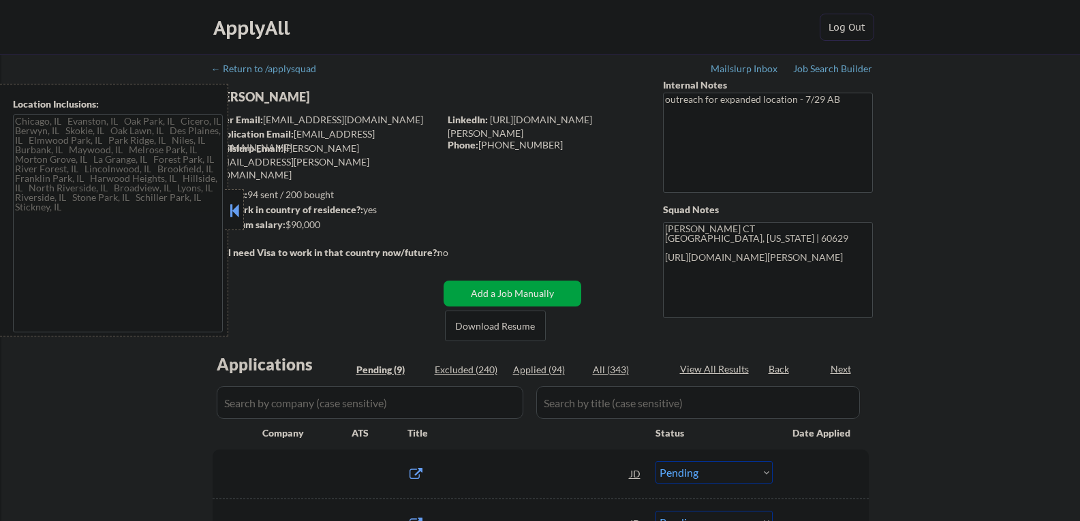
type textarea "[GEOGRAPHIC_DATA], [GEOGRAPHIC_DATA] [GEOGRAPHIC_DATA], [GEOGRAPHIC_DATA], [GEO…"
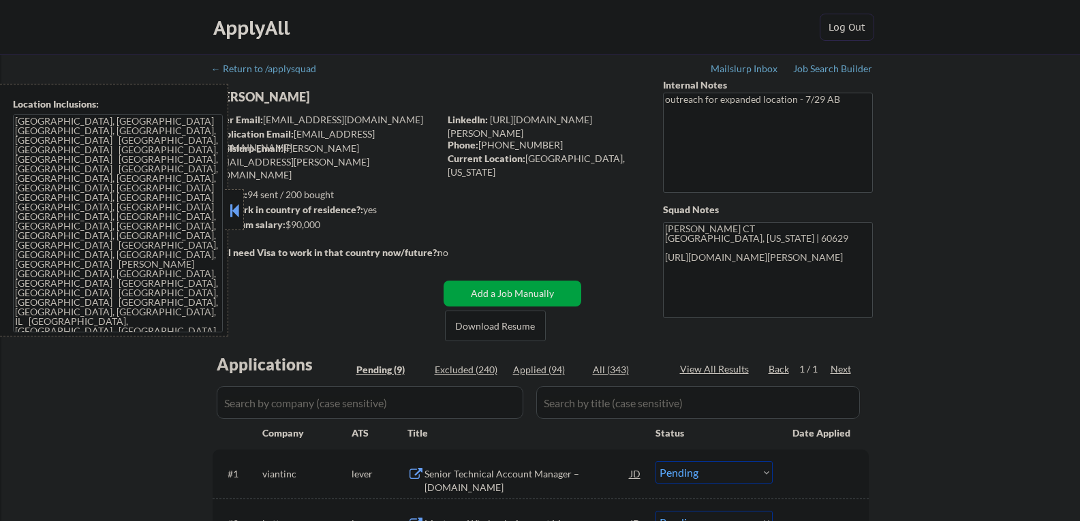
drag, startPoint x: 236, startPoint y: 212, endPoint x: 244, endPoint y: 214, distance: 7.6
click at [237, 212] on button at bounding box center [234, 210] width 15 height 20
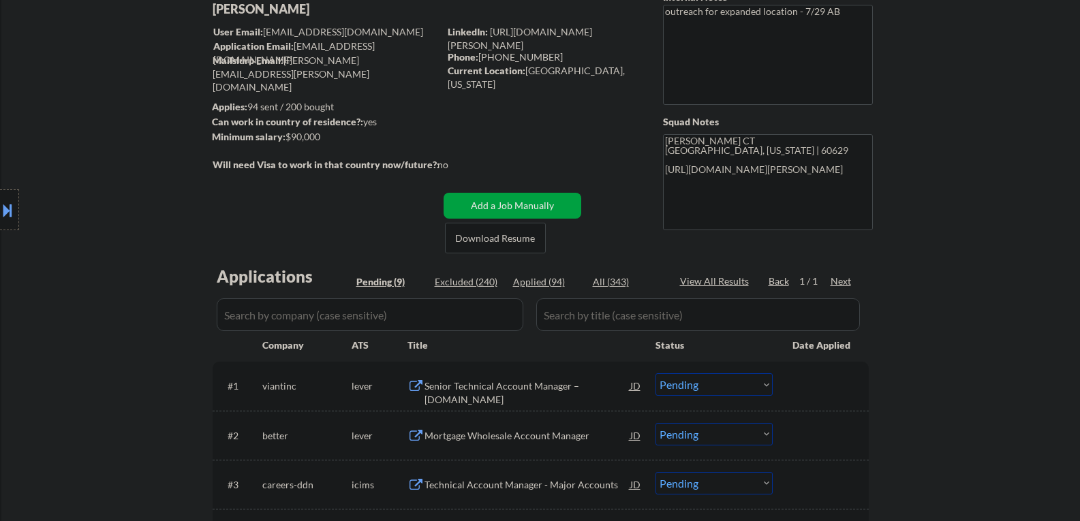
scroll to position [204, 0]
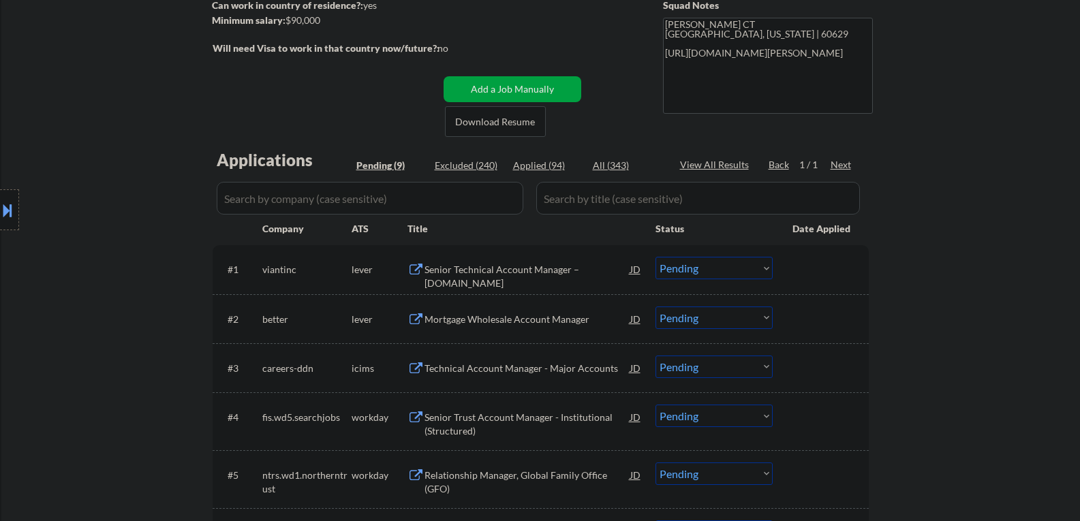
click at [497, 266] on div "Senior Technical Account Manager – [DOMAIN_NAME]" at bounding box center [527, 276] width 206 height 27
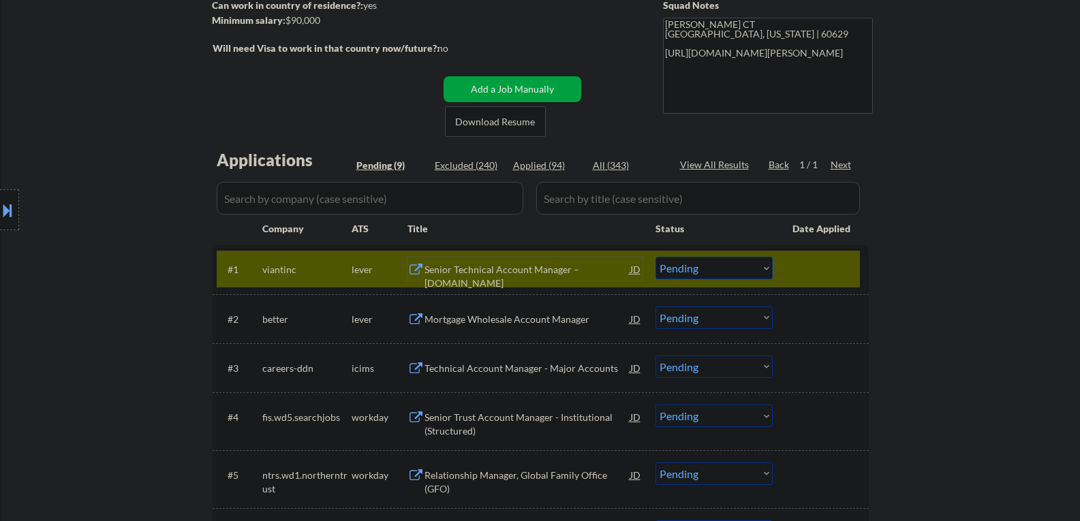
click at [489, 275] on div "Senior Technical Account Manager – [DOMAIN_NAME]" at bounding box center [527, 276] width 206 height 27
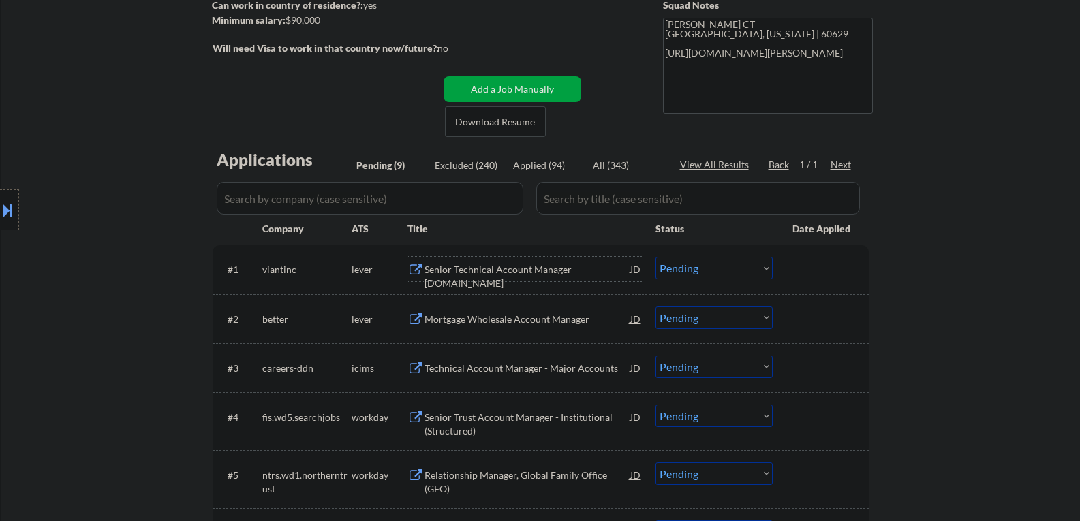
click at [488, 270] on div "Senior Technical Account Manager – [DOMAIN_NAME]" at bounding box center [527, 276] width 206 height 27
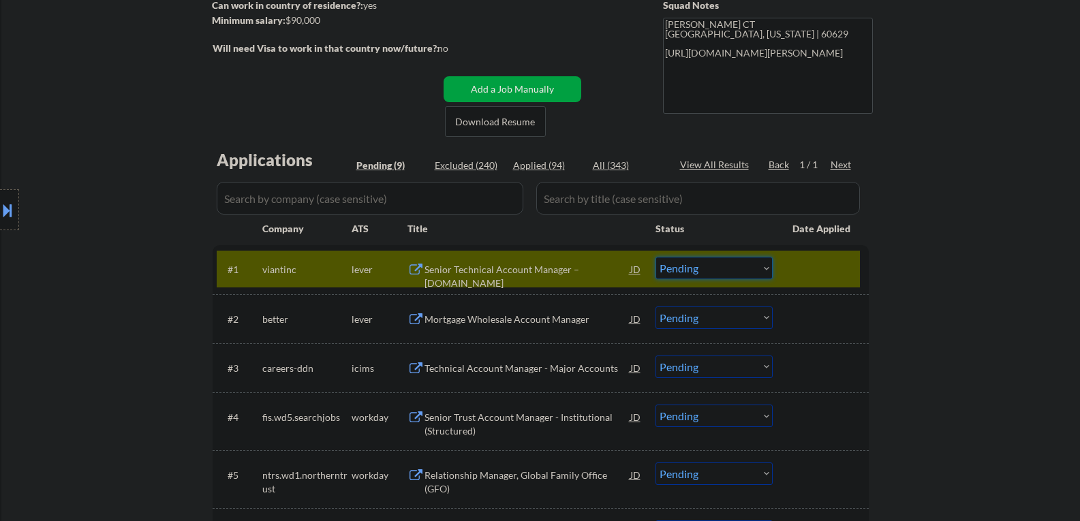
click at [694, 261] on select "Choose an option... Pending Applied Excluded (Questions) Excluded (Expired) Exc…" at bounding box center [713, 268] width 117 height 22
click at [655, 257] on select "Choose an option... Pending Applied Excluded (Questions) Excluded (Expired) Exc…" at bounding box center [713, 268] width 117 height 22
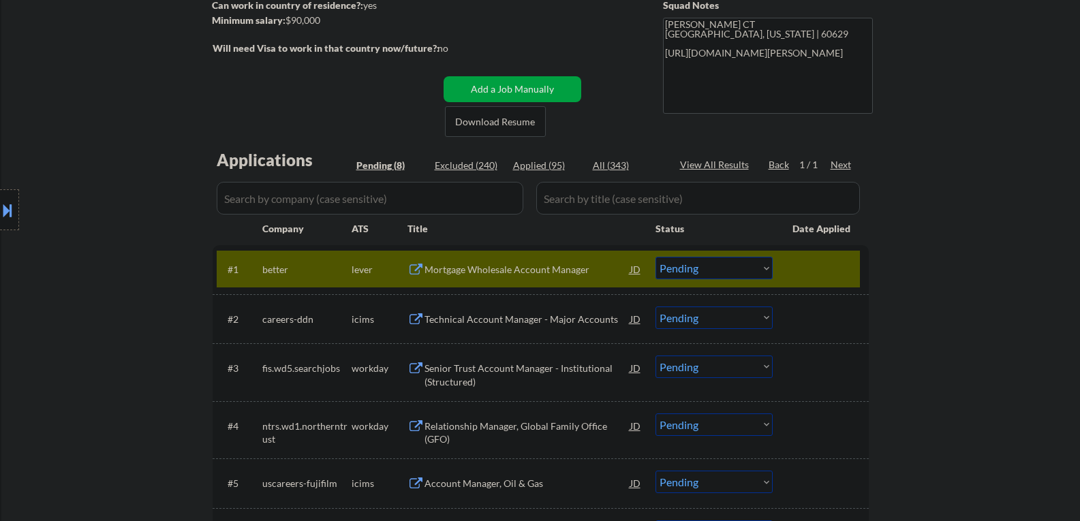
click at [481, 268] on div "Mortgage Wholesale Account Manager" at bounding box center [527, 270] width 206 height 14
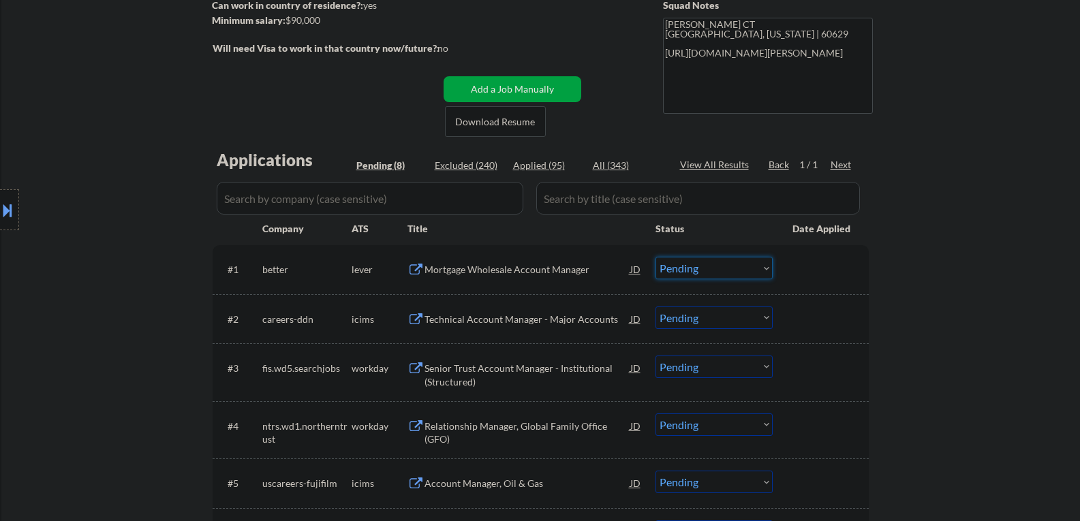
click at [680, 265] on select "Choose an option... Pending Applied Excluded (Questions) Excluded (Expired) Exc…" at bounding box center [713, 268] width 117 height 22
click at [655, 257] on select "Choose an option... Pending Applied Excluded (Questions) Excluded (Expired) Exc…" at bounding box center [713, 268] width 117 height 22
select select ""pending""
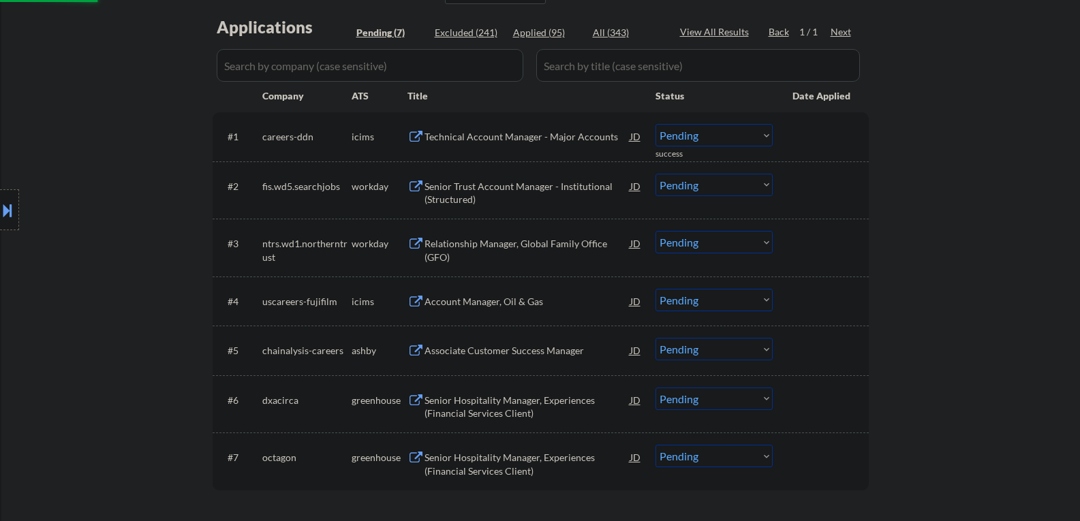
scroll to position [341, 0]
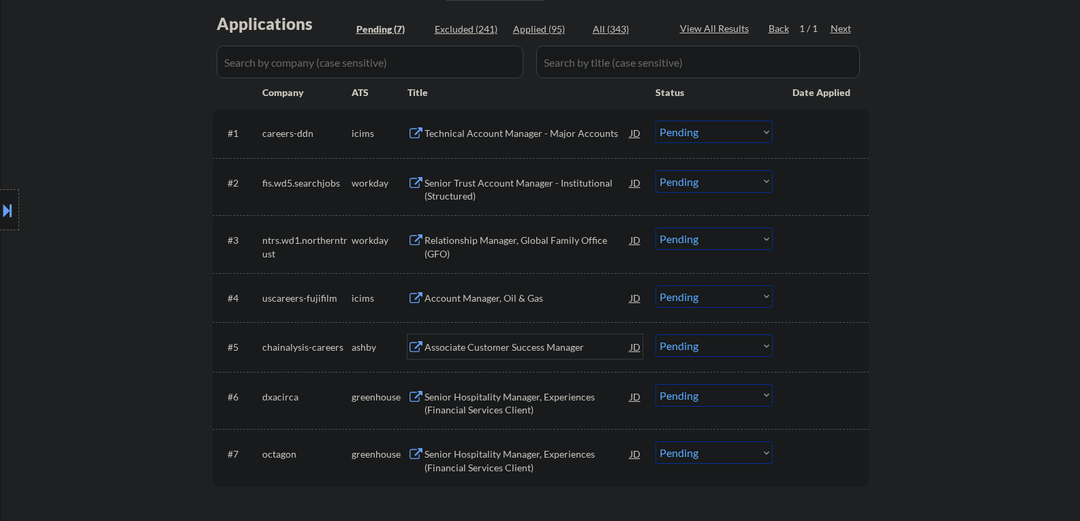
click at [481, 356] on div "Associate Customer Success Manager" at bounding box center [527, 346] width 206 height 25
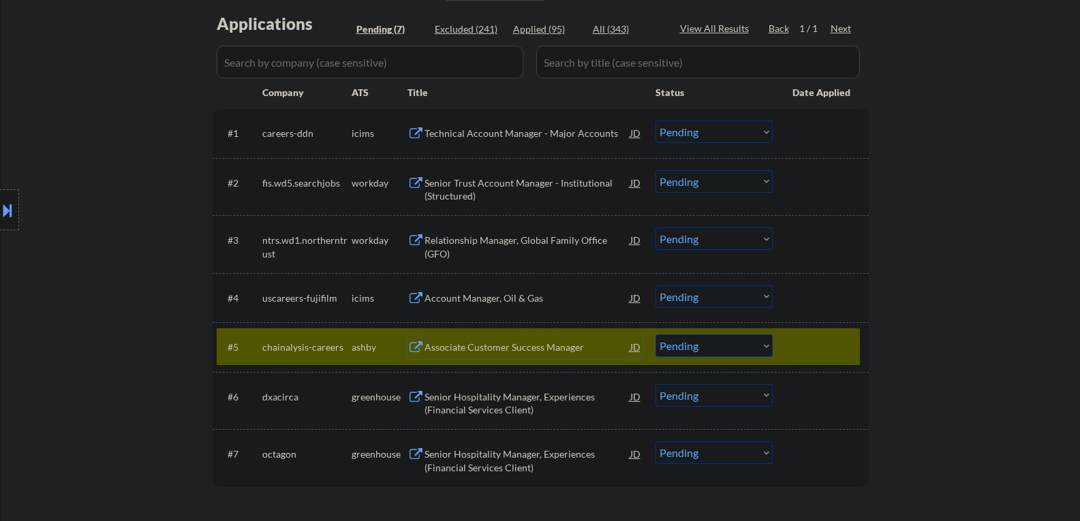
click at [481, 351] on div "Associate Customer Success Manager" at bounding box center [527, 348] width 206 height 14
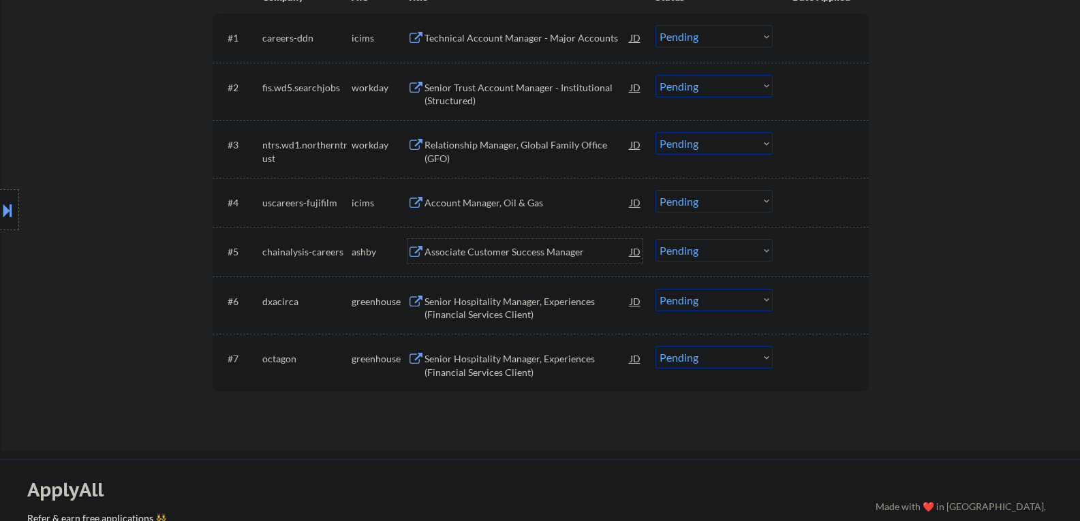
scroll to position [477, 0]
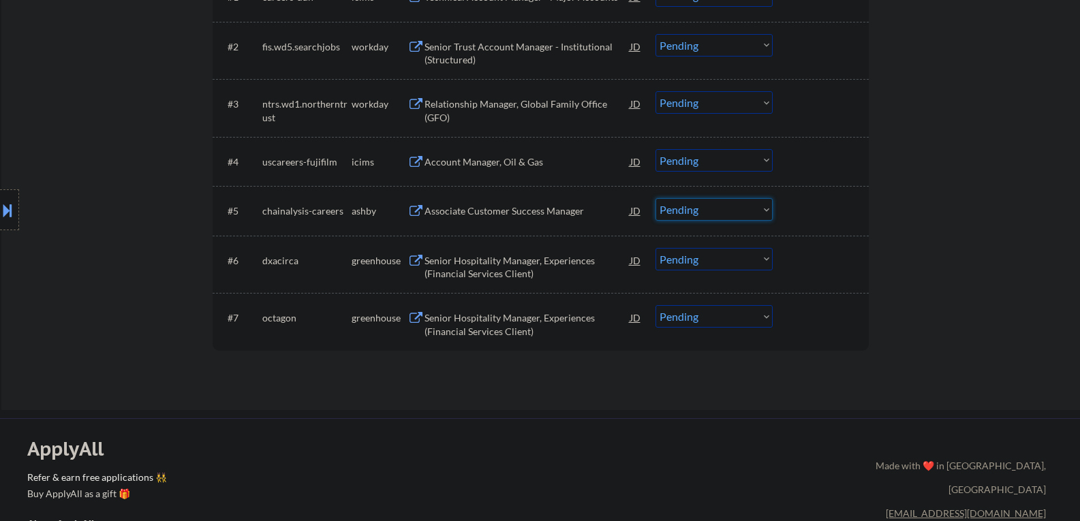
click at [726, 211] on select "Choose an option... Pending Applied Excluded (Questions) Excluded (Expired) Exc…" at bounding box center [713, 209] width 117 height 22
click at [655, 198] on select "Choose an option... Pending Applied Excluded (Questions) Excluded (Expired) Exc…" at bounding box center [713, 209] width 117 height 22
select select ""pending""
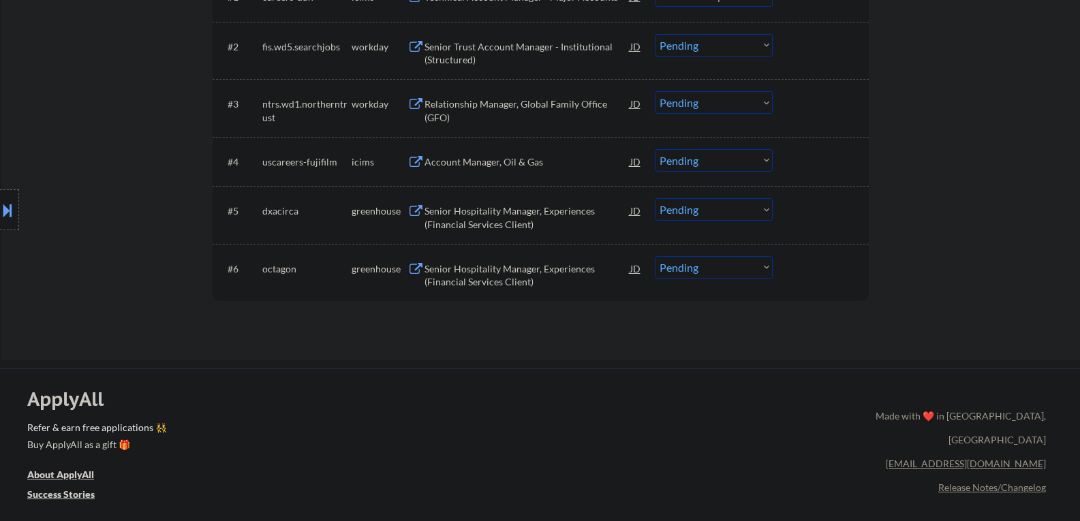
select select ""pending""
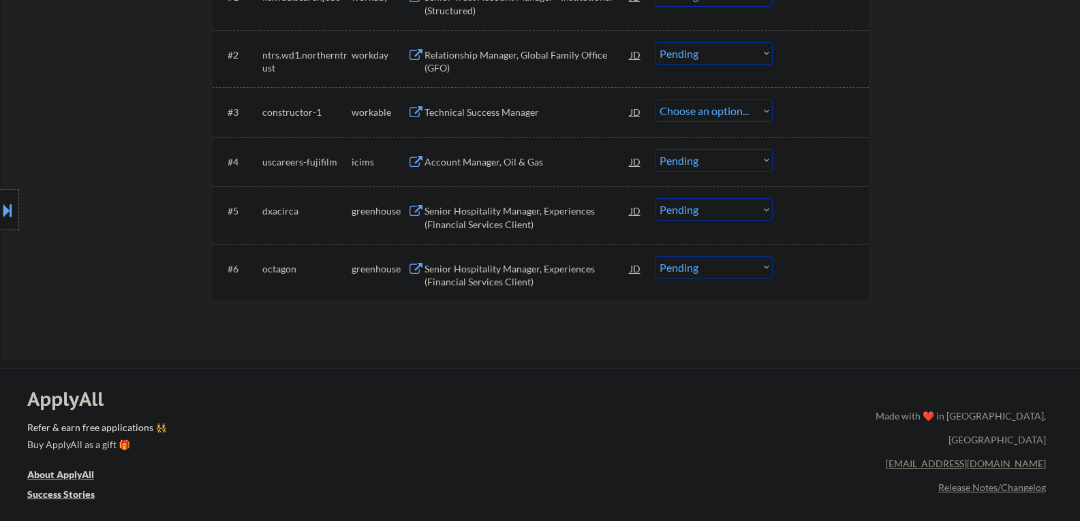
select select ""pending""
